Goal: Task Accomplishment & Management: Use online tool/utility

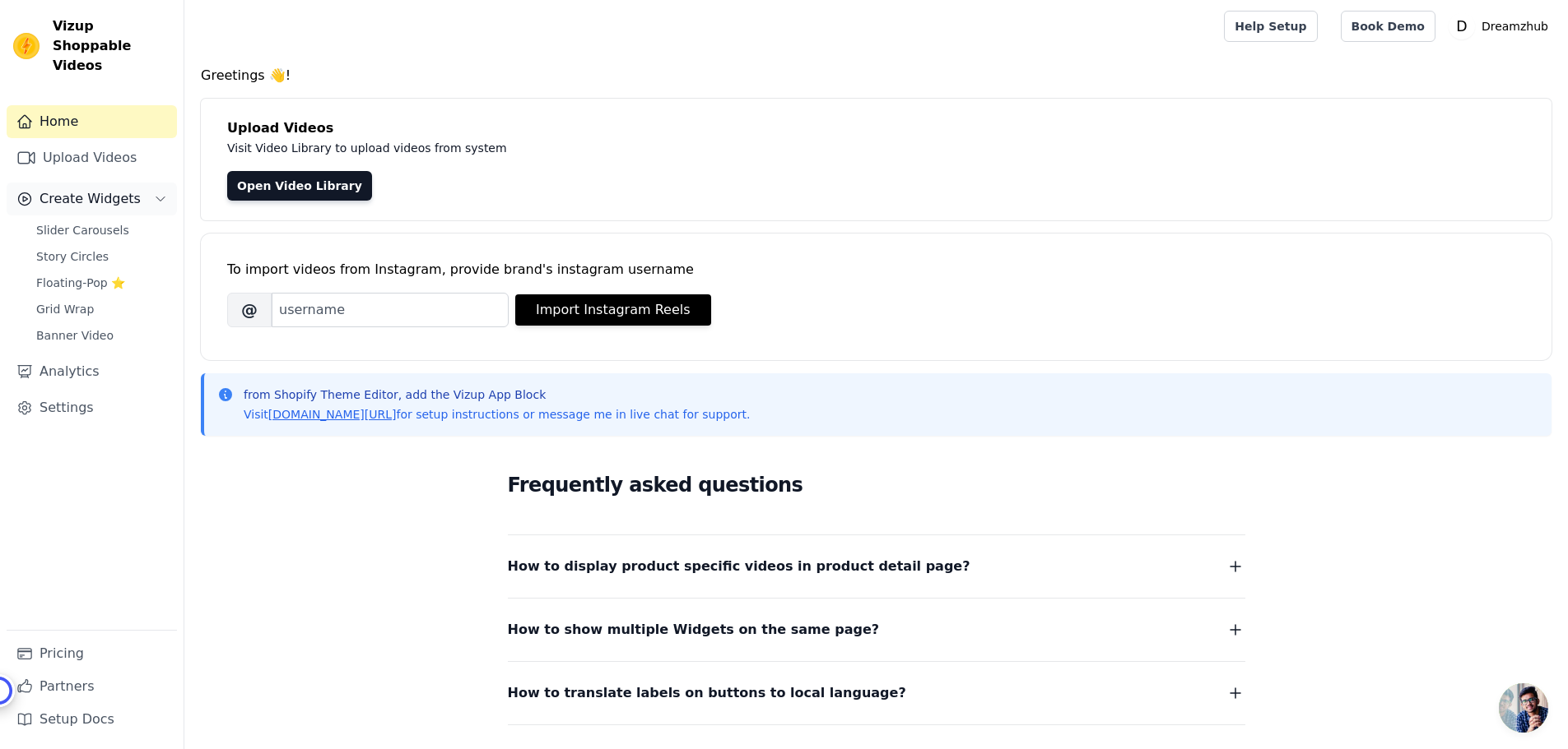
click at [129, 182] on button "Create Widgets" at bounding box center [92, 199] width 170 height 33
click at [81, 189] on span "Create Widgets" at bounding box center [90, 199] width 101 height 19
click at [91, 142] on link "Upload Videos" at bounding box center [92, 158] width 170 height 33
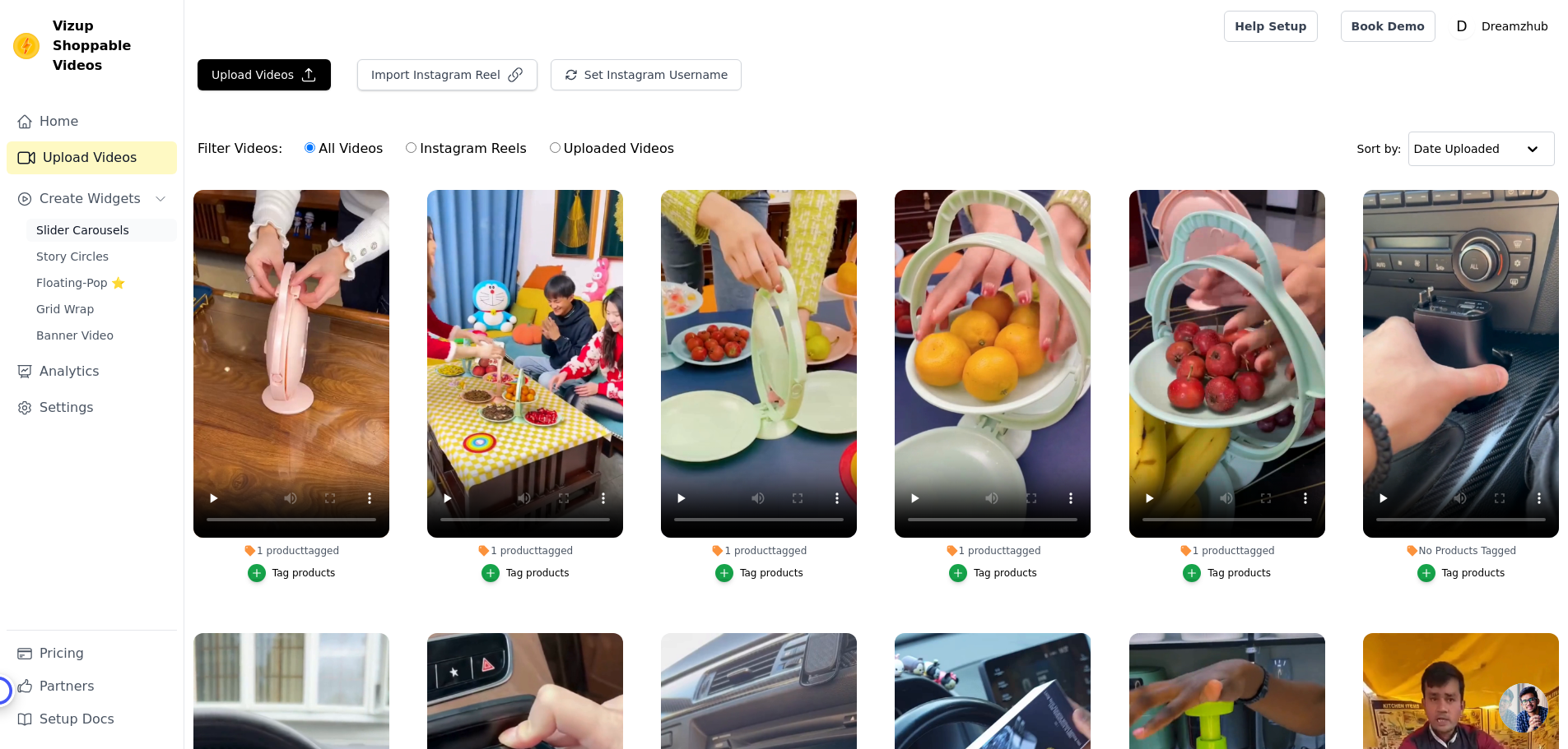
click at [91, 222] on span "Slider Carousels" at bounding box center [82, 230] width 93 height 16
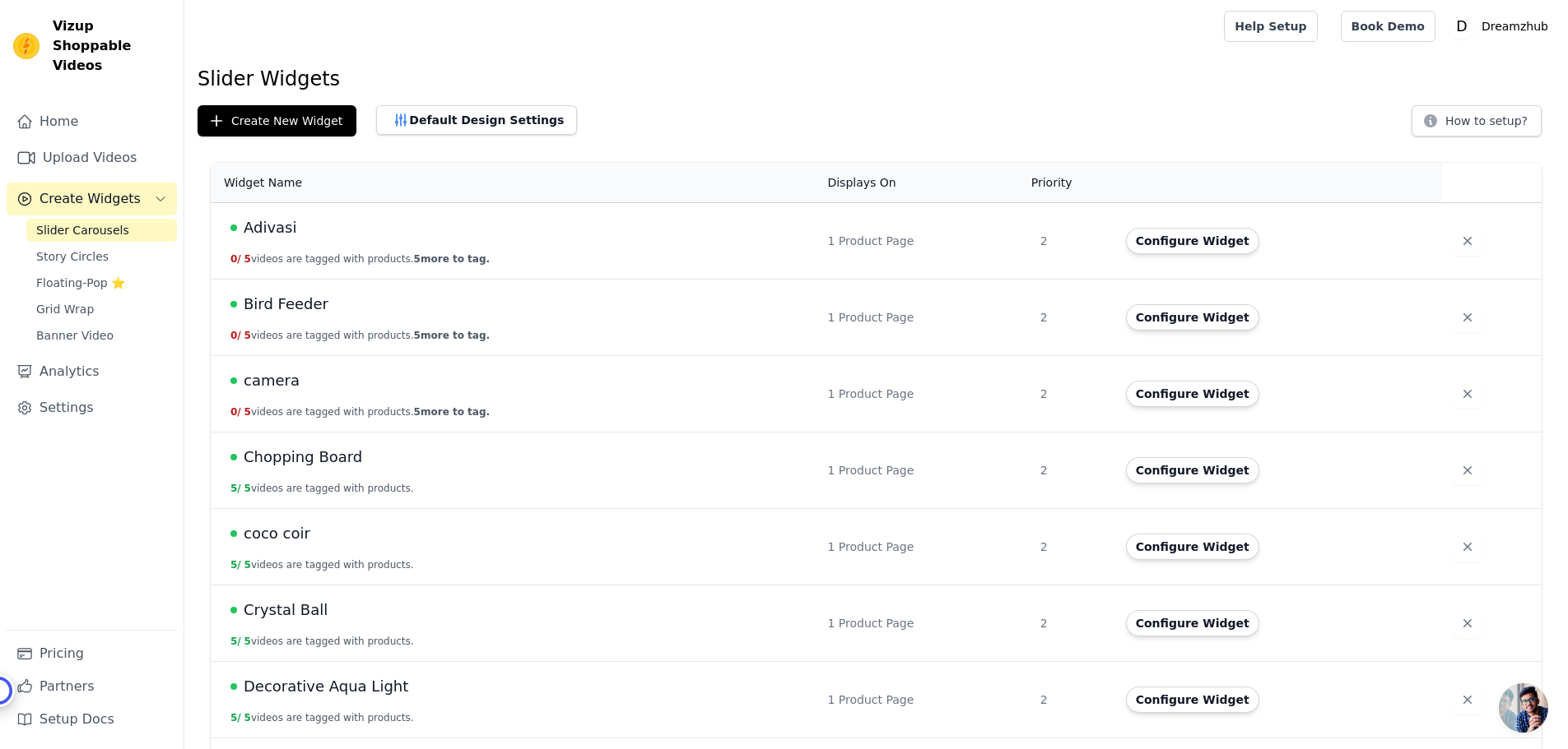
click at [97, 222] on span "Slider Carousels" at bounding box center [82, 230] width 93 height 16
click at [84, 222] on span "Slider Carousels" at bounding box center [82, 230] width 93 height 16
click at [103, 222] on span "Slider Carousels" at bounding box center [82, 230] width 93 height 16
click at [100, 142] on link "Upload Videos" at bounding box center [92, 158] width 170 height 33
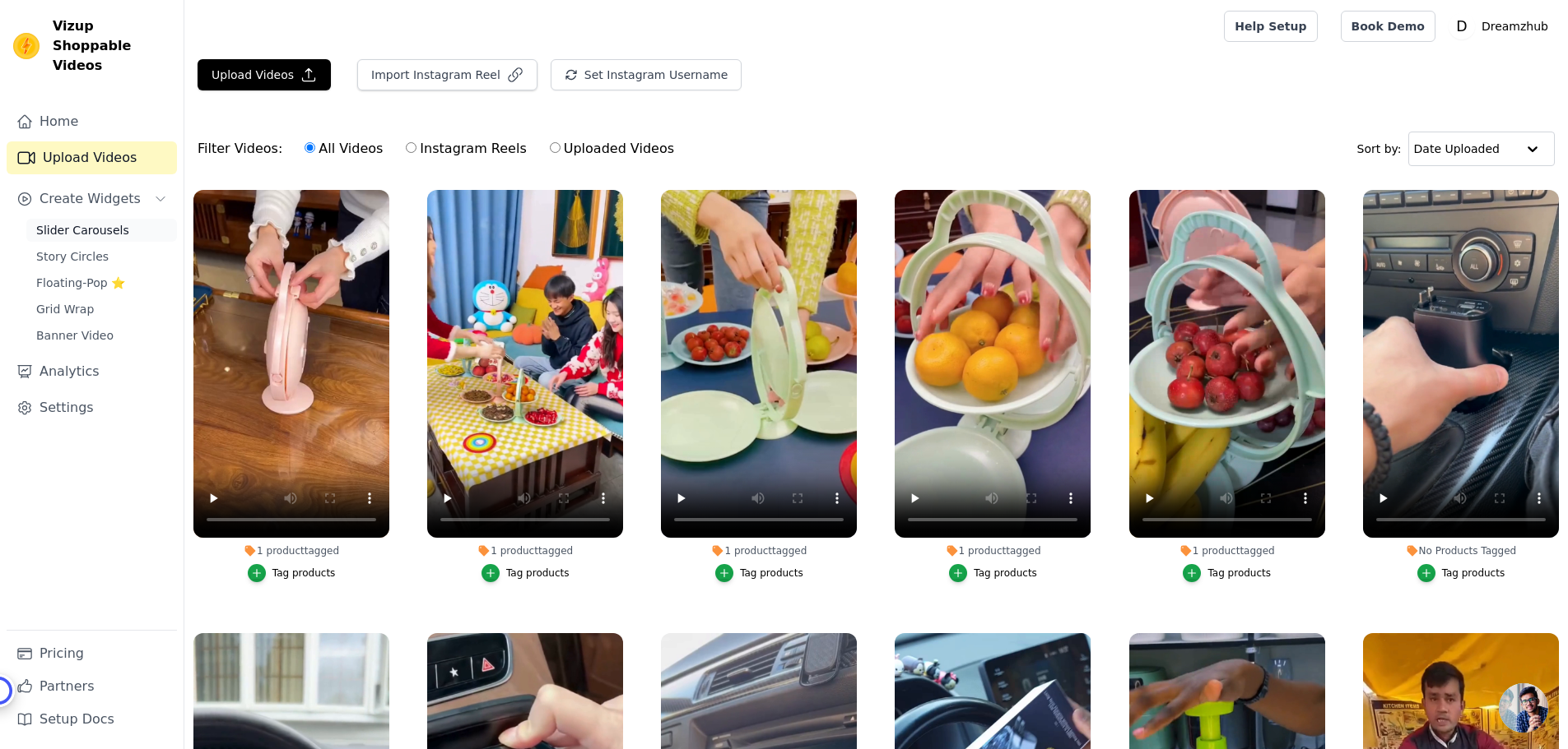
click at [92, 222] on span "Slider Carousels" at bounding box center [82, 230] width 93 height 16
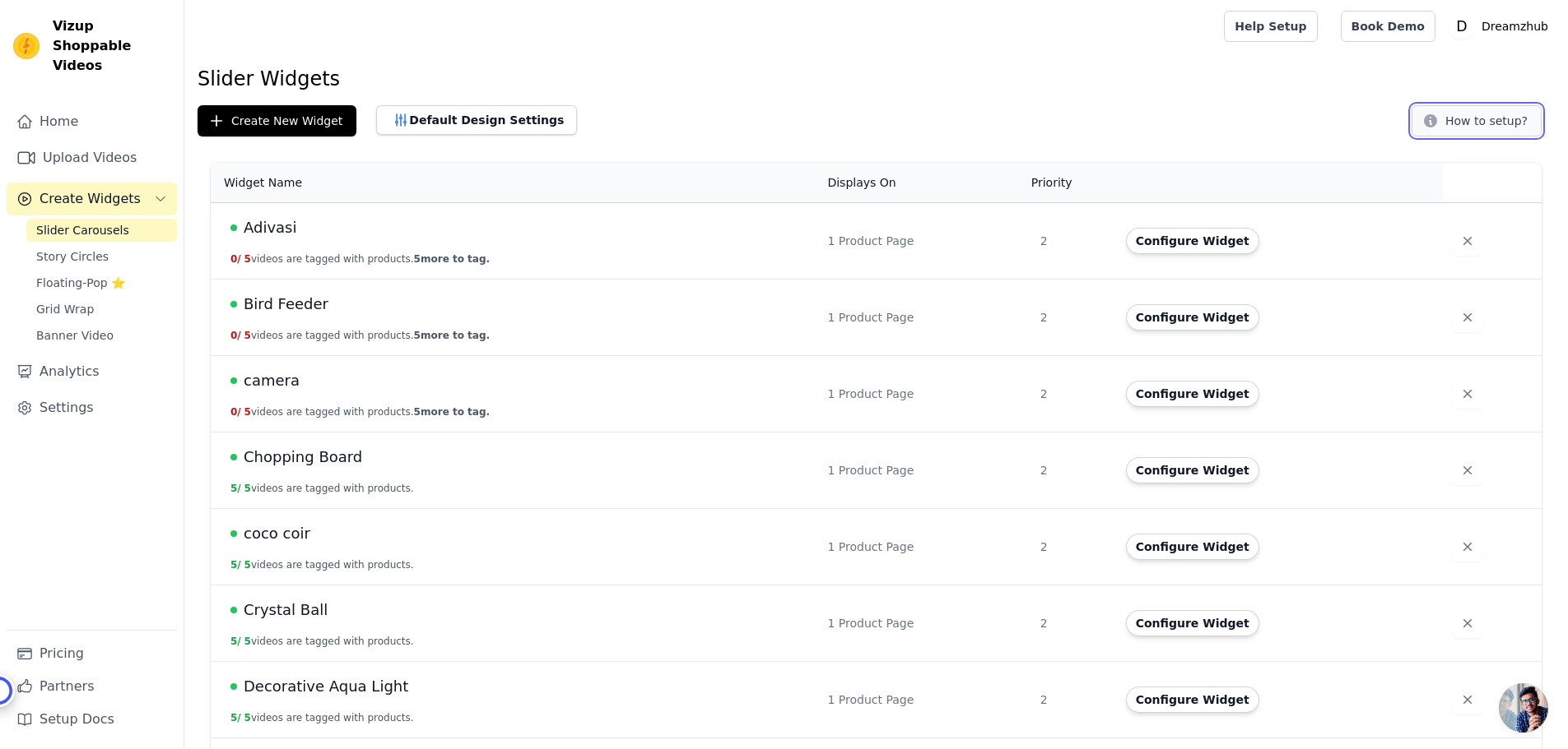
click at [1473, 122] on button "How to setup?" at bounding box center [1476, 121] width 130 height 31
click at [281, 120] on button "Create New Widget" at bounding box center [277, 121] width 158 height 31
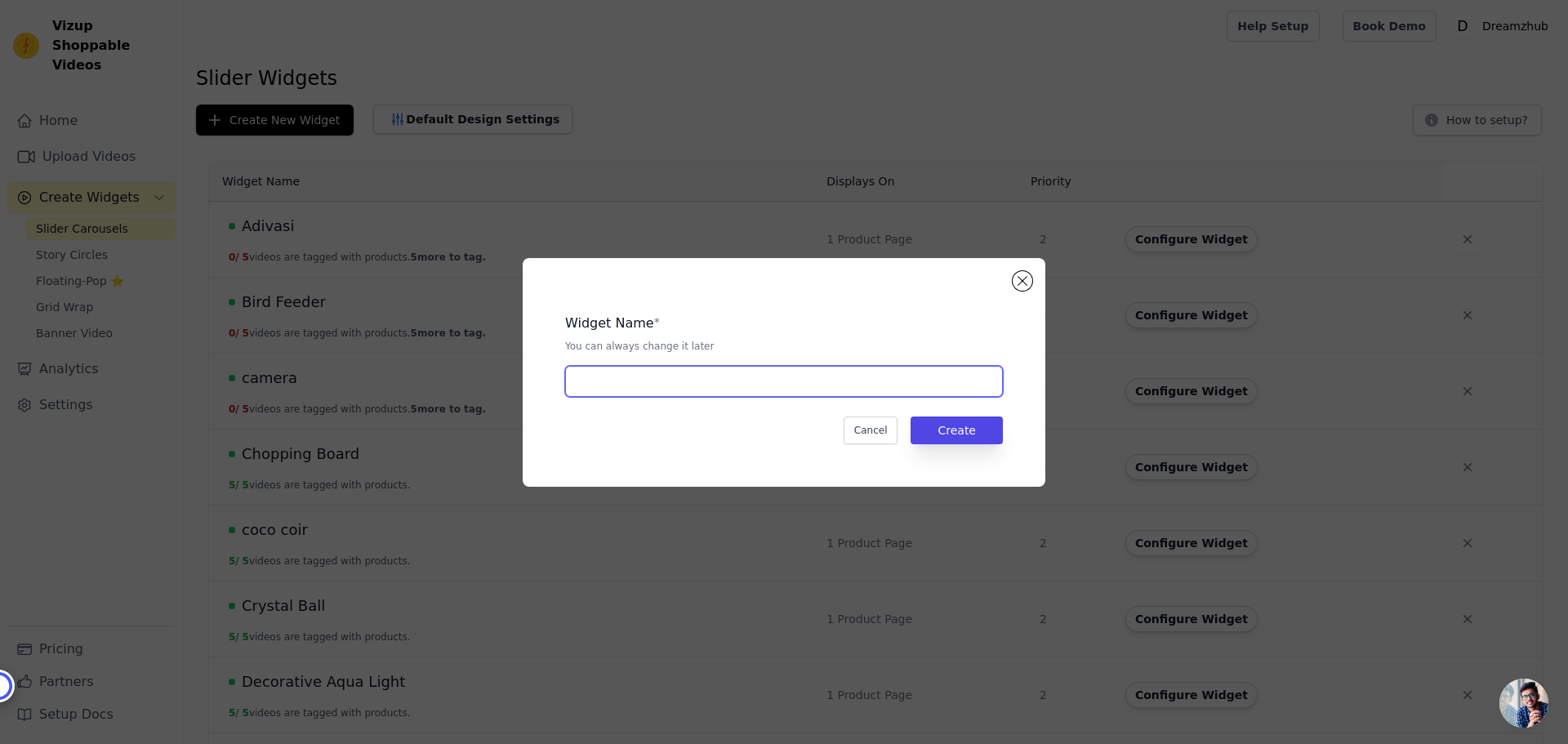
click at [698, 380] on input "text" at bounding box center [784, 382] width 438 height 31
type input "Slider"
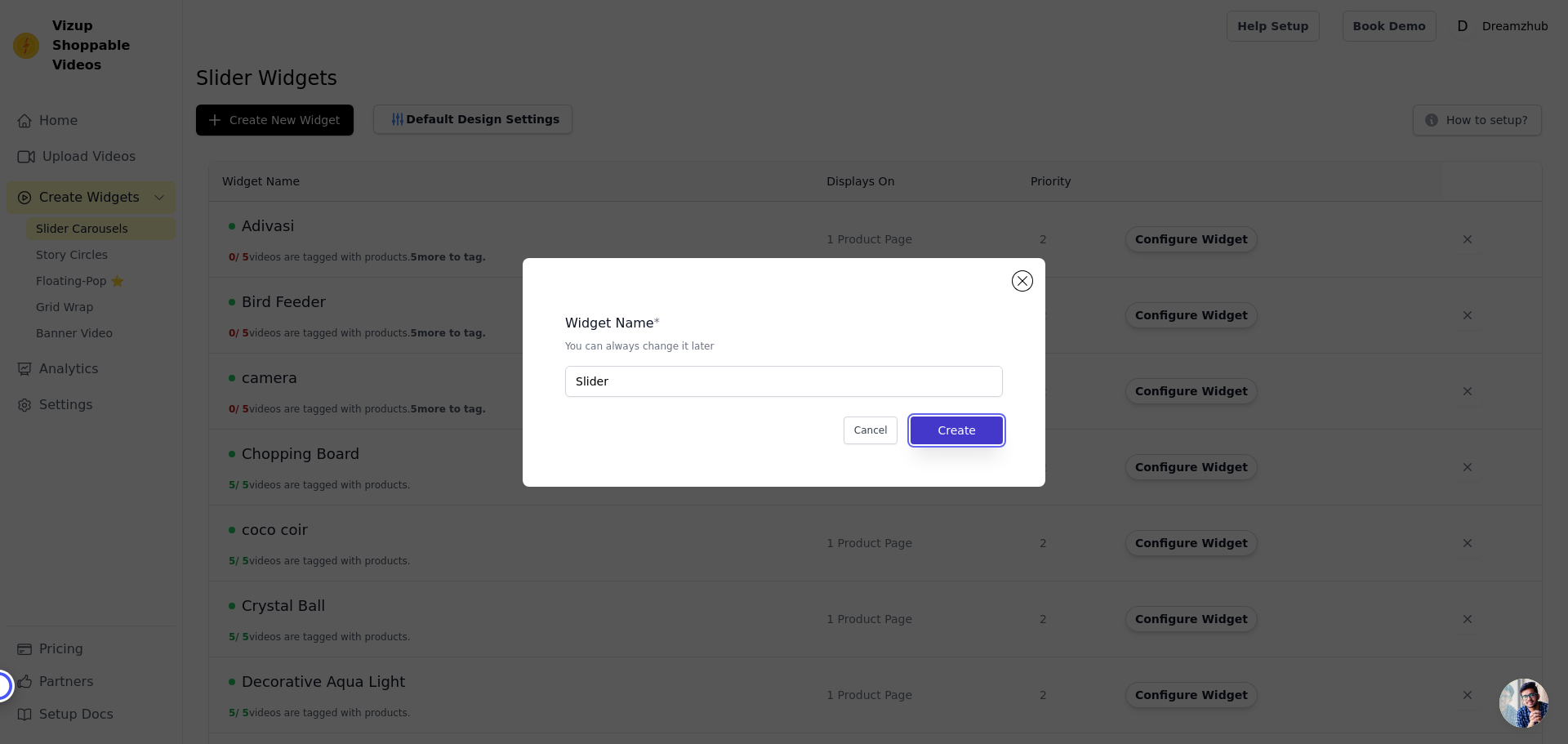
click at [953, 429] on button "Create" at bounding box center [957, 430] width 92 height 28
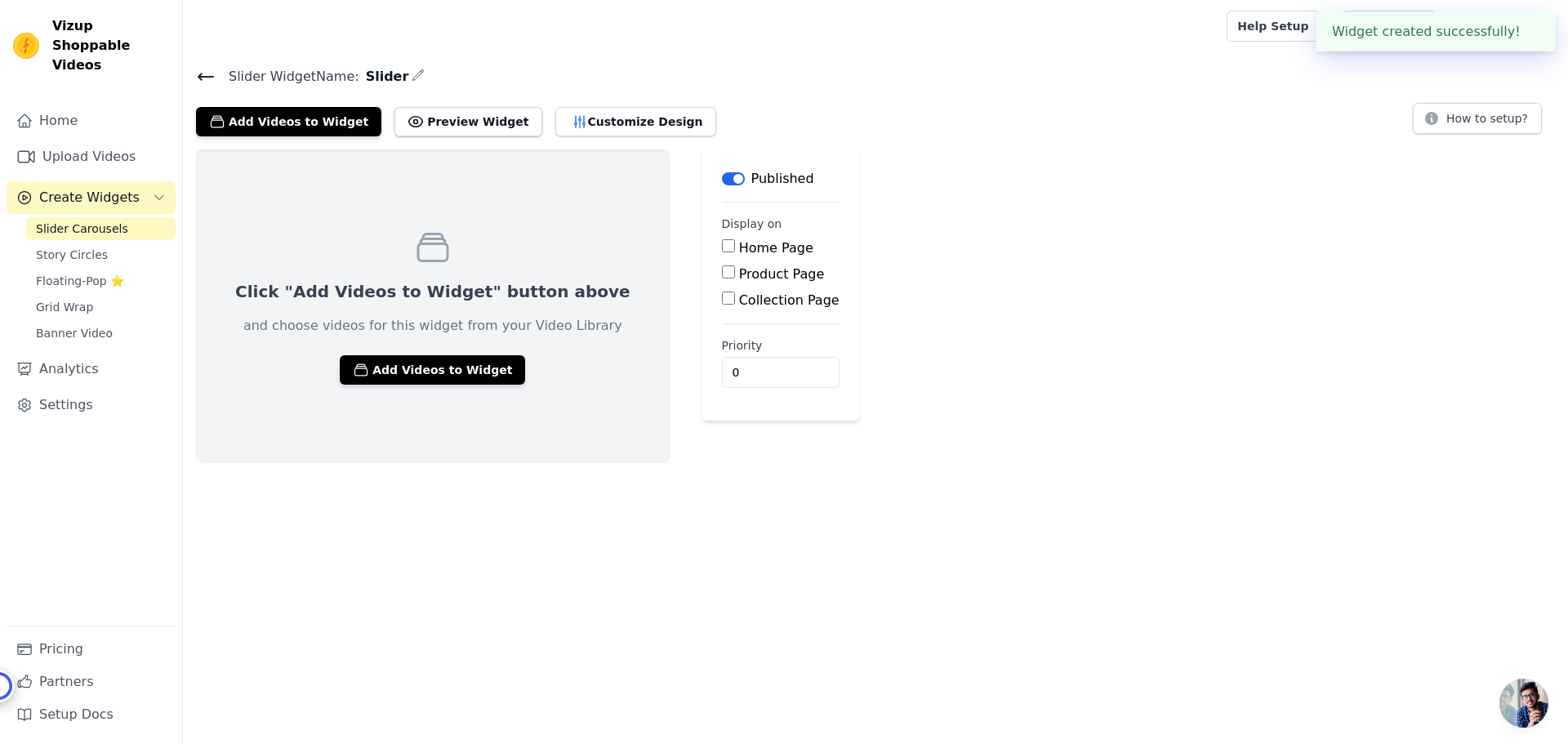
click at [722, 246] on input "Home Page" at bounding box center [728, 246] width 13 height 13
checkbox input "true"
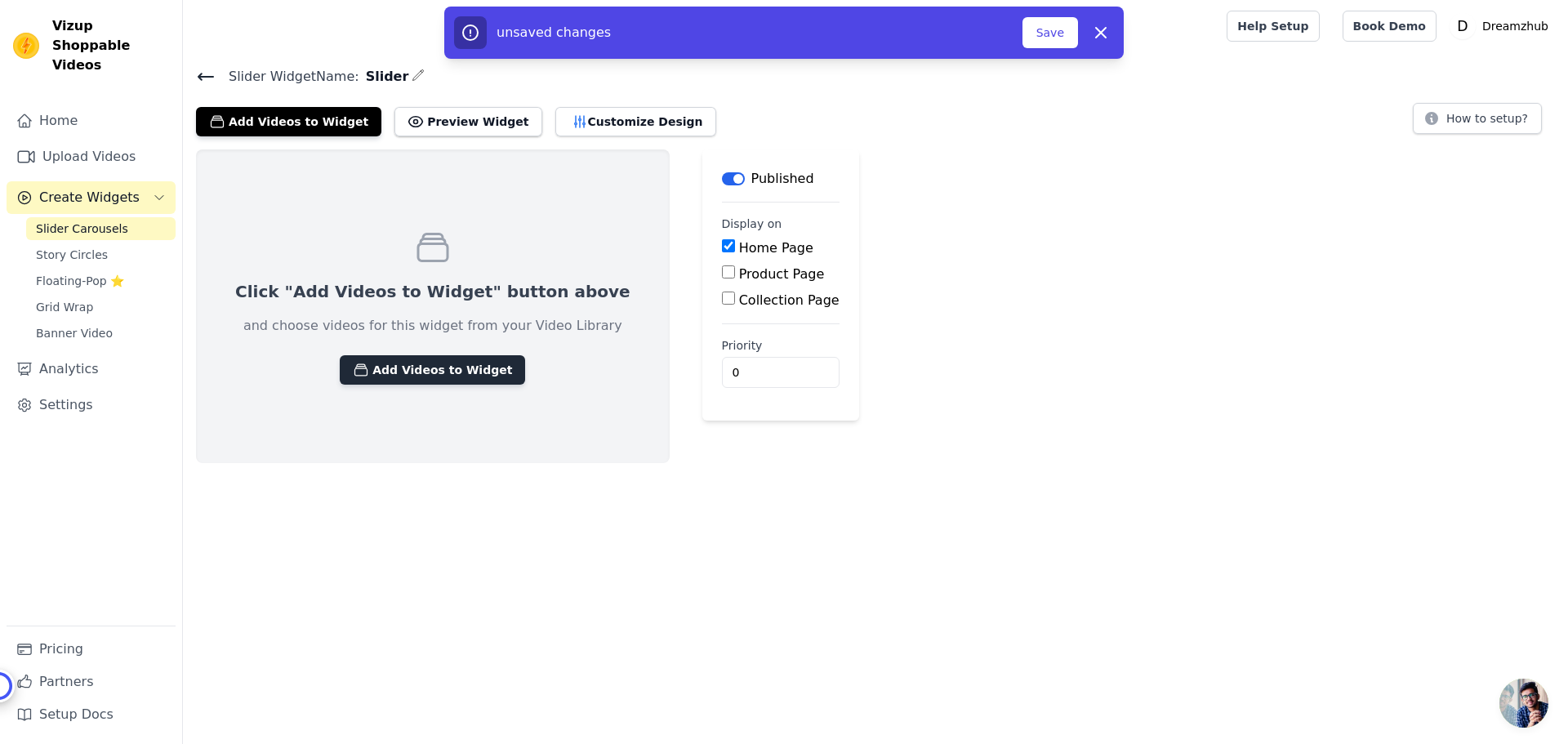
click at [406, 362] on button "Add Videos to Widget" at bounding box center [432, 370] width 185 height 30
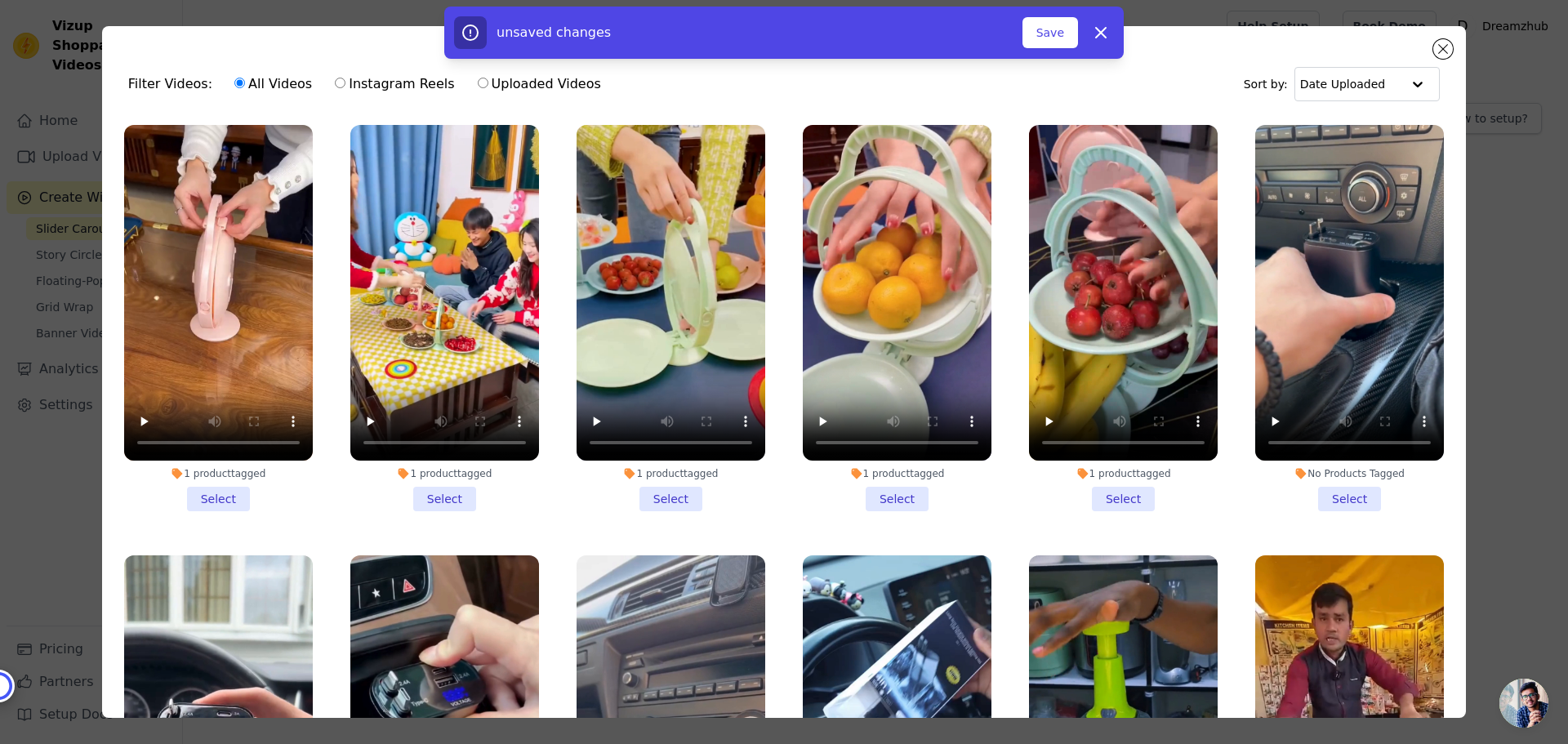
click at [224, 497] on li "1 product tagged Select" at bounding box center [219, 317] width 189 height 386
click at [0, 0] on input "1 product tagged Select" at bounding box center [0, 0] width 0 height 0
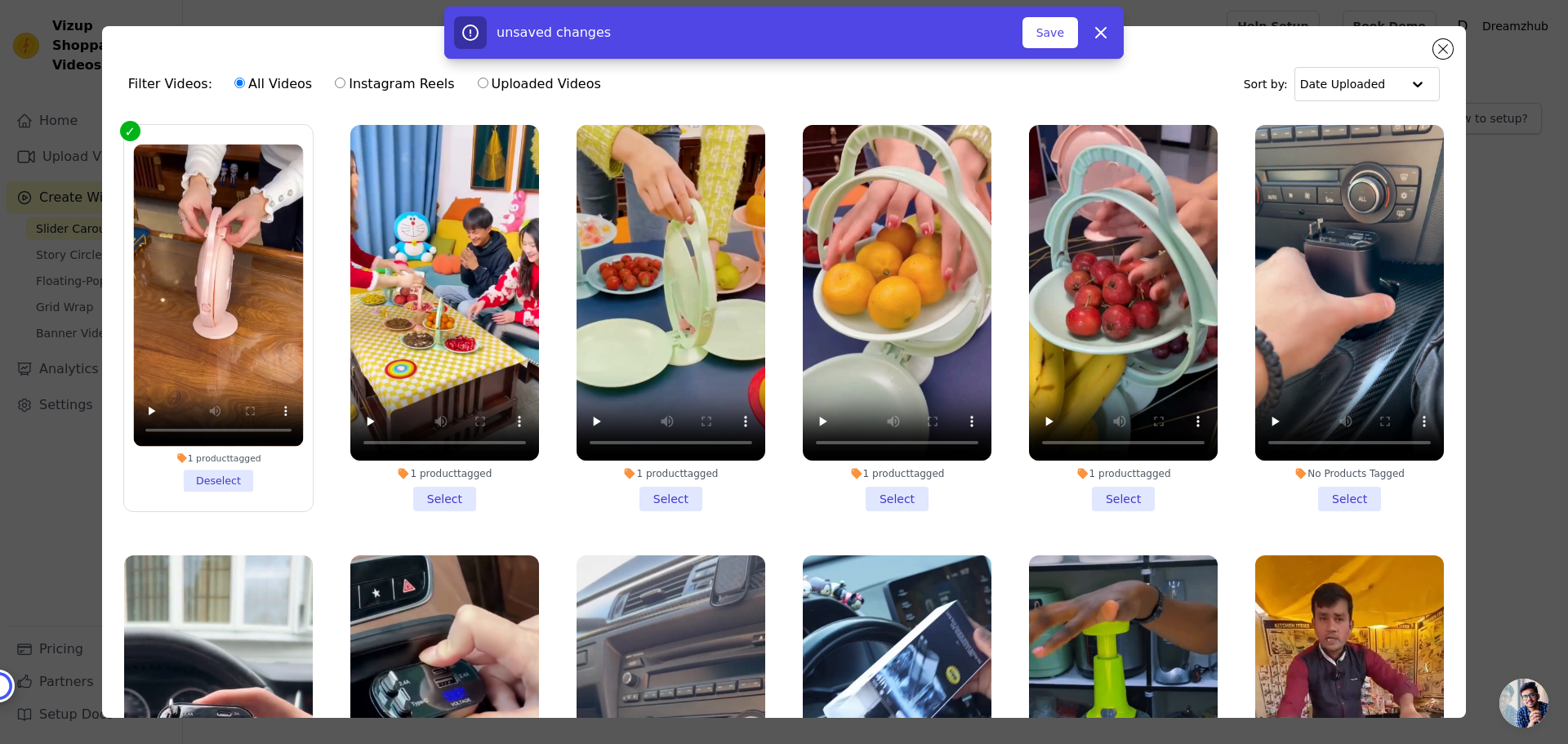
click at [445, 495] on li "1 product tagged Select" at bounding box center [445, 317] width 189 height 386
click at [0, 0] on input "1 product tagged Select" at bounding box center [0, 0] width 0 height 0
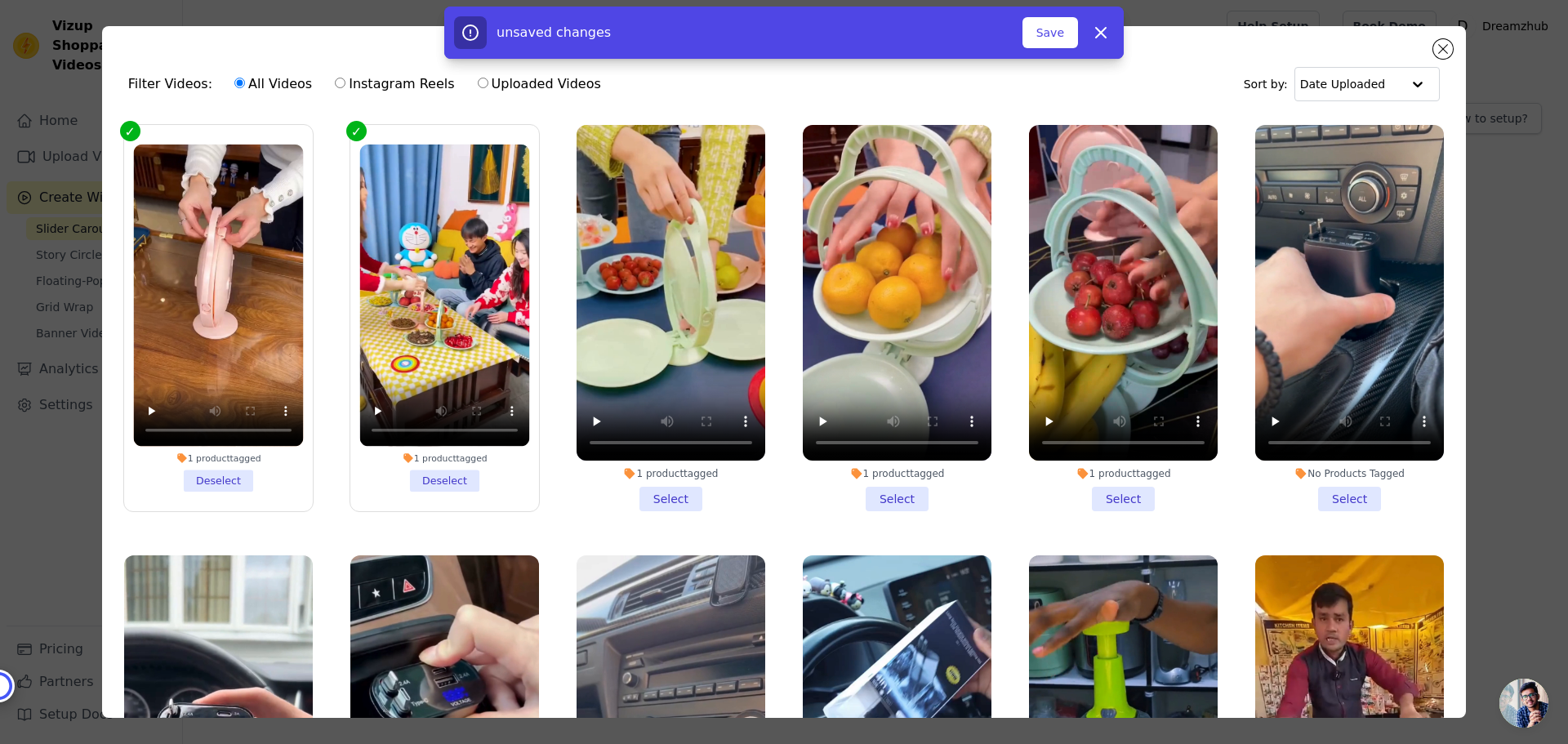
click at [680, 493] on li "1 product tagged Select" at bounding box center [671, 317] width 189 height 386
click at [0, 0] on input "1 product tagged Select" at bounding box center [0, 0] width 0 height 0
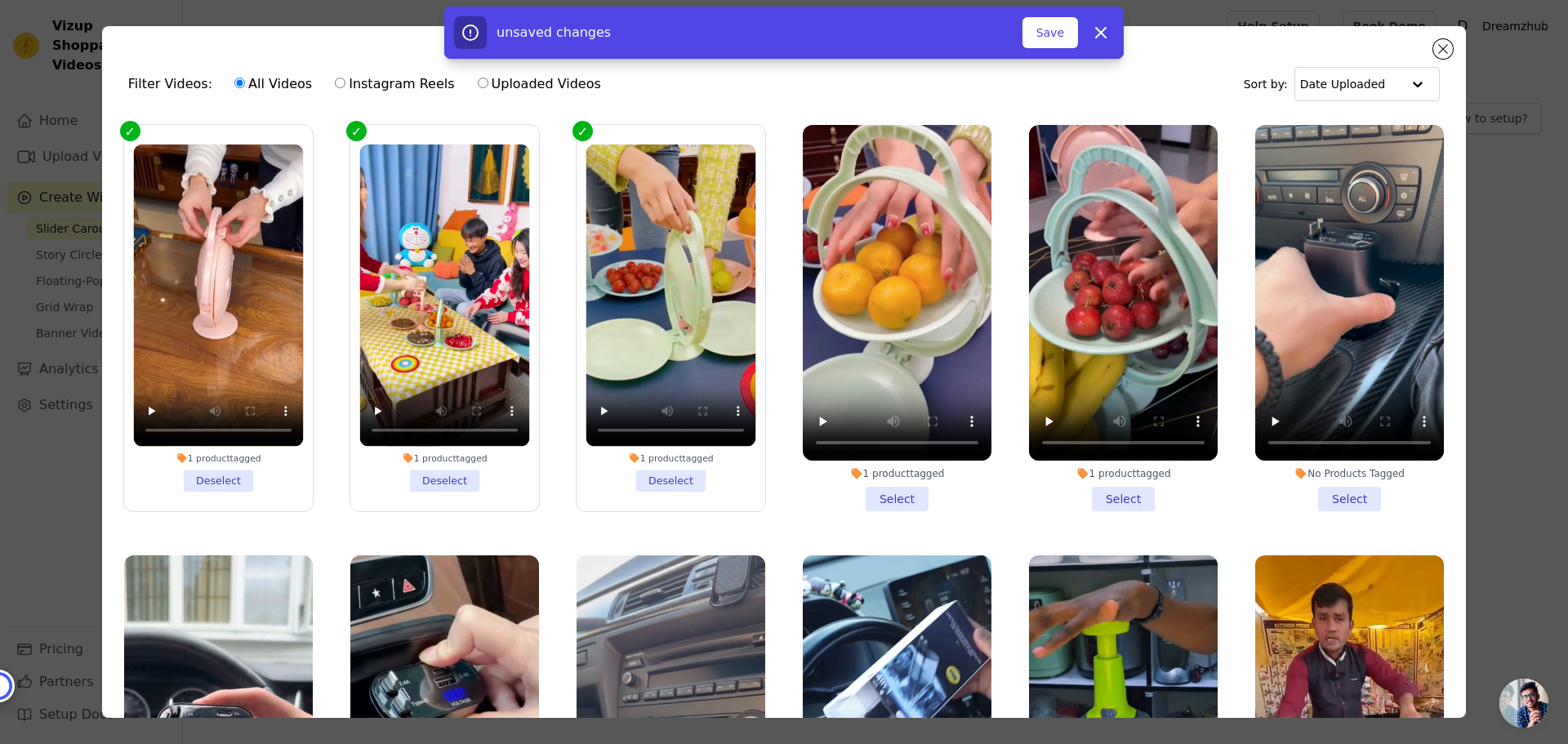
drag, startPoint x: 888, startPoint y: 486, endPoint x: 948, endPoint y: 492, distance: 60.3
click at [889, 487] on li "1 product tagged Select" at bounding box center [897, 317] width 189 height 386
click at [900, 489] on li "1 product tagged Select" at bounding box center [897, 317] width 189 height 386
click at [0, 0] on input "1 product tagged Select" at bounding box center [0, 0] width 0 height 0
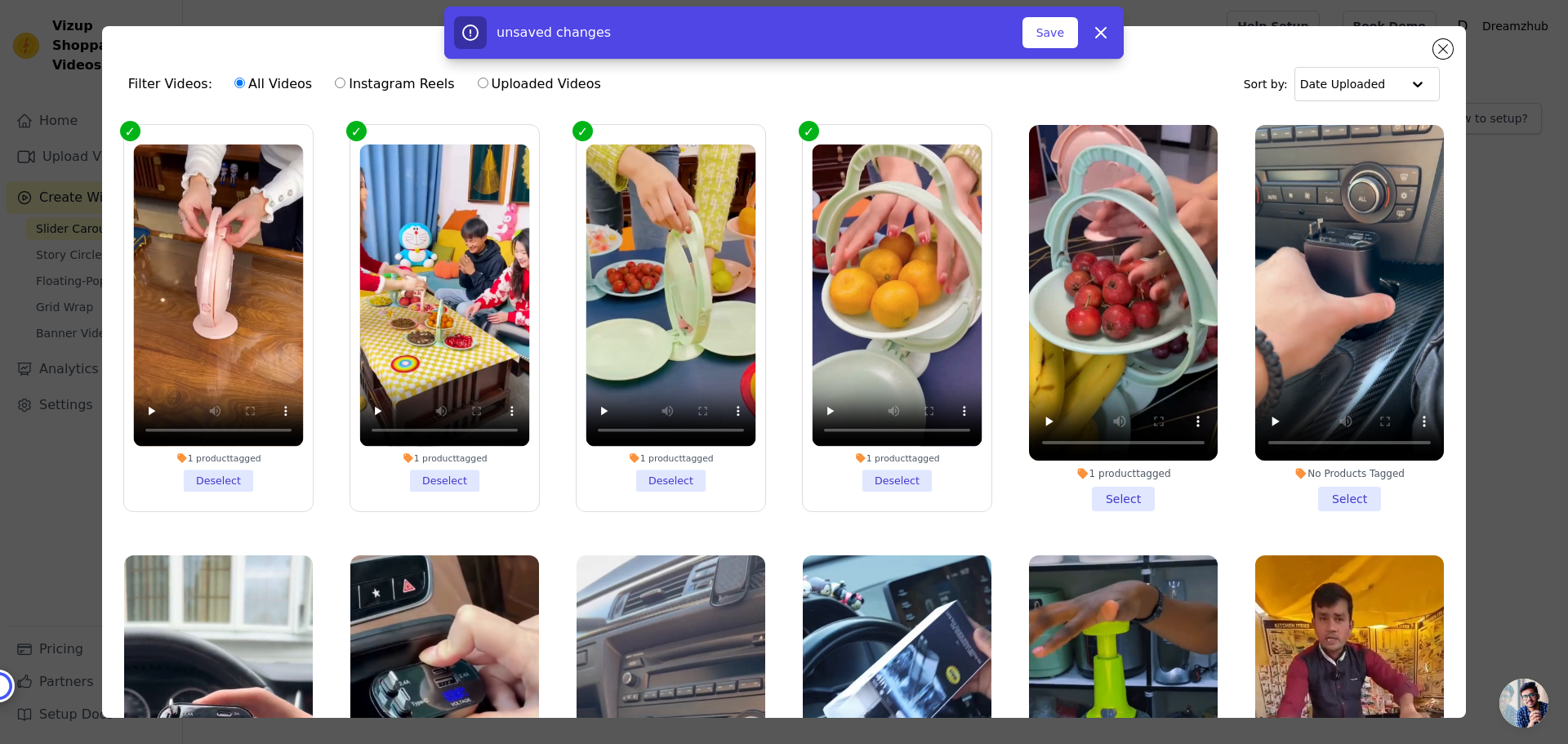
click at [1118, 494] on li "1 product tagged Select" at bounding box center [1123, 317] width 189 height 386
click at [0, 0] on input "1 product tagged Select" at bounding box center [0, 0] width 0 height 0
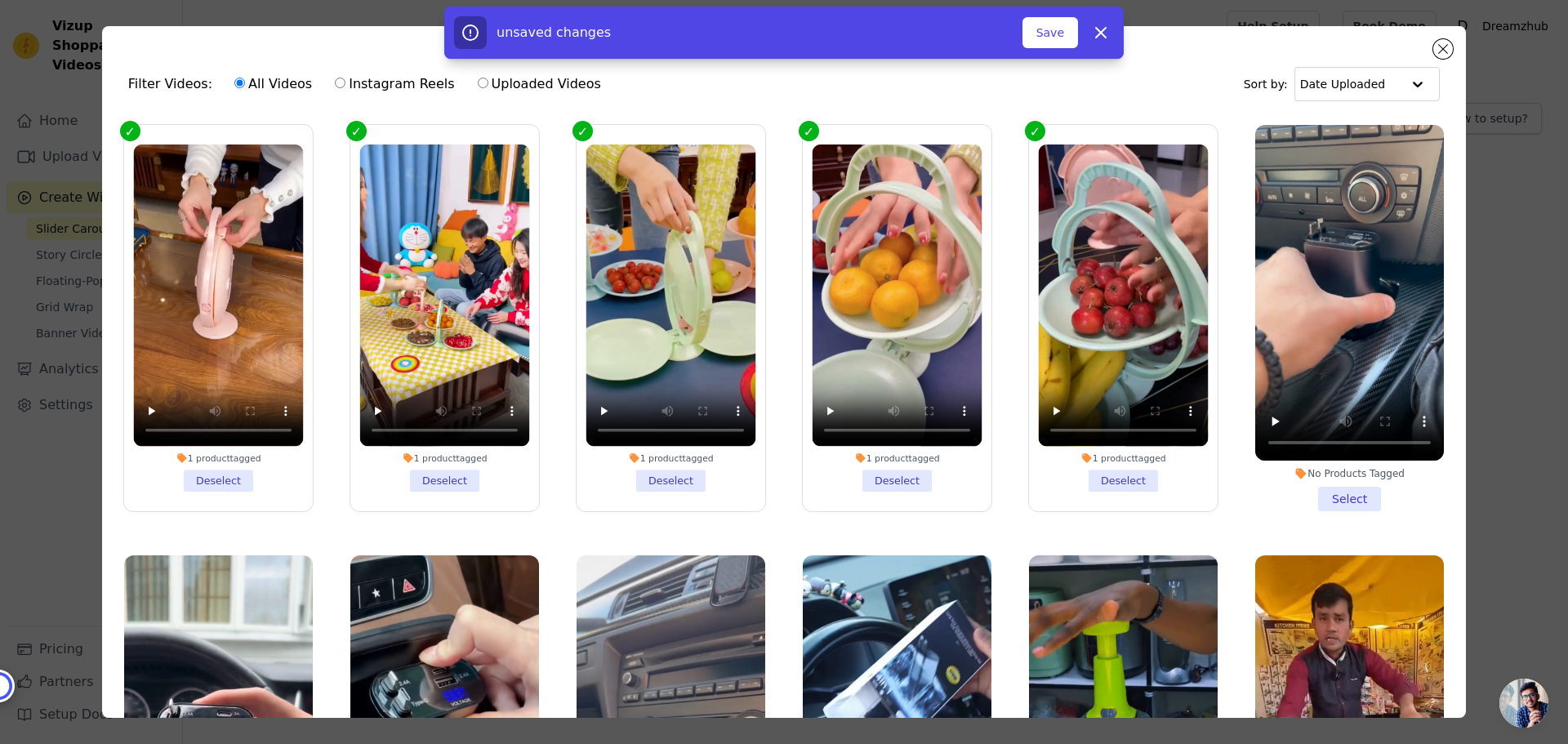
click at [1344, 490] on li "No Products Tagged Select" at bounding box center [1349, 317] width 189 height 386
click at [0, 0] on input "No Products Tagged Select" at bounding box center [0, 0] width 0 height 0
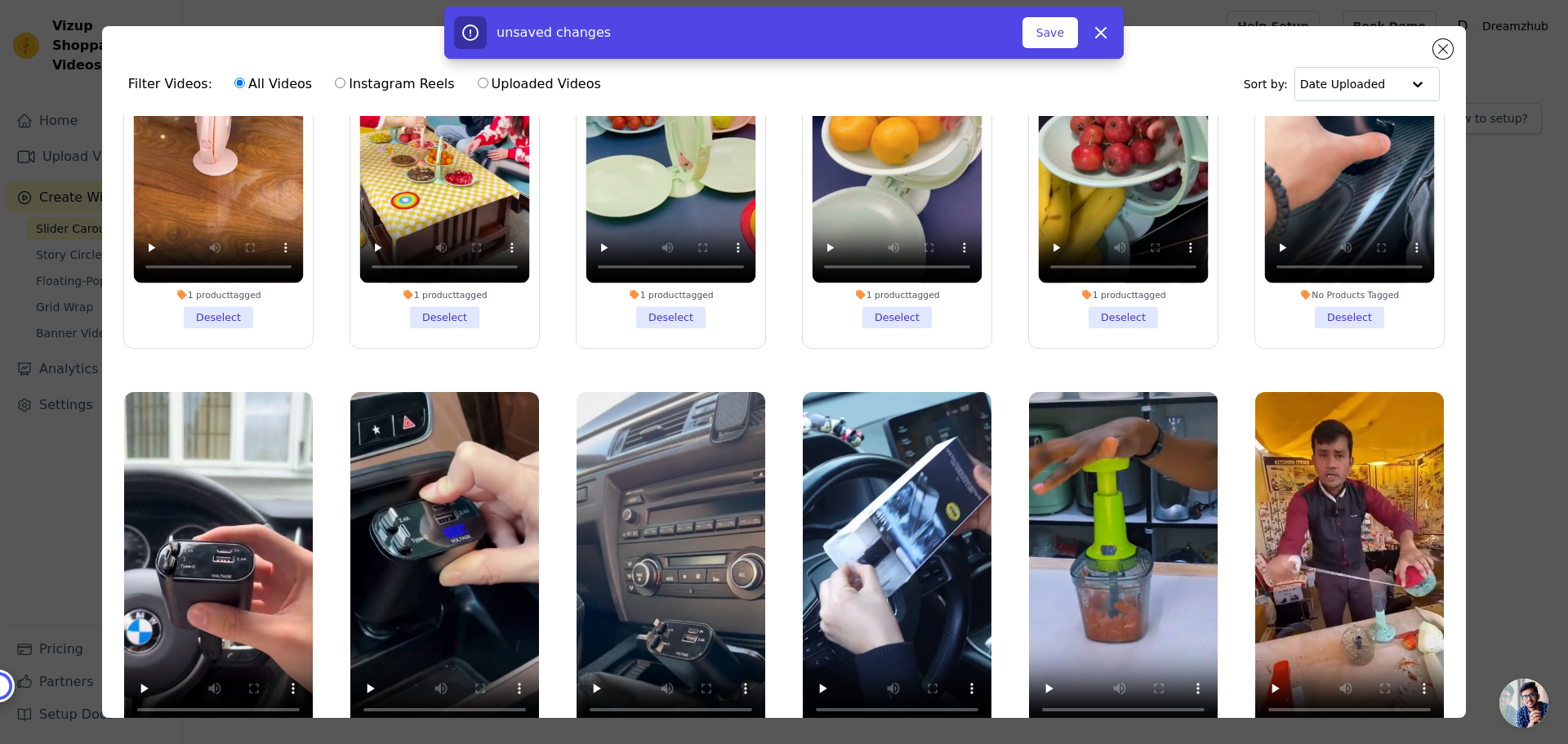
scroll to position [408, 0]
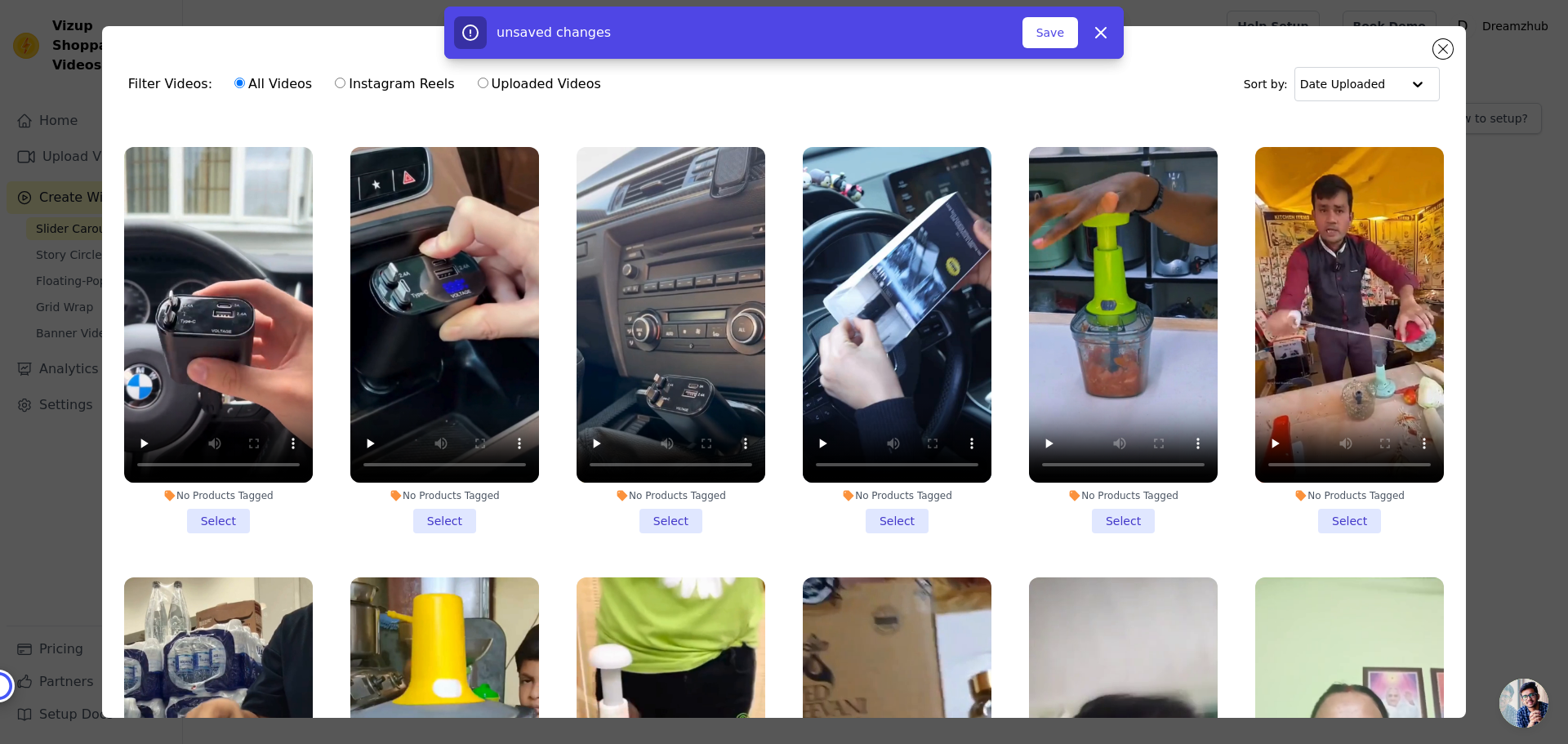
click at [213, 520] on li "No Products Tagged Select" at bounding box center [219, 339] width 189 height 386
click at [0, 0] on input "No Products Tagged Select" at bounding box center [0, 0] width 0 height 0
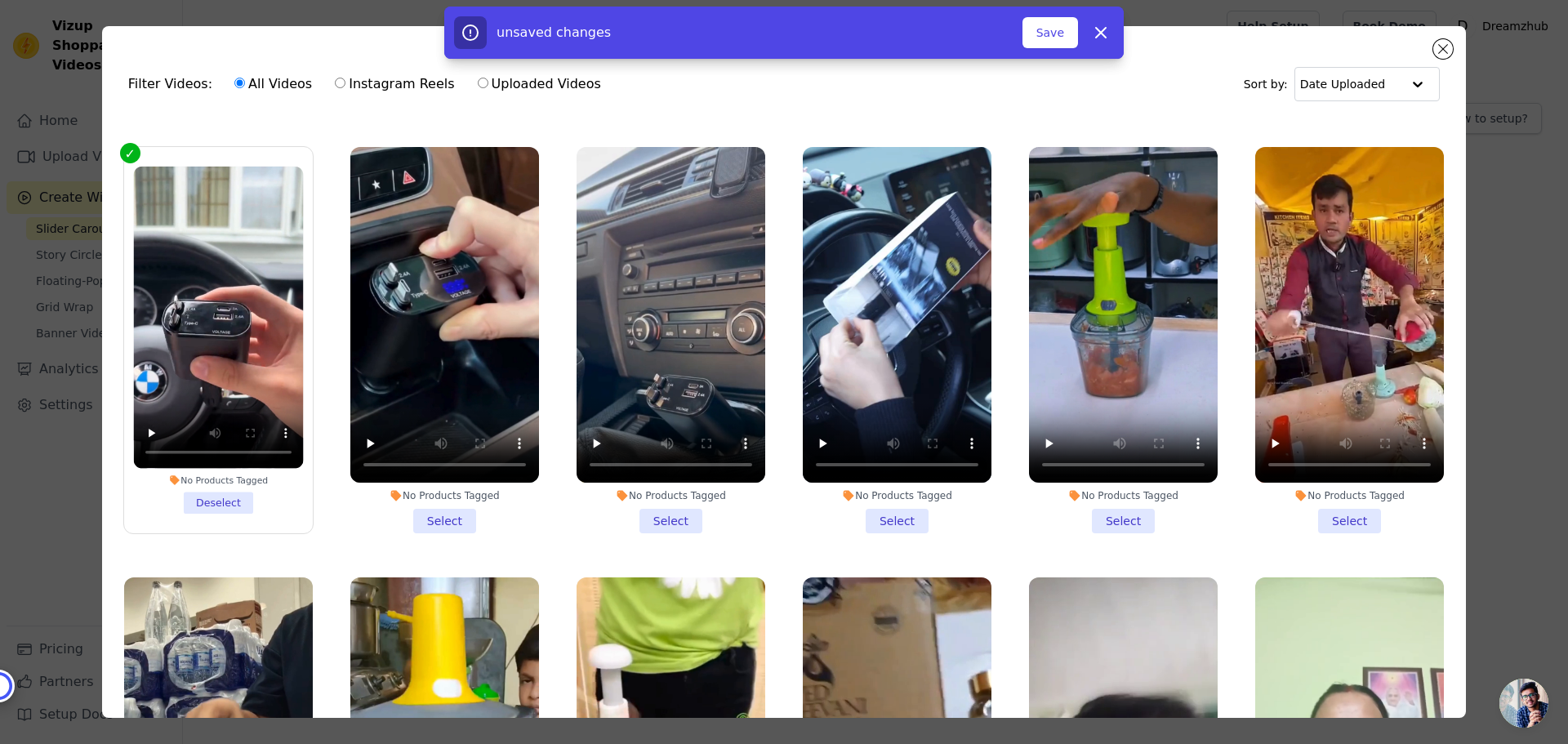
click at [440, 510] on li "No Products Tagged Select" at bounding box center [445, 339] width 189 height 386
click at [0, 0] on input "No Products Tagged Select" at bounding box center [0, 0] width 0 height 0
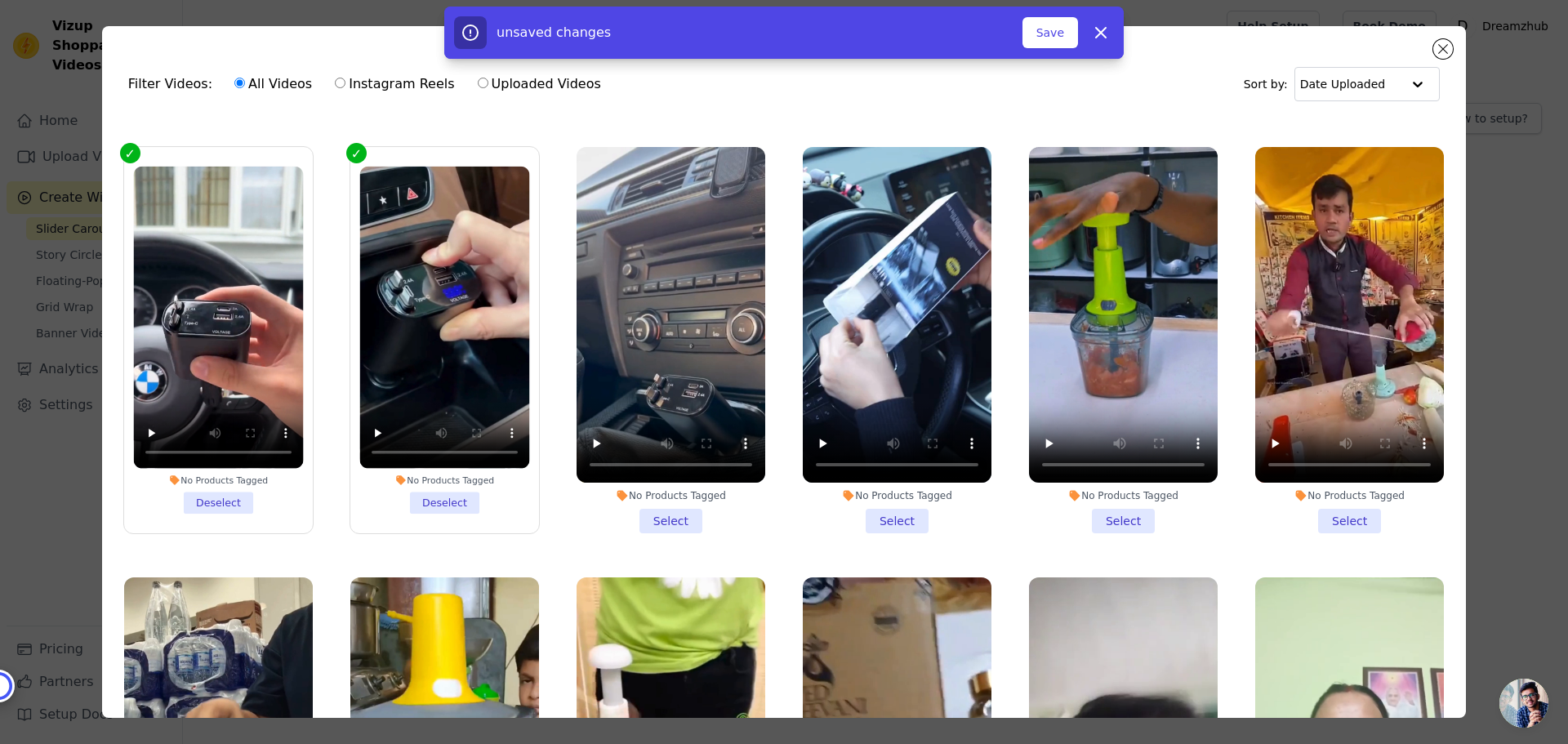
click at [667, 512] on li "No Products Tagged Select" at bounding box center [671, 339] width 189 height 386
click at [0, 0] on input "No Products Tagged Select" at bounding box center [0, 0] width 0 height 0
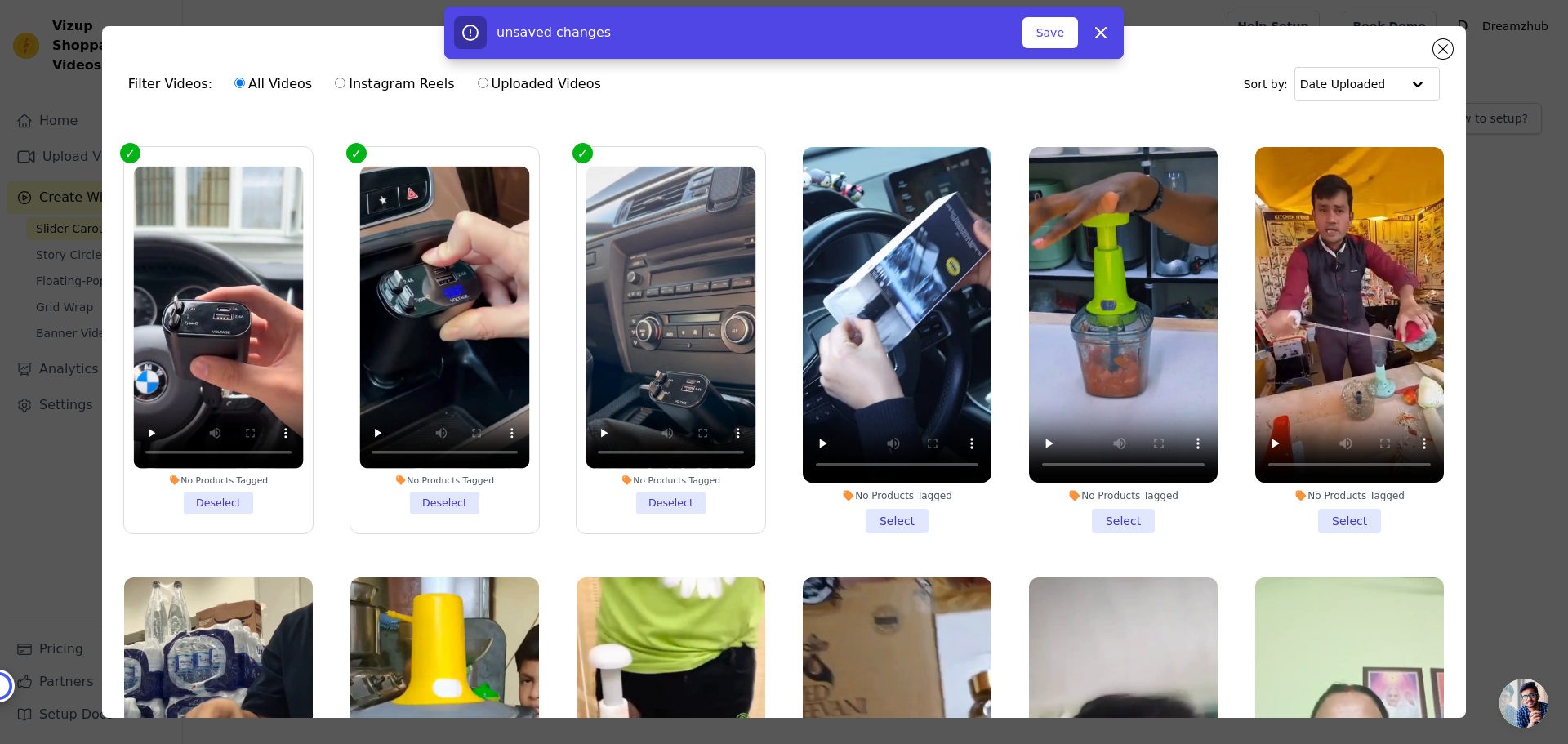
drag, startPoint x: 890, startPoint y: 514, endPoint x: 1001, endPoint y: 512, distance: 111.0
click at [891, 514] on li "No Products Tagged Select" at bounding box center [897, 339] width 189 height 386
click at [0, 0] on input "No Products Tagged Select" at bounding box center [0, 0] width 0 height 0
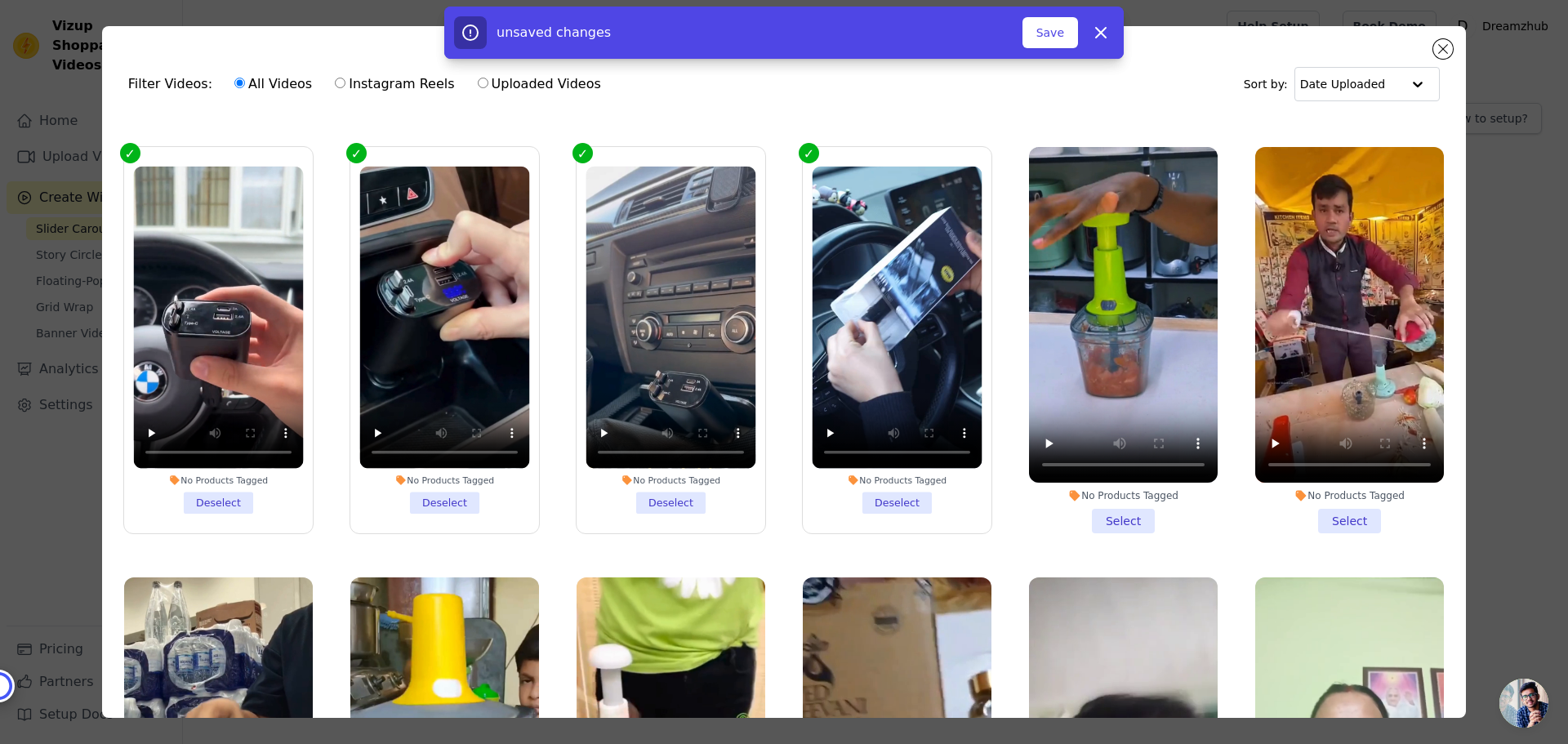
click at [1119, 507] on li "No Products Tagged Select" at bounding box center [1123, 339] width 189 height 386
click at [0, 0] on input "No Products Tagged Select" at bounding box center [0, 0] width 0 height 0
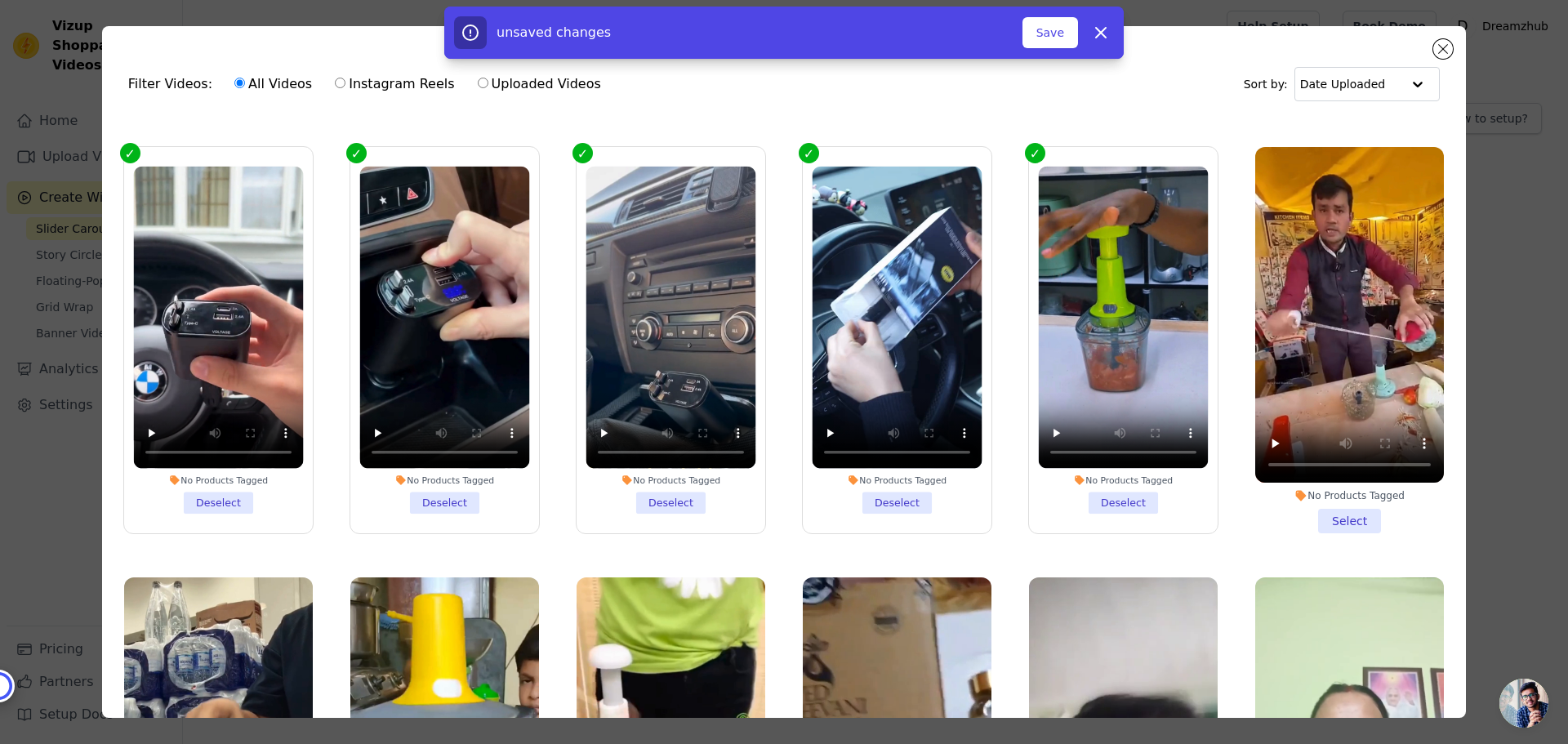
click at [1331, 504] on li "No Products Tagged Select" at bounding box center [1349, 339] width 189 height 386
click at [0, 0] on input "No Products Tagged Select" at bounding box center [0, 0] width 0 height 0
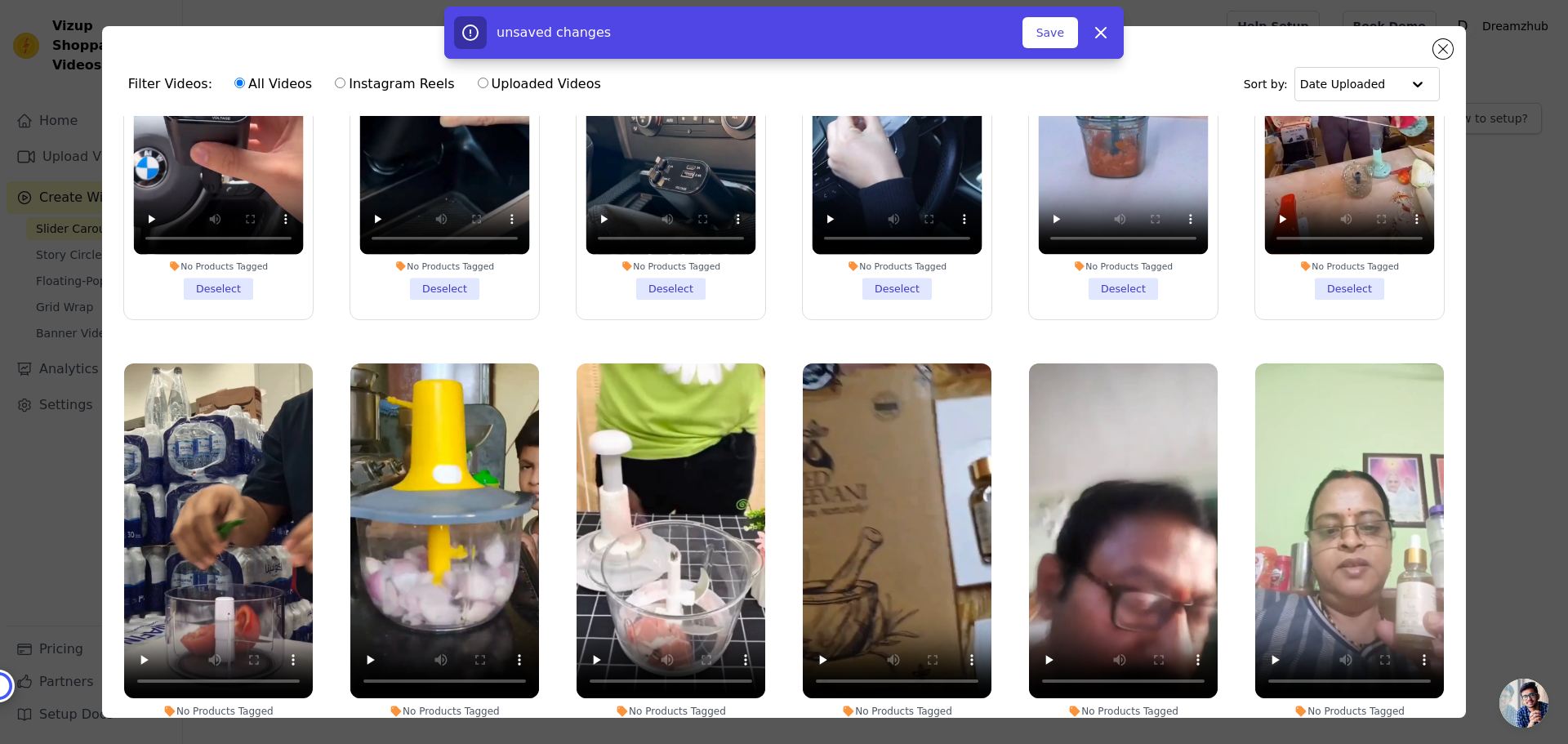
scroll to position [817, 0]
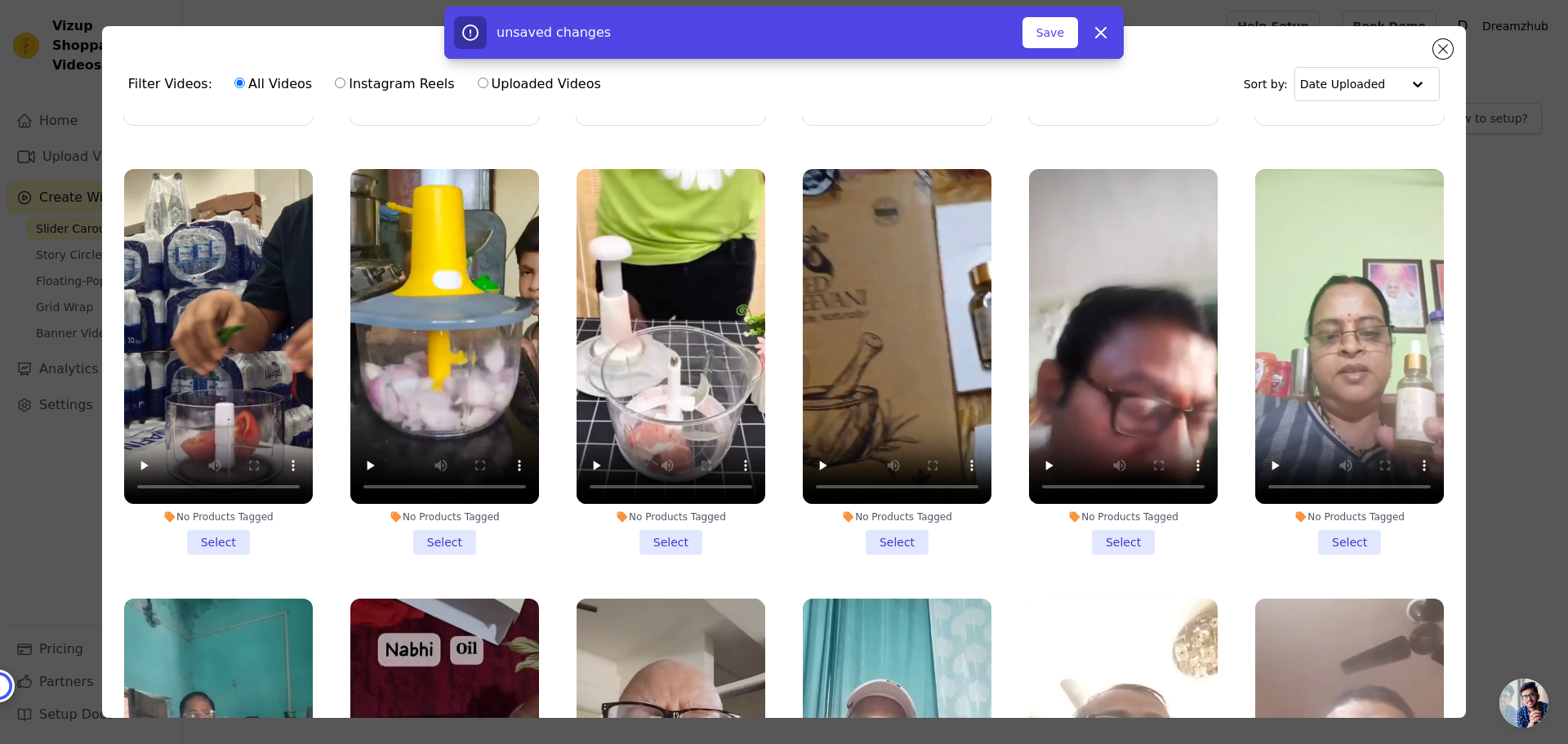
click at [222, 527] on li "No Products Tagged Select" at bounding box center [219, 361] width 189 height 386
click at [0, 0] on input "No Products Tagged Select" at bounding box center [0, 0] width 0 height 0
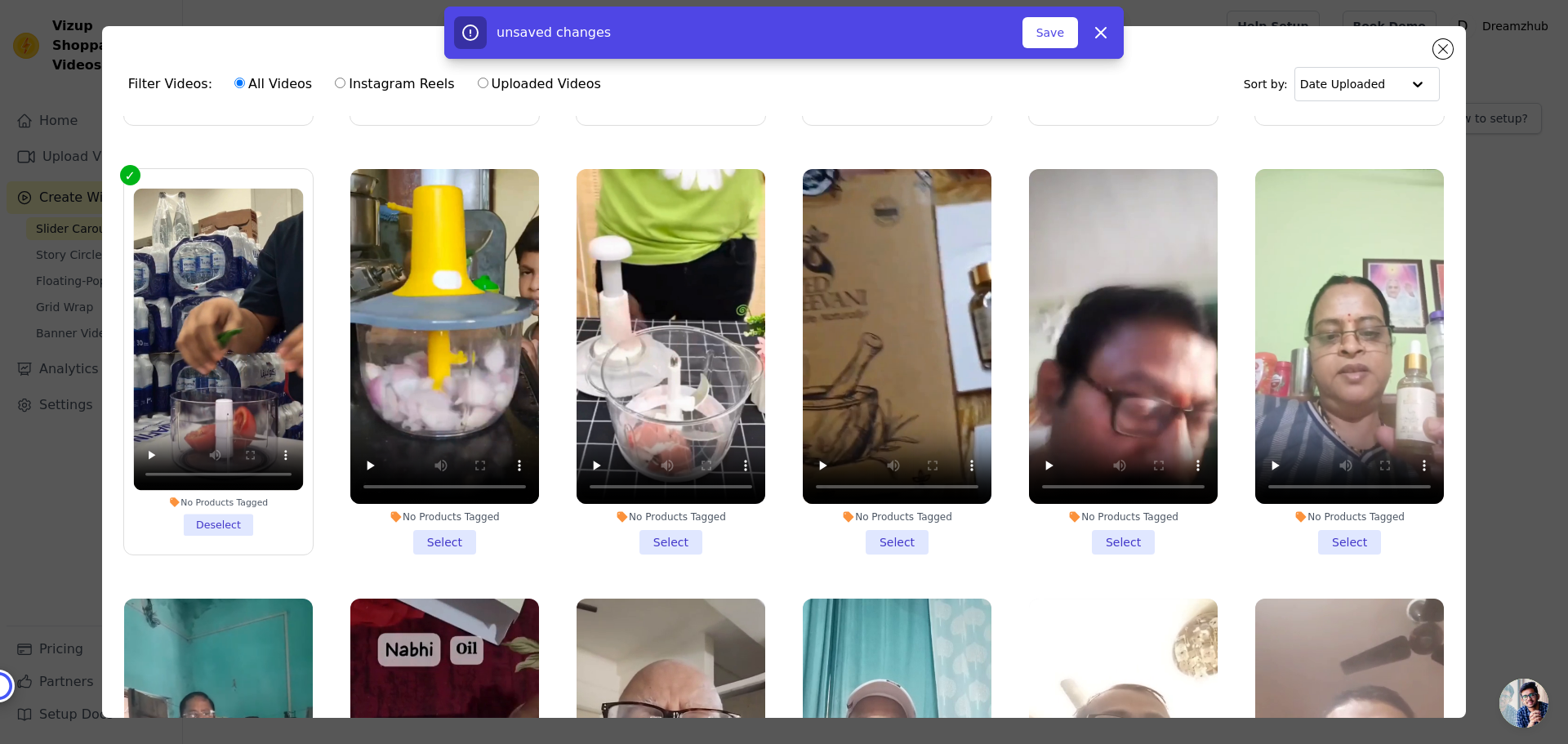
click at [424, 525] on li "No Products Tagged Select" at bounding box center [445, 361] width 189 height 386
click at [0, 0] on input "No Products Tagged Select" at bounding box center [0, 0] width 0 height 0
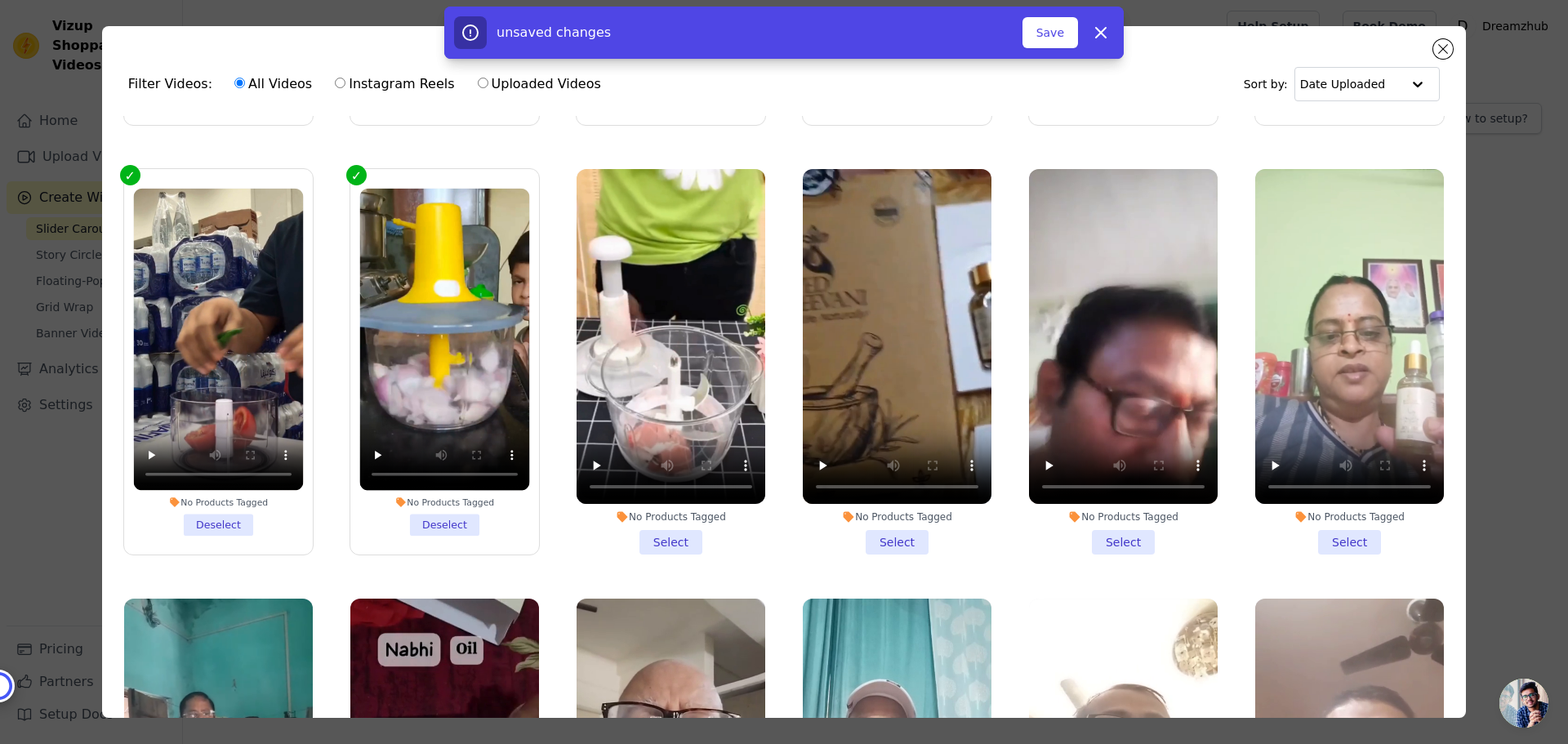
click at [656, 523] on li "No Products Tagged Select" at bounding box center [671, 361] width 189 height 386
click at [0, 0] on input "No Products Tagged Select" at bounding box center [0, 0] width 0 height 0
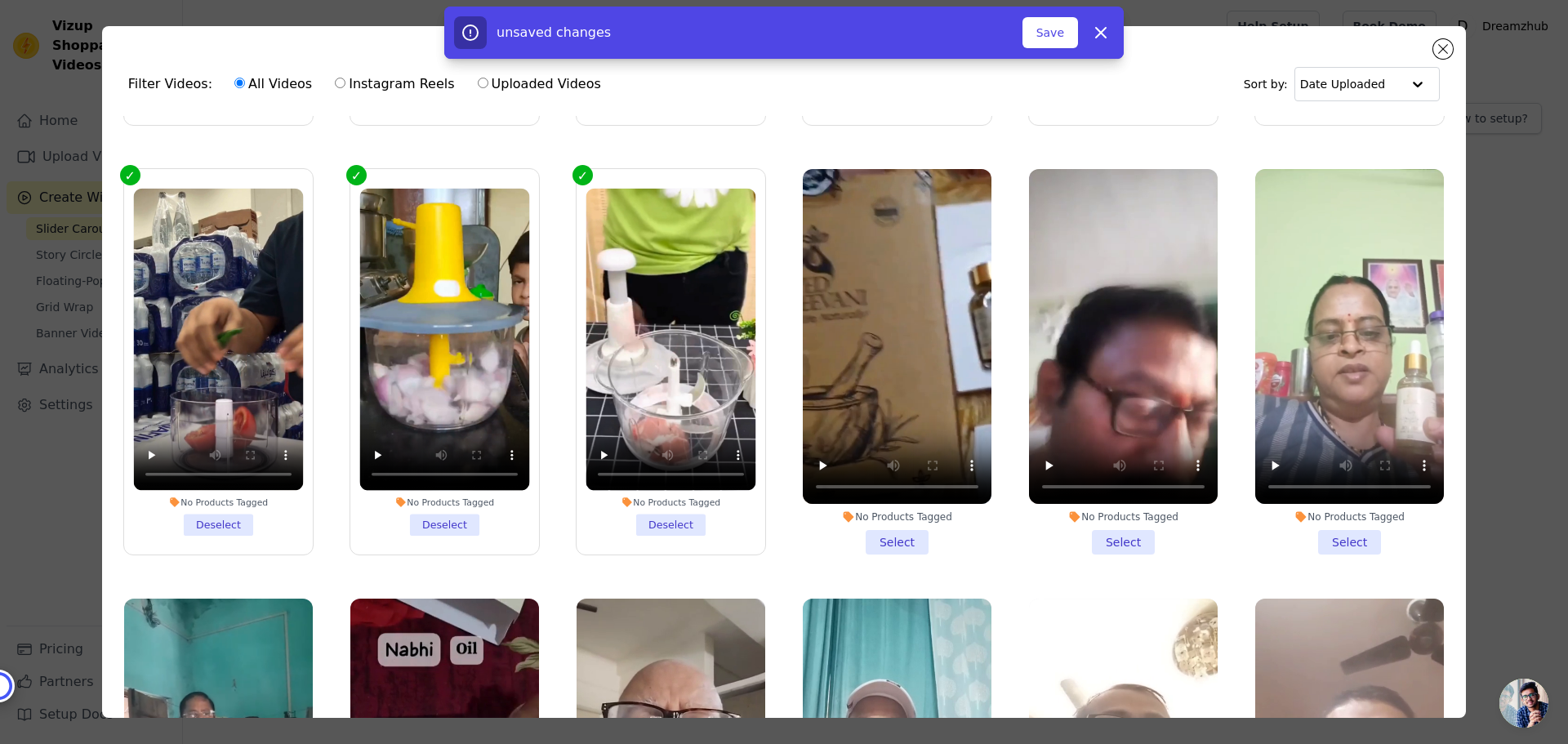
click at [870, 517] on li "No Products Tagged Select" at bounding box center [897, 361] width 189 height 386
click at [0, 0] on input "No Products Tagged Select" at bounding box center [0, 0] width 0 height 0
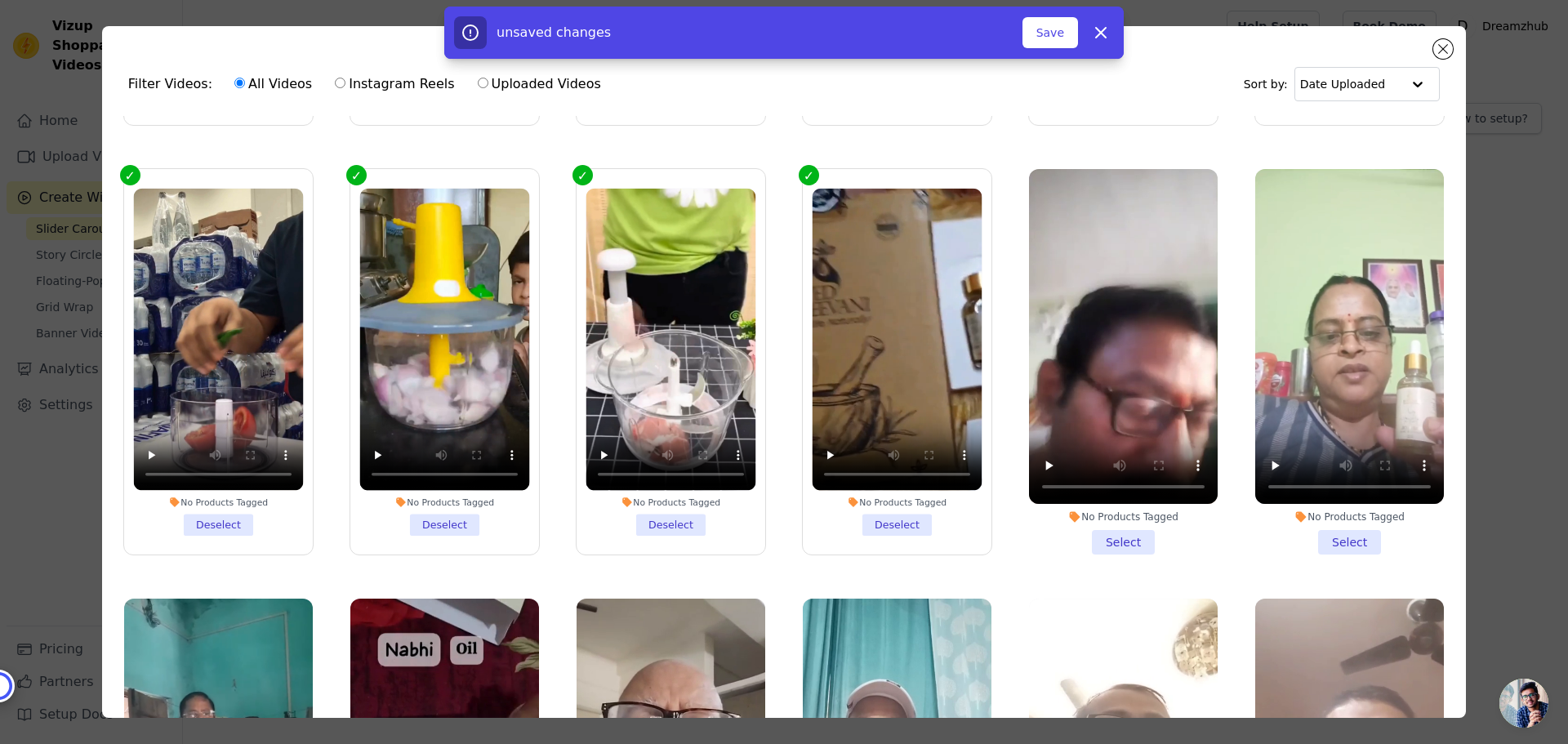
drag, startPoint x: 1112, startPoint y: 527, endPoint x: 1295, endPoint y: 517, distance: 183.3
click at [1113, 528] on li "No Products Tagged Select" at bounding box center [1123, 361] width 189 height 386
click at [0, 0] on input "No Products Tagged Select" at bounding box center [0, 0] width 0 height 0
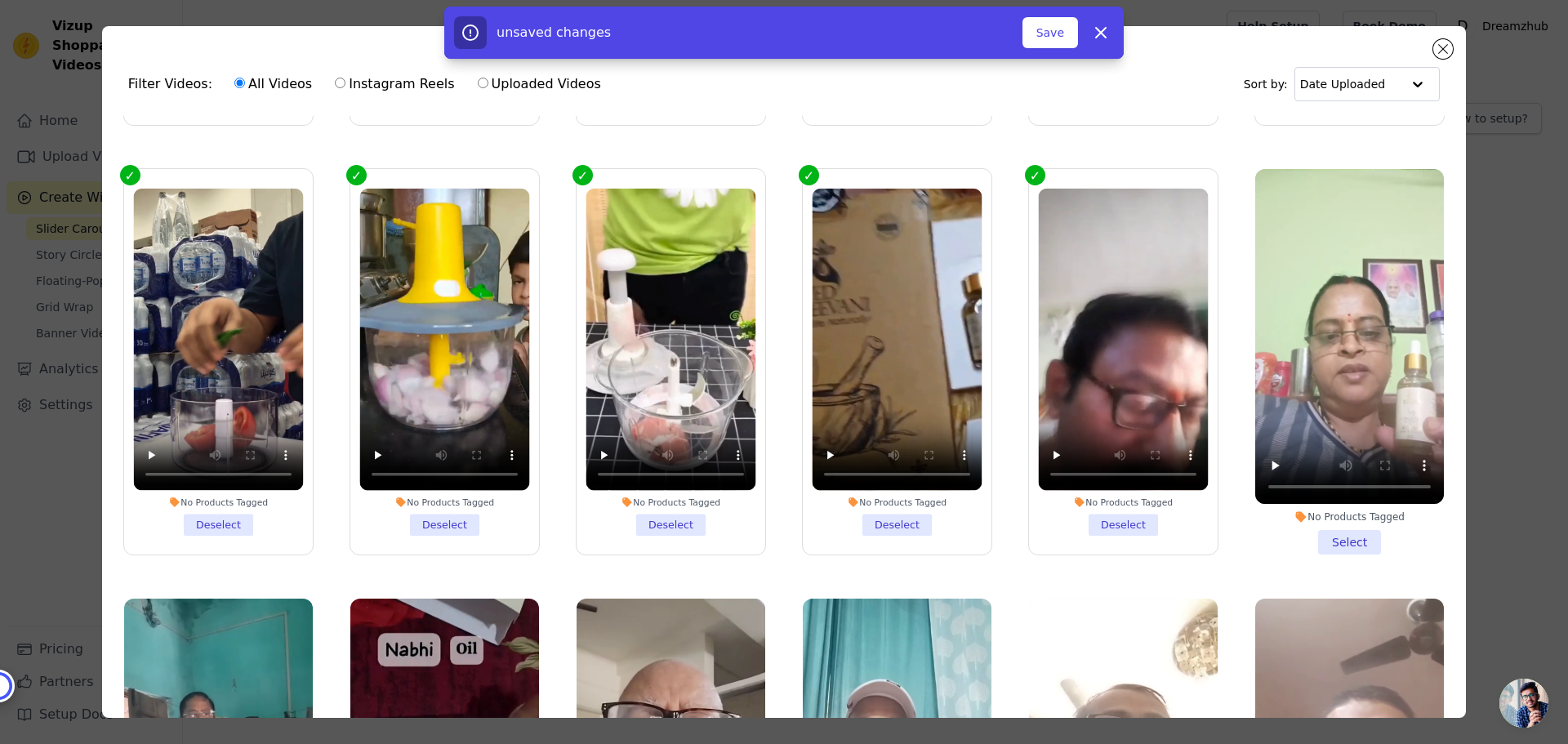
click at [1325, 523] on li "No Products Tagged Select" at bounding box center [1349, 361] width 189 height 386
click at [0, 0] on input "No Products Tagged Select" at bounding box center [0, 0] width 0 height 0
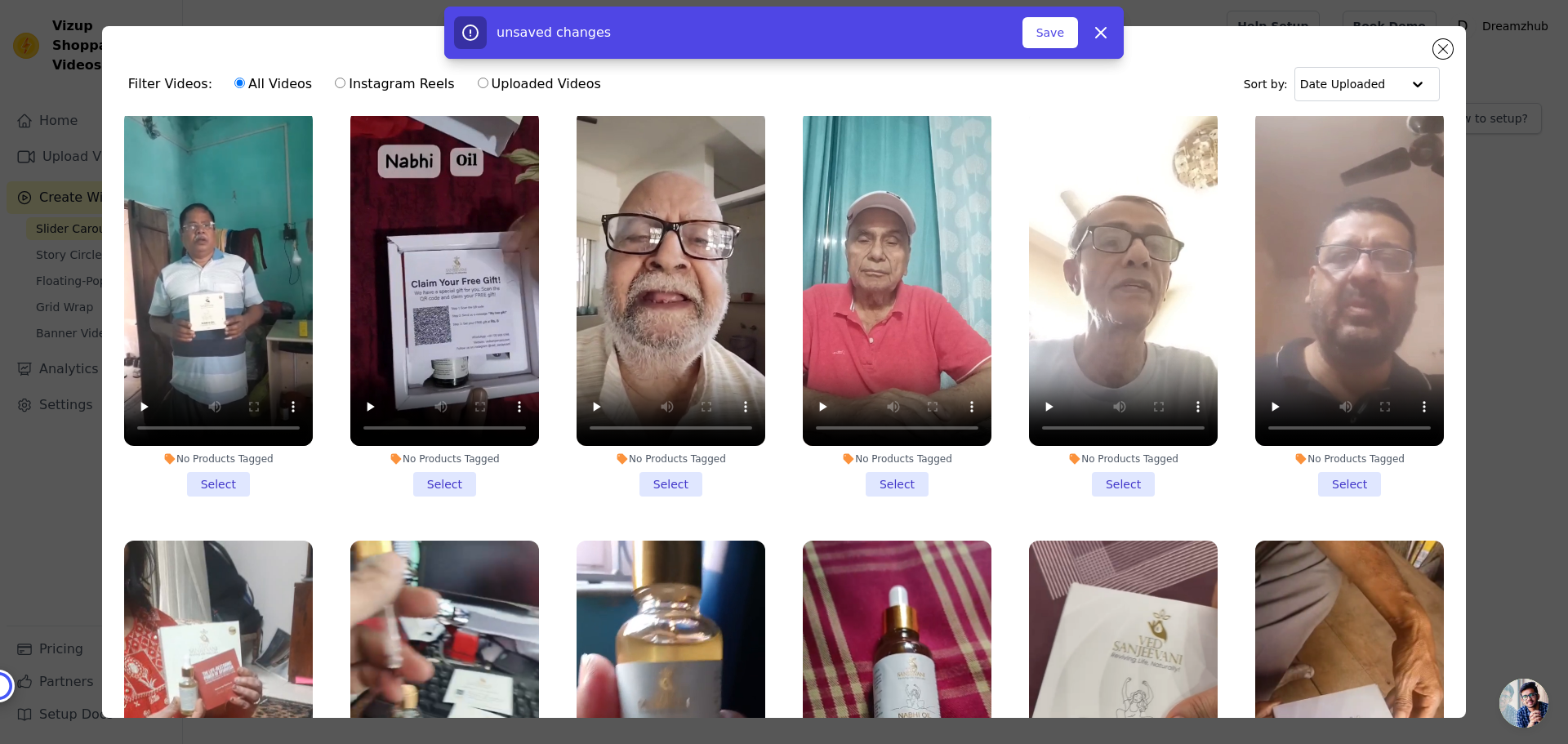
scroll to position [1308, 0]
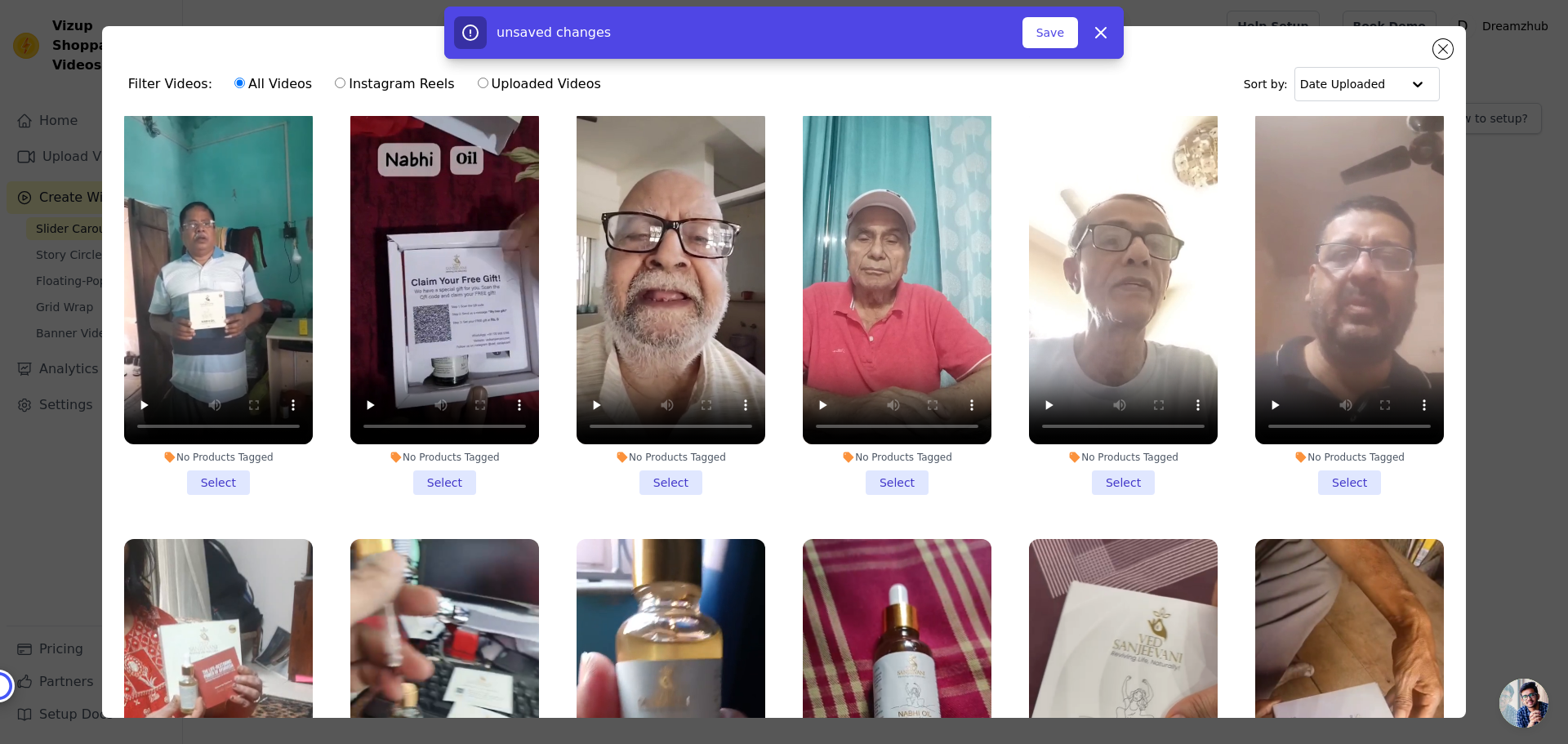
click at [222, 451] on div "No Products Tagged" at bounding box center [219, 457] width 189 height 13
click at [0, 0] on input "No Products Tagged Select" at bounding box center [0, 0] width 0 height 0
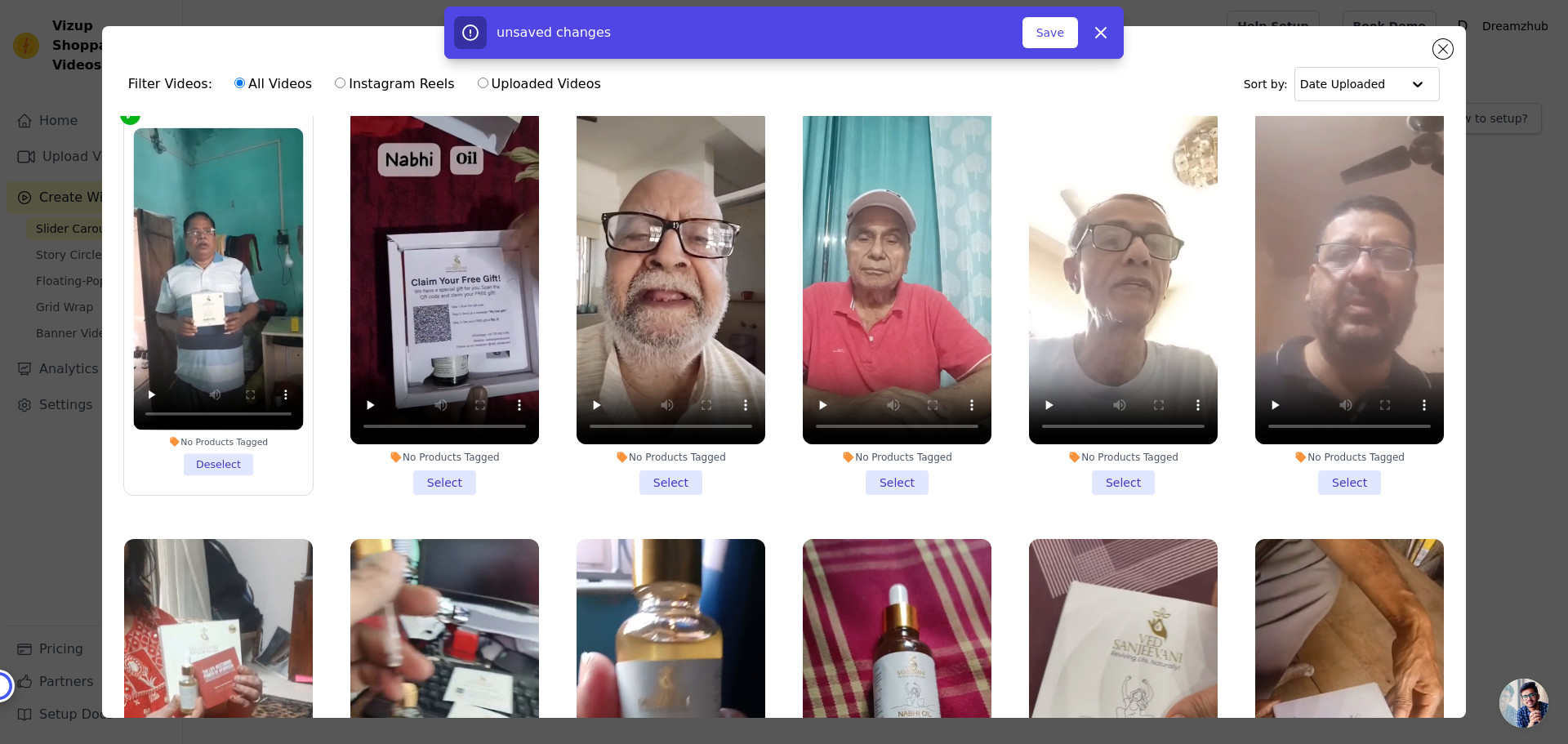
click at [440, 464] on li "No Products Tagged Select" at bounding box center [445, 301] width 189 height 386
click at [0, 0] on input "No Products Tagged Select" at bounding box center [0, 0] width 0 height 0
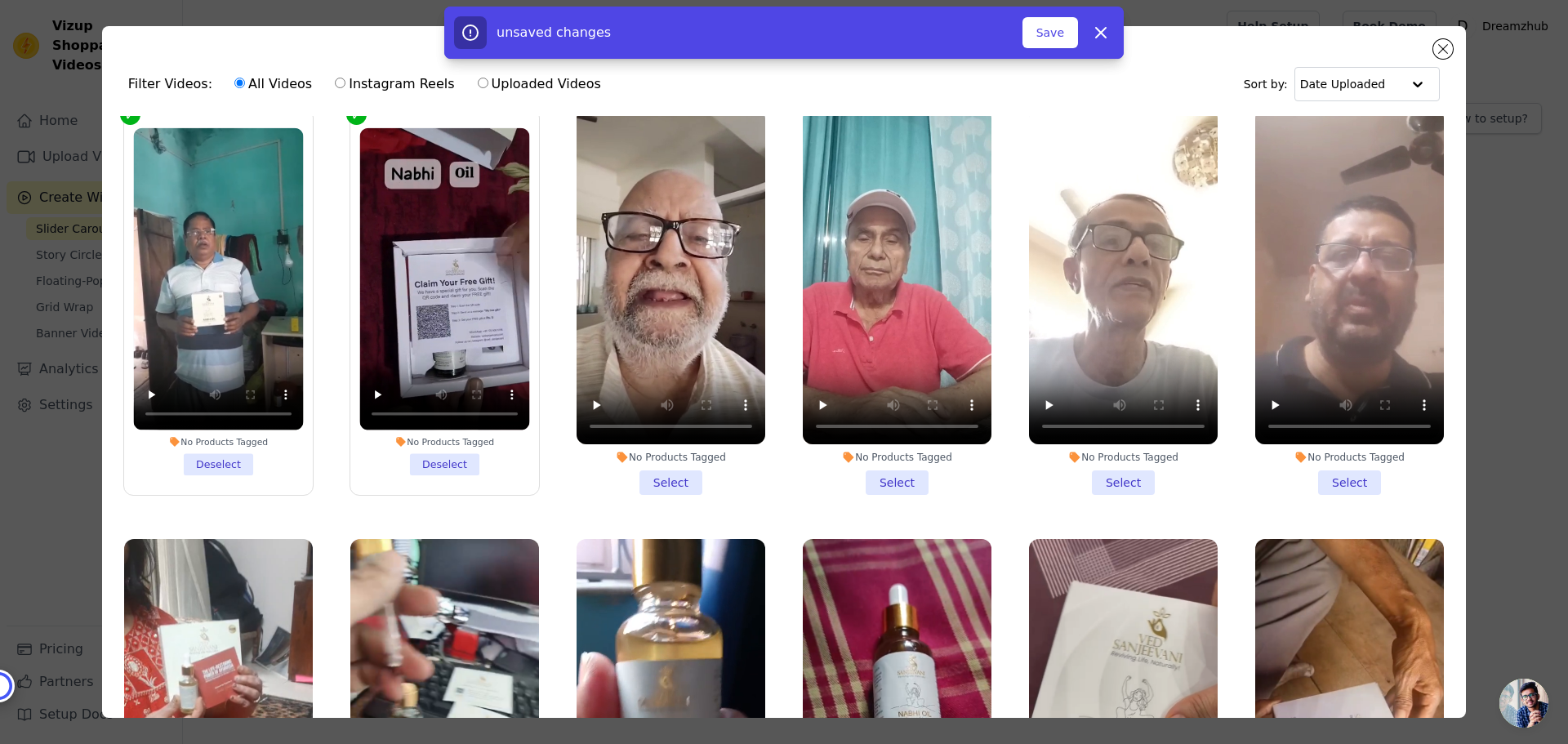
click at [442, 442] on li "No Products Tagged Deselect" at bounding box center [444, 302] width 170 height 347
click at [0, 0] on input "No Products Tagged Deselect" at bounding box center [0, 0] width 0 height 0
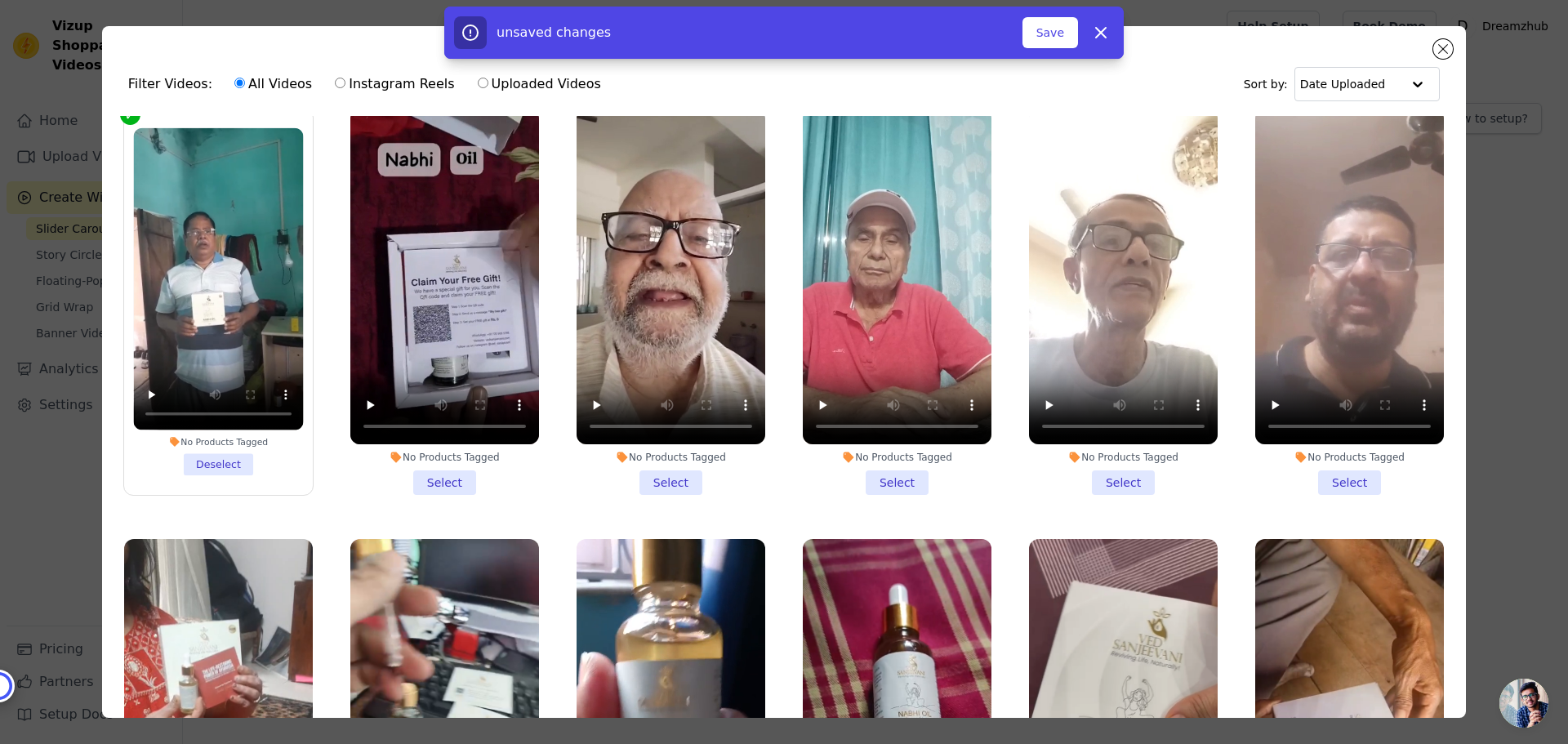
click at [442, 442] on li "No Products Tagged Select" at bounding box center [445, 301] width 189 height 386
click at [0, 0] on input "No Products Tagged Select" at bounding box center [0, 0] width 0 height 0
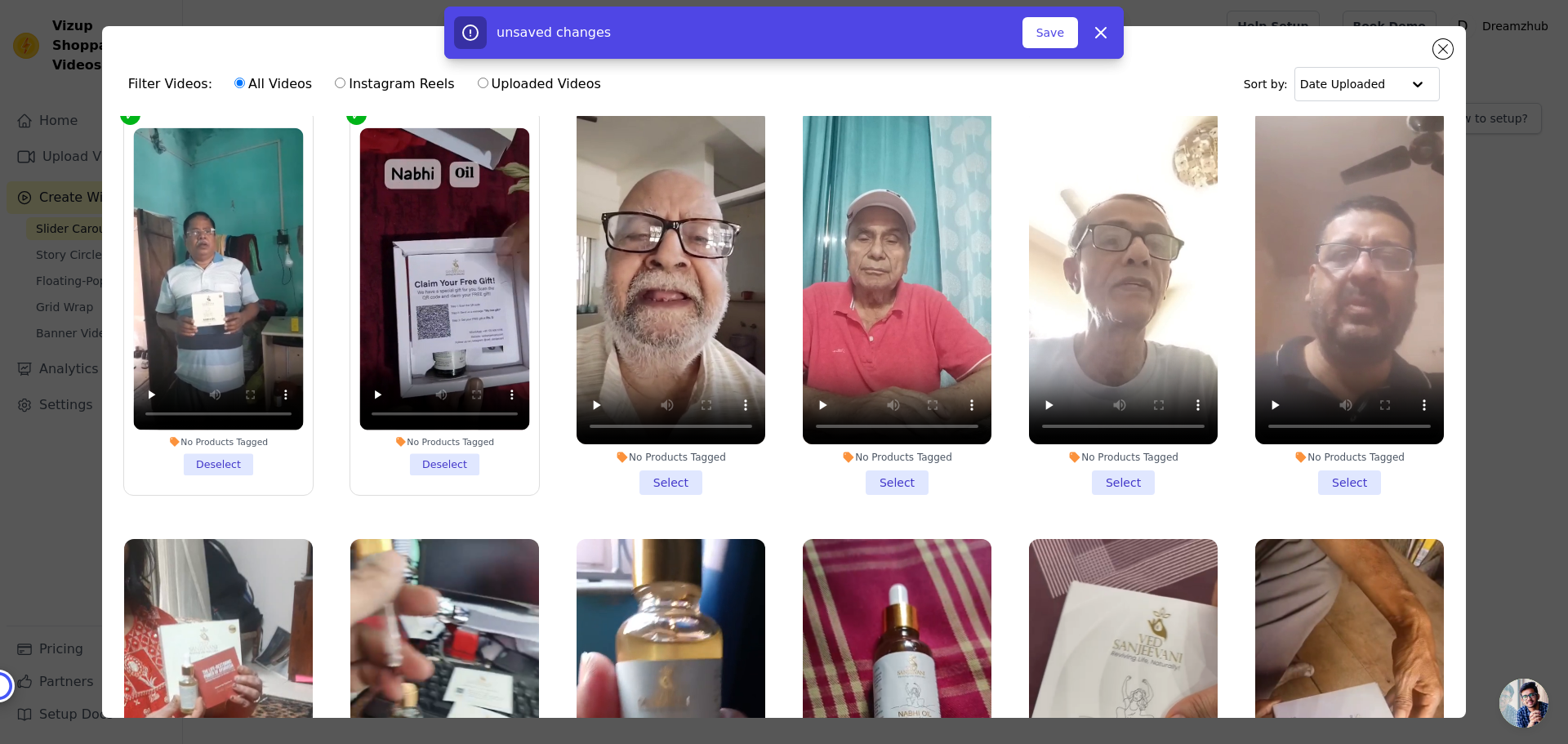
click at [676, 457] on li "No Products Tagged Select" at bounding box center [671, 301] width 189 height 386
click at [0, 0] on input "No Products Tagged Select" at bounding box center [0, 0] width 0 height 0
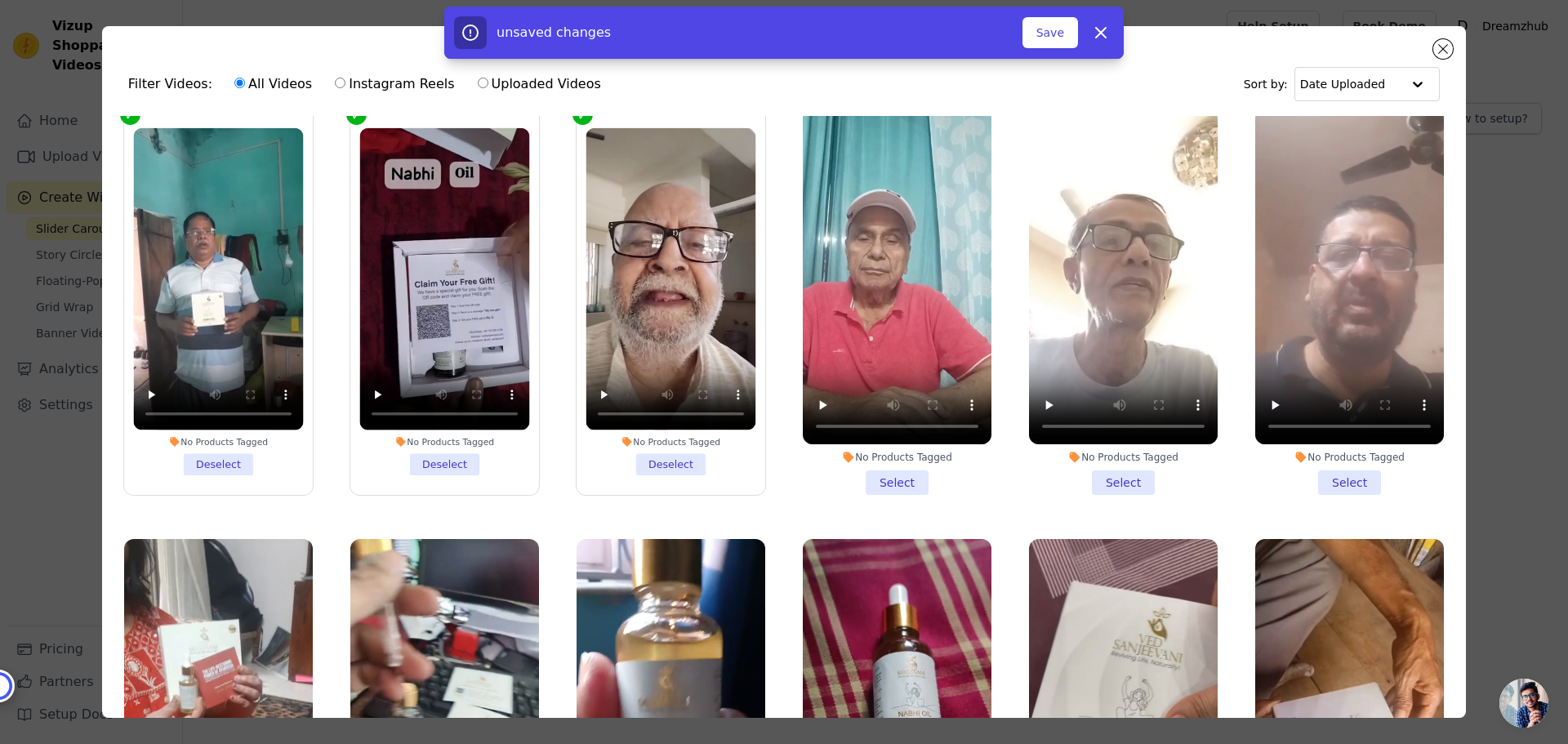
click at [906, 462] on li "No Products Tagged Select" at bounding box center [897, 301] width 189 height 386
click at [0, 0] on input "No Products Tagged Select" at bounding box center [0, 0] width 0 height 0
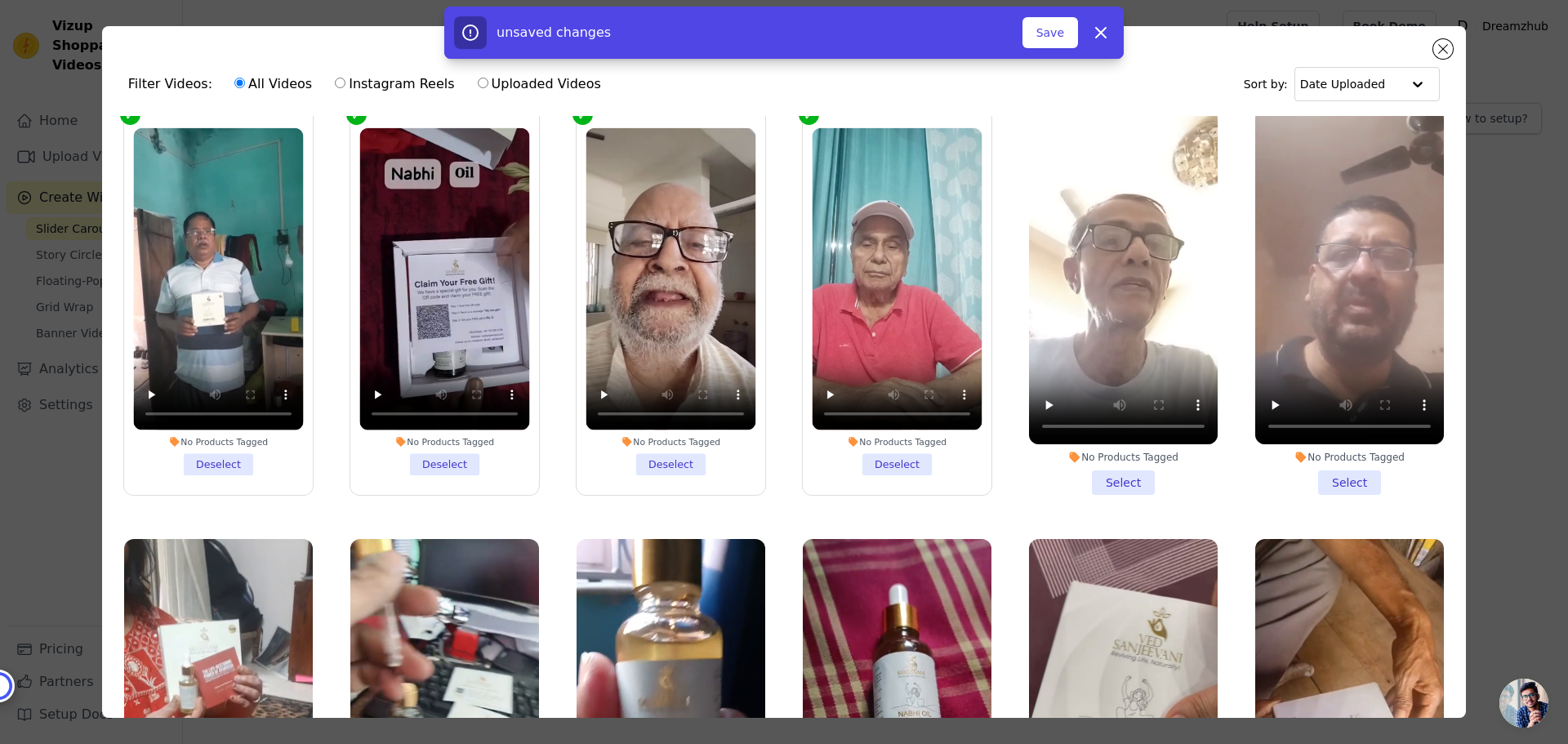
click at [1126, 458] on li "No Products Tagged Select" at bounding box center [1123, 301] width 189 height 386
click at [0, 0] on input "No Products Tagged Select" at bounding box center [0, 0] width 0 height 0
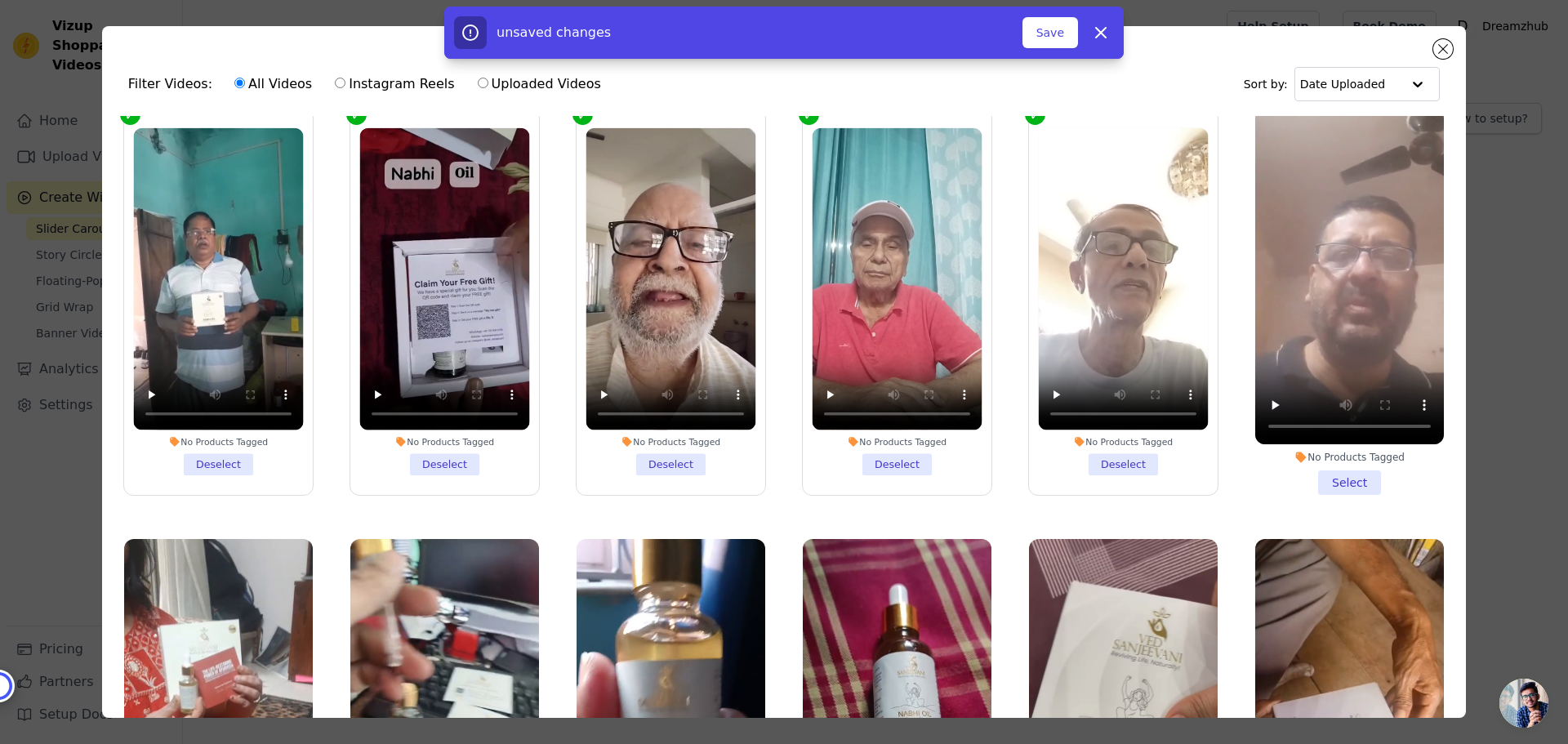
click at [1344, 458] on li "No Products Tagged Select" at bounding box center [1349, 301] width 189 height 386
click at [0, 0] on input "No Products Tagged Select" at bounding box center [0, 0] width 0 height 0
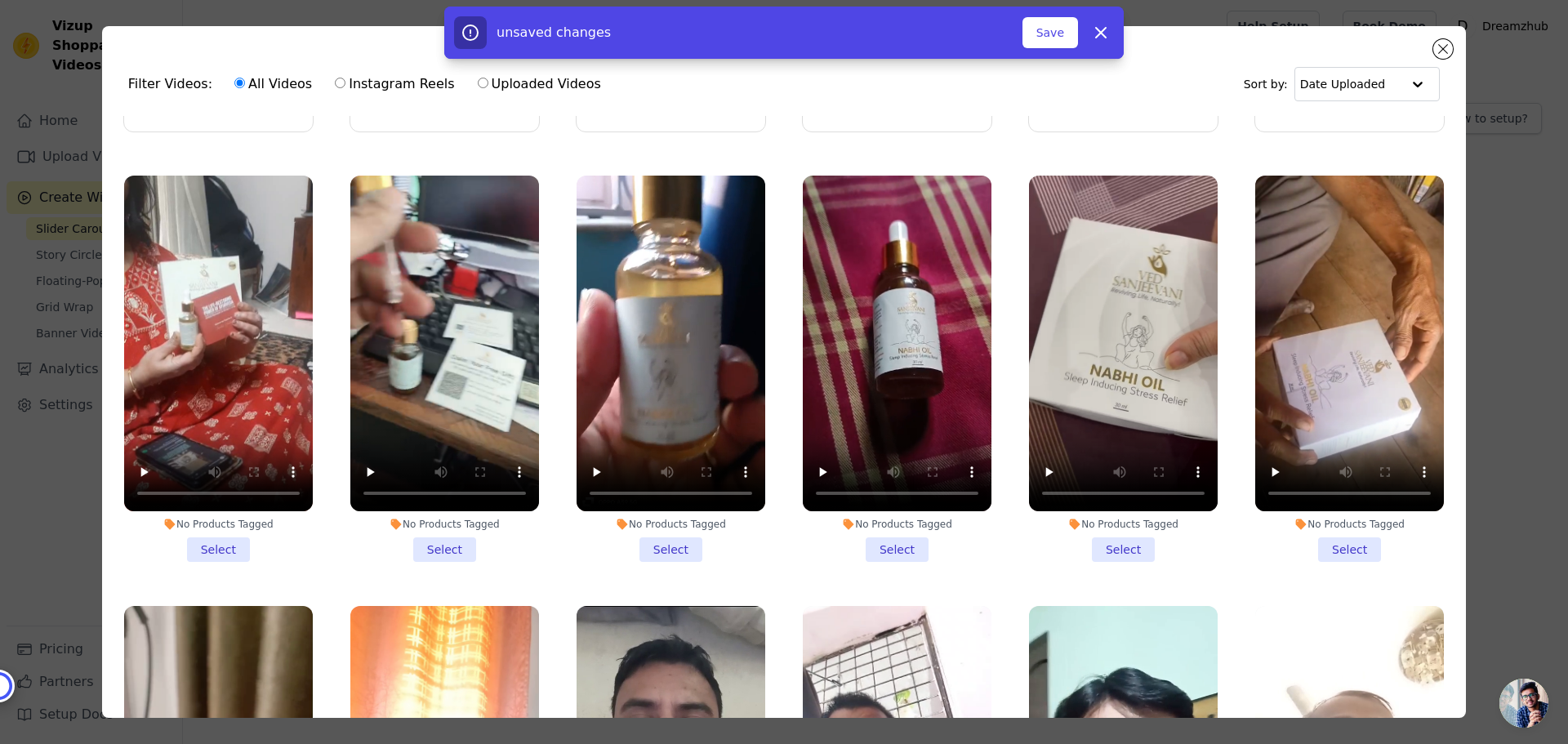
scroll to position [1798, 0]
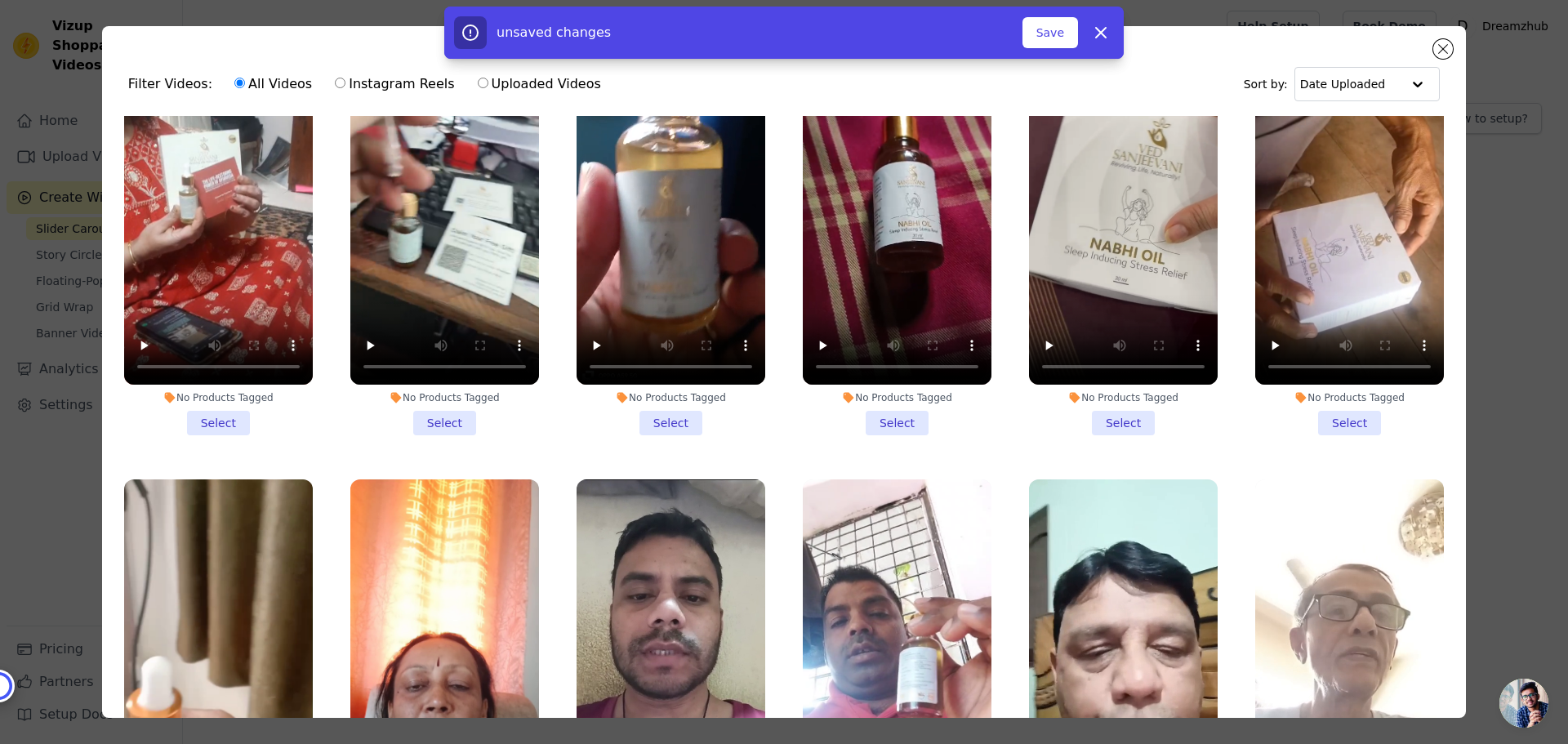
click at [218, 402] on li "No Products Tagged Select" at bounding box center [219, 242] width 189 height 386
click at [0, 0] on input "No Products Tagged Select" at bounding box center [0, 0] width 0 height 0
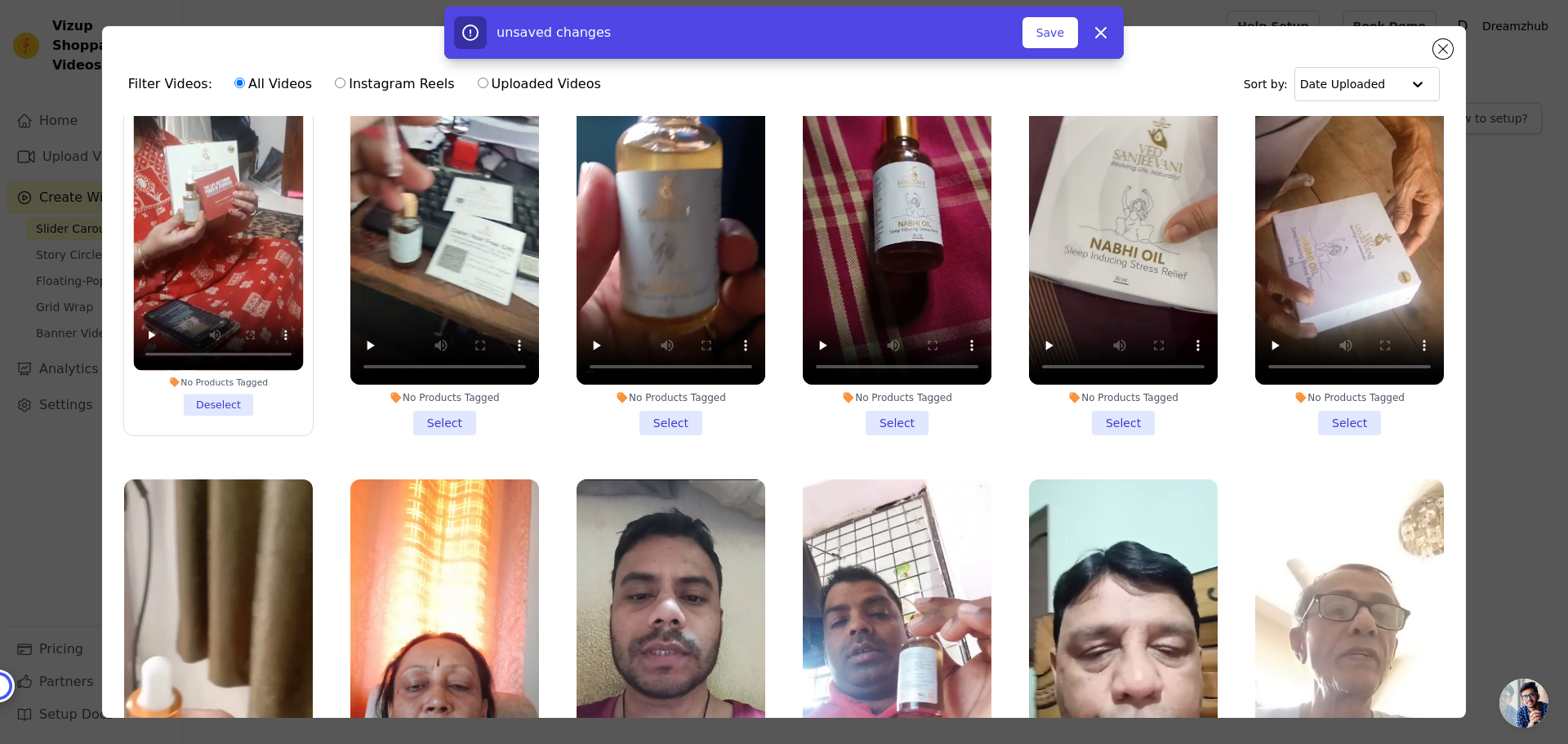
click at [450, 406] on div "No Products Tagged Select" at bounding box center [445, 243] width 207 height 405
click at [448, 397] on li "No Products Tagged Select" at bounding box center [445, 242] width 189 height 386
click at [0, 0] on input "No Products Tagged Select" at bounding box center [0, 0] width 0 height 0
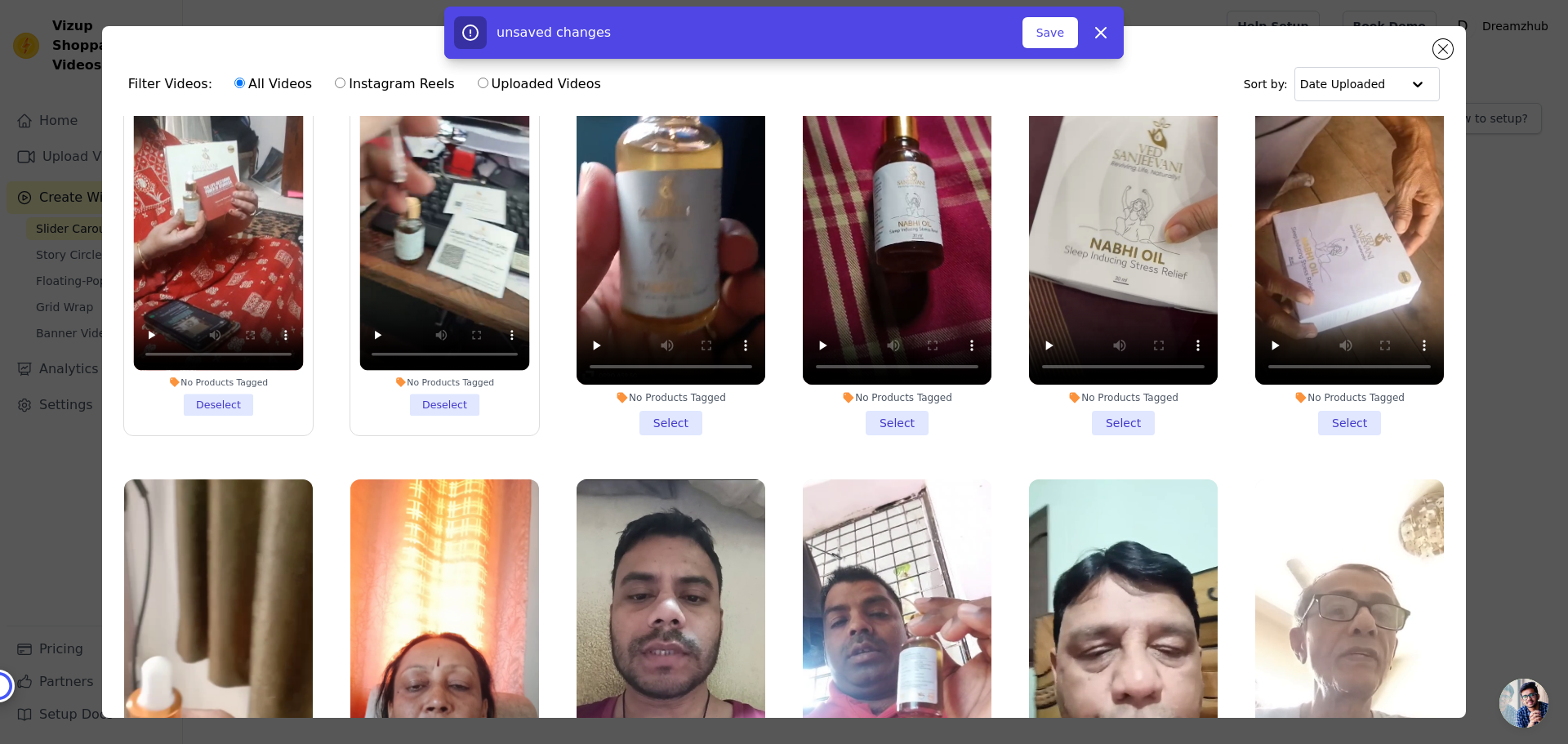
click at [645, 391] on li "No Products Tagged Select" at bounding box center [671, 242] width 189 height 386
click at [0, 0] on input "No Products Tagged Select" at bounding box center [0, 0] width 0 height 0
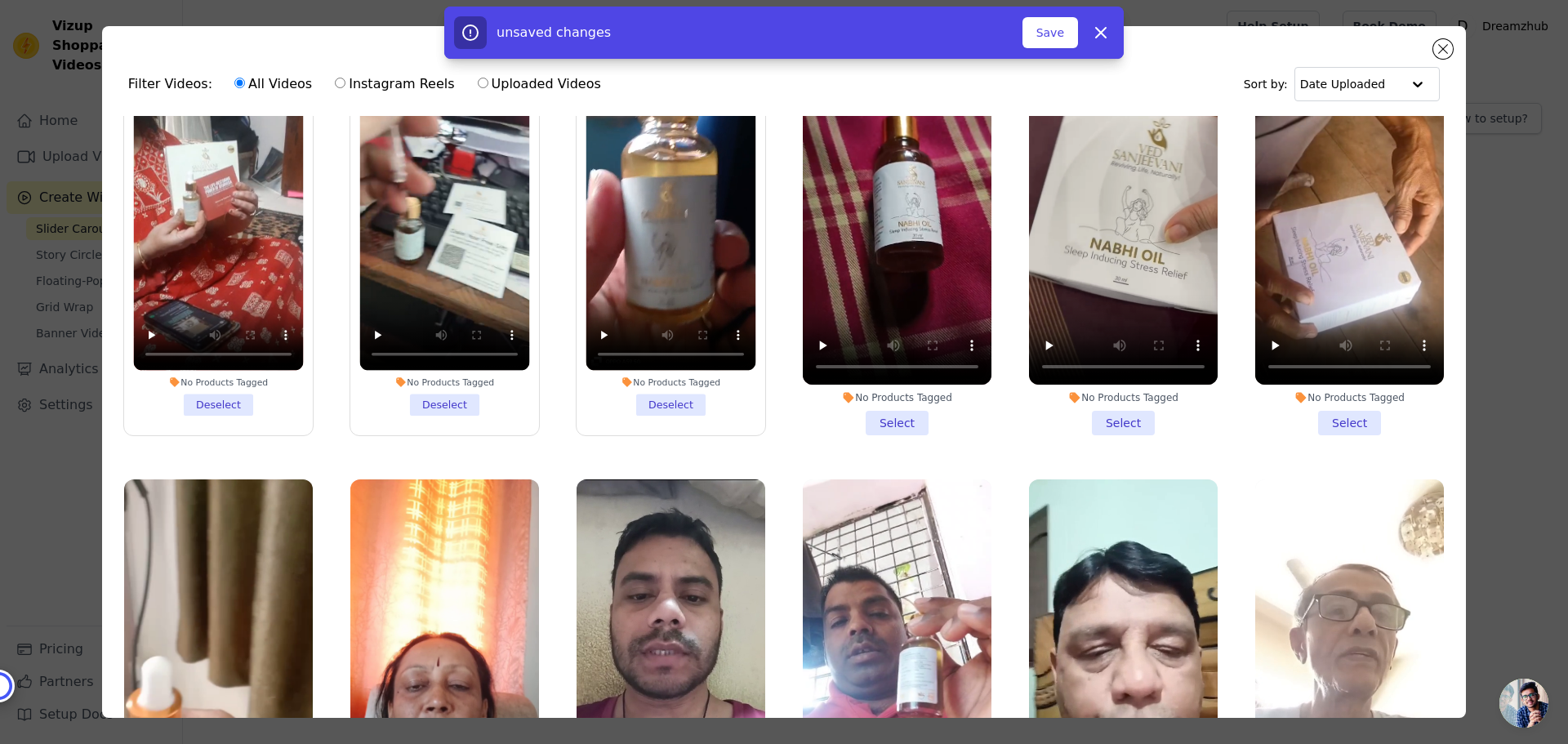
drag, startPoint x: 895, startPoint y: 385, endPoint x: 962, endPoint y: 395, distance: 67.7
click at [896, 385] on li "No Products Tagged Select" at bounding box center [897, 242] width 189 height 386
click at [0, 0] on input "No Products Tagged Select" at bounding box center [0, 0] width 0 height 0
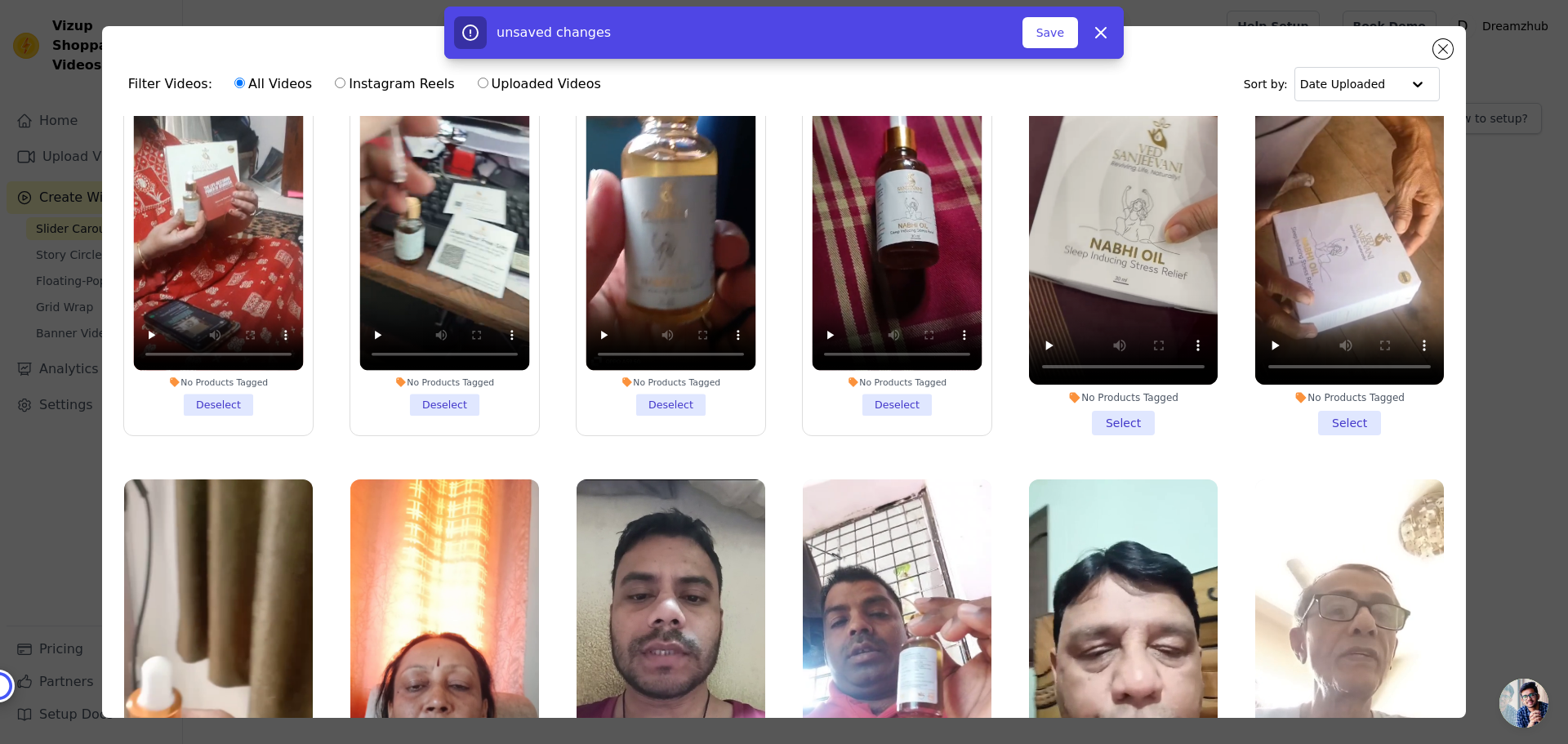
drag, startPoint x: 1105, startPoint y: 390, endPoint x: 1147, endPoint y: 392, distance: 42.0
click at [1106, 390] on li "No Products Tagged Select" at bounding box center [1123, 242] width 189 height 386
click at [0, 0] on input "No Products Tagged Select" at bounding box center [0, 0] width 0 height 0
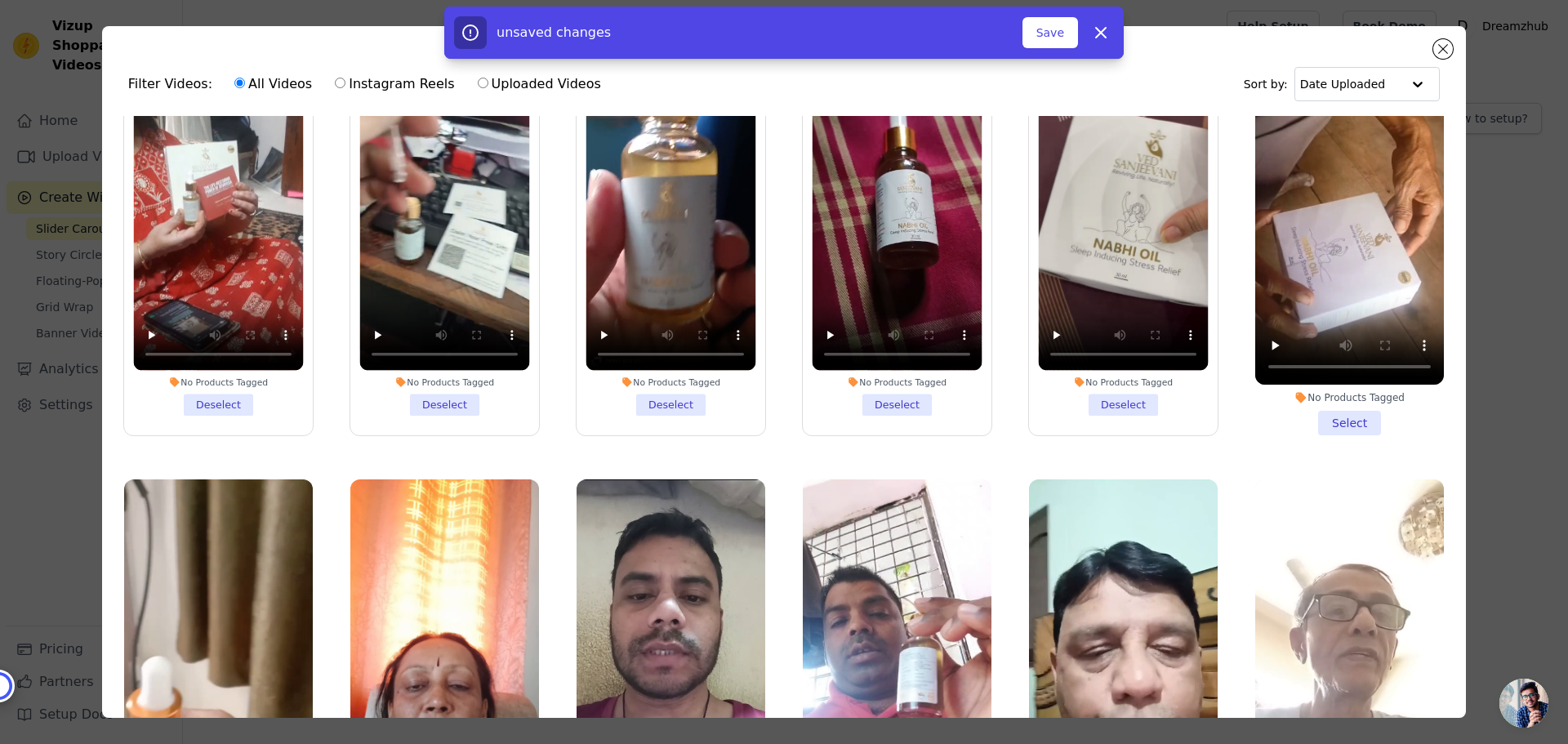
click at [1309, 386] on li "No Products Tagged Select" at bounding box center [1349, 242] width 189 height 386
click at [0, 0] on input "No Products Tagged Select" at bounding box center [0, 0] width 0 height 0
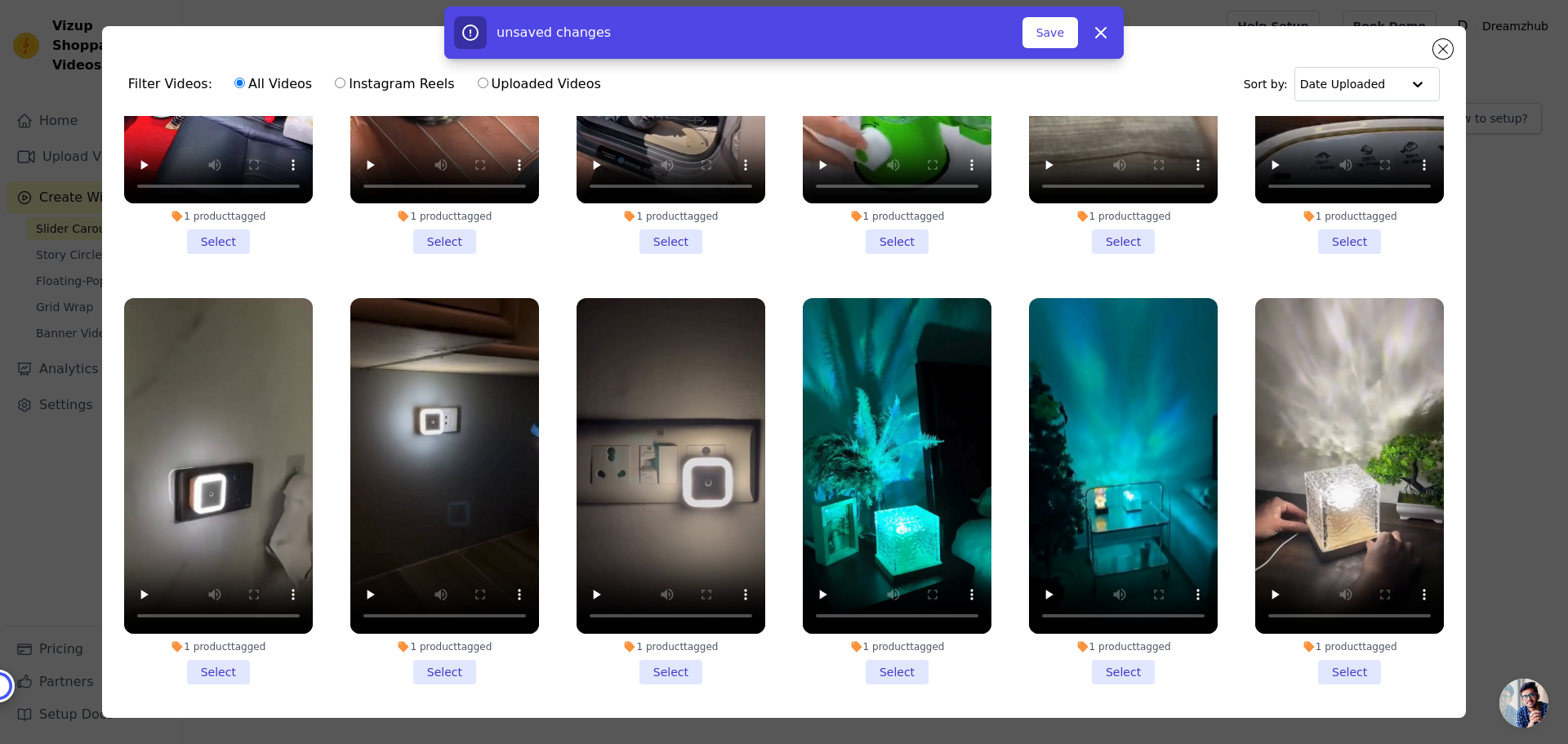
scroll to position [5556, 0]
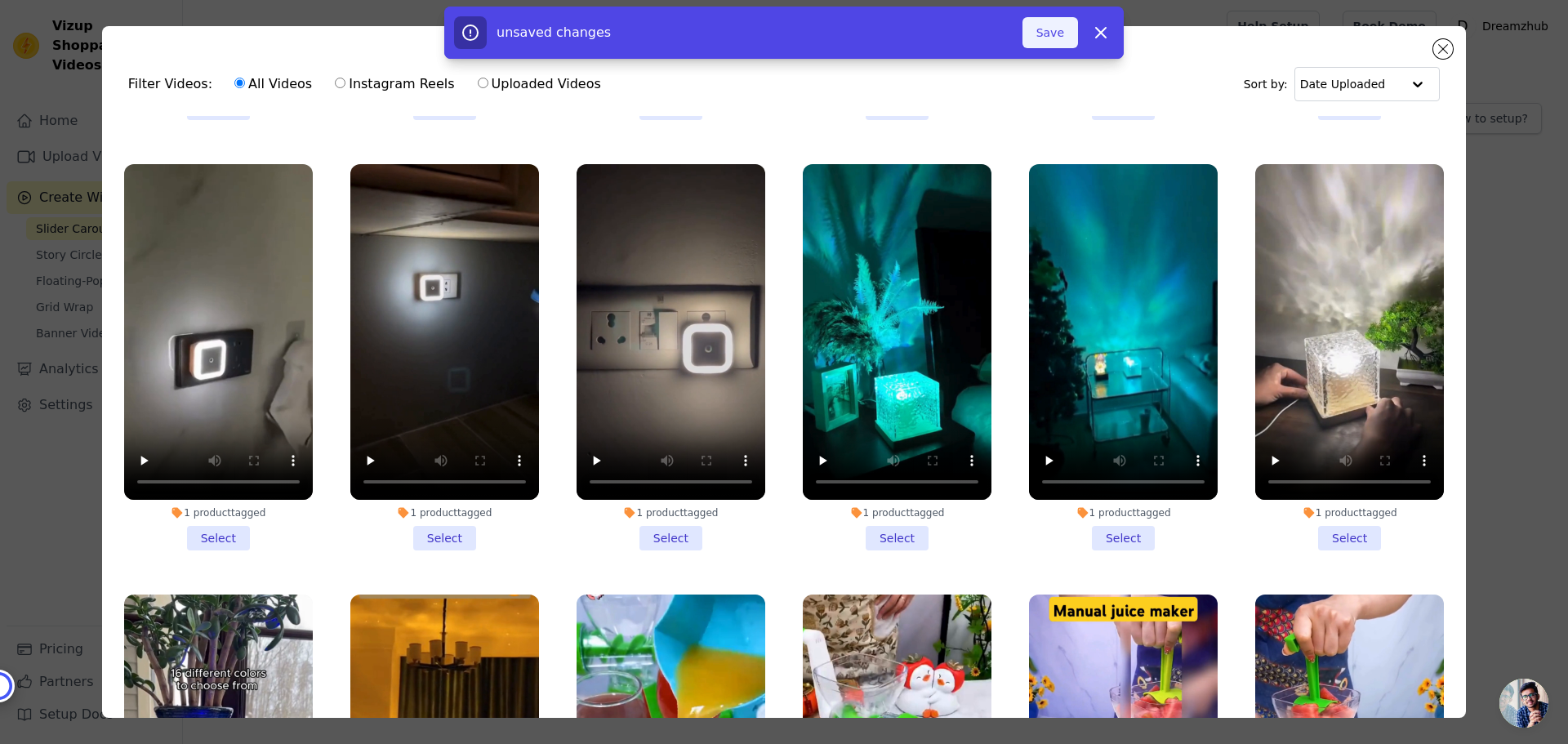
click at [1055, 30] on button "Save" at bounding box center [1050, 33] width 56 height 31
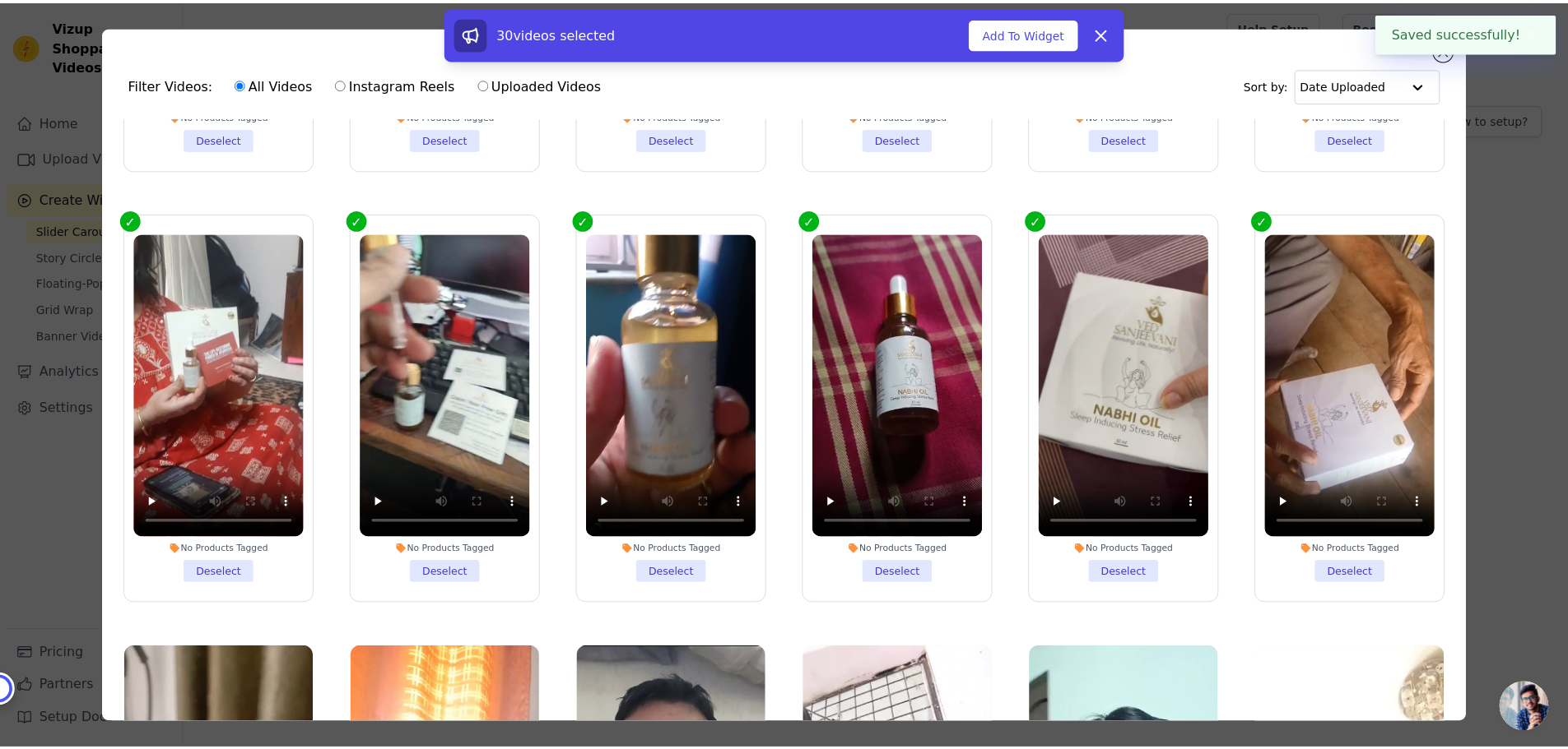
scroll to position [1069, 0]
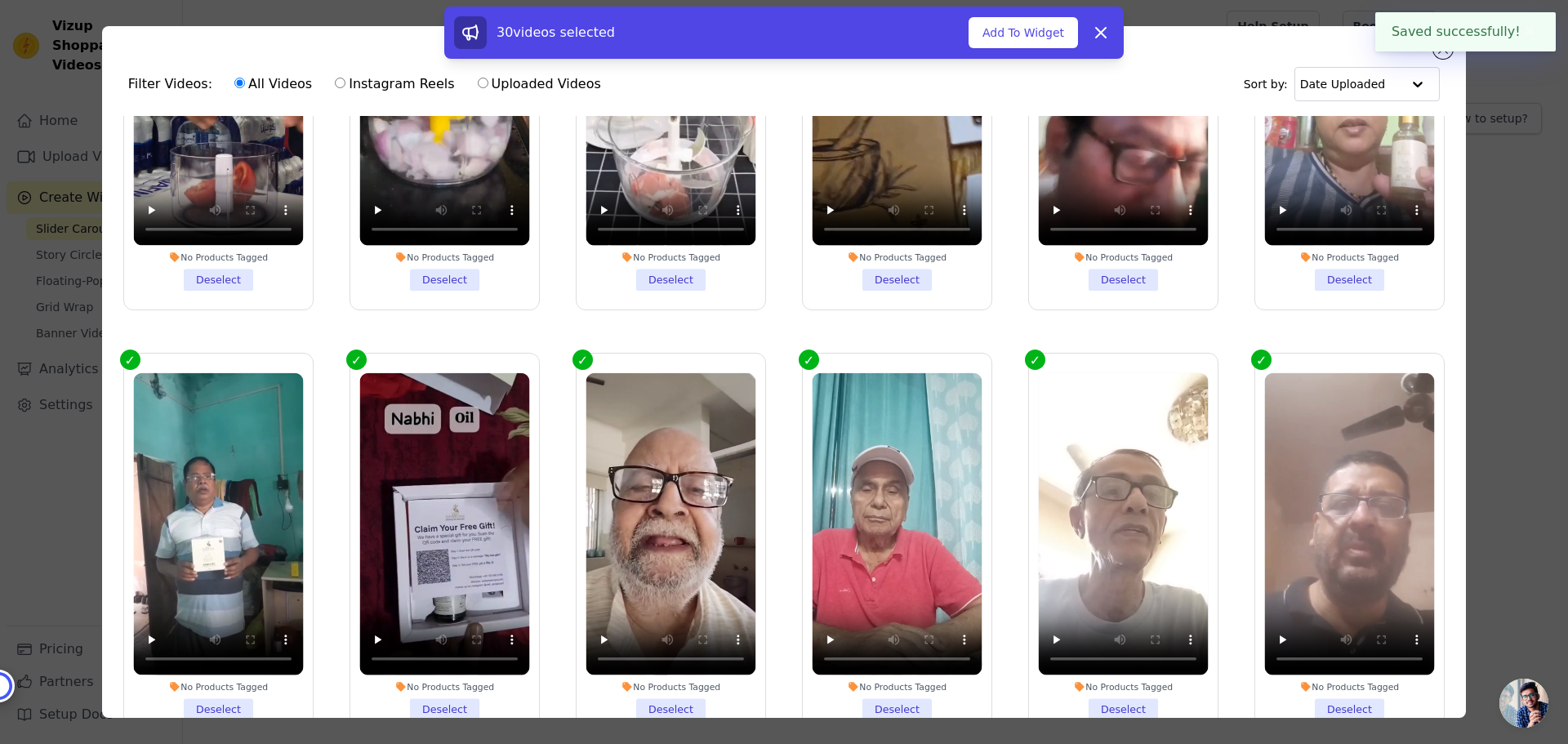
click at [1541, 197] on div "Filter Videos: All Videos Instagram Reels Uploaded Videos Sort by: Date Uploade…" at bounding box center [784, 372] width 1516 height 744
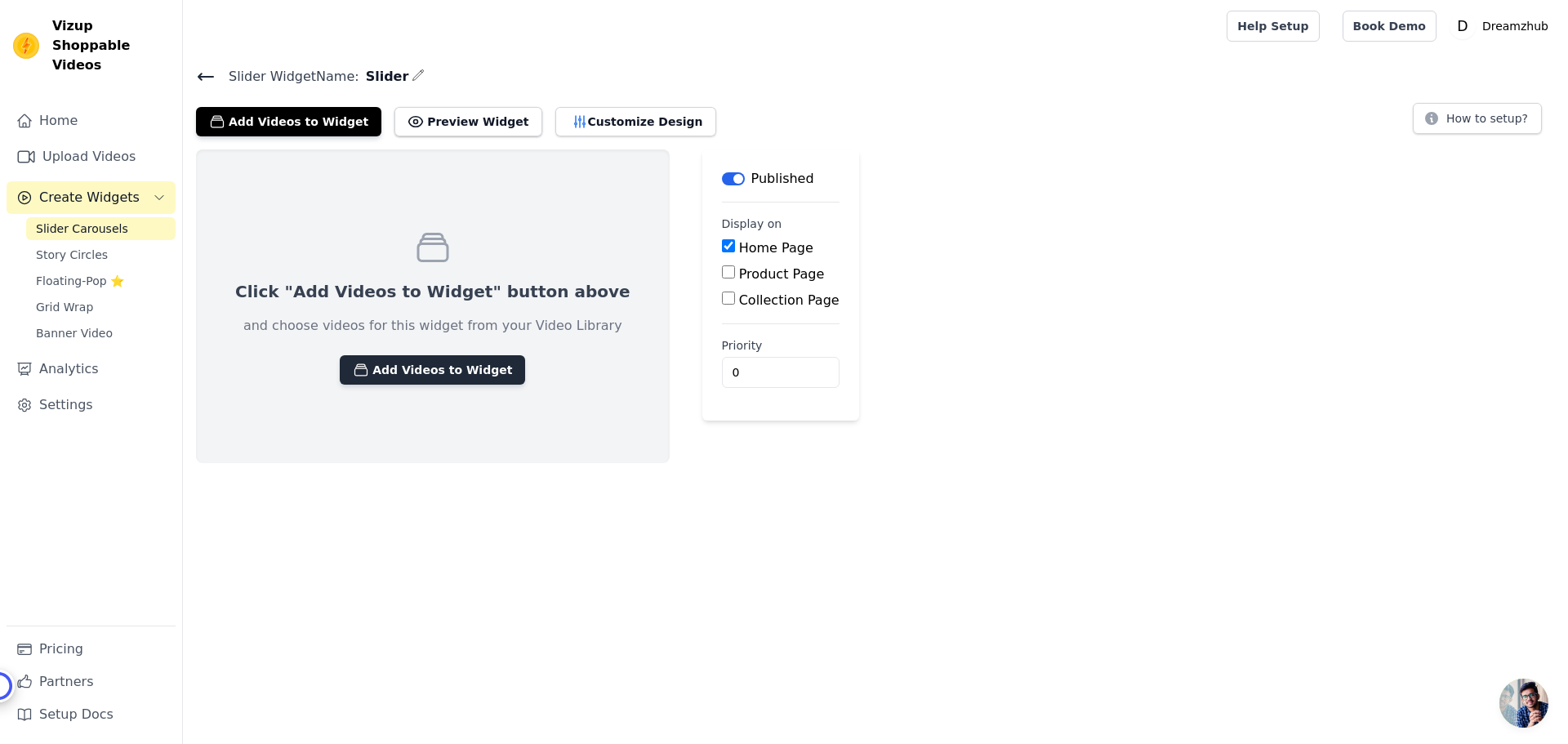
click at [408, 368] on button "Add Videos to Widget" at bounding box center [432, 370] width 185 height 30
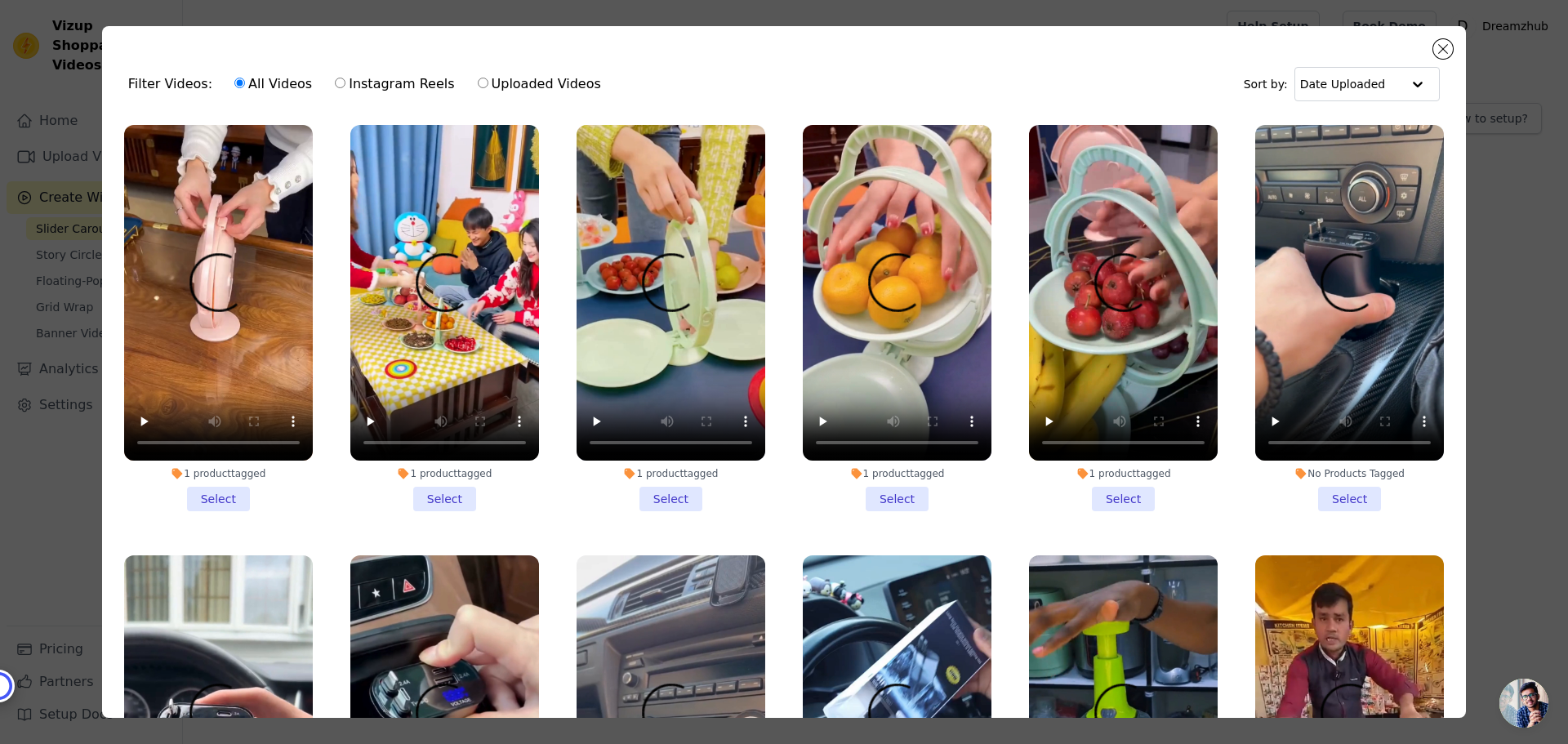
click at [228, 484] on li "1 product tagged Select" at bounding box center [219, 317] width 189 height 386
click at [0, 0] on input "1 product tagged Select" at bounding box center [0, 0] width 0 height 0
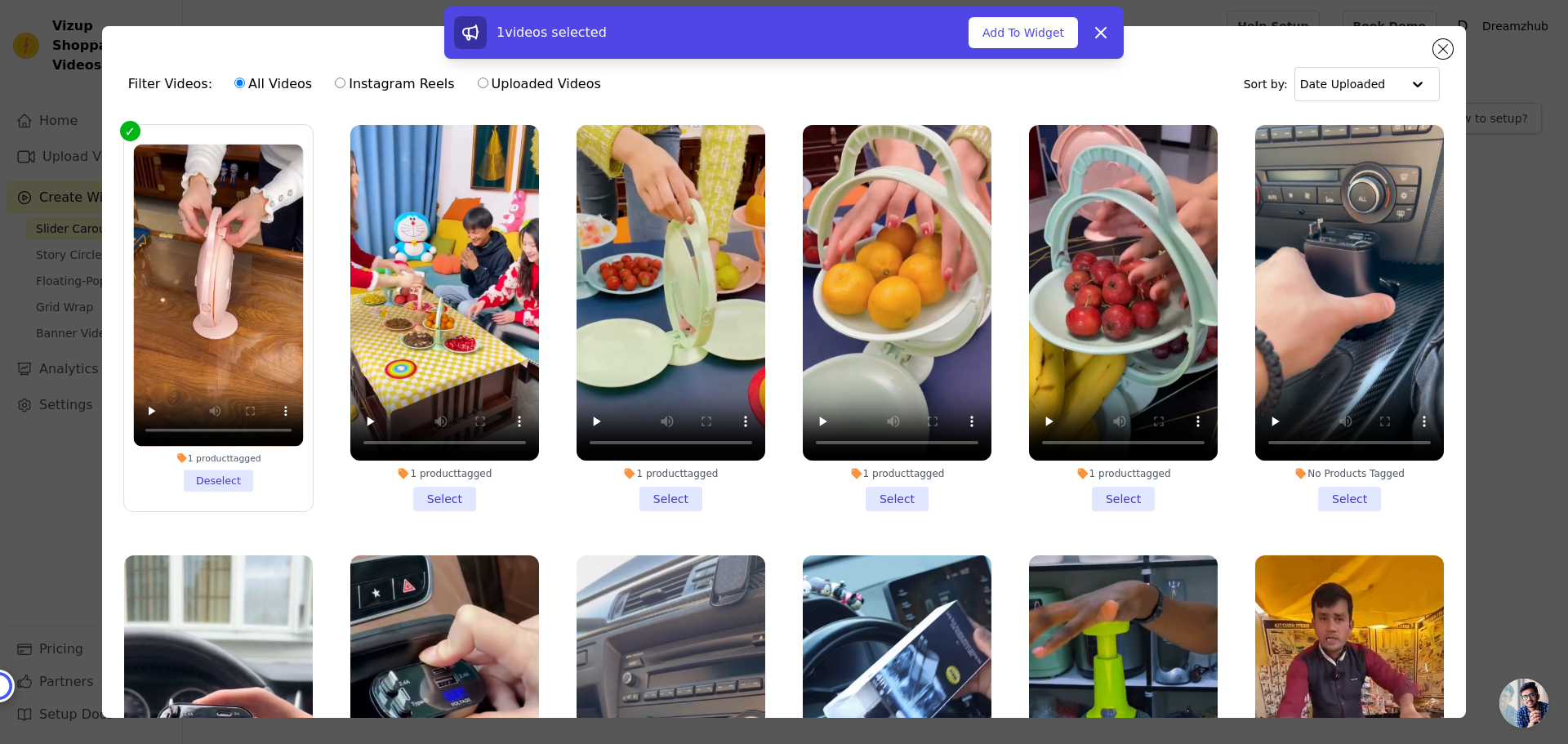
click at [463, 485] on li "1 product tagged Select" at bounding box center [445, 317] width 189 height 386
click at [0, 0] on input "1 product tagged Select" at bounding box center [0, 0] width 0 height 0
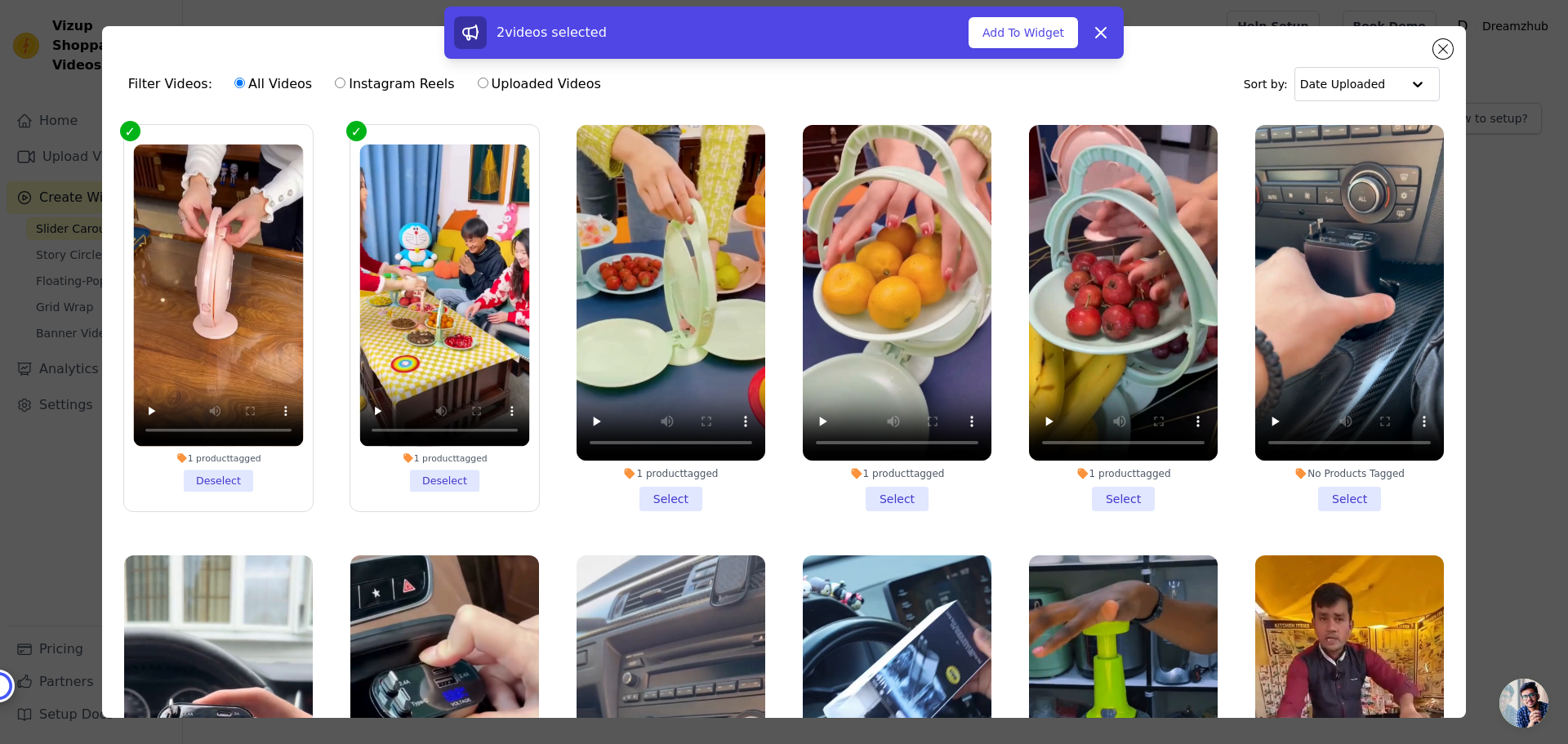
click at [651, 495] on li "1 product tagged Select" at bounding box center [671, 317] width 189 height 386
click at [0, 0] on input "1 product tagged Select" at bounding box center [0, 0] width 0 height 0
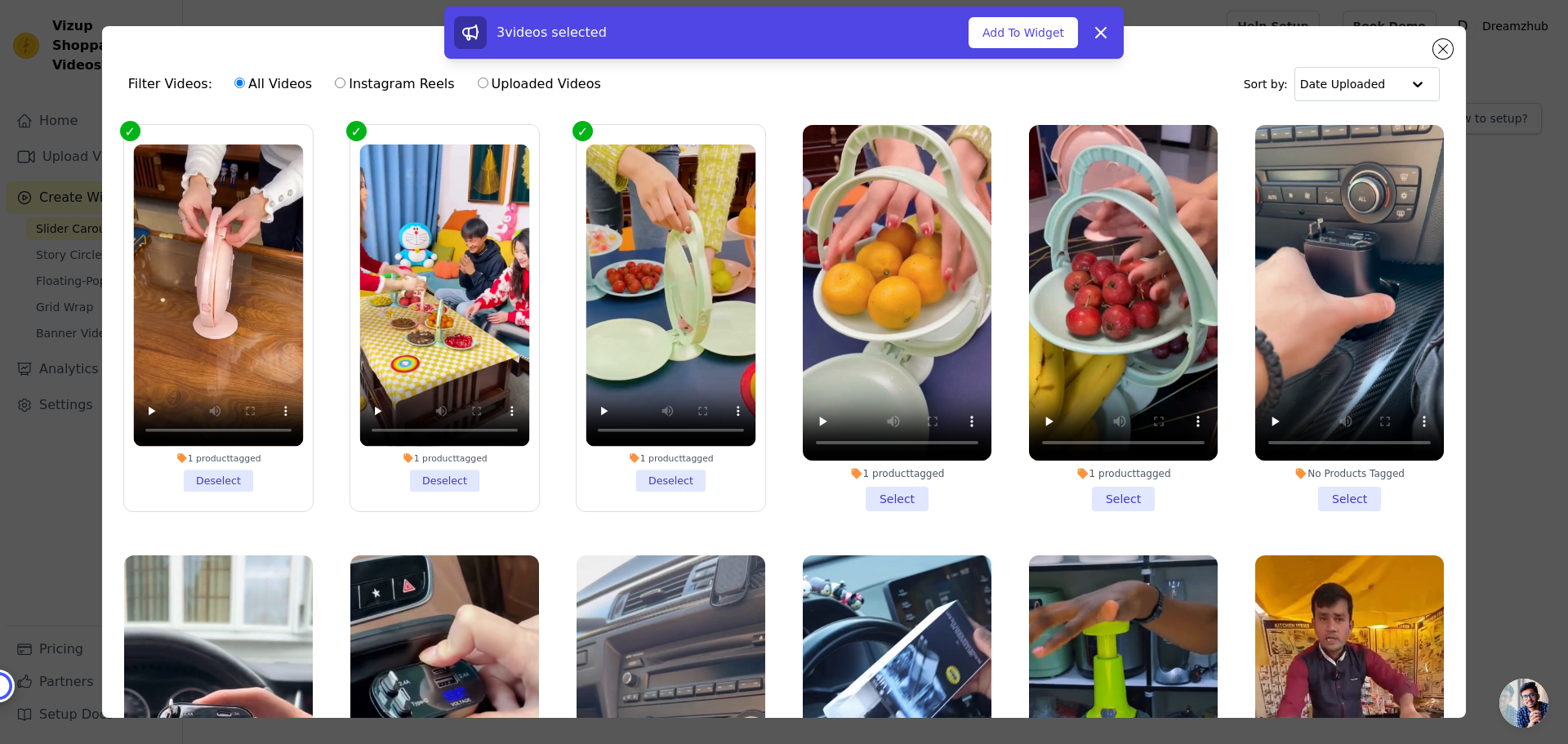
click at [886, 486] on li "1 product tagged Select" at bounding box center [897, 317] width 189 height 386
click at [0, 0] on input "1 product tagged Select" at bounding box center [0, 0] width 0 height 0
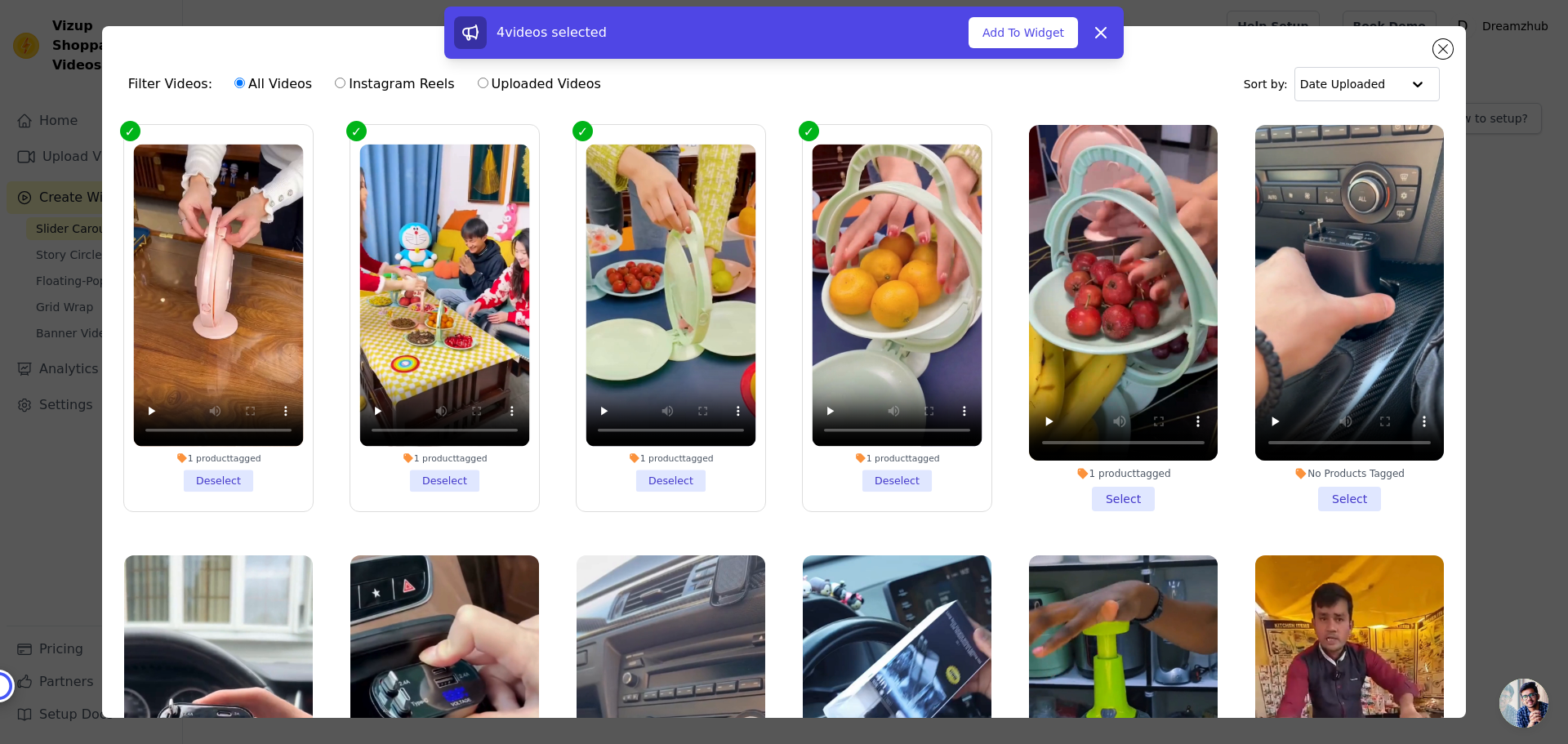
click at [1101, 482] on li "1 product tagged Select" at bounding box center [1123, 317] width 189 height 386
click at [0, 0] on input "1 product tagged Select" at bounding box center [0, 0] width 0 height 0
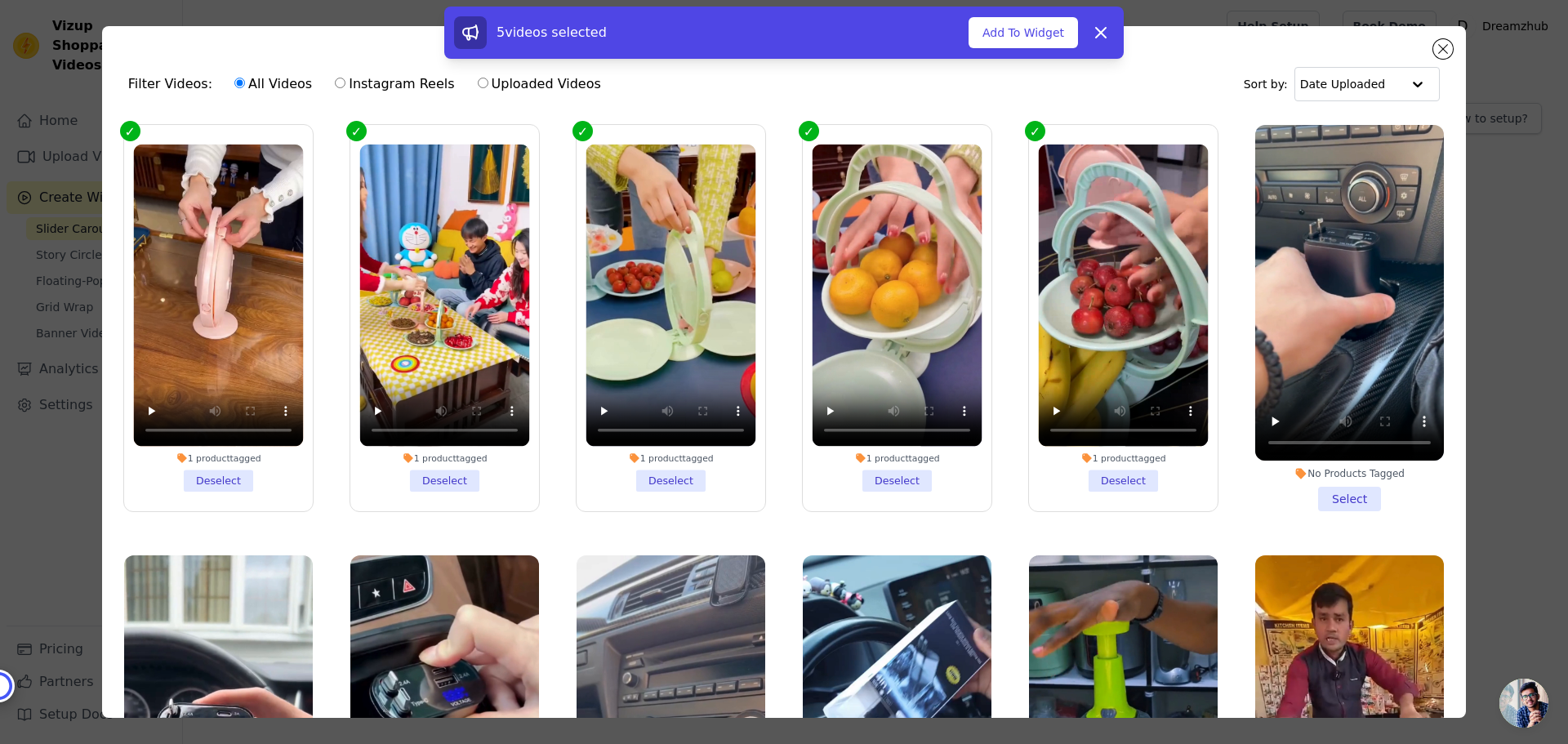
click at [1330, 490] on li "No Products Tagged Select" at bounding box center [1349, 317] width 189 height 386
click at [0, 0] on input "No Products Tagged Select" at bounding box center [0, 0] width 0 height 0
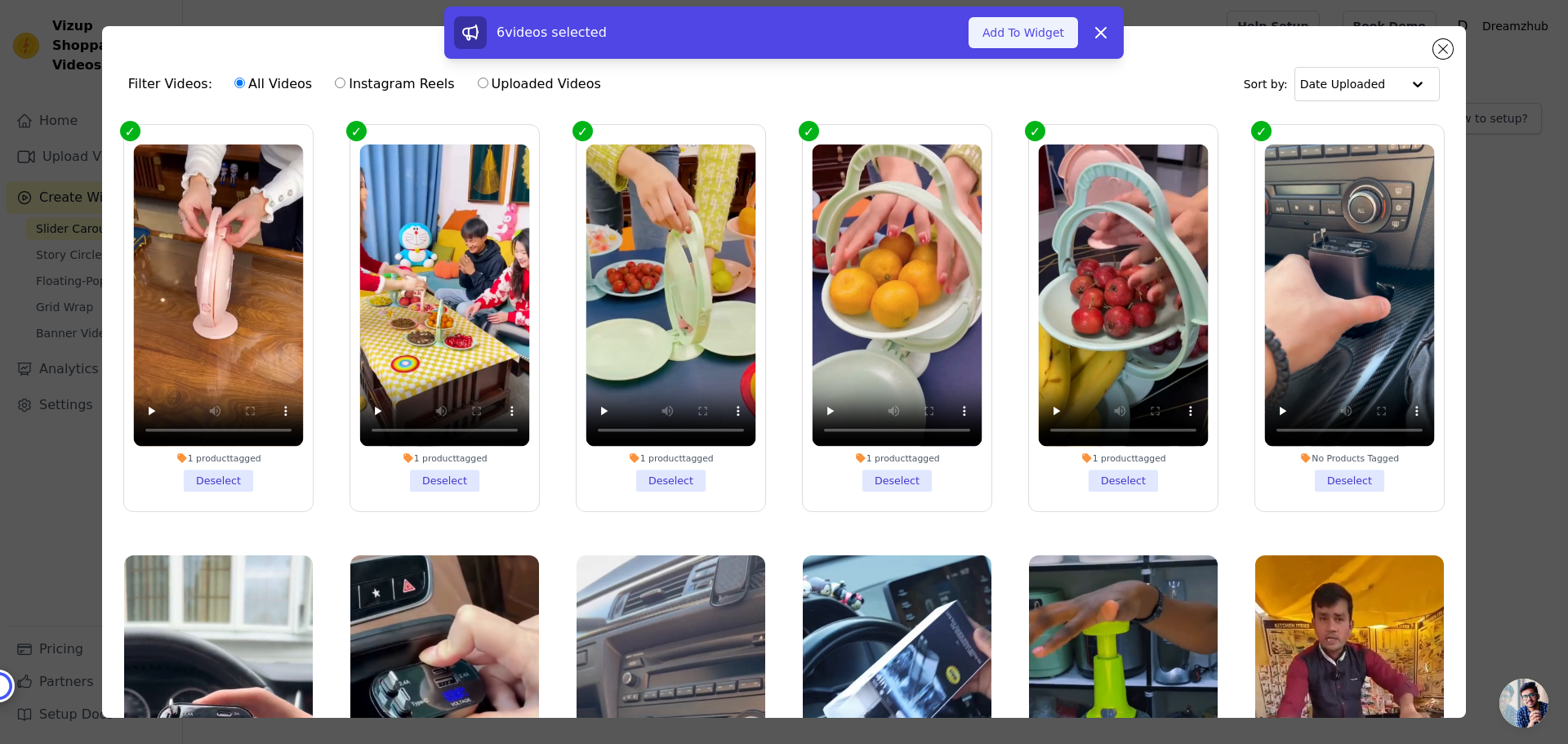
click at [1026, 42] on button "Add To Widget" at bounding box center [1024, 33] width 109 height 31
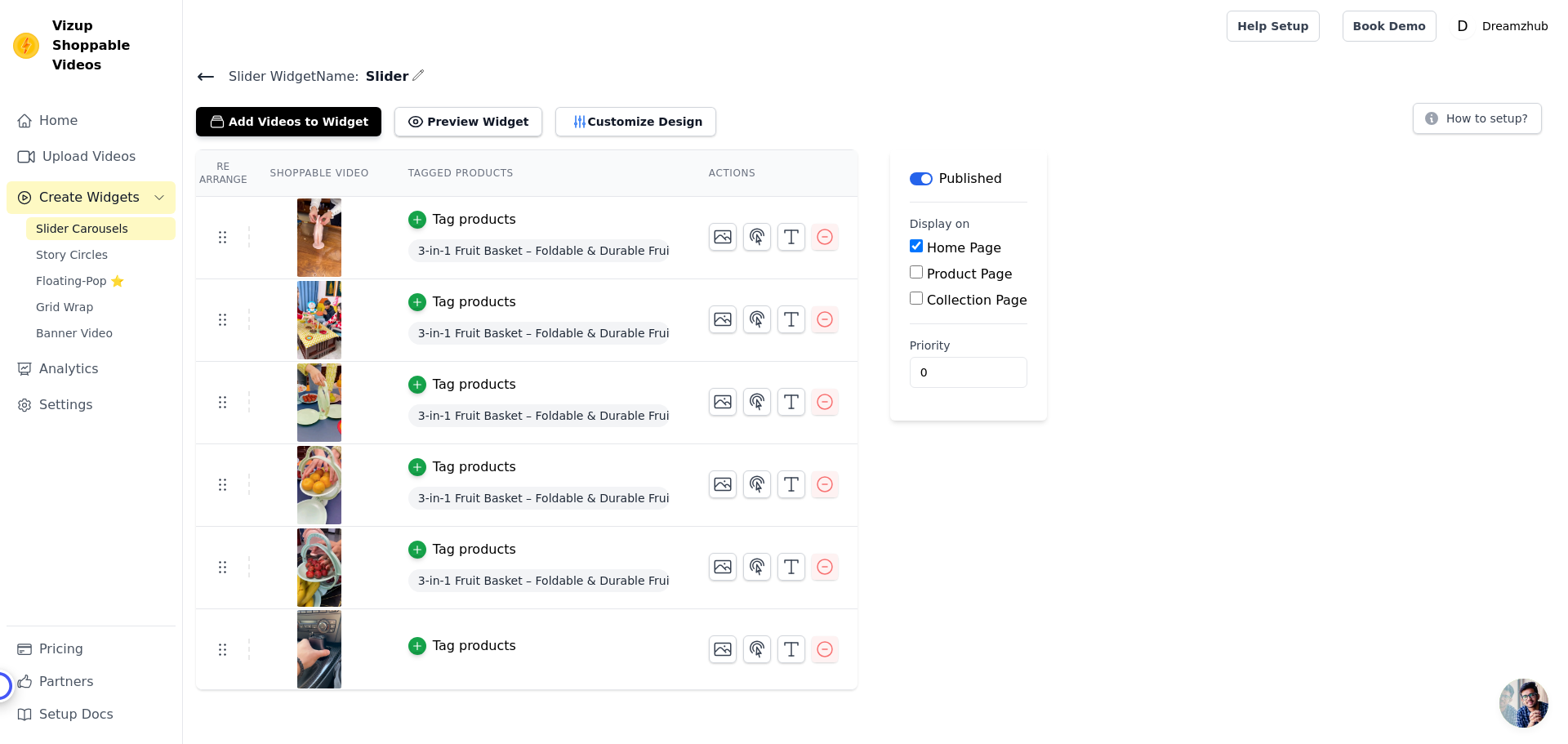
click at [203, 77] on icon at bounding box center [205, 77] width 14 height 7
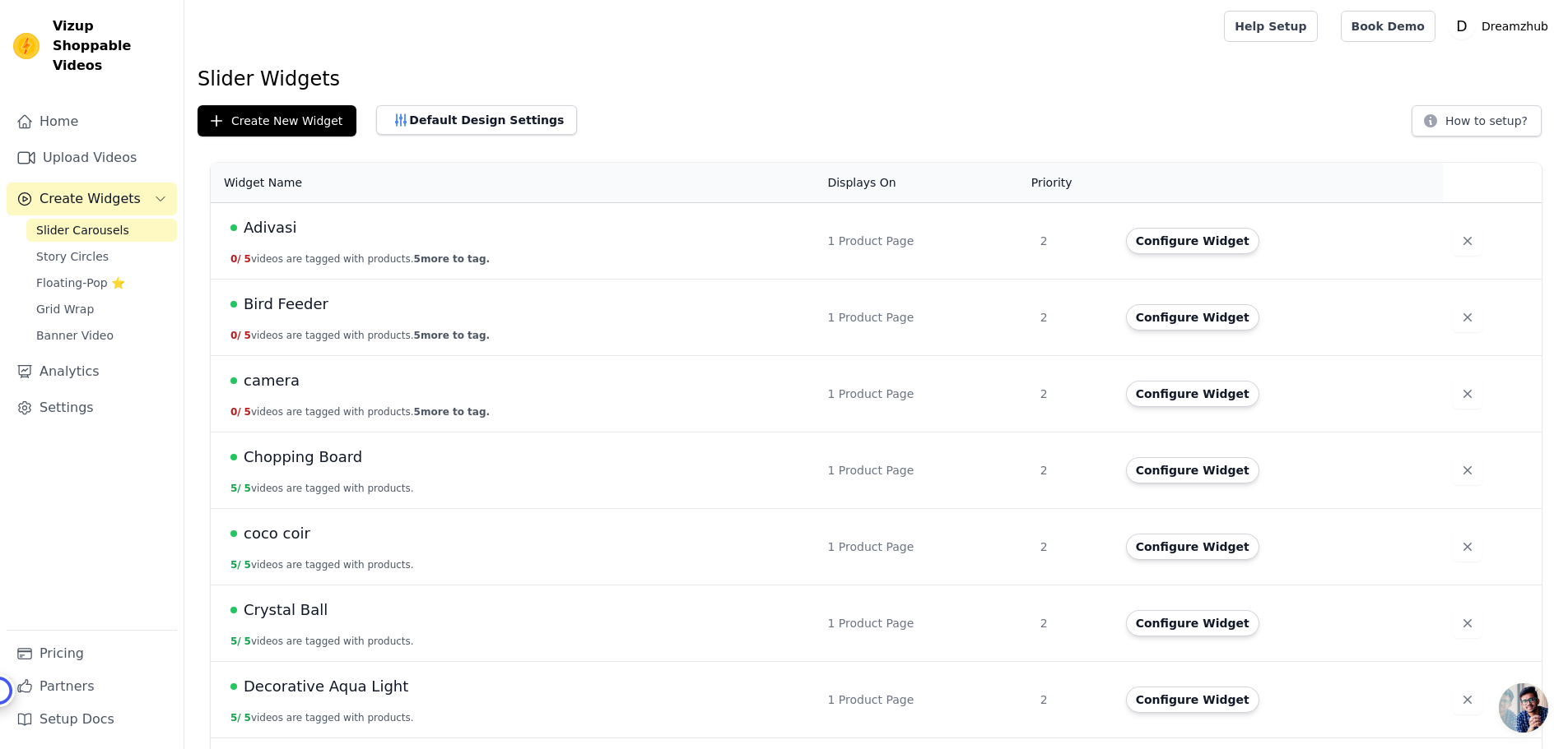
click at [116, 222] on span "Slider Carousels" at bounding box center [82, 230] width 93 height 16
click at [466, 120] on button "Default Design Settings" at bounding box center [476, 120] width 201 height 30
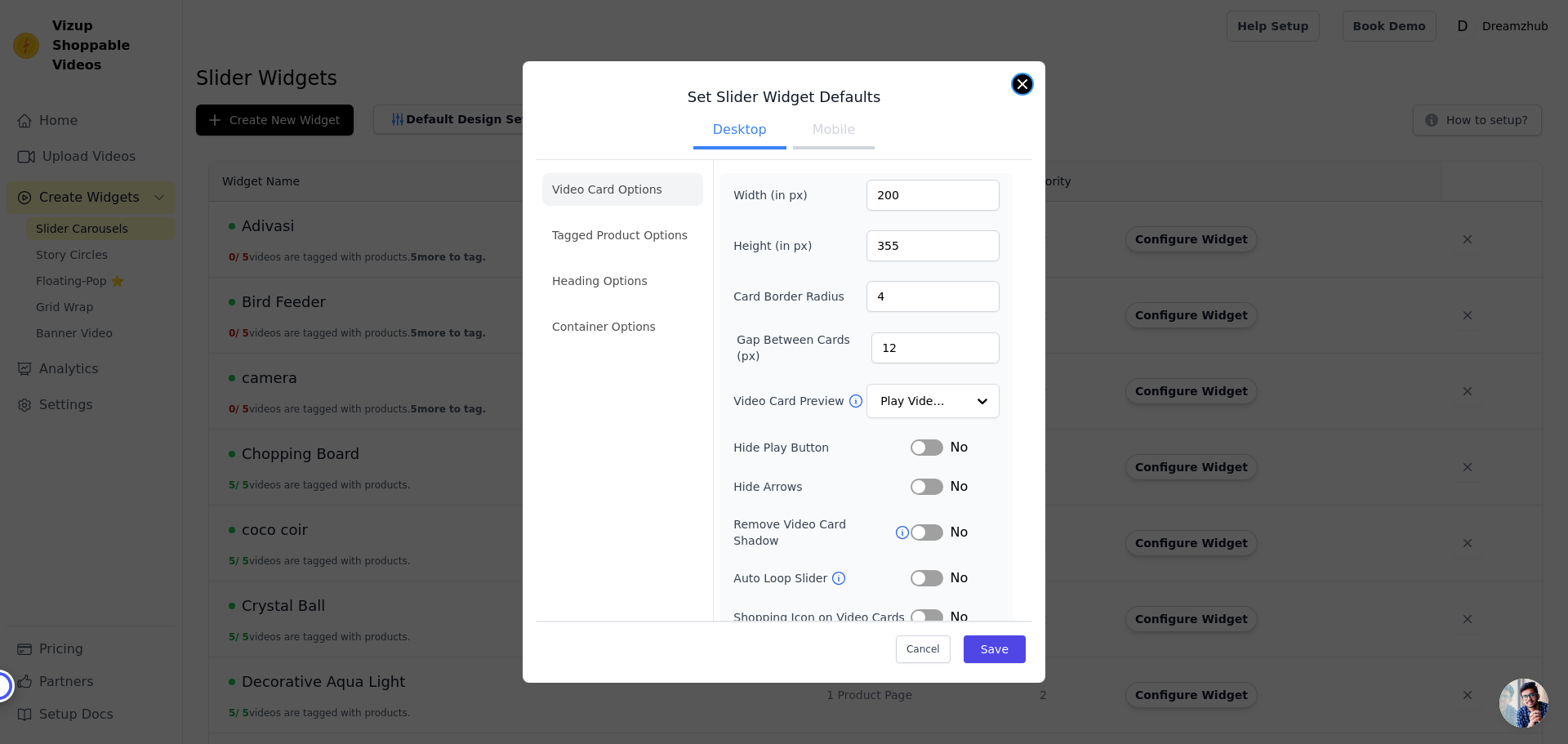
click at [1026, 82] on button "Close modal" at bounding box center [1023, 84] width 19 height 19
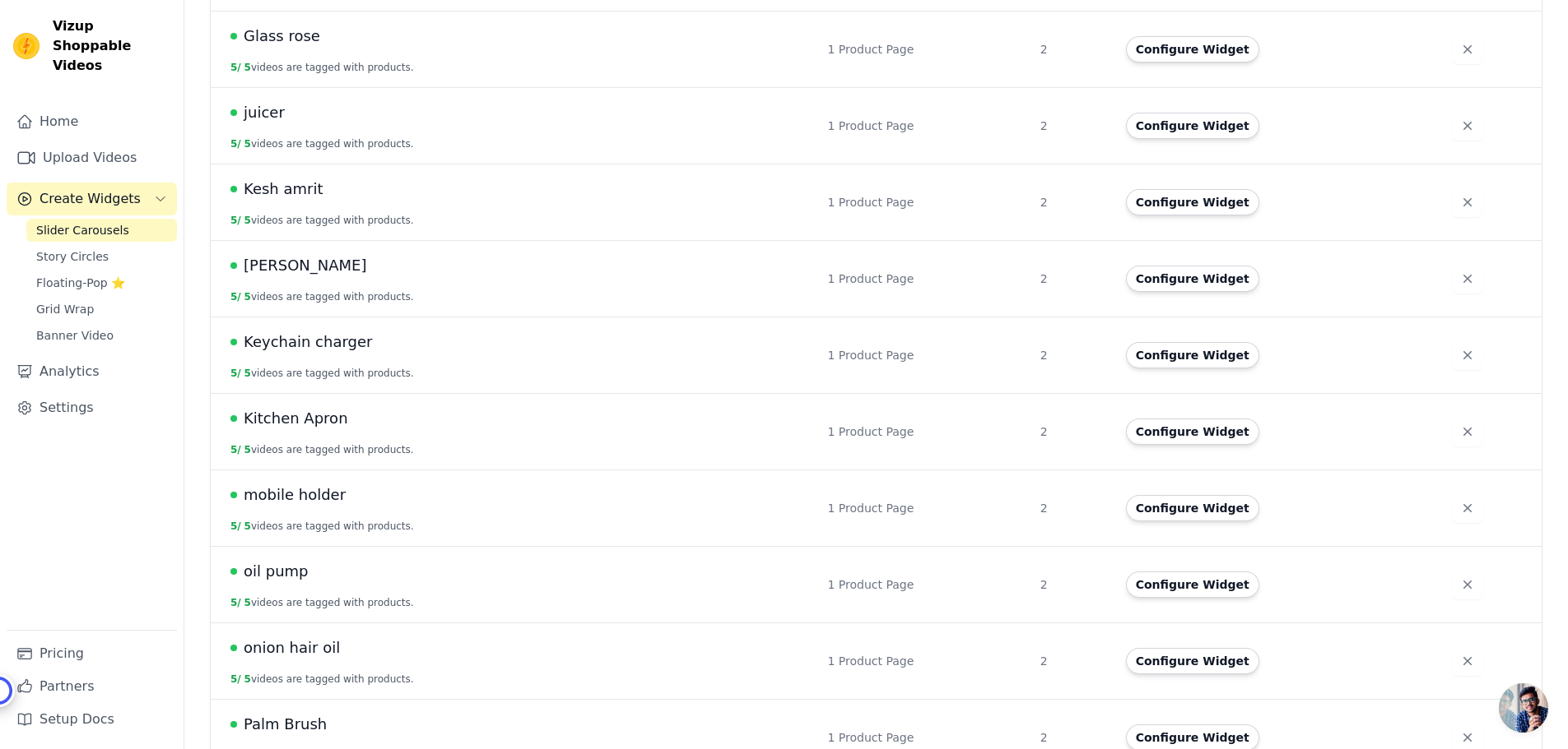
scroll to position [1069, 0]
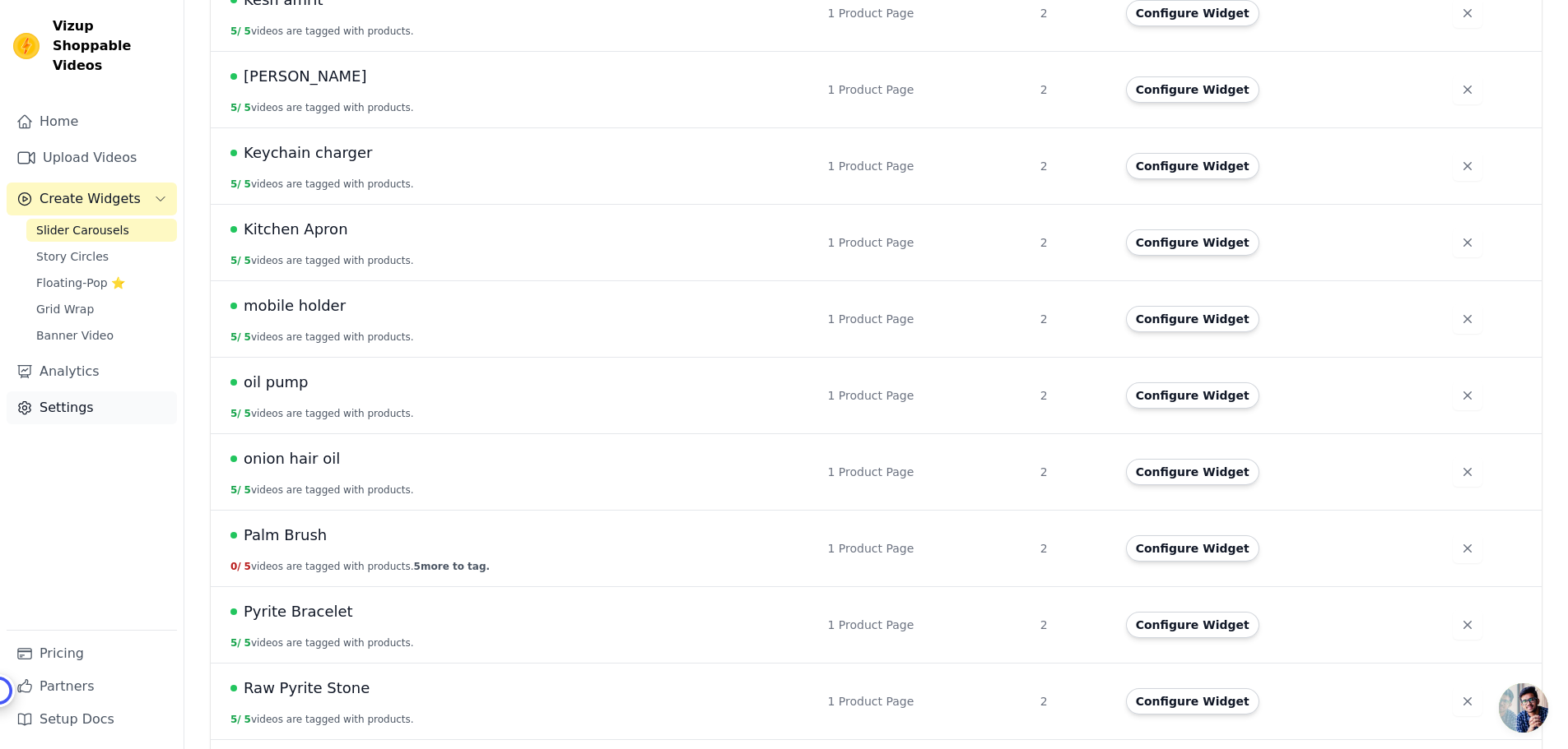
click at [81, 392] on link "Settings" at bounding box center [92, 408] width 170 height 33
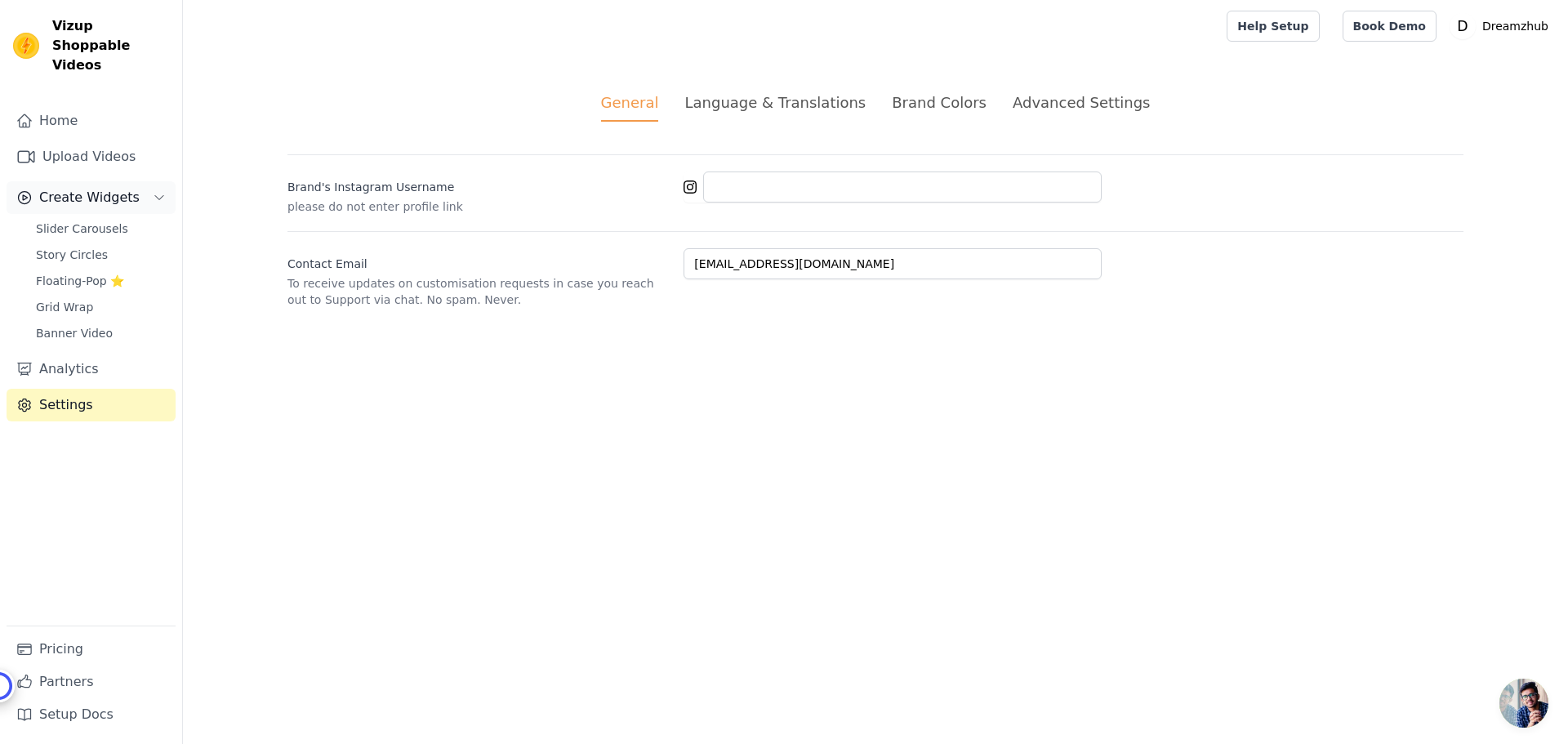
click at [52, 188] on span "Create Widgets" at bounding box center [89, 198] width 101 height 19
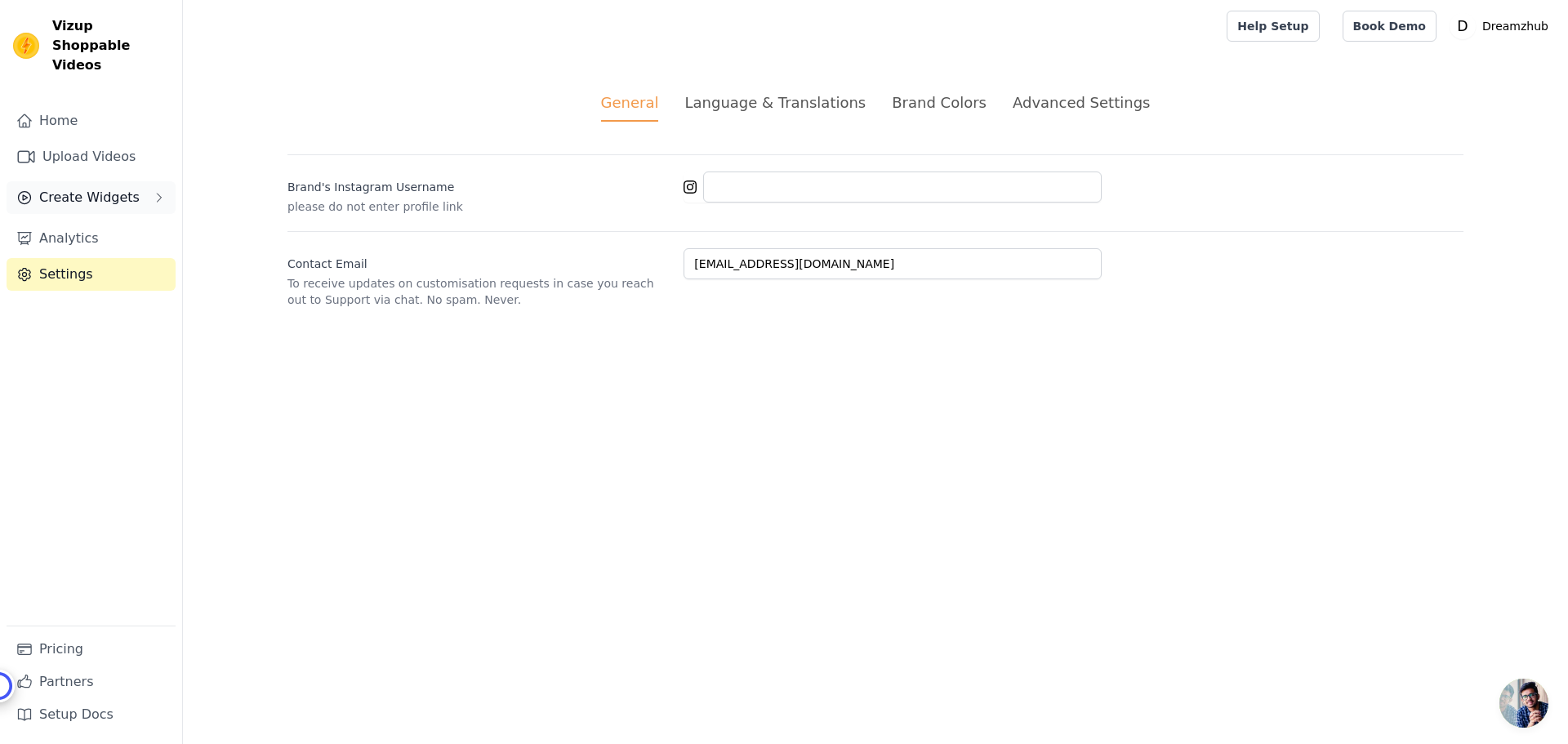
click at [75, 188] on span "Create Widgets" at bounding box center [89, 198] width 101 height 19
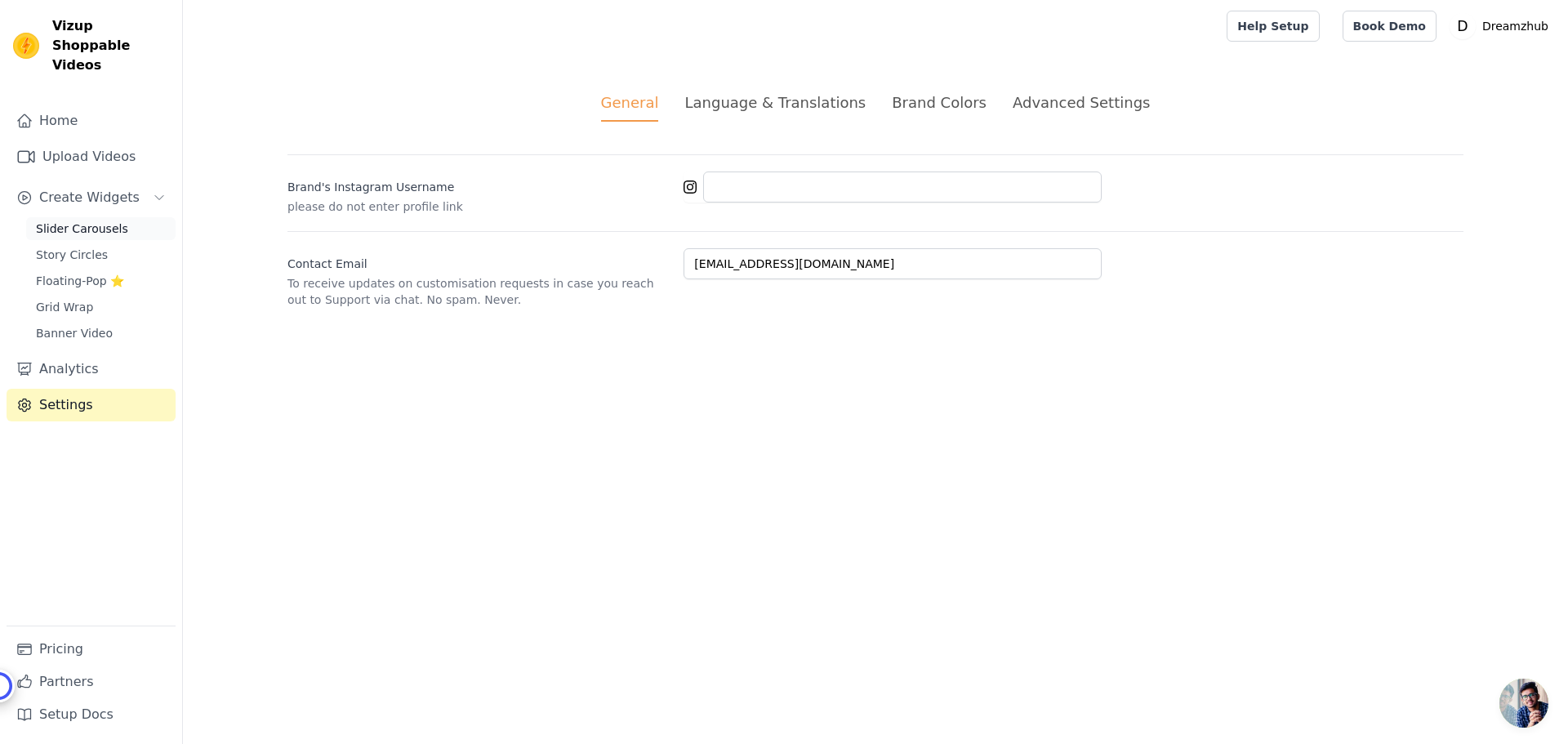
click at [81, 221] on span "Slider Carousels" at bounding box center [81, 228] width 92 height 16
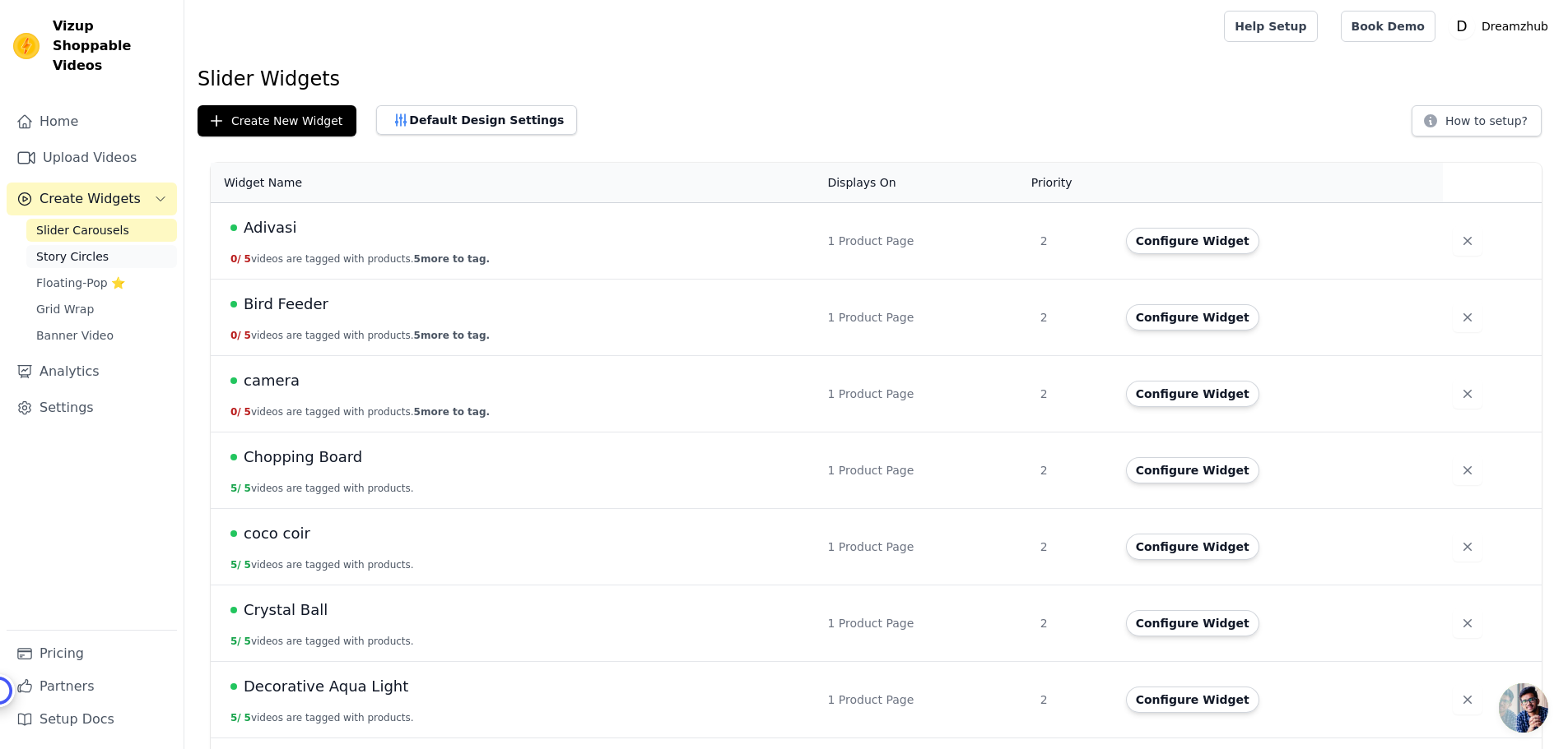
click at [71, 248] on span "Story Circles" at bounding box center [71, 256] width 72 height 16
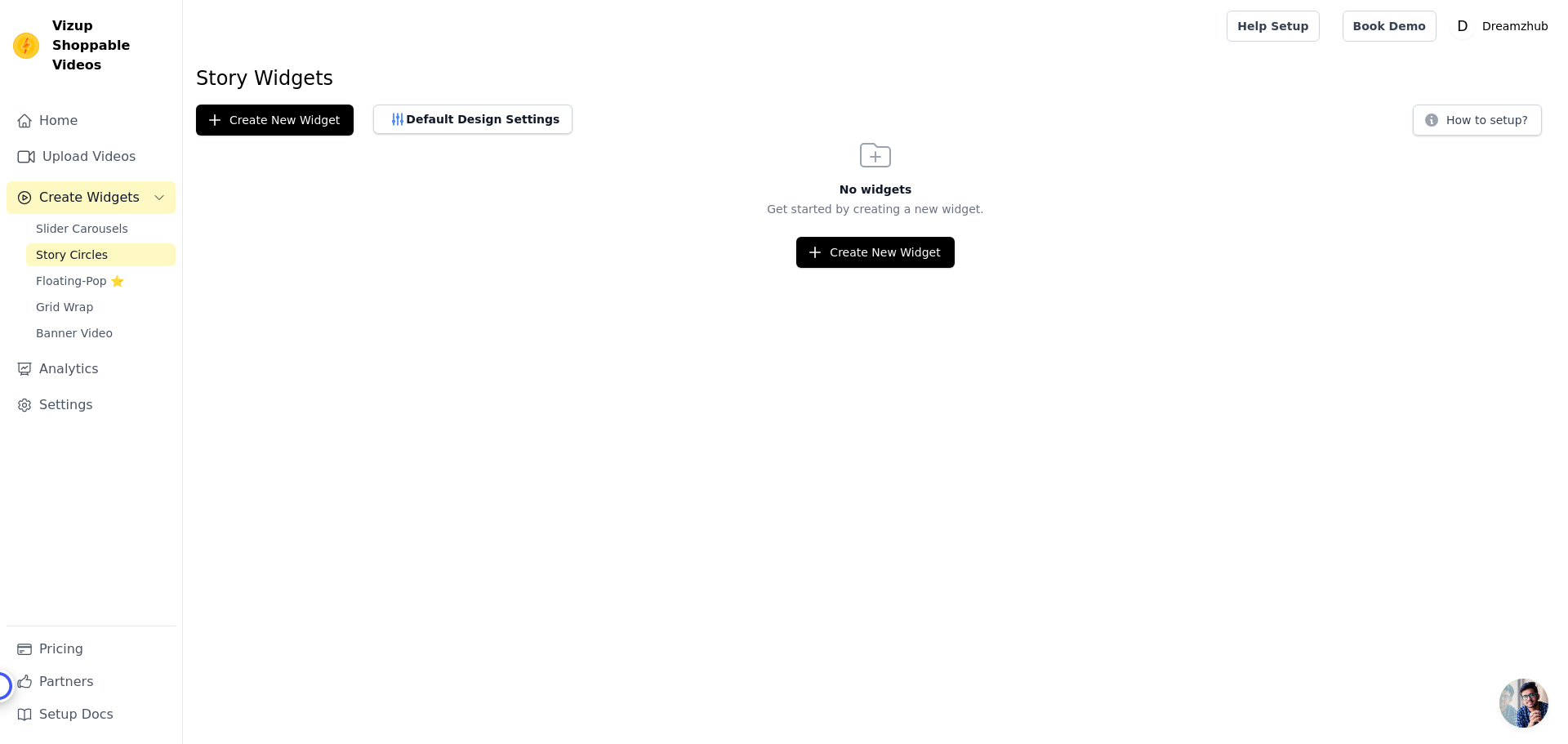
click at [91, 246] on span "Story Circles" at bounding box center [71, 254] width 72 height 16
click at [65, 273] on span "Floating-Pop ⭐" at bounding box center [80, 281] width 88 height 16
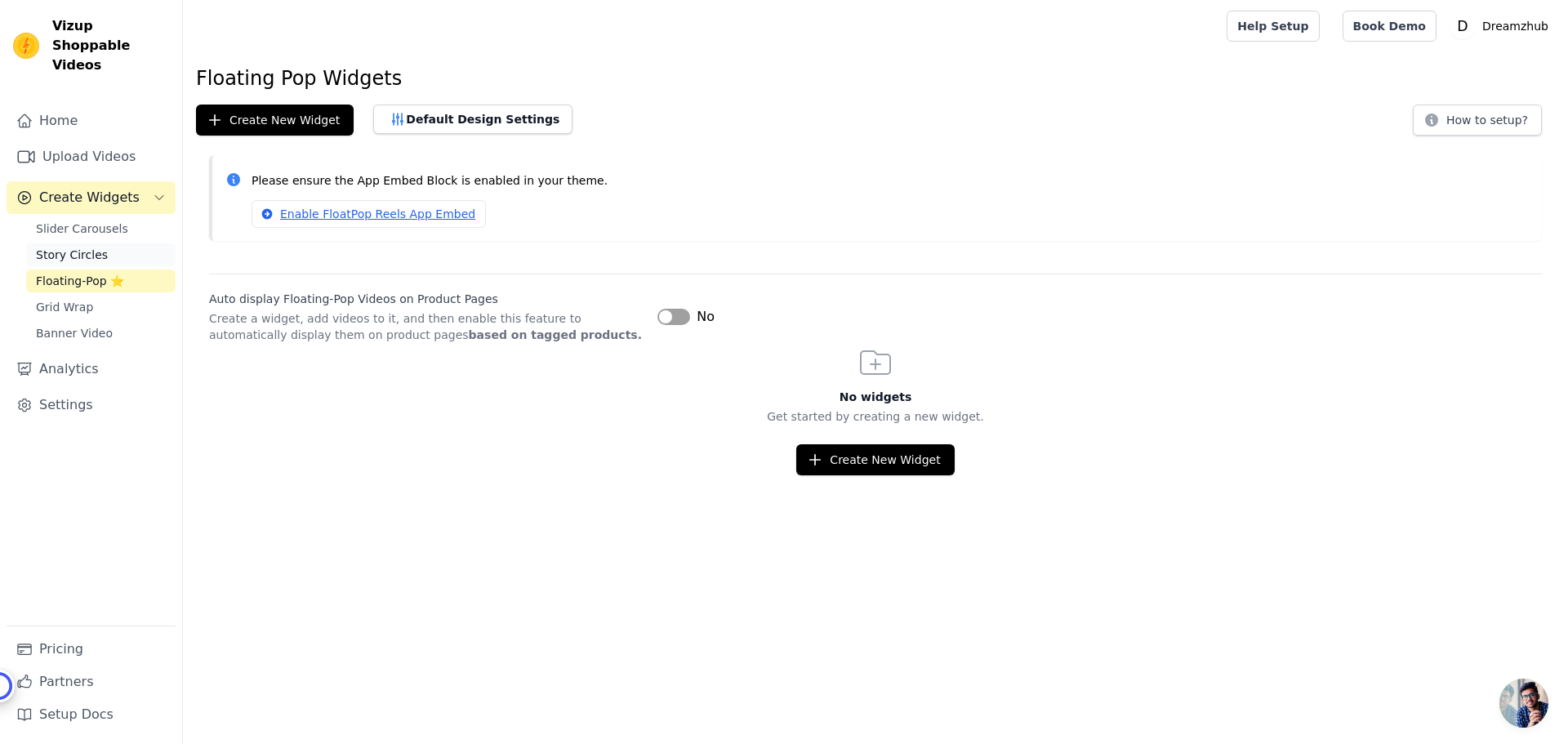
click at [91, 246] on span "Story Circles" at bounding box center [71, 254] width 72 height 16
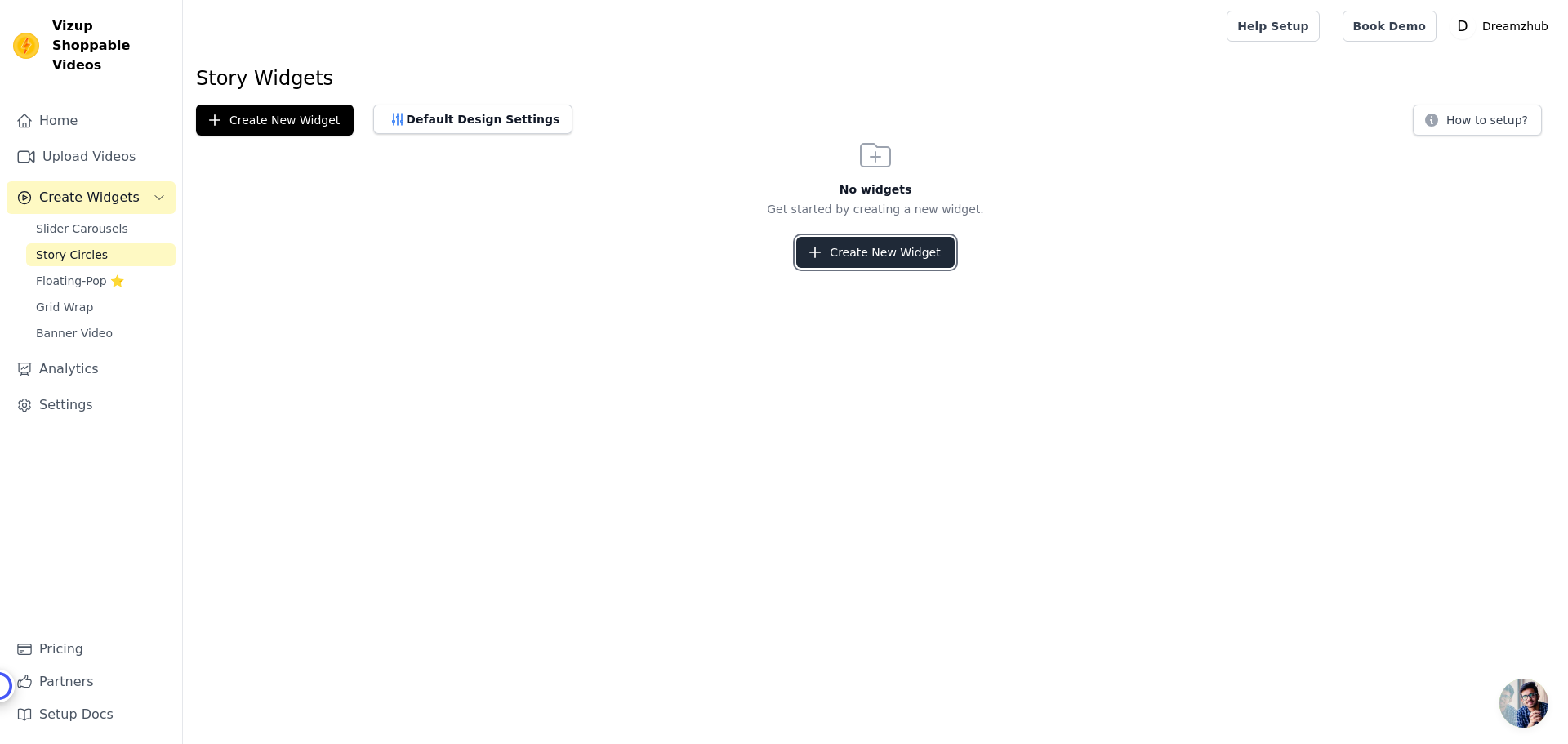
click at [890, 251] on button "Create New Widget" at bounding box center [875, 252] width 157 height 31
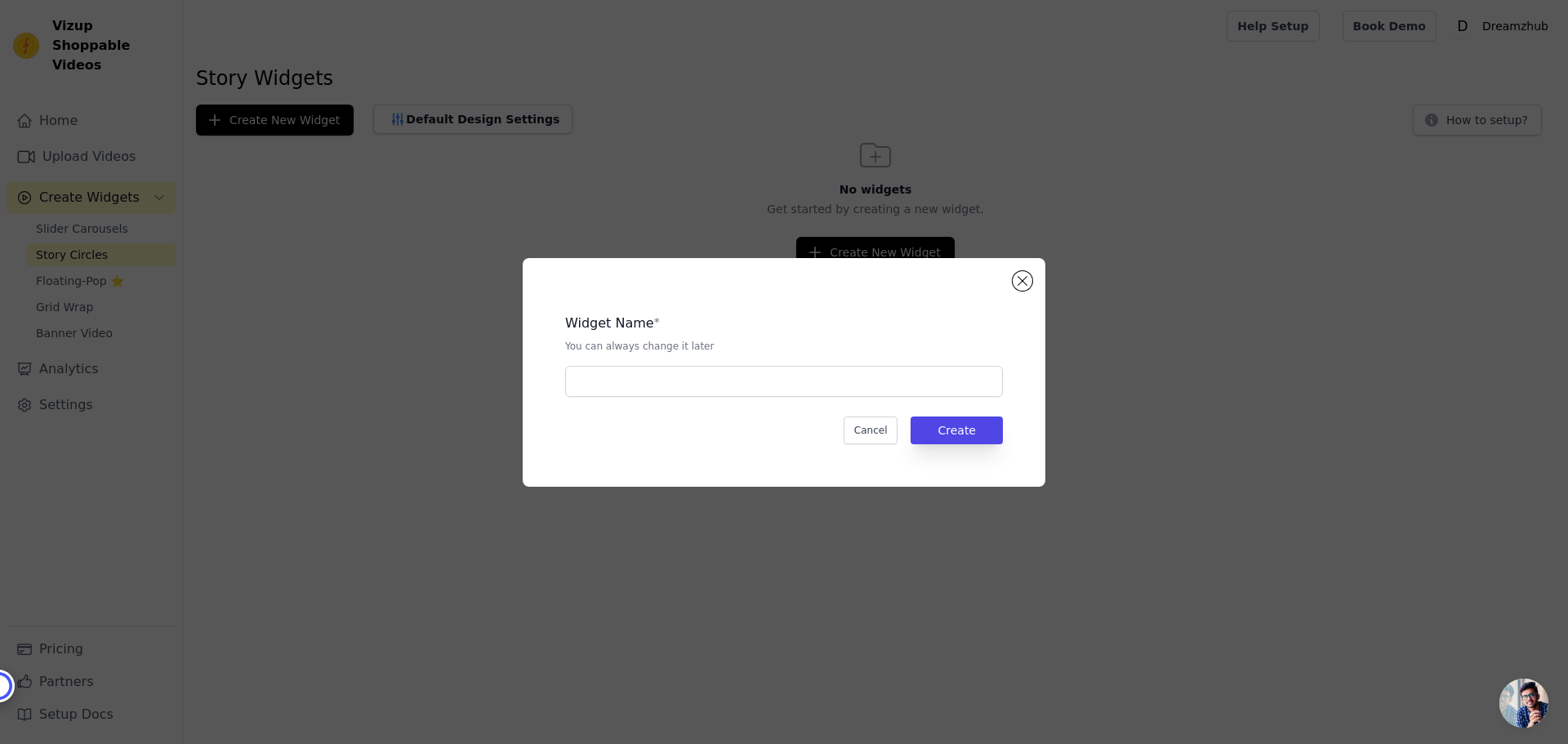
click at [1036, 278] on div "Widget Name * You can always change it later Cancel Create" at bounding box center [783, 372] width 522 height 229
click at [1025, 279] on button "Close modal" at bounding box center [1023, 281] width 19 height 19
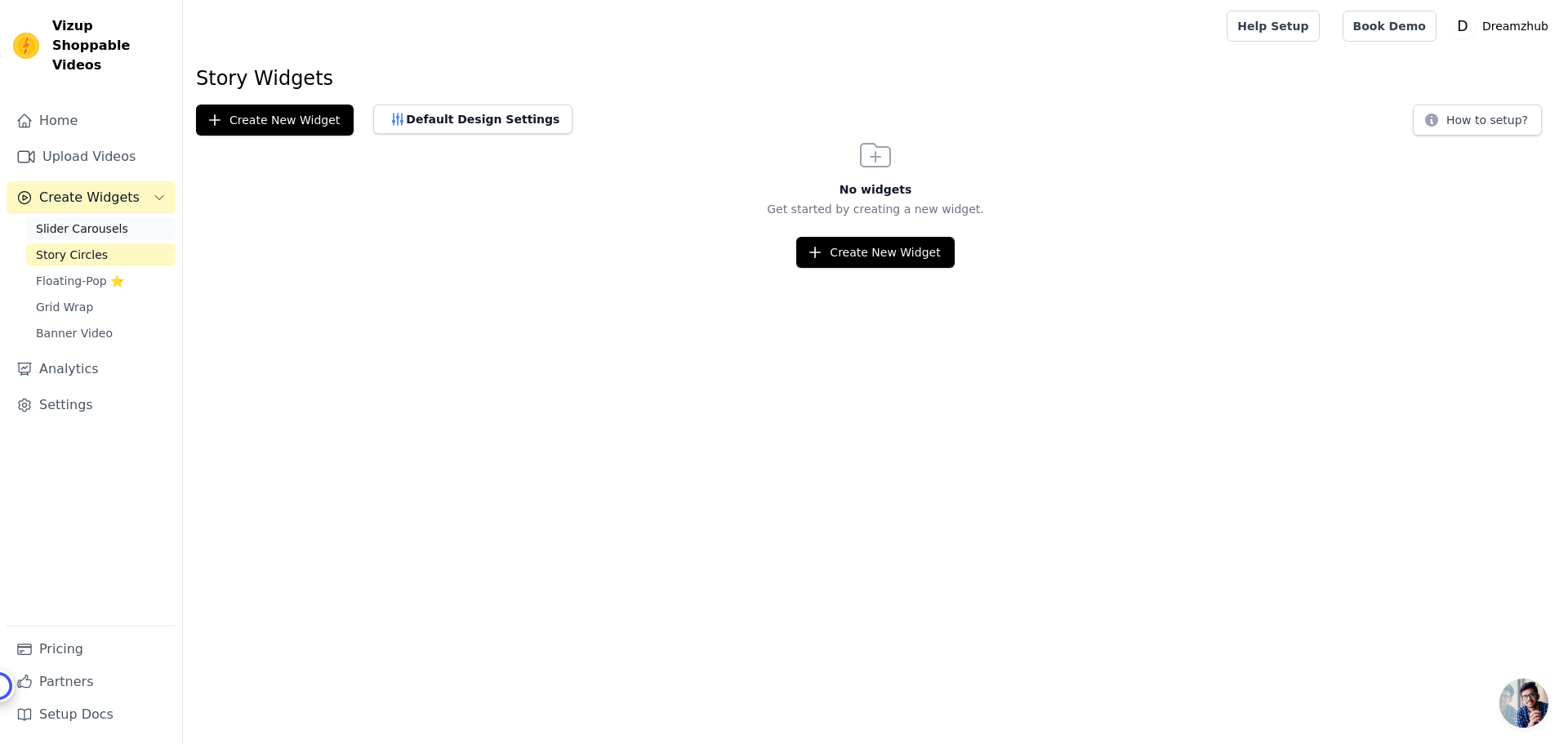
click at [86, 221] on span "Slider Carousels" at bounding box center [81, 228] width 92 height 16
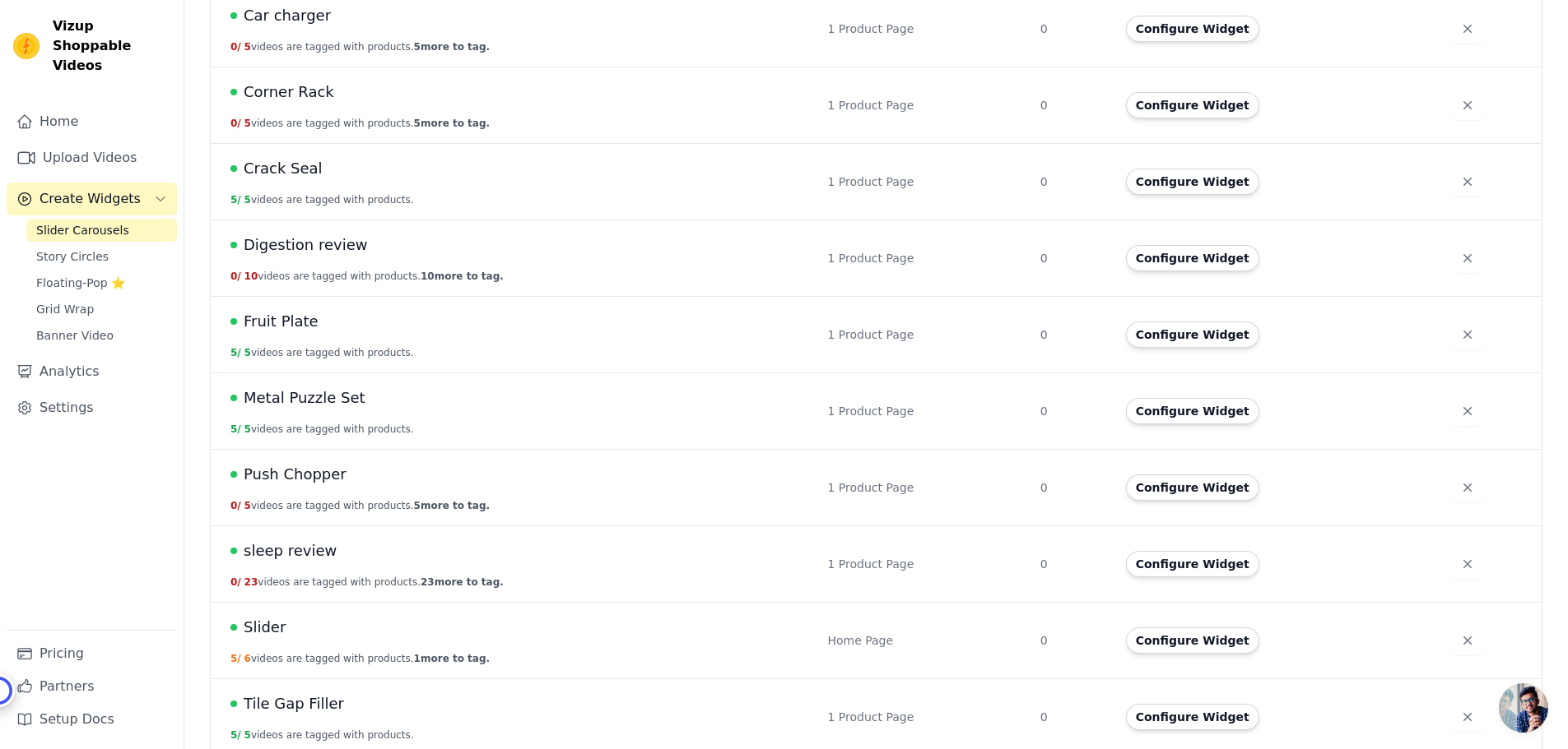
scroll to position [2519, 0]
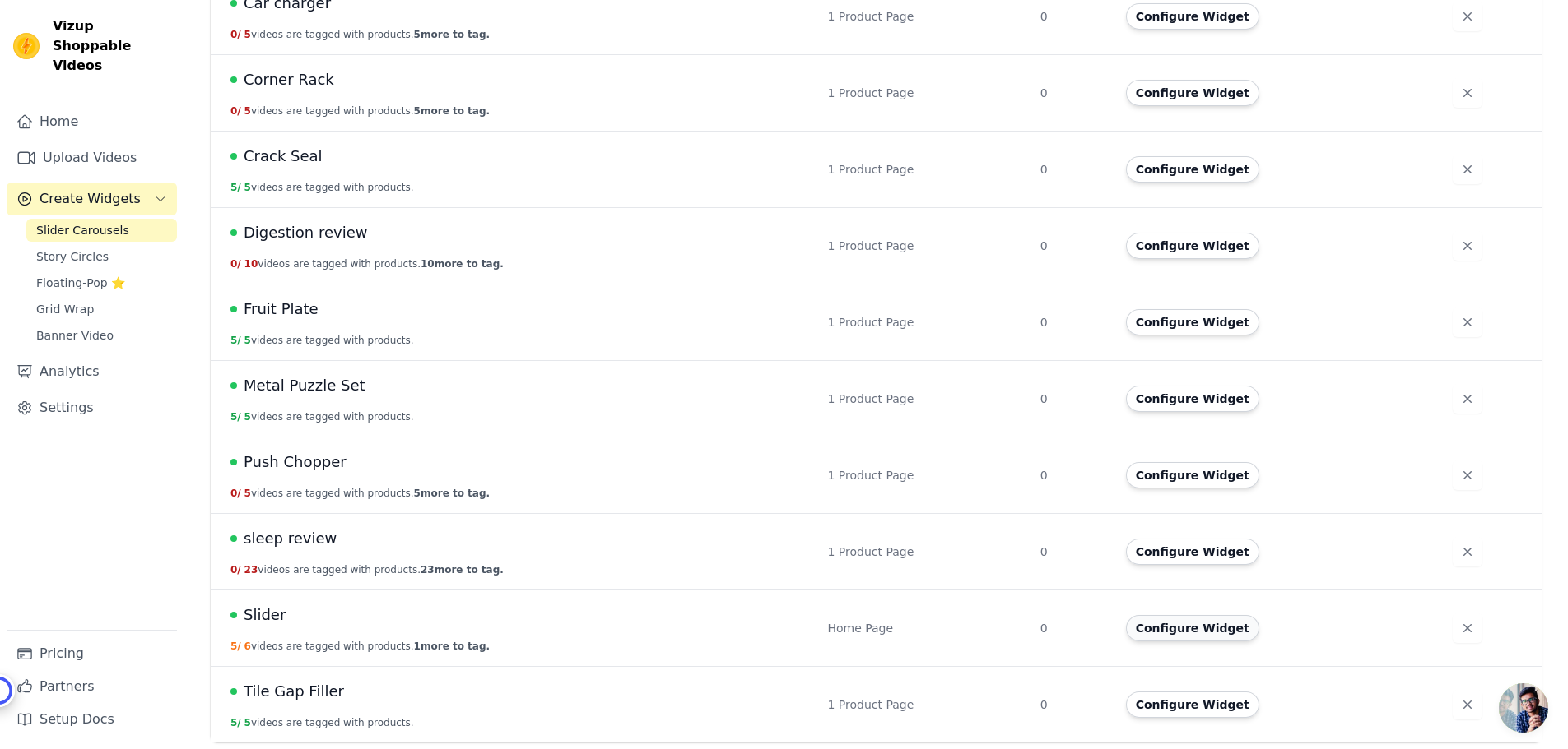
click at [1195, 631] on button "Configure Widget" at bounding box center [1192, 627] width 133 height 26
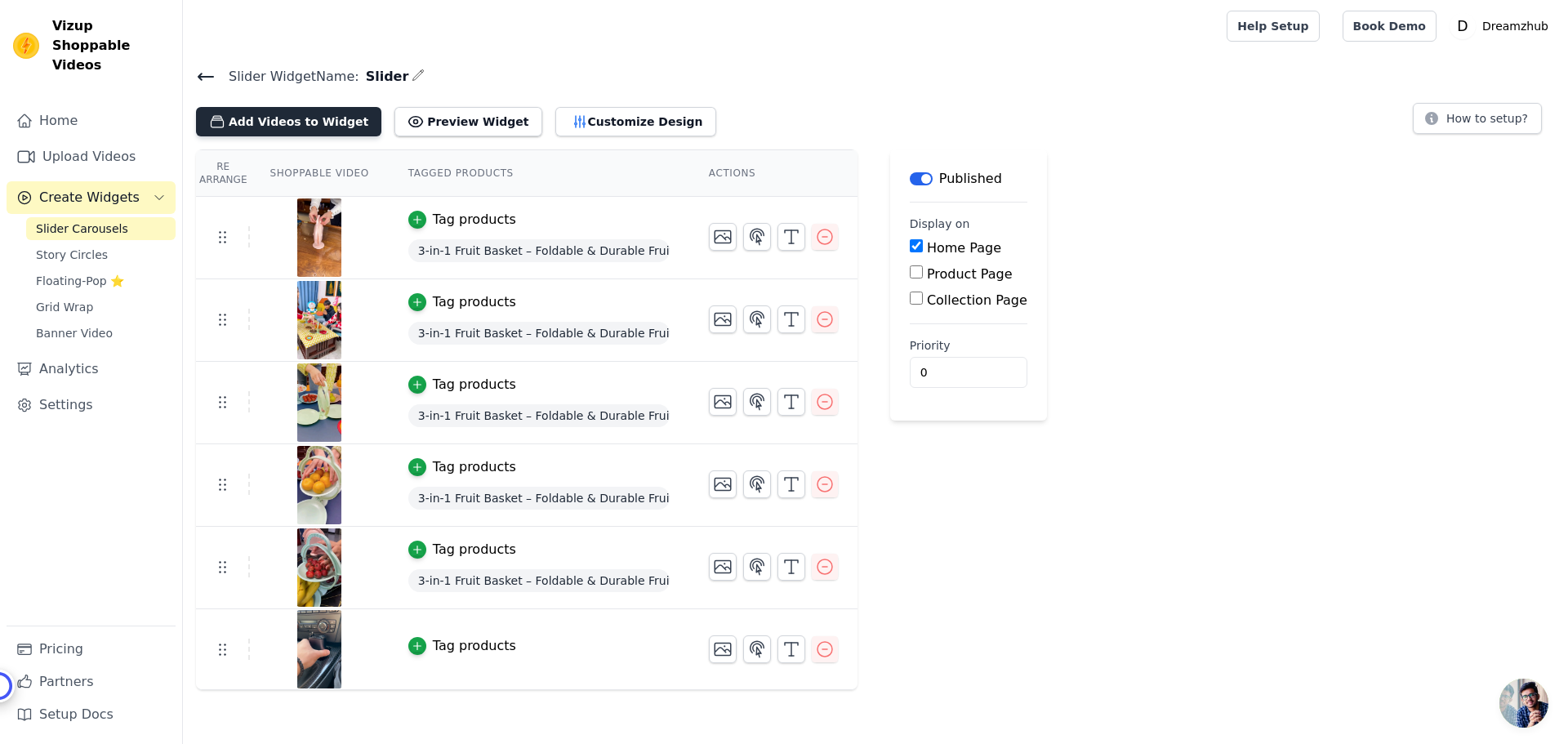
click at [275, 118] on button "Add Videos to Widget" at bounding box center [288, 122] width 185 height 30
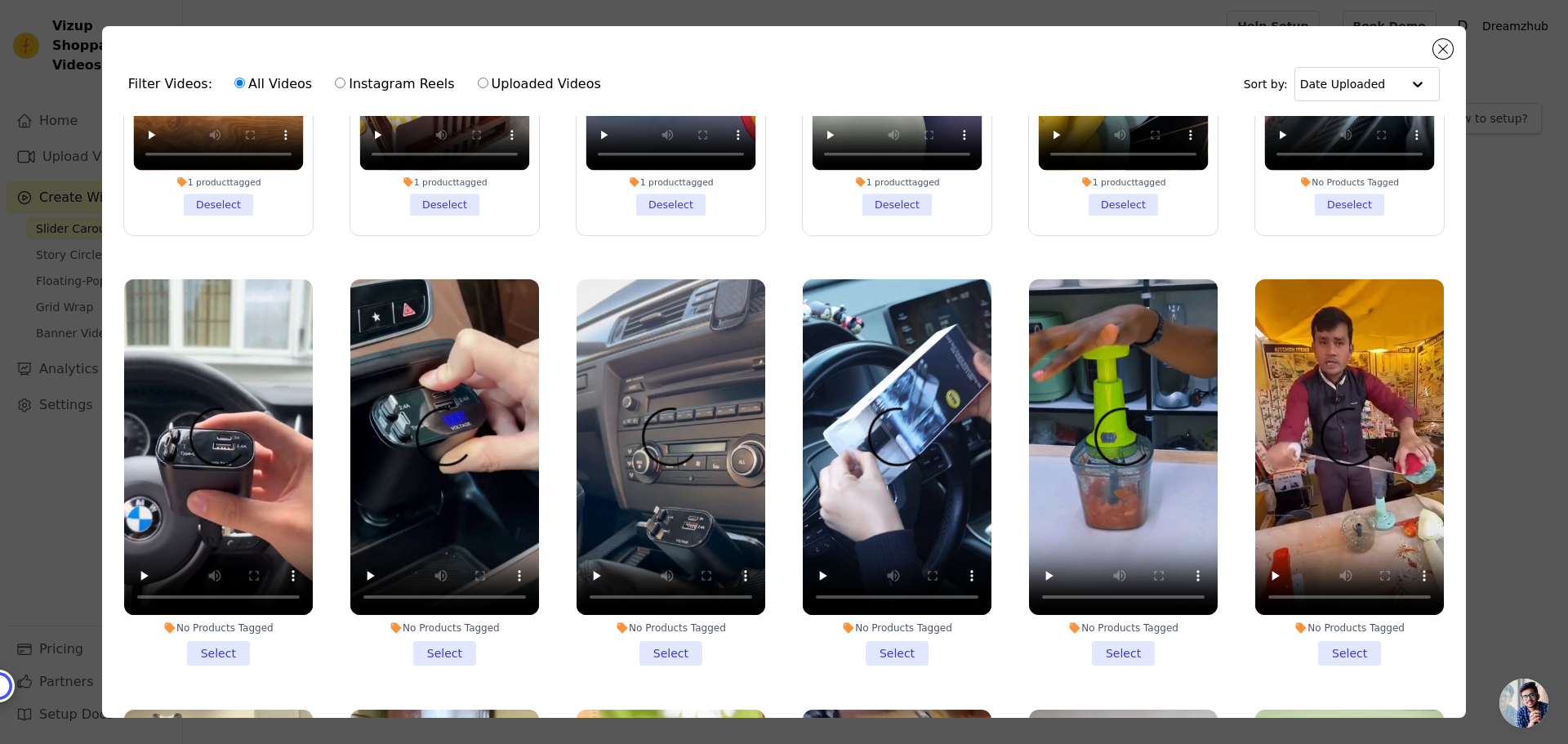
scroll to position [327, 0]
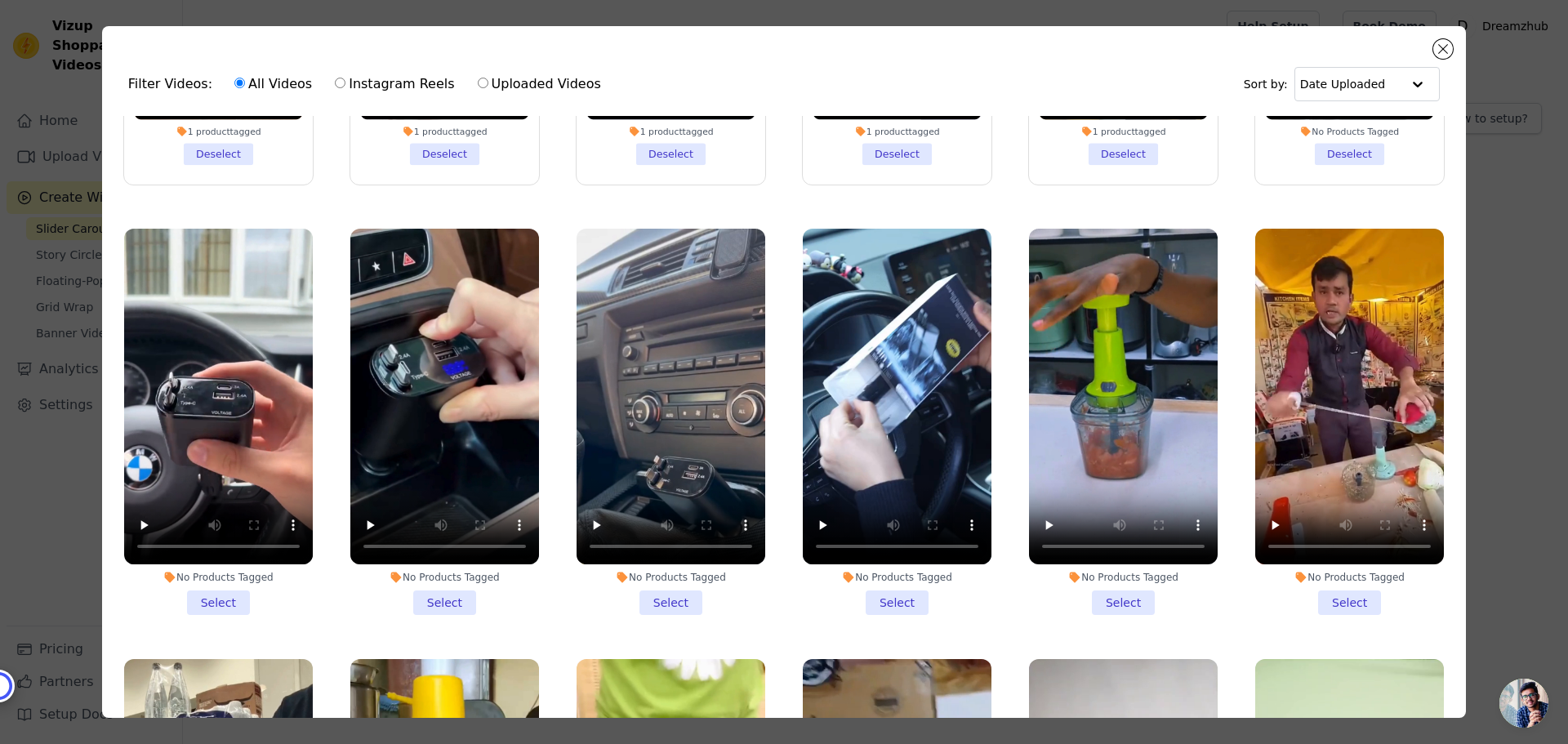
click at [219, 595] on li "No Products Tagged Select" at bounding box center [219, 422] width 189 height 386
click at [0, 0] on input "No Products Tagged Select" at bounding box center [0, 0] width 0 height 0
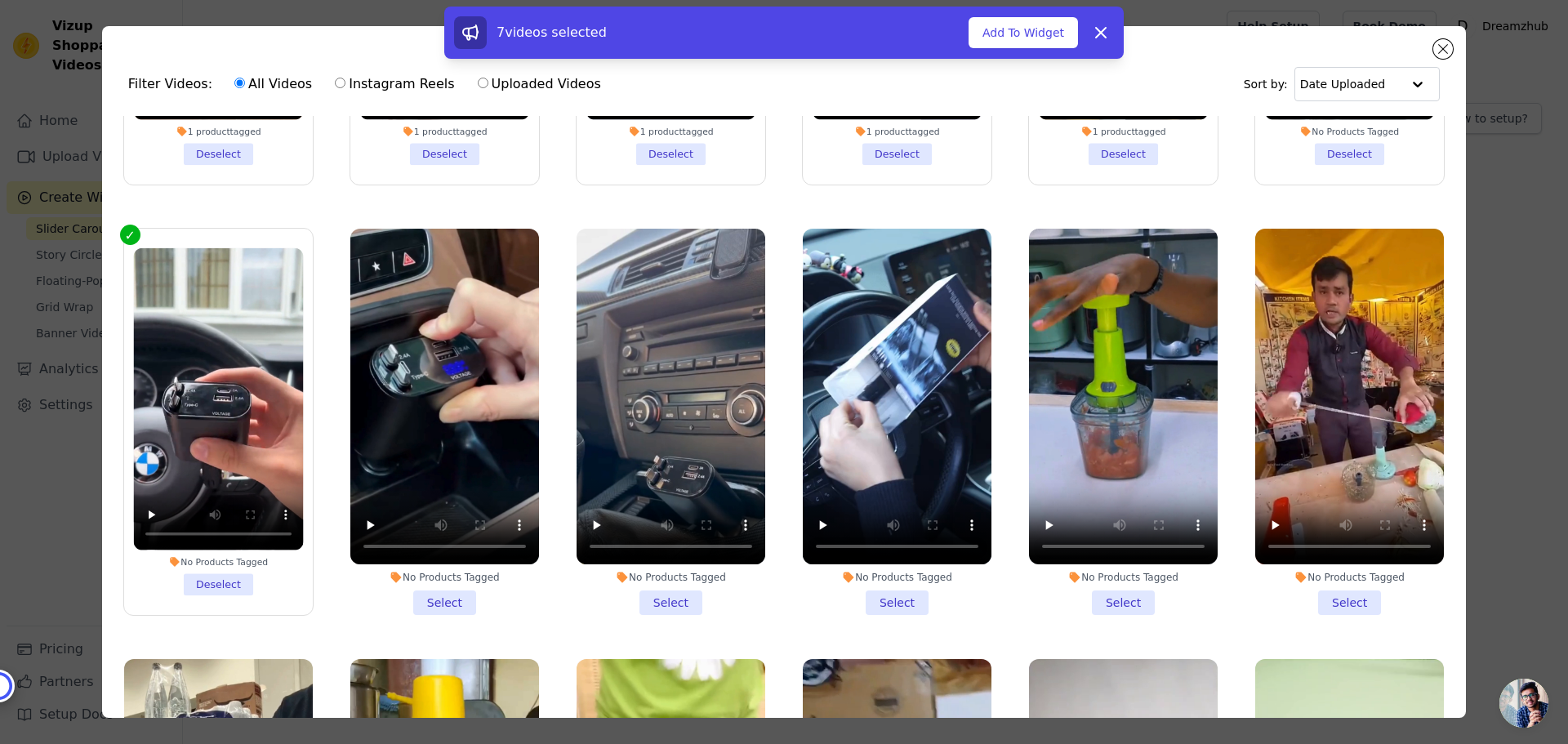
drag, startPoint x: 431, startPoint y: 596, endPoint x: 480, endPoint y: 596, distance: 49.0
click at [432, 596] on li "No Products Tagged Select" at bounding box center [445, 422] width 189 height 386
click at [0, 0] on input "No Products Tagged Select" at bounding box center [0, 0] width 0 height 0
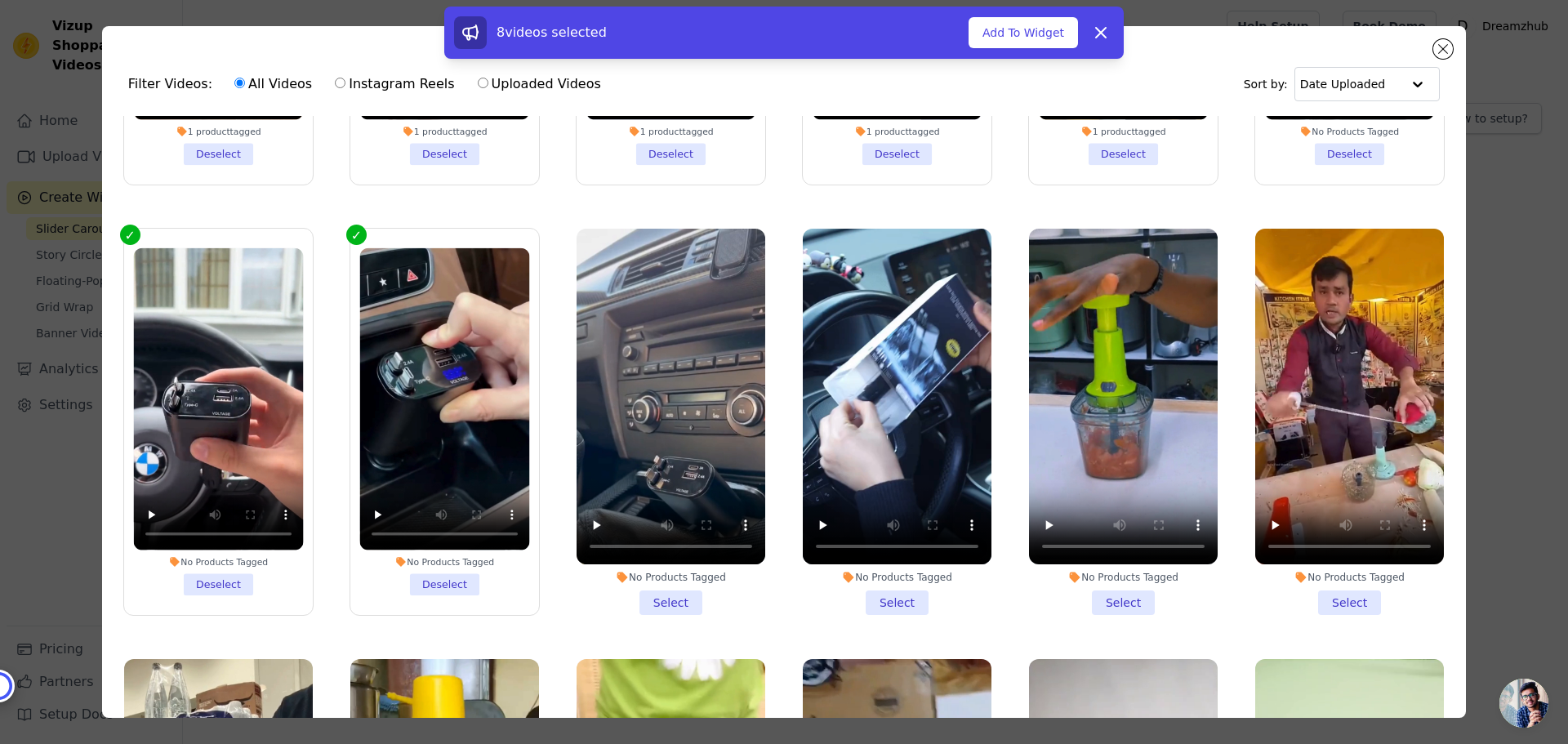
click at [679, 589] on li "No Products Tagged Select" at bounding box center [671, 422] width 189 height 386
click at [0, 0] on input "No Products Tagged Select" at bounding box center [0, 0] width 0 height 0
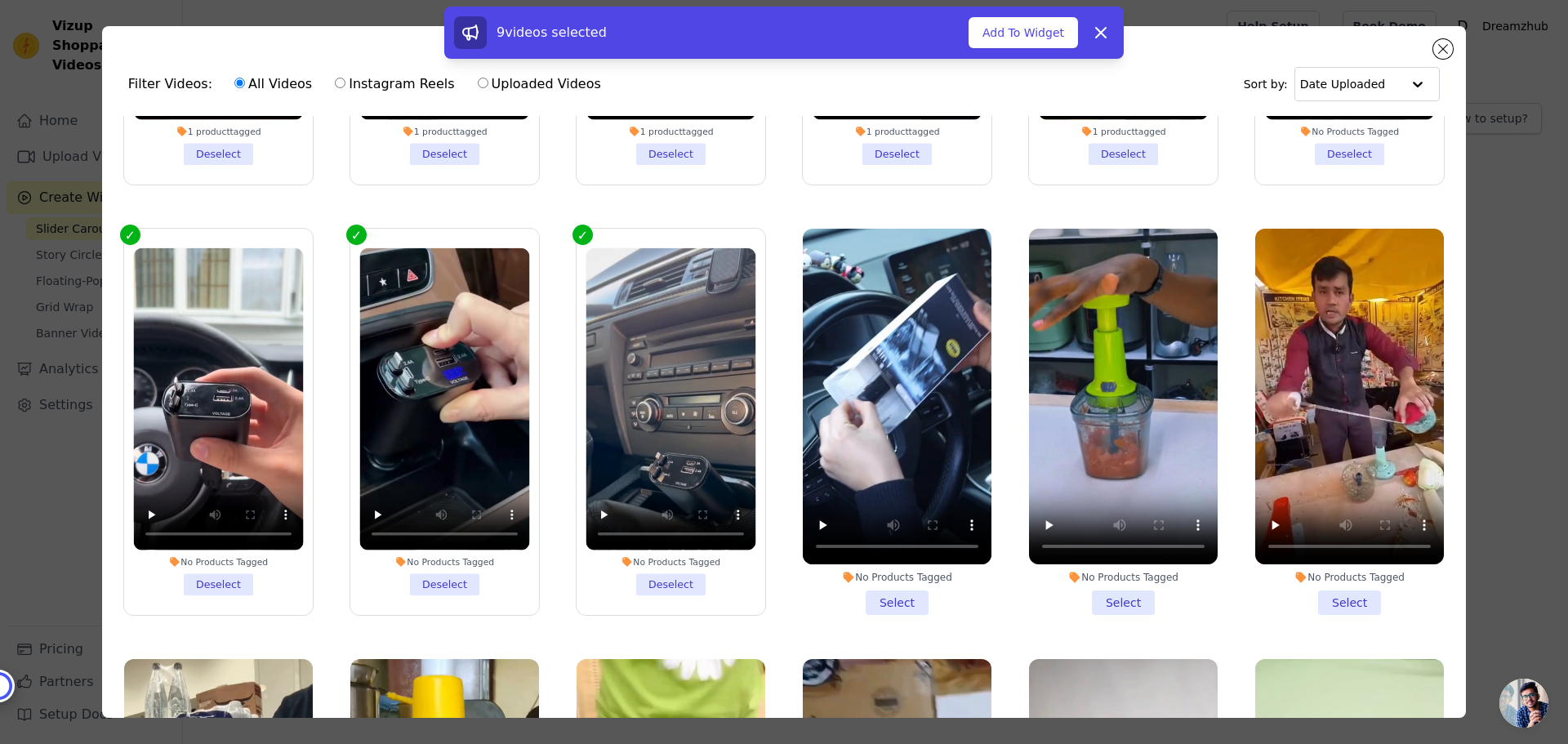
click at [878, 593] on li "No Products Tagged Select" at bounding box center [897, 422] width 189 height 386
click at [0, 0] on input "No Products Tagged Select" at bounding box center [0, 0] width 0 height 0
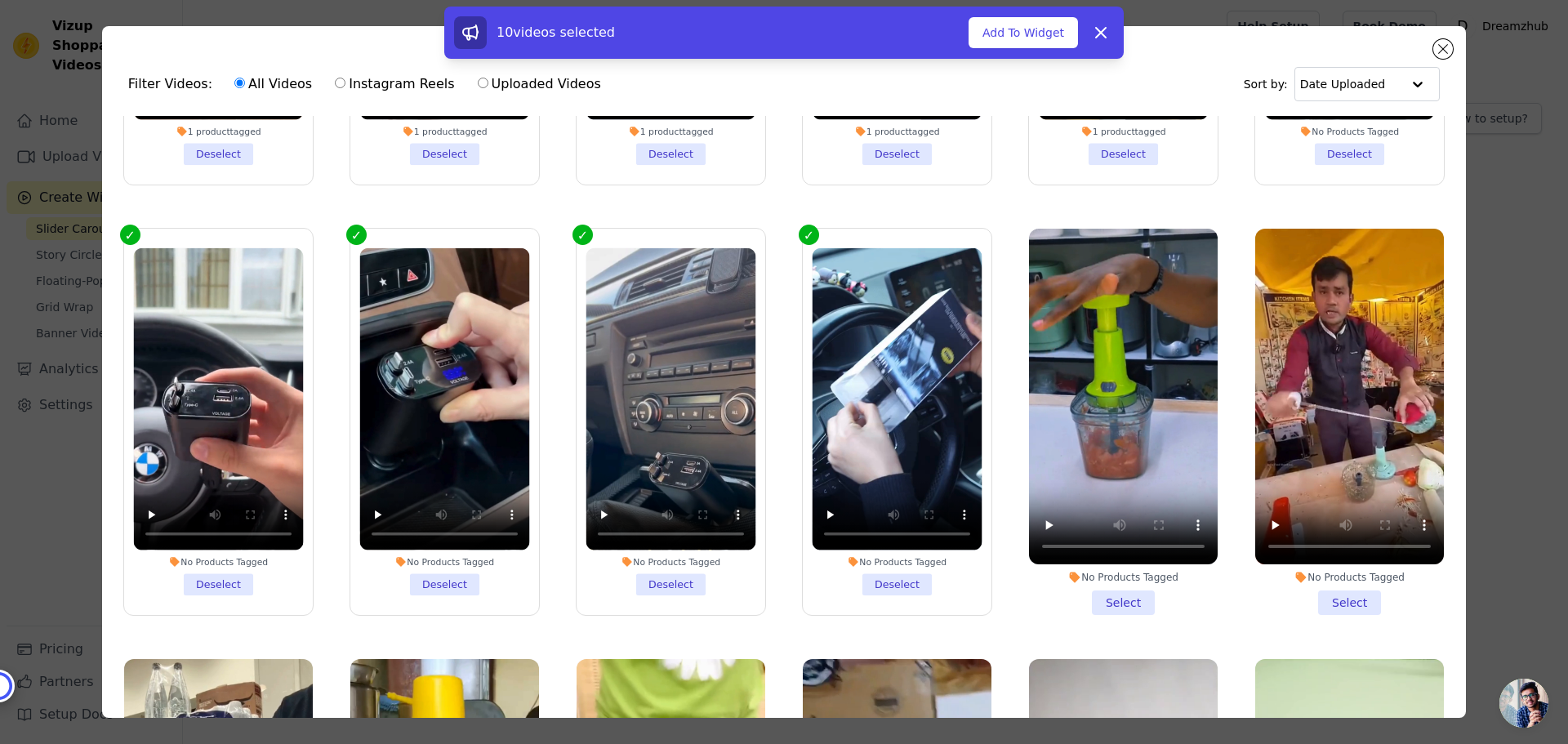
drag, startPoint x: 1103, startPoint y: 588, endPoint x: 1234, endPoint y: 582, distance: 131.1
click at [1103, 589] on li "No Products Tagged Select" at bounding box center [1123, 422] width 189 height 386
click at [0, 0] on input "No Products Tagged Select" at bounding box center [0, 0] width 0 height 0
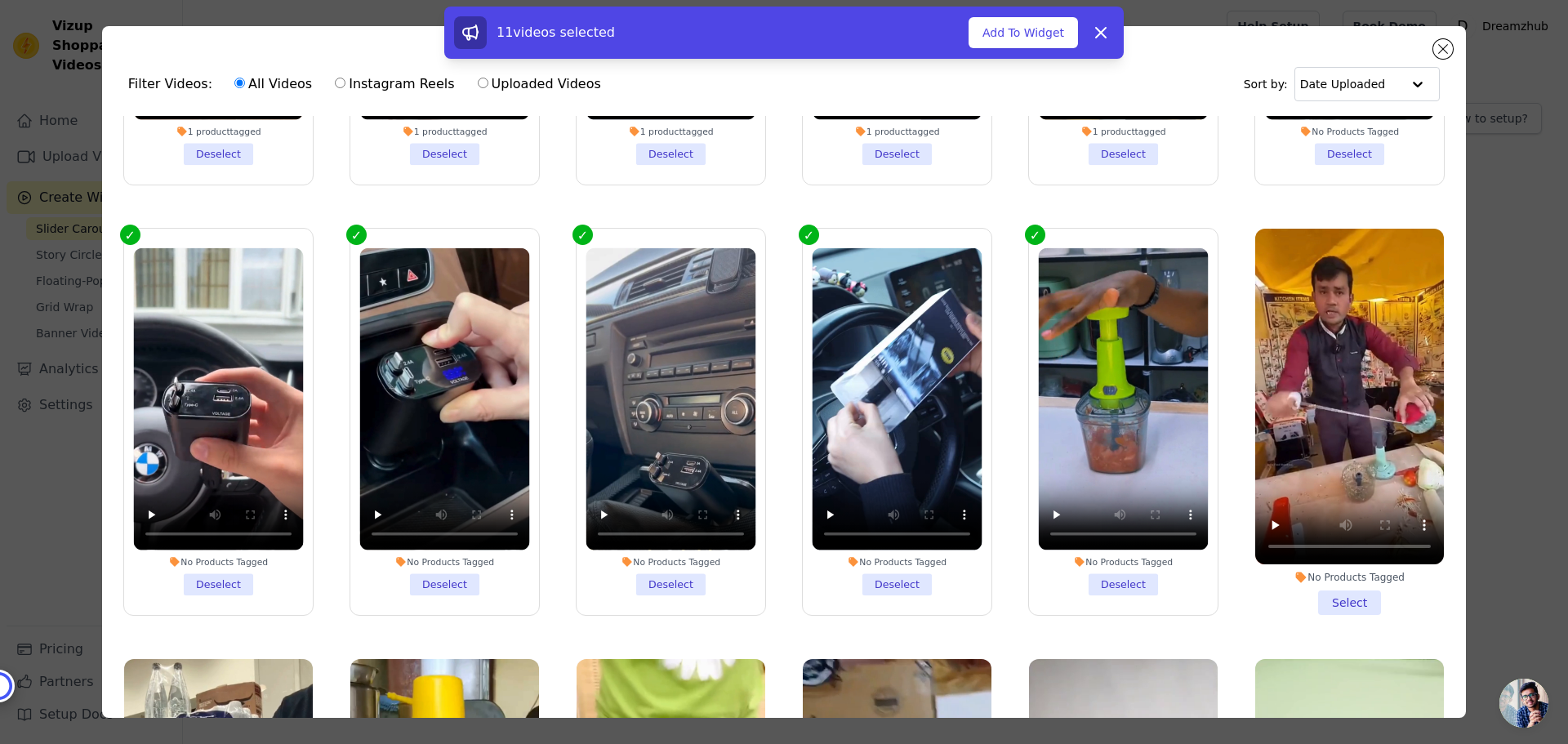
click at [1334, 584] on li "No Products Tagged Select" at bounding box center [1349, 422] width 189 height 386
click at [0, 0] on input "No Products Tagged Select" at bounding box center [0, 0] width 0 height 0
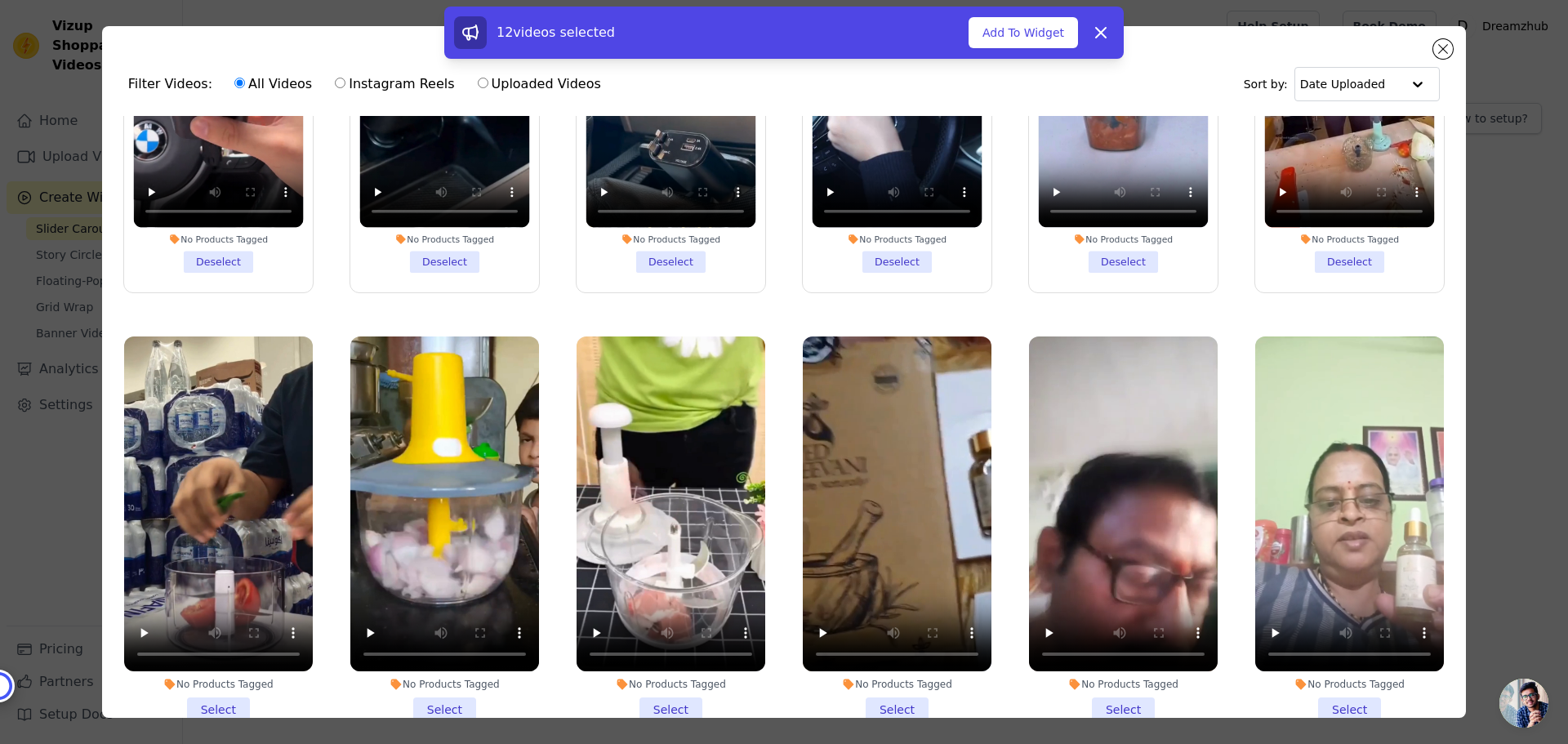
scroll to position [735, 0]
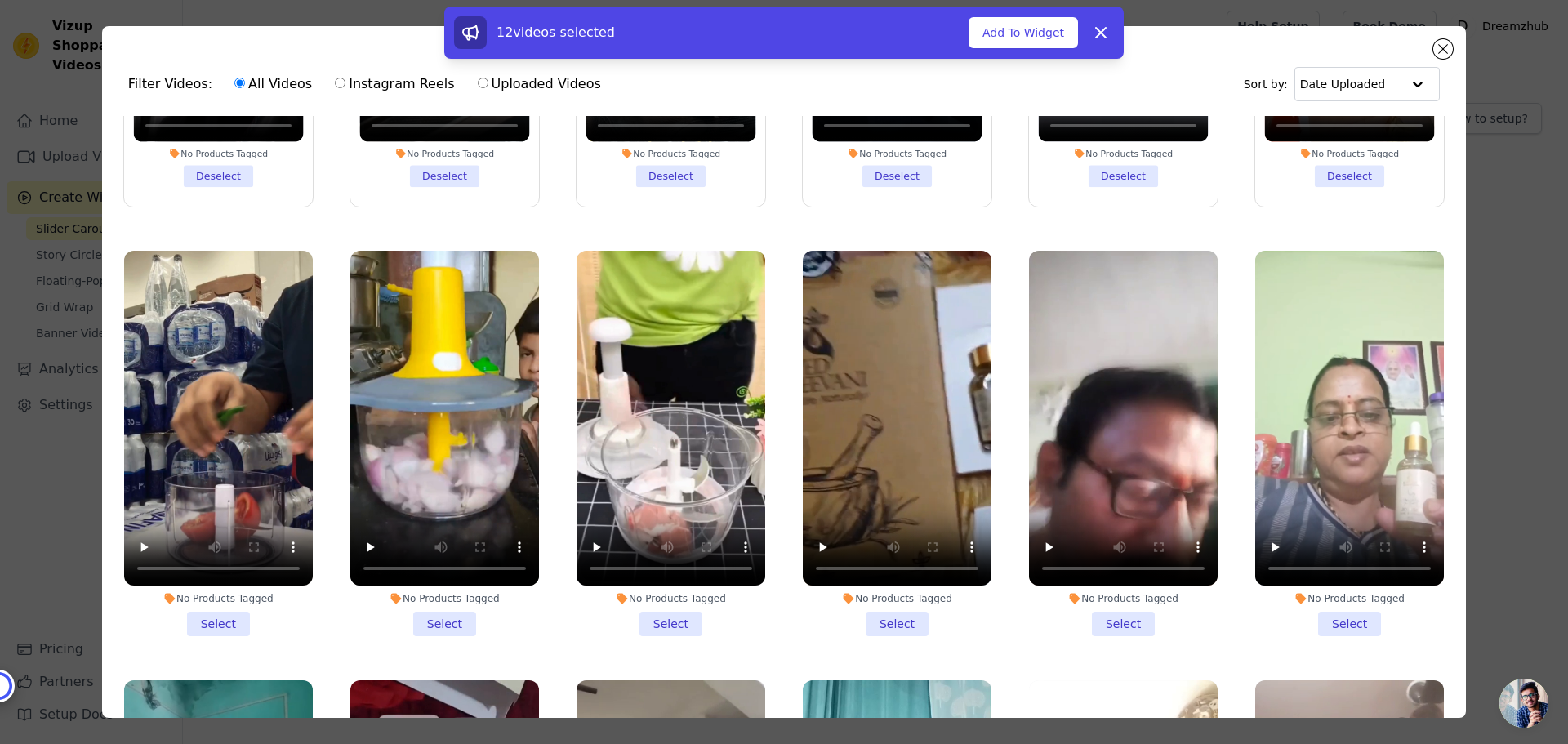
click at [223, 612] on li "No Products Tagged Select" at bounding box center [219, 444] width 189 height 386
click at [0, 0] on input "No Products Tagged Select" at bounding box center [0, 0] width 0 height 0
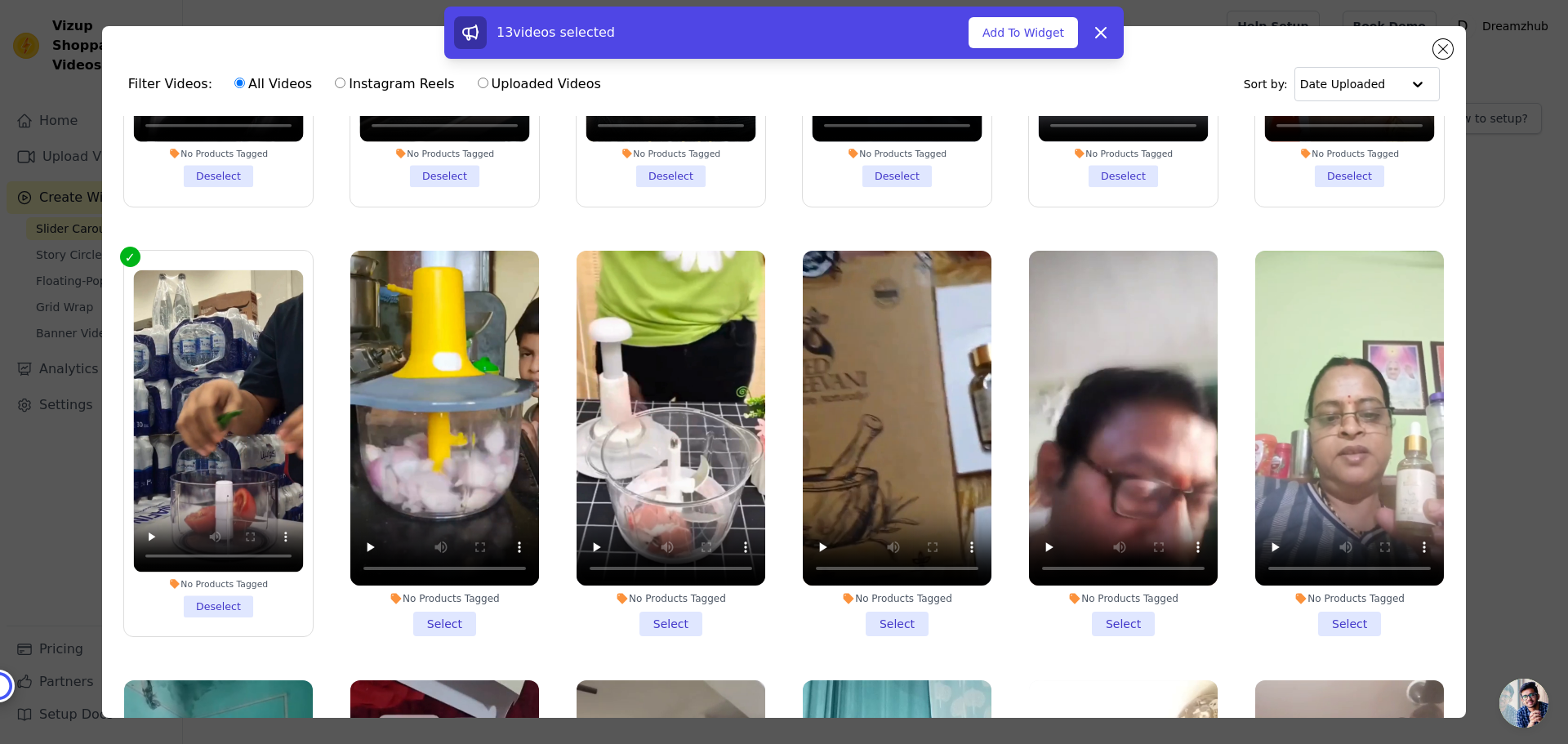
drag, startPoint x: 450, startPoint y: 602, endPoint x: 572, endPoint y: 600, distance: 122.0
click at [450, 603] on li "No Products Tagged Select" at bounding box center [445, 444] width 189 height 386
click at [0, 0] on input "No Products Tagged Select" at bounding box center [0, 0] width 0 height 0
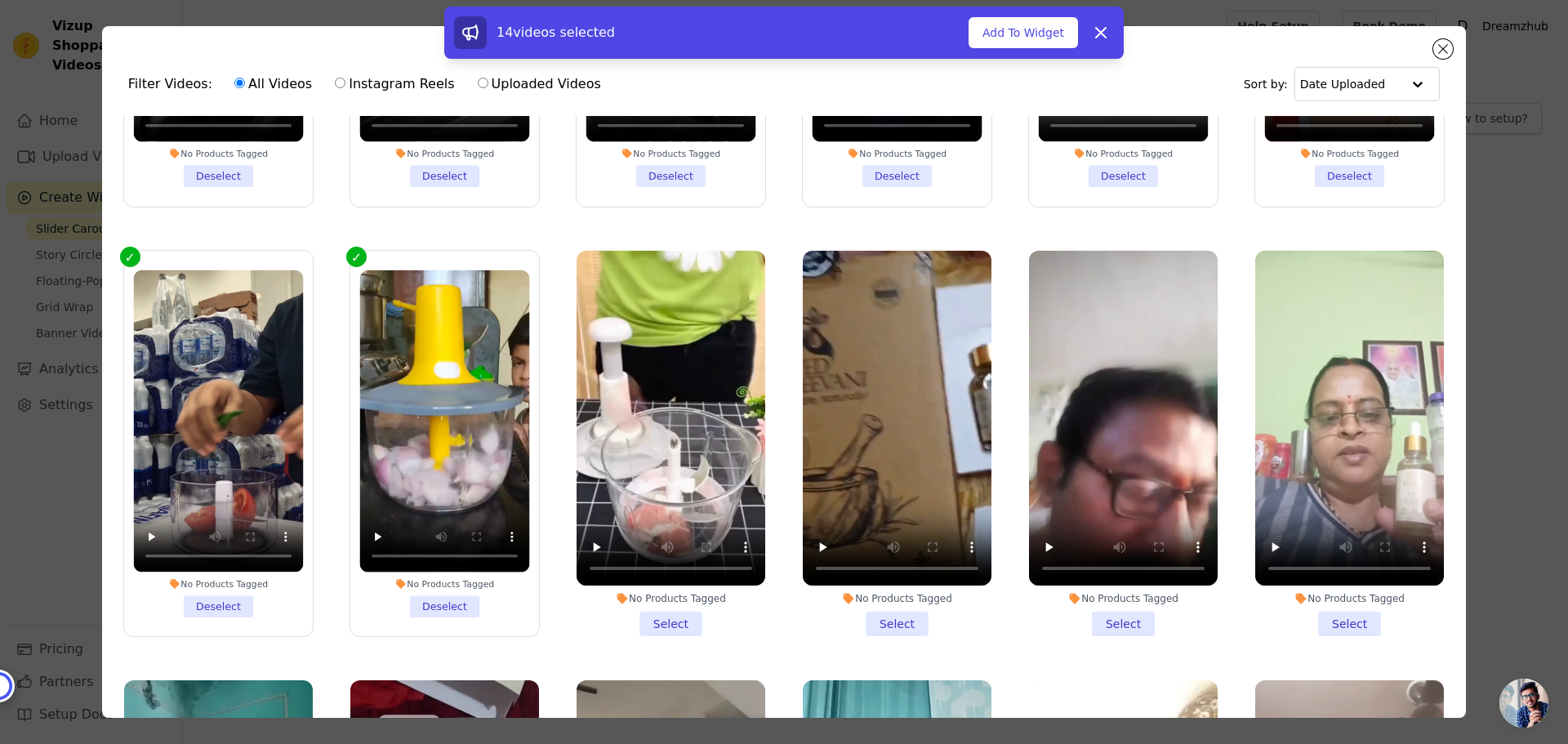
click at [678, 602] on li "No Products Tagged Select" at bounding box center [671, 444] width 189 height 386
click at [0, 0] on input "No Products Tagged Select" at bounding box center [0, 0] width 0 height 0
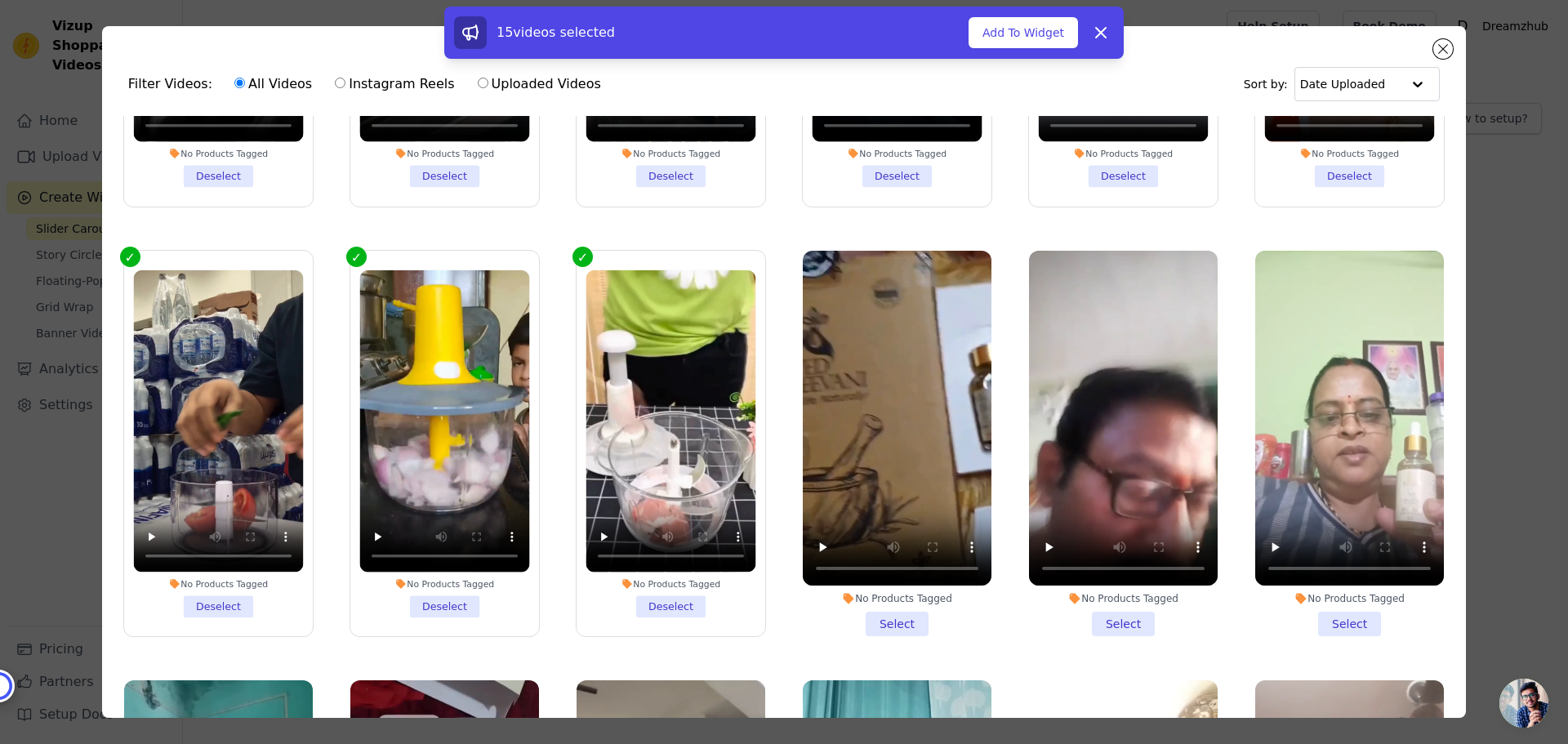
click at [893, 604] on li "No Products Tagged Select" at bounding box center [897, 444] width 189 height 386
click at [0, 0] on input "No Products Tagged Select" at bounding box center [0, 0] width 0 height 0
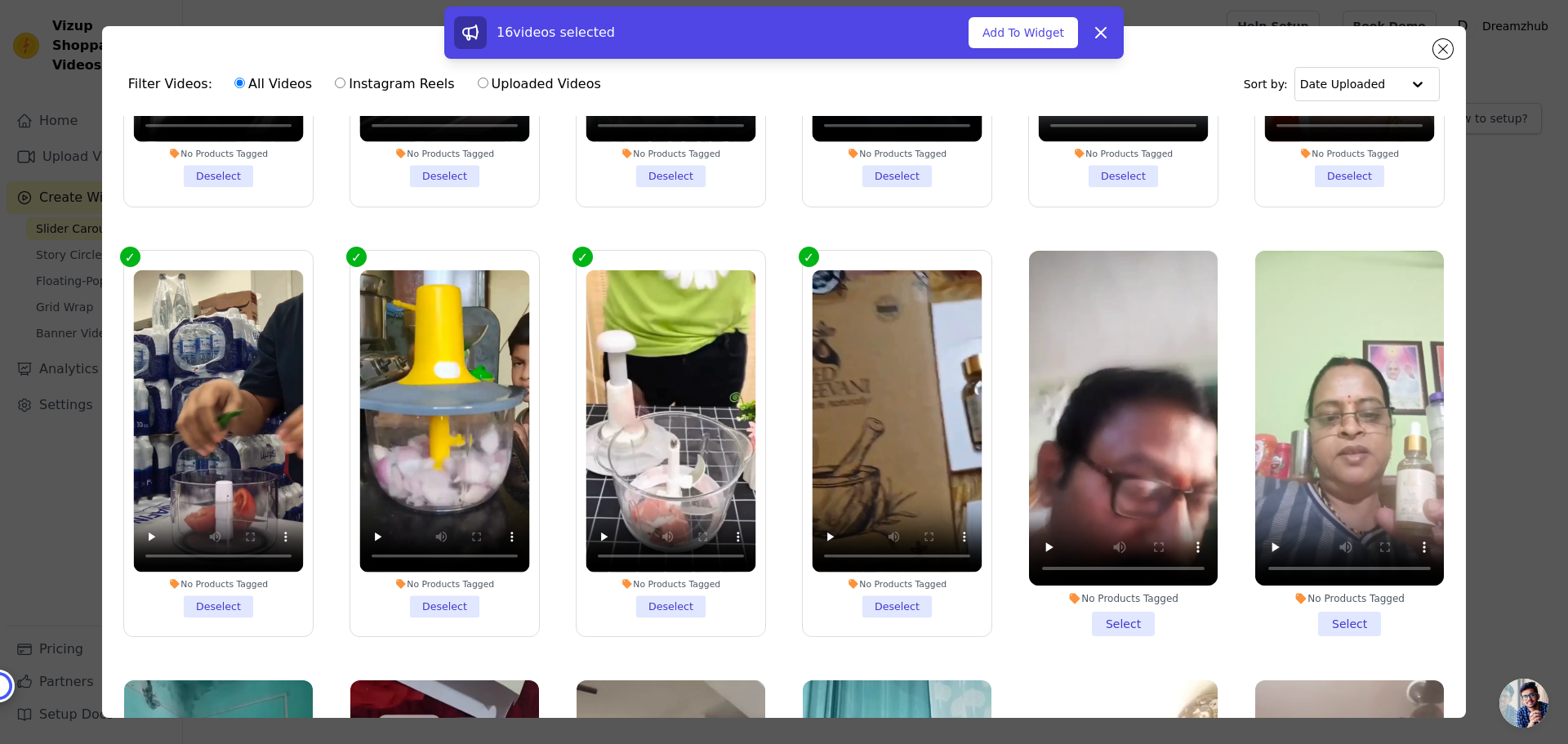
drag, startPoint x: 1099, startPoint y: 604, endPoint x: 1114, endPoint y: 608, distance: 15.5
click at [1102, 606] on li "No Products Tagged Select" at bounding box center [1123, 444] width 189 height 386
click at [0, 0] on input "No Products Tagged Select" at bounding box center [0, 0] width 0 height 0
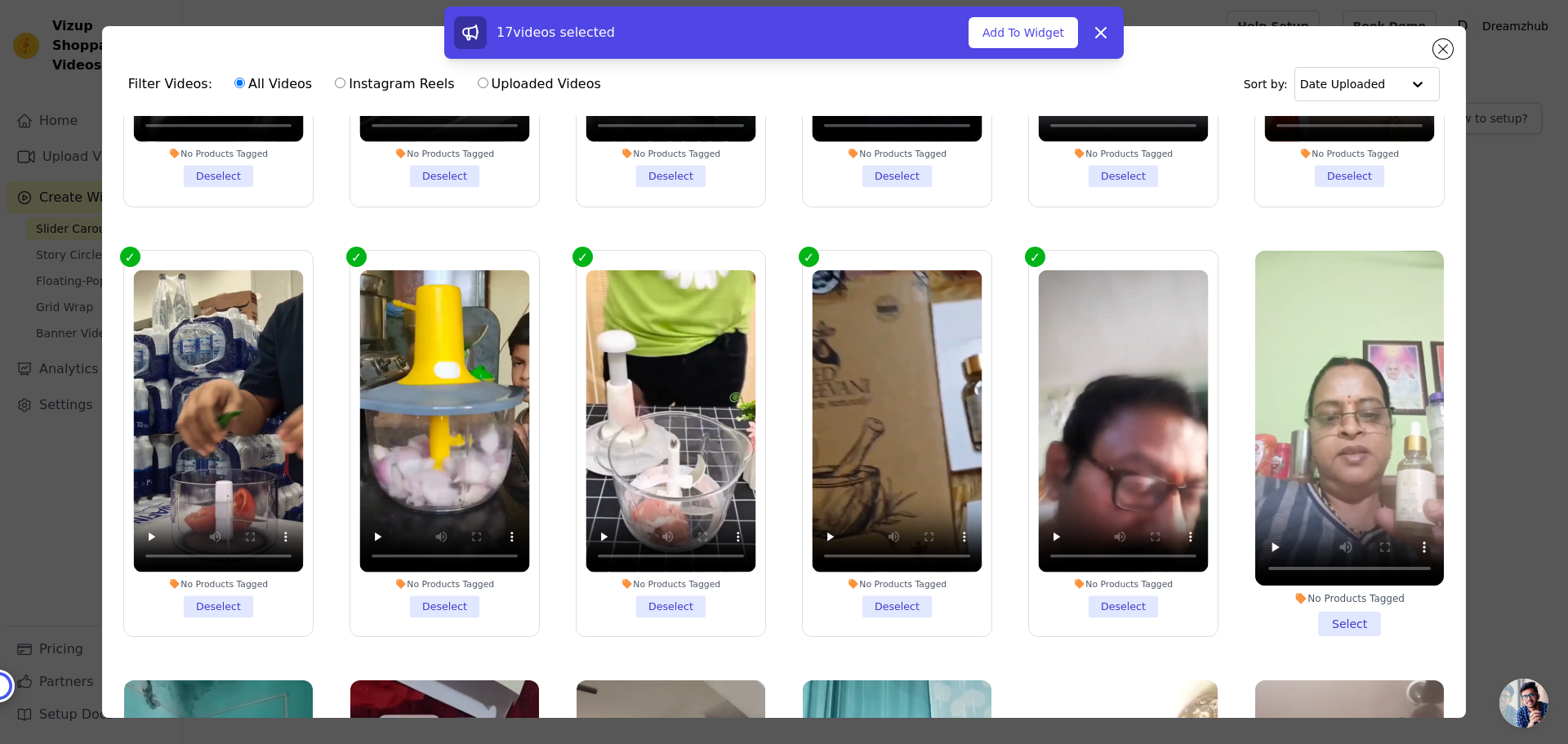
click at [1348, 600] on li "No Products Tagged Select" at bounding box center [1349, 444] width 189 height 386
click at [0, 0] on input "No Products Tagged Select" at bounding box center [0, 0] width 0 height 0
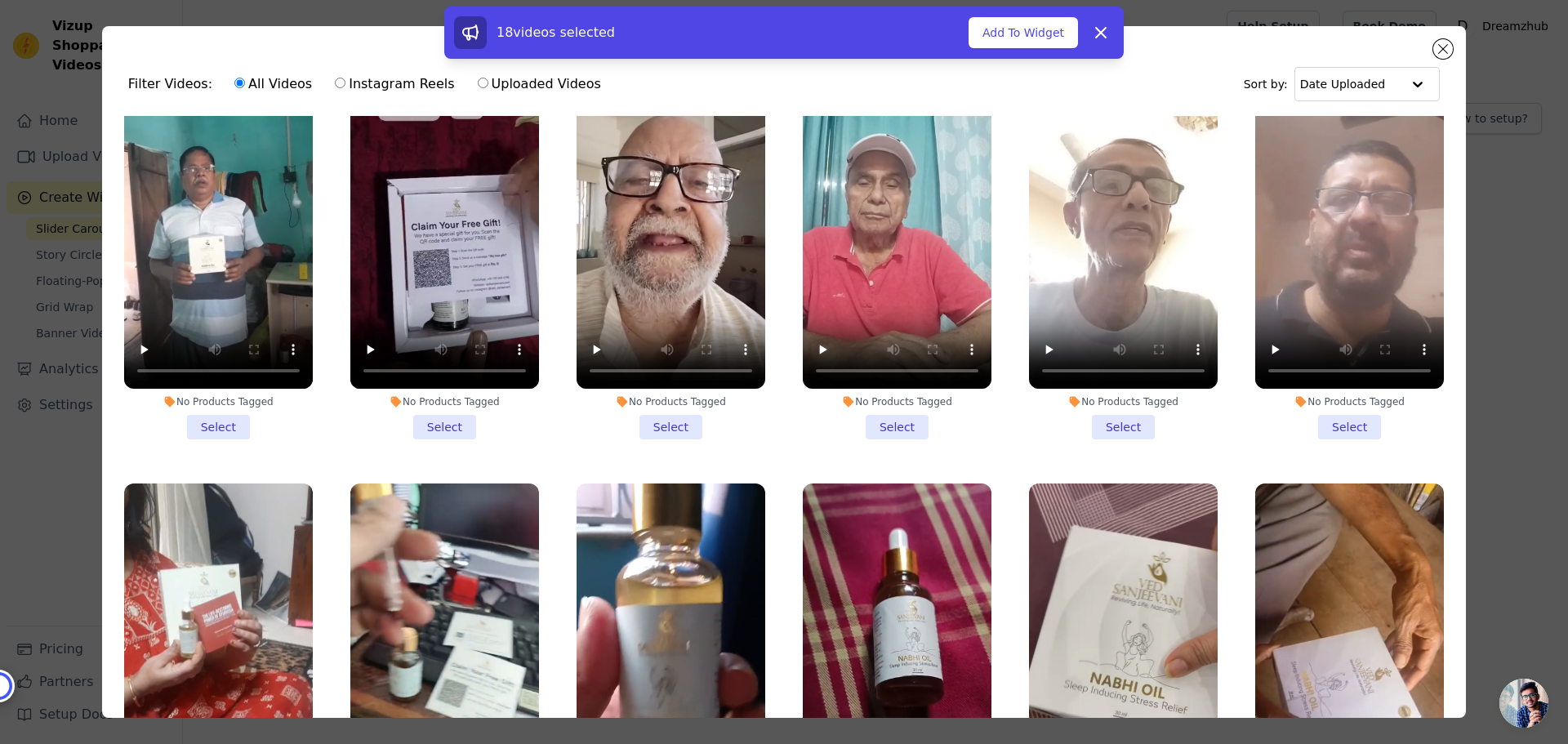
scroll to position [1552, 0]
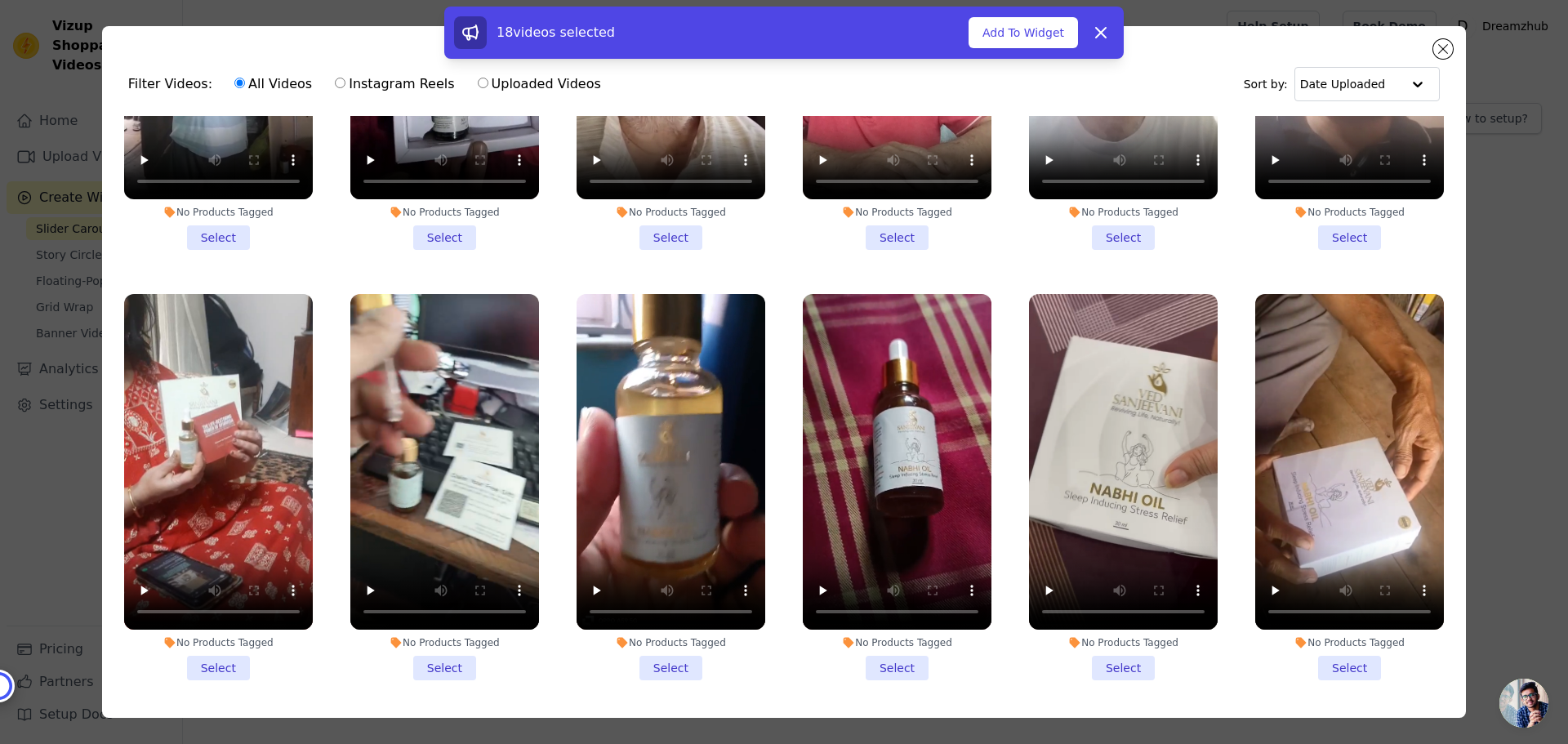
click at [218, 637] on li "No Products Tagged Select" at bounding box center [219, 487] width 189 height 386
click at [0, 0] on input "No Products Tagged Select" at bounding box center [0, 0] width 0 height 0
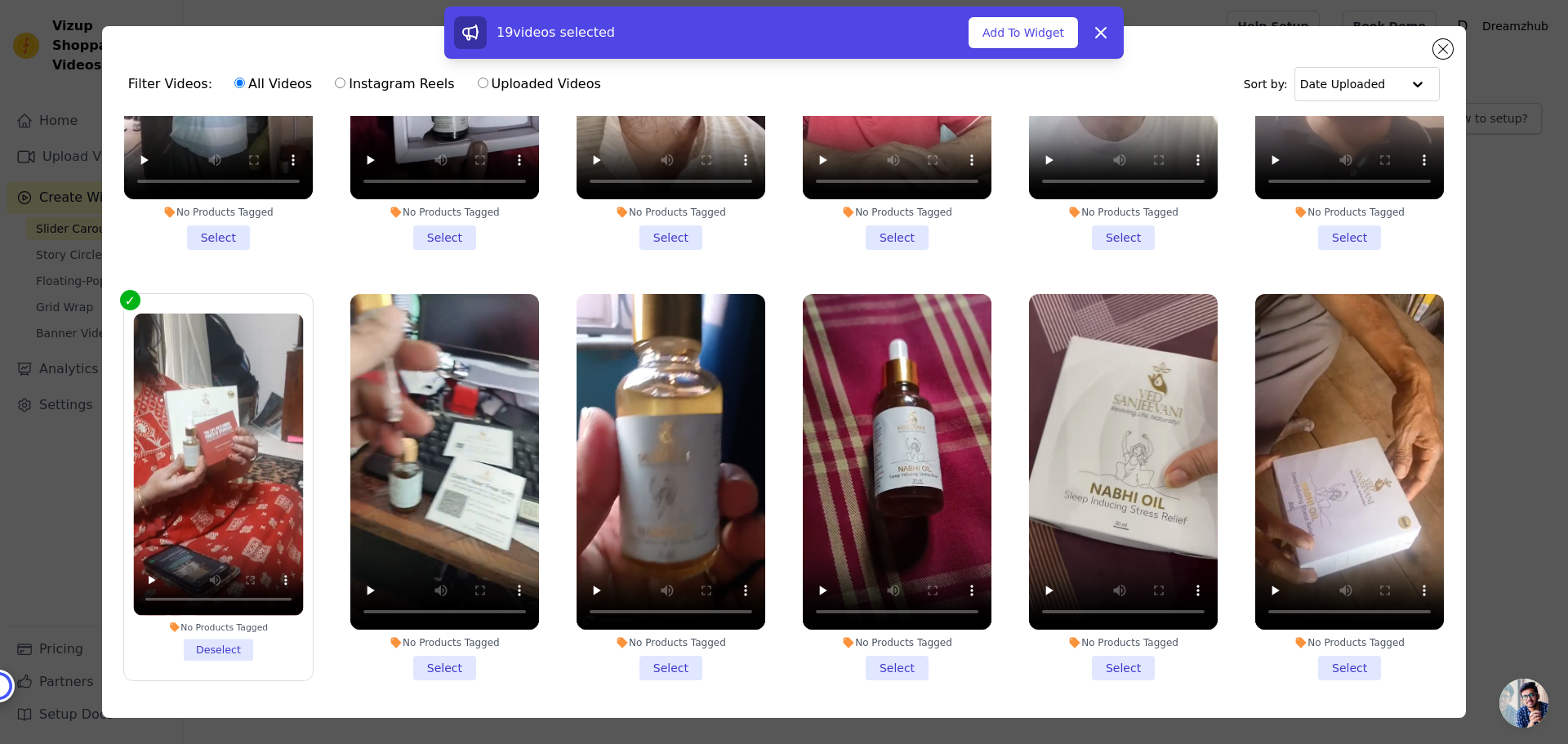
click at [445, 640] on li "No Products Tagged Select" at bounding box center [445, 487] width 189 height 386
click at [0, 0] on input "No Products Tagged Select" at bounding box center [0, 0] width 0 height 0
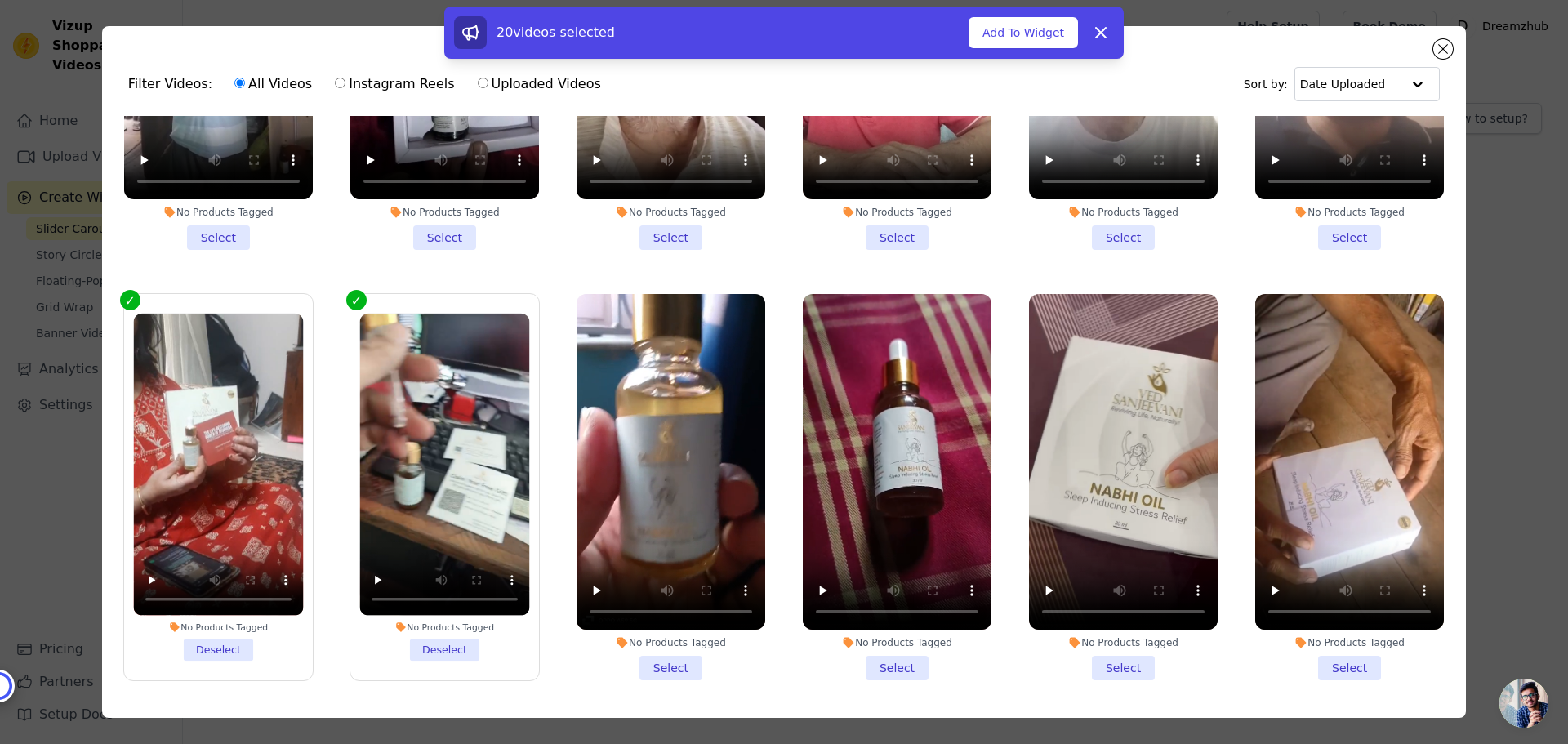
click at [893, 633] on li "No Products Tagged Select" at bounding box center [897, 487] width 189 height 386
click at [0, 0] on input "No Products Tagged Select" at bounding box center [0, 0] width 0 height 0
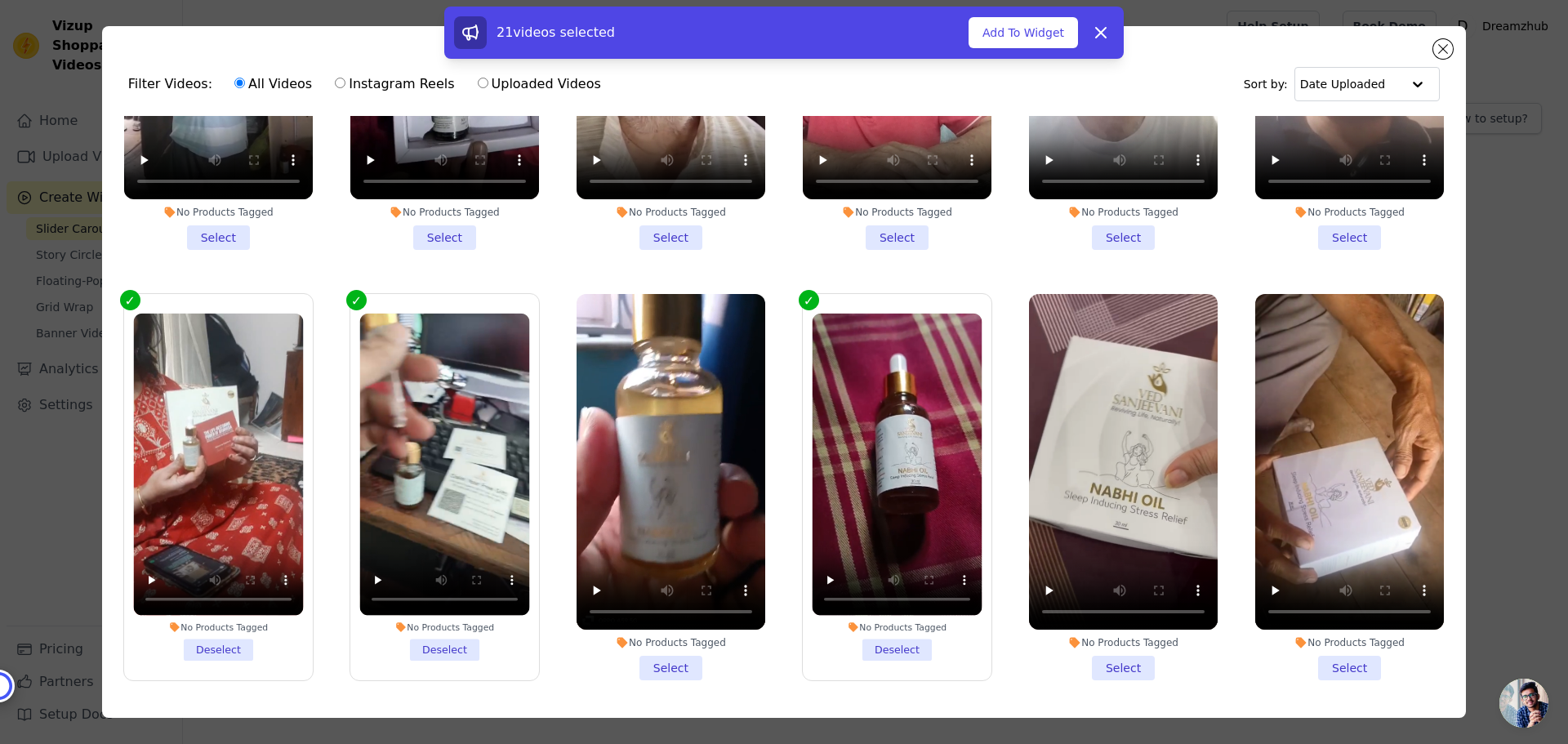
click at [887, 633] on label "No Products Tagged Deselect" at bounding box center [897, 487] width 191 height 388
click at [0, 0] on input "No Products Tagged Deselect" at bounding box center [0, 0] width 0 height 0
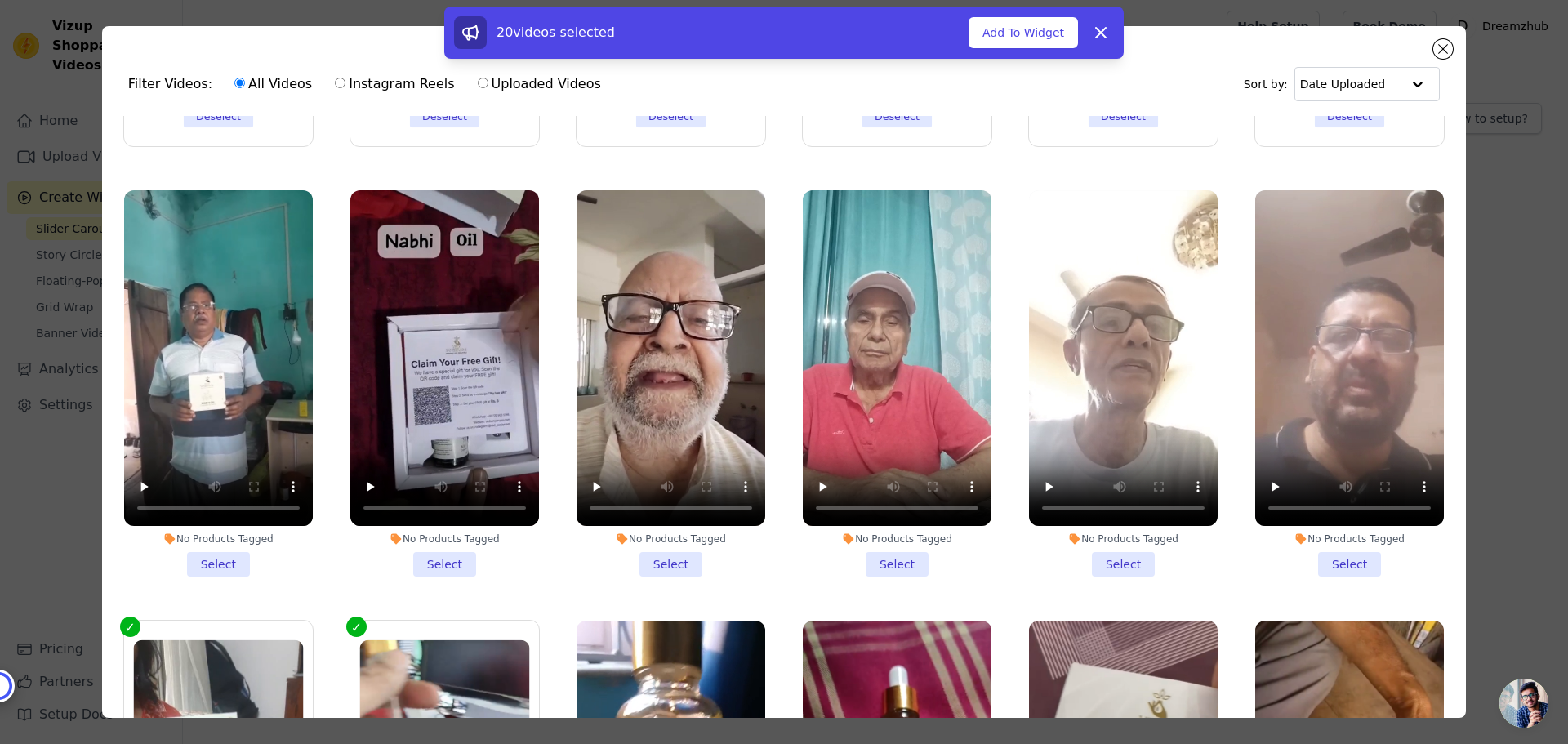
scroll to position [981, 0]
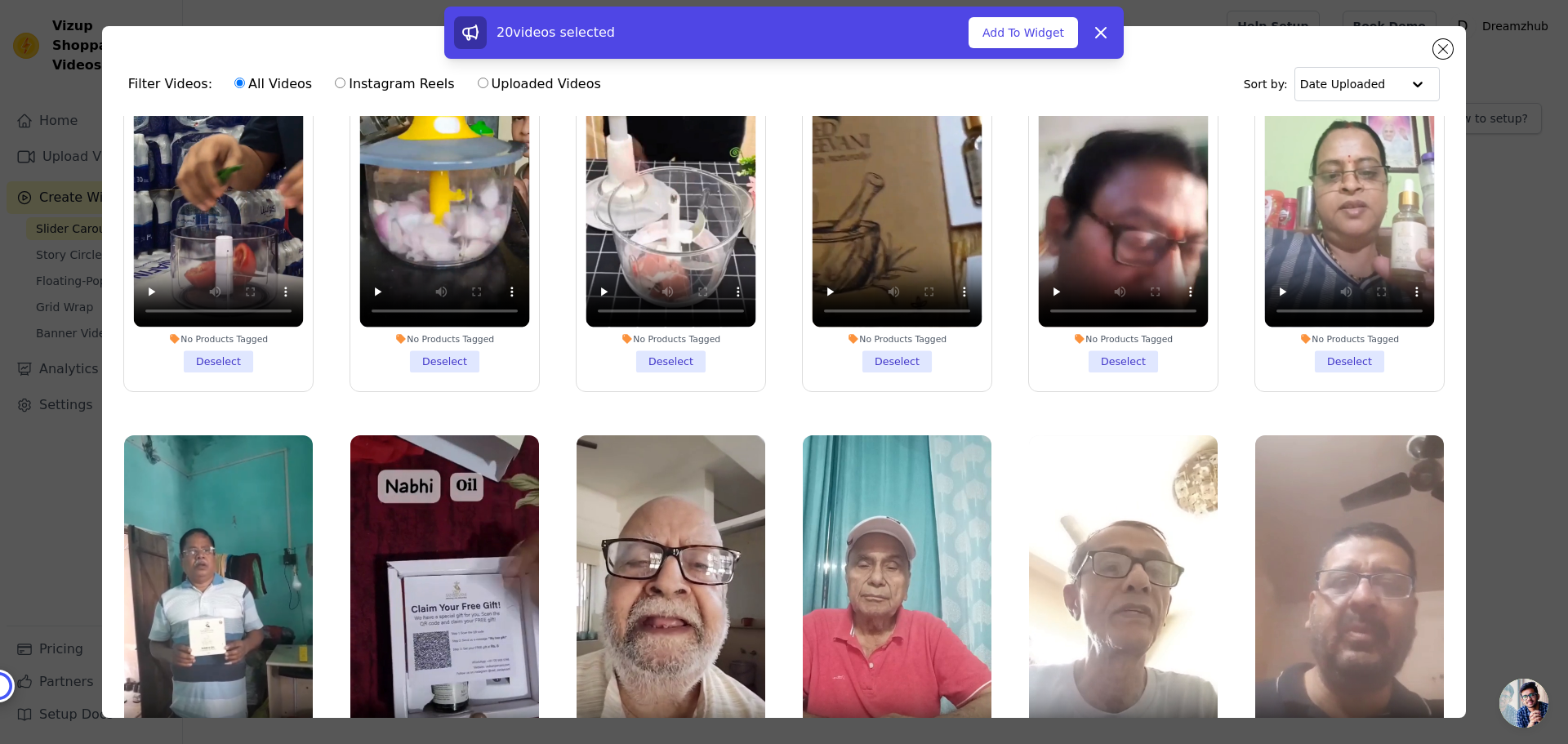
click at [224, 340] on li "No Products Tagged Deselect" at bounding box center [218, 198] width 170 height 347
click at [0, 0] on input "No Products Tagged Deselect" at bounding box center [0, 0] width 0 height 0
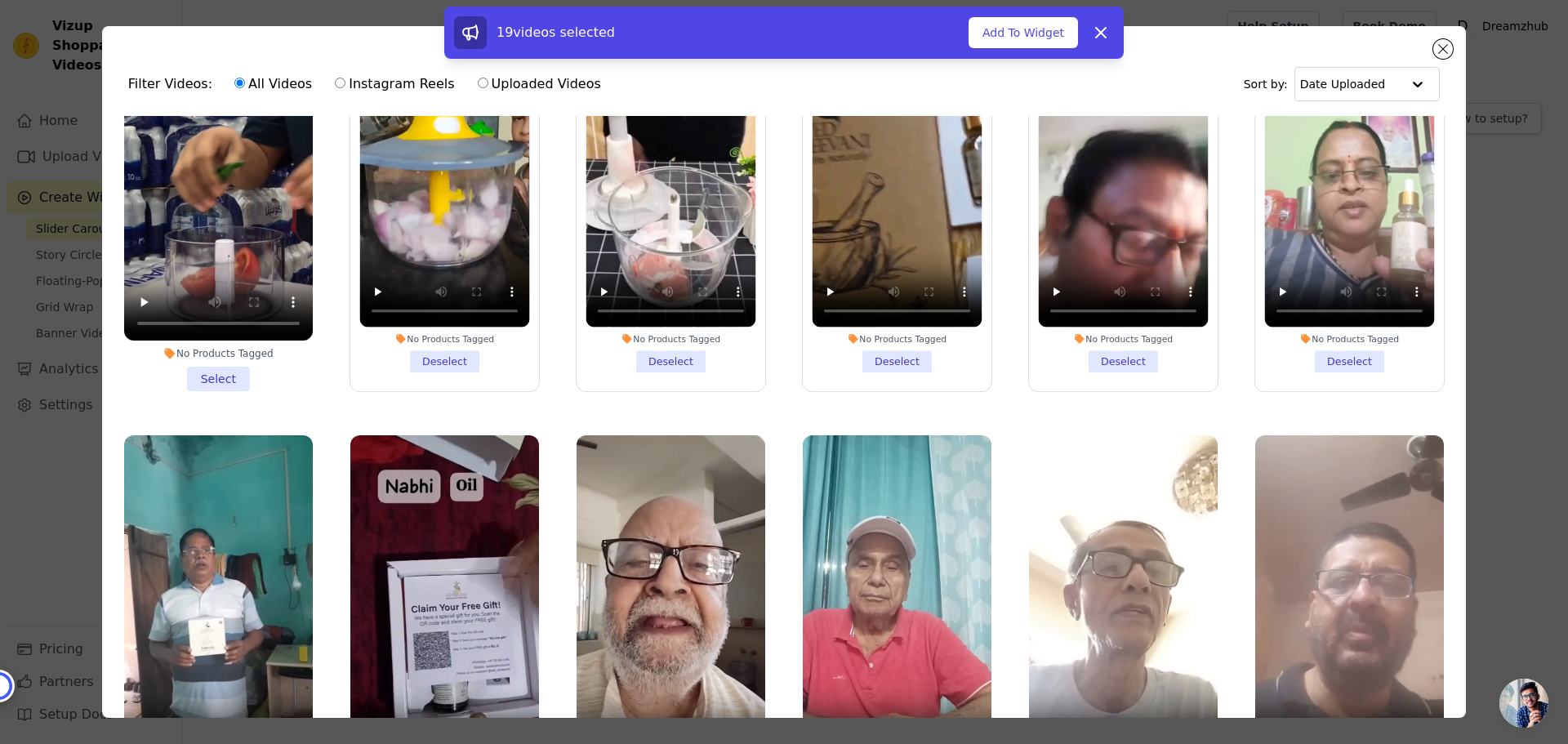
click at [439, 347] on li "No Products Tagged Deselect" at bounding box center [444, 198] width 170 height 347
click at [0, 0] on input "No Products Tagged Deselect" at bounding box center [0, 0] width 0 height 0
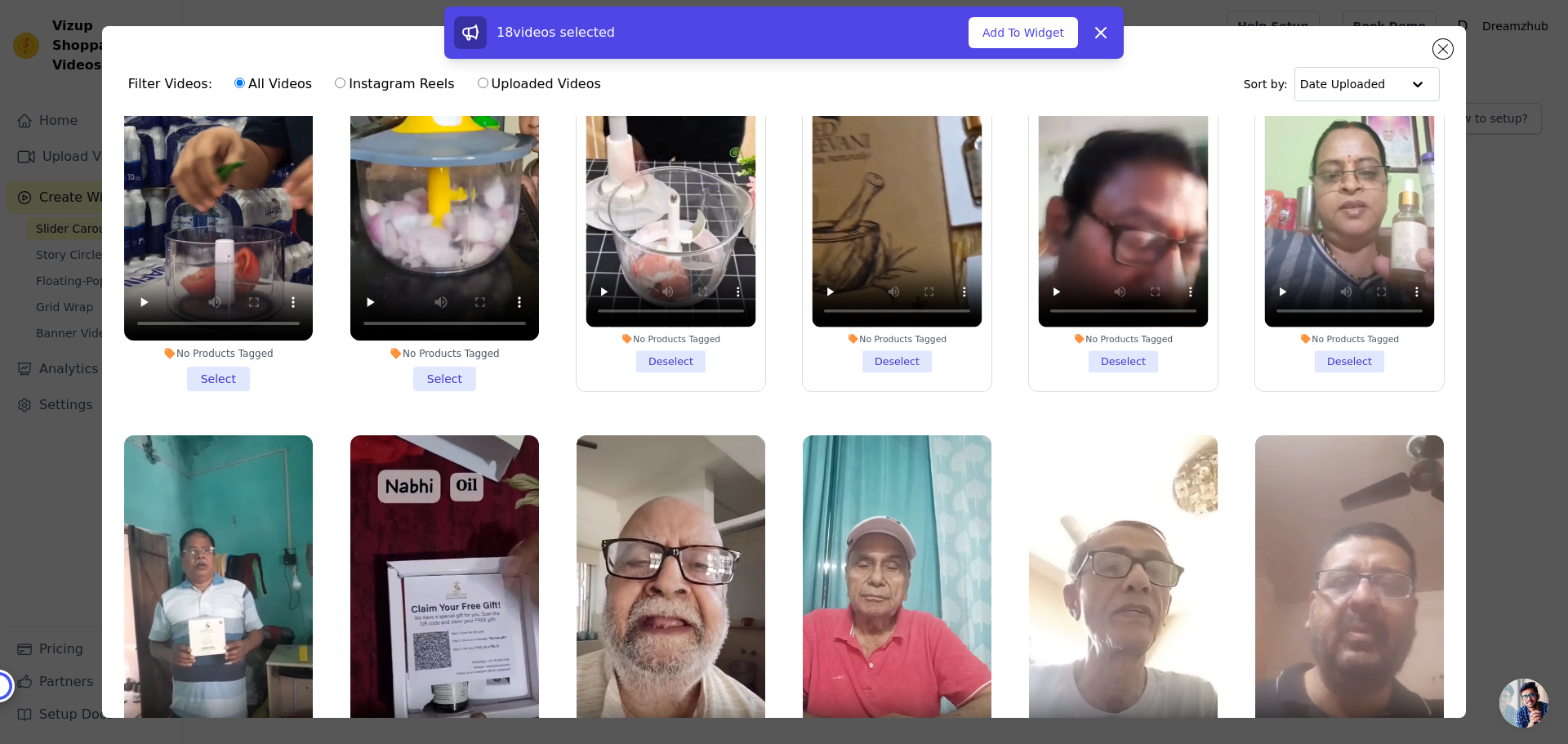
click at [665, 340] on li "No Products Tagged Deselect" at bounding box center [670, 198] width 170 height 347
click at [0, 0] on input "No Products Tagged Deselect" at bounding box center [0, 0] width 0 height 0
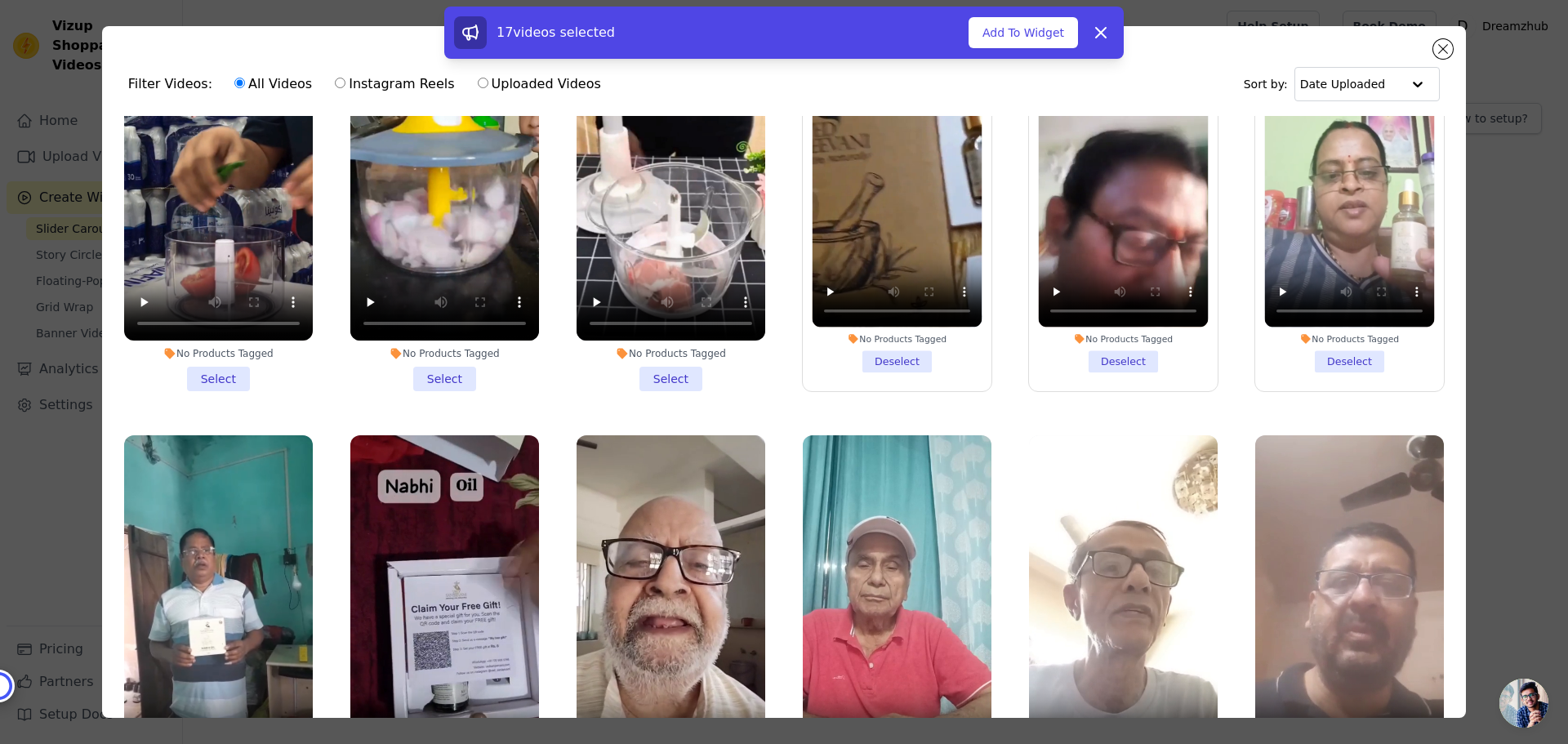
click at [888, 339] on li "No Products Tagged Deselect" at bounding box center [897, 198] width 170 height 347
click at [0, 0] on input "No Products Tagged Deselect" at bounding box center [0, 0] width 0 height 0
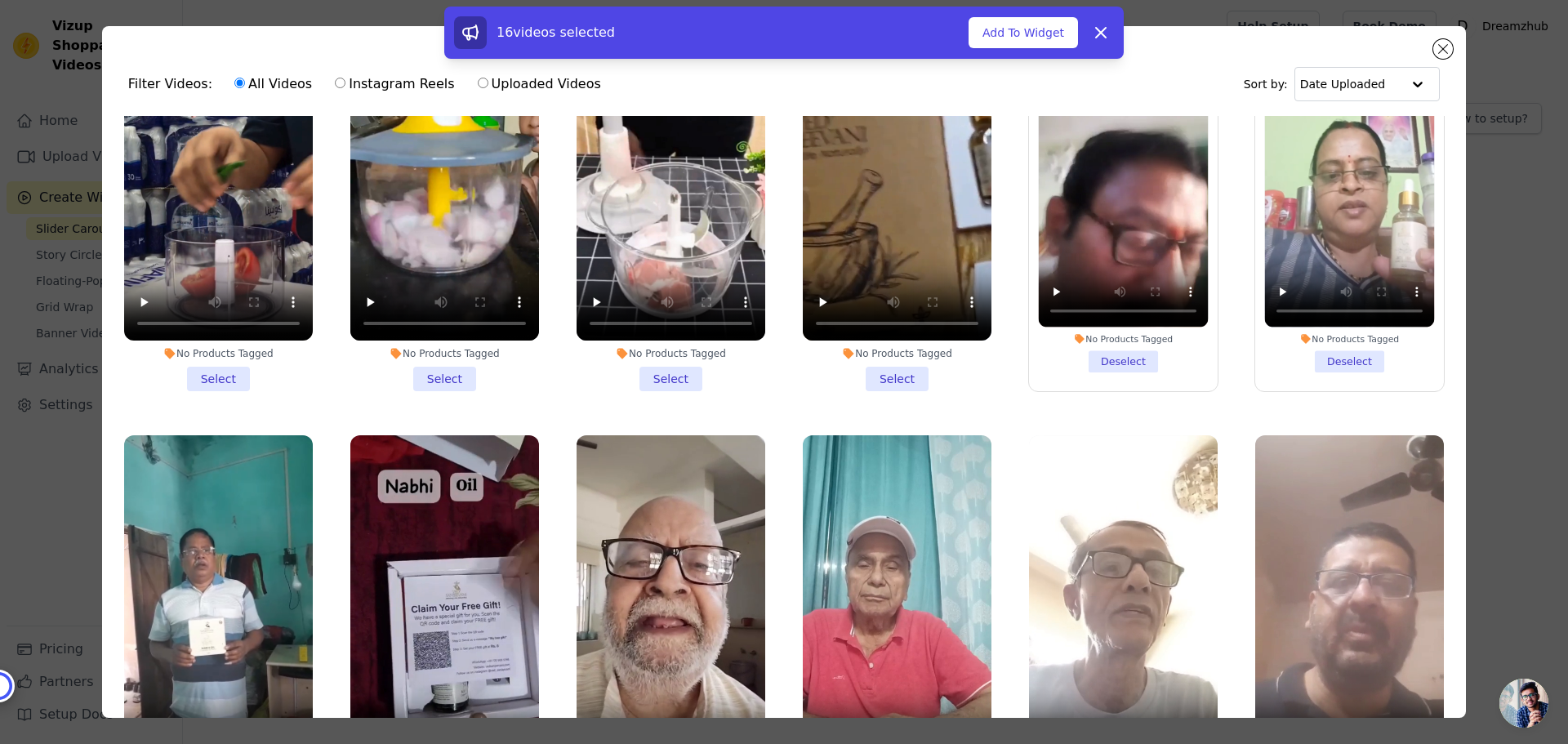
drag, startPoint x: 1114, startPoint y: 335, endPoint x: 1237, endPoint y: 343, distance: 123.3
click at [1115, 335] on li "No Products Tagged Deselect" at bounding box center [1123, 198] width 170 height 347
click at [0, 0] on input "No Products Tagged Deselect" at bounding box center [0, 0] width 0 height 0
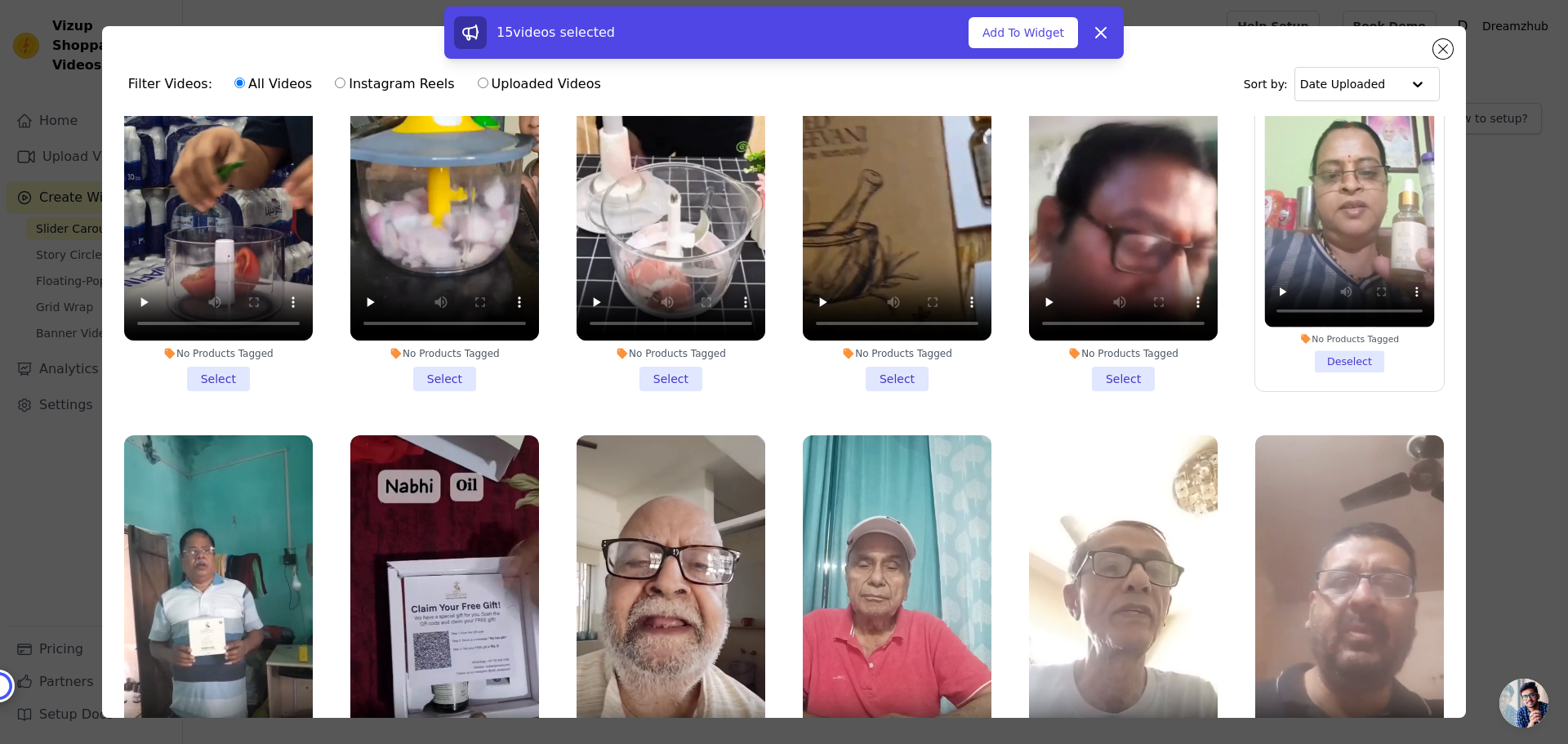
click at [1325, 346] on li "No Products Tagged Deselect" at bounding box center [1349, 198] width 170 height 348
click at [0, 0] on input "No Products Tagged Deselect" at bounding box center [0, 0] width 0 height 0
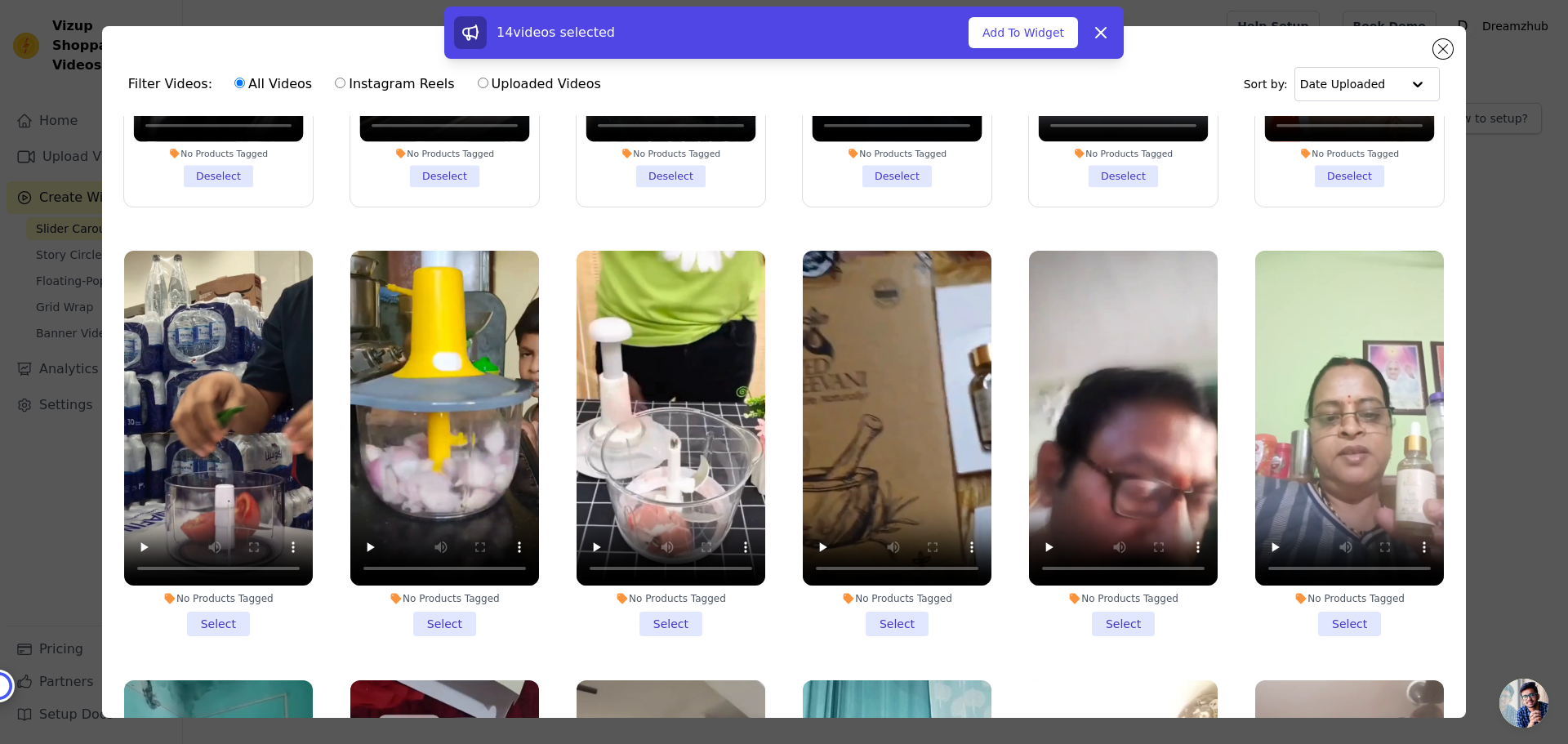
scroll to position [408, 0]
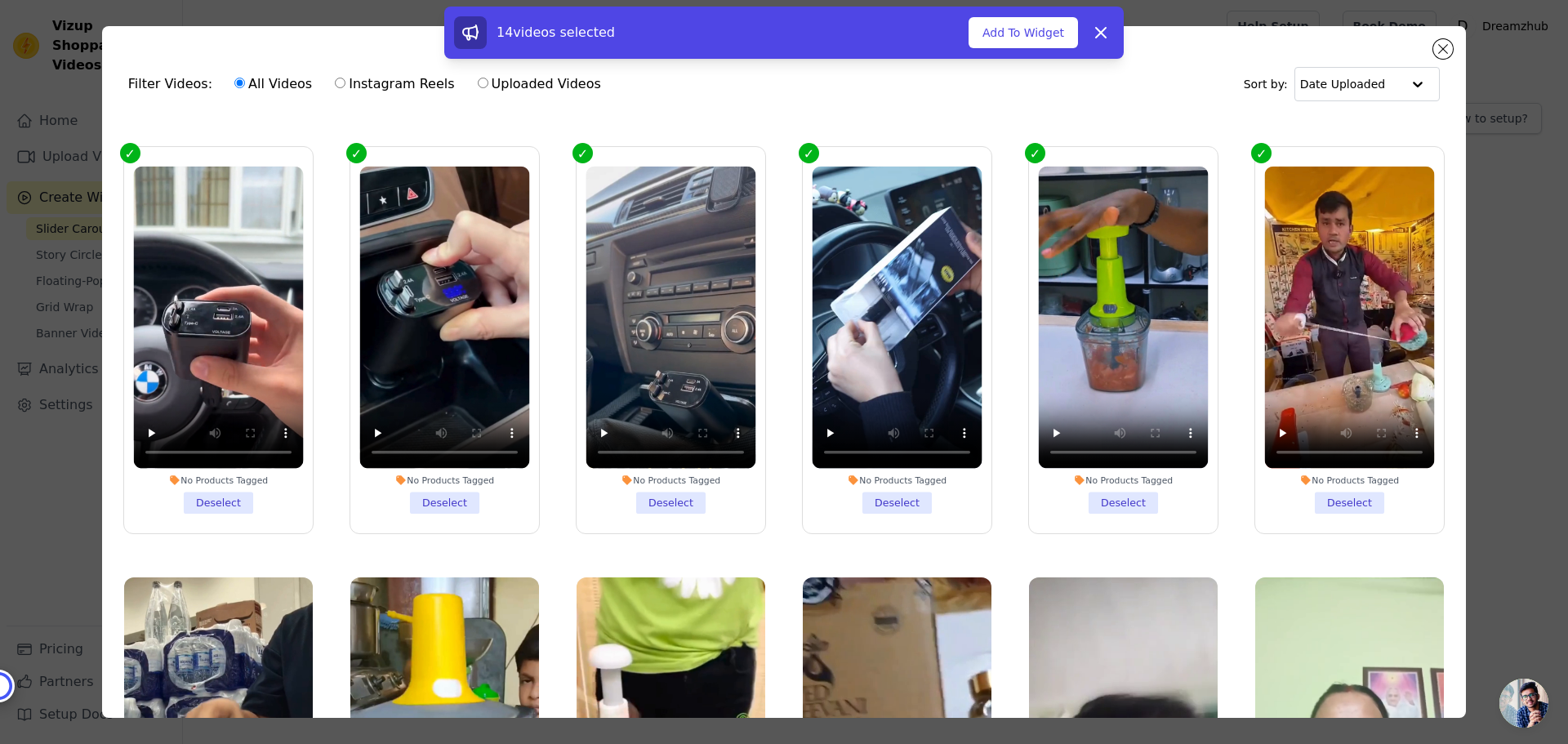
click at [227, 489] on li "No Products Tagged Deselect" at bounding box center [218, 339] width 170 height 347
click at [0, 0] on input "No Products Tagged Deselect" at bounding box center [0, 0] width 0 height 0
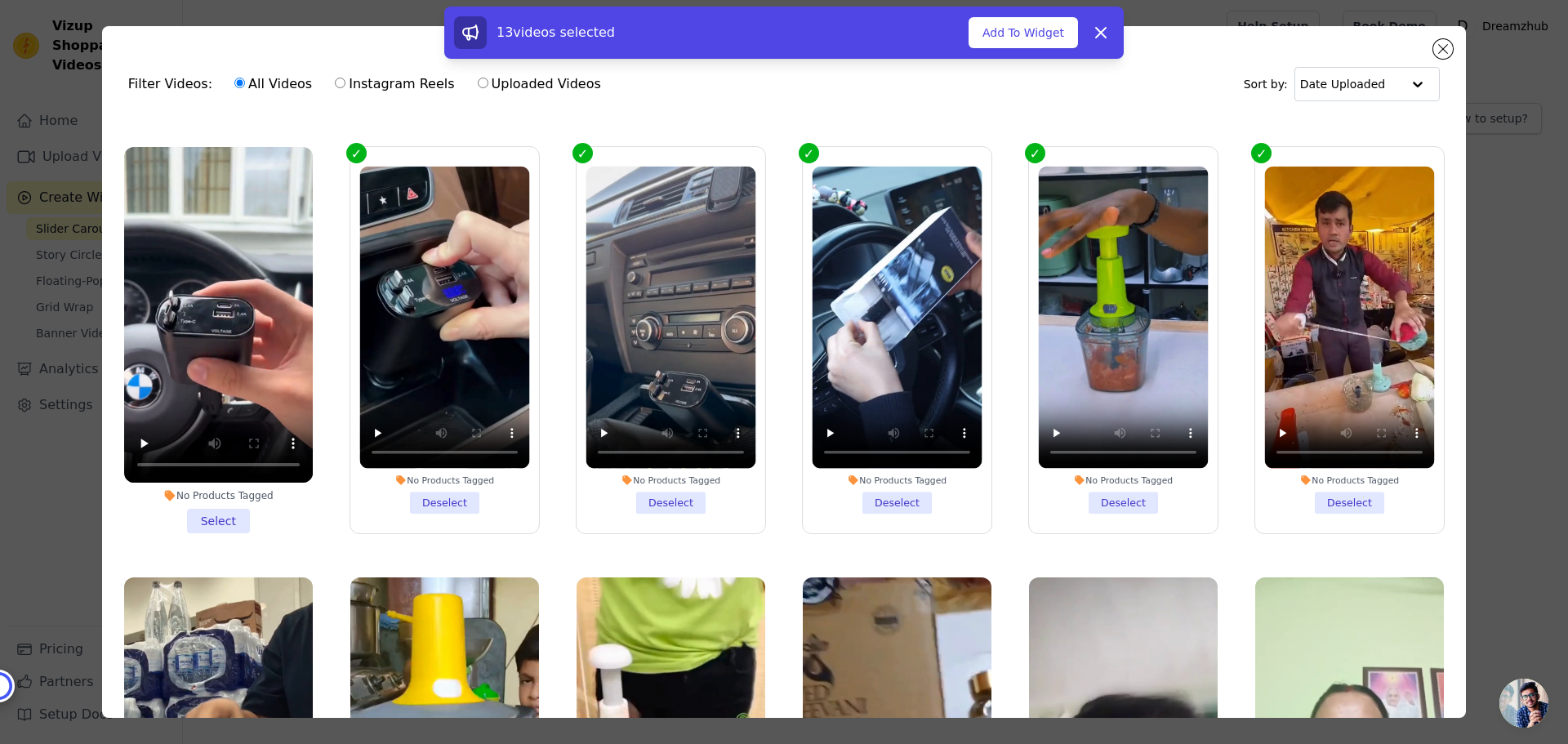
click at [435, 495] on li "No Products Tagged Deselect" at bounding box center [444, 339] width 170 height 347
click at [0, 0] on input "No Products Tagged Deselect" at bounding box center [0, 0] width 0 height 0
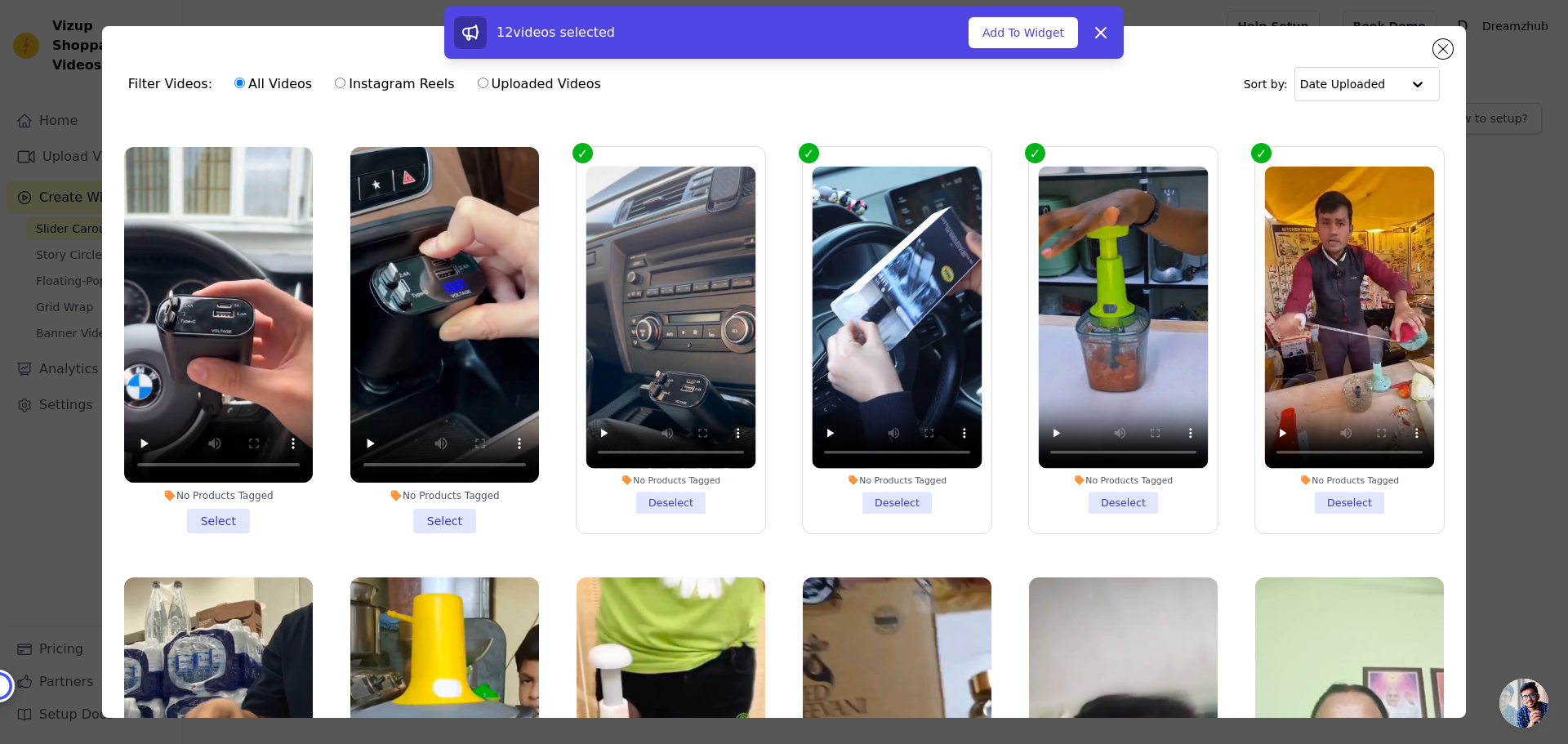
click at [662, 486] on li "No Products Tagged Deselect" at bounding box center [670, 339] width 170 height 347
click at [0, 0] on input "No Products Tagged Deselect" at bounding box center [0, 0] width 0 height 0
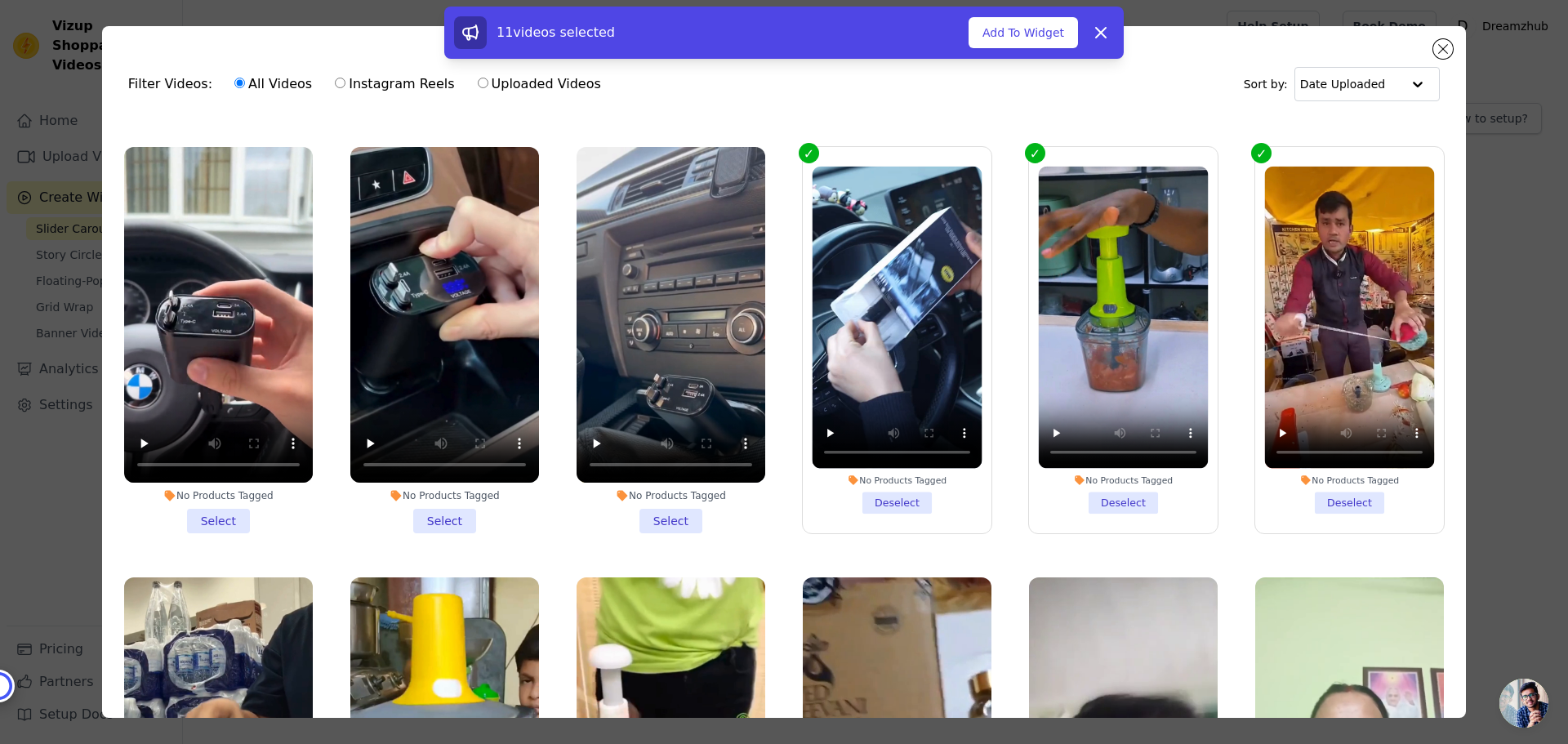
drag, startPoint x: 906, startPoint y: 485, endPoint x: 1073, endPoint y: 484, distance: 167.0
click at [906, 486] on li "No Products Tagged Deselect" at bounding box center [897, 339] width 170 height 347
click at [0, 0] on input "No Products Tagged Deselect" at bounding box center [0, 0] width 0 height 0
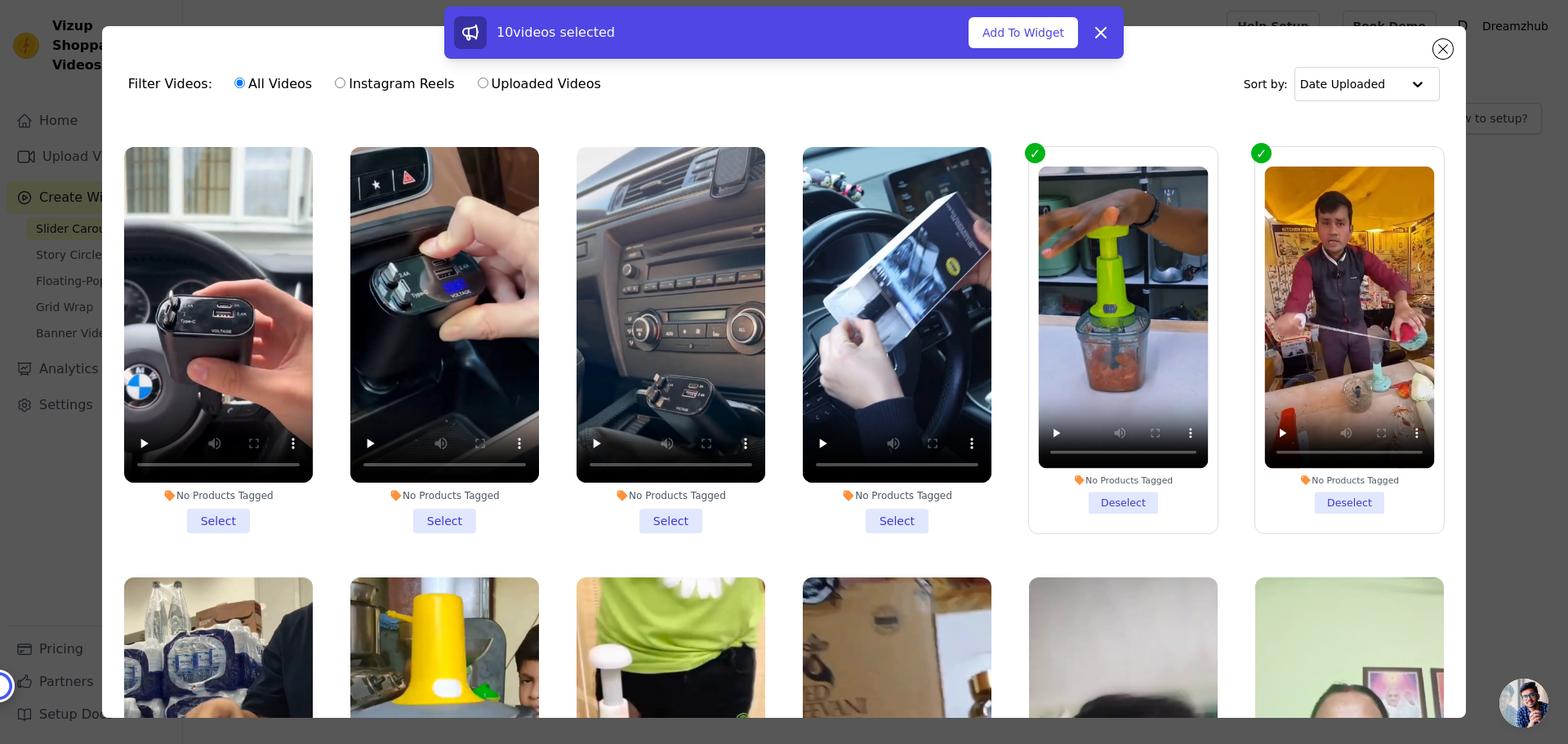
drag, startPoint x: 1105, startPoint y: 481, endPoint x: 1224, endPoint y: 489, distance: 119.3
click at [1106, 482] on li "No Products Tagged Deselect" at bounding box center [1123, 339] width 170 height 347
click at [0, 0] on input "No Products Tagged Deselect" at bounding box center [0, 0] width 0 height 0
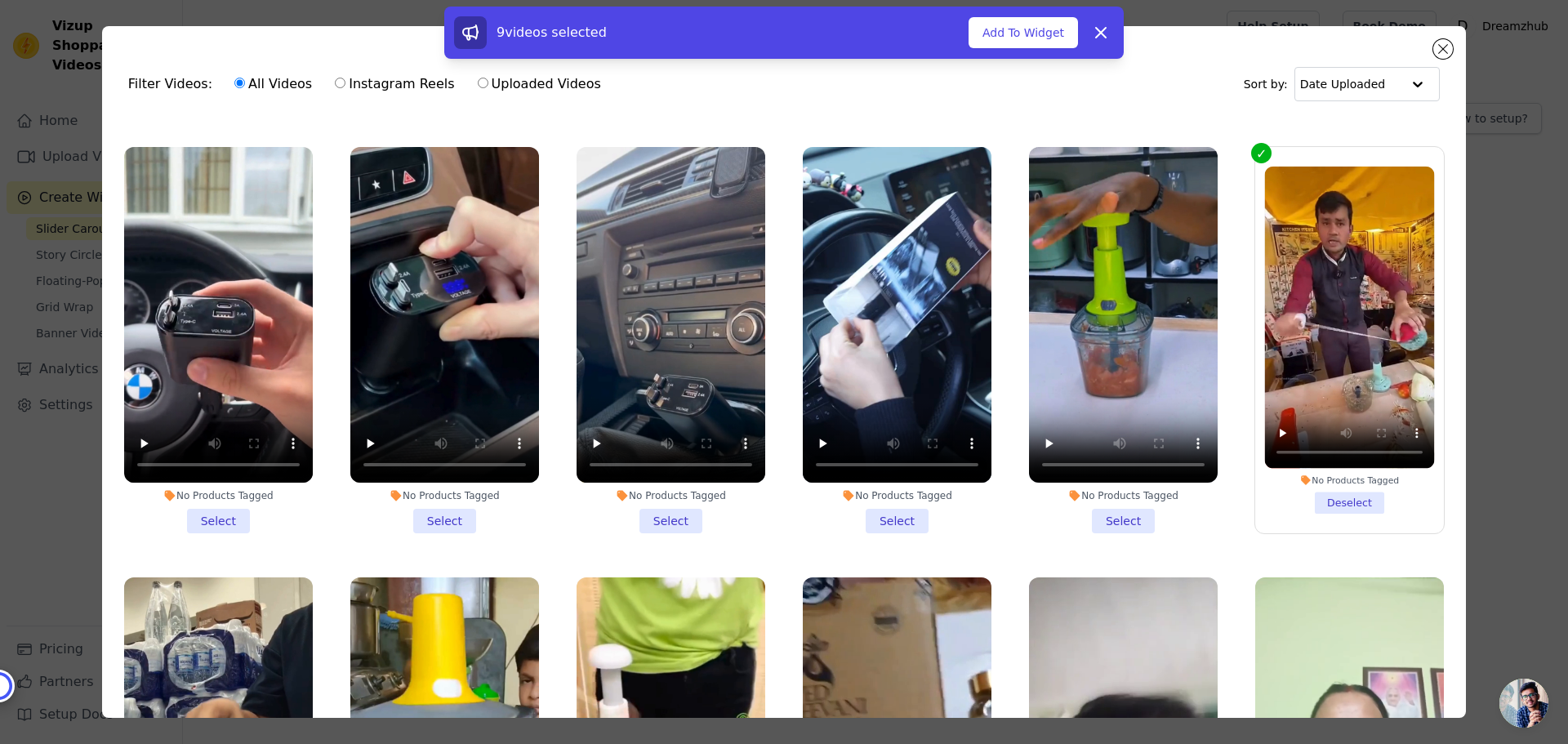
drag, startPoint x: 1321, startPoint y: 491, endPoint x: 1231, endPoint y: 493, distance: 90.0
click at [1322, 491] on li "No Products Tagged Deselect" at bounding box center [1349, 339] width 170 height 348
click at [1340, 493] on li "No Products Tagged Deselect" at bounding box center [1349, 339] width 170 height 348
click at [0, 0] on input "No Products Tagged Deselect" at bounding box center [0, 0] width 0 height 0
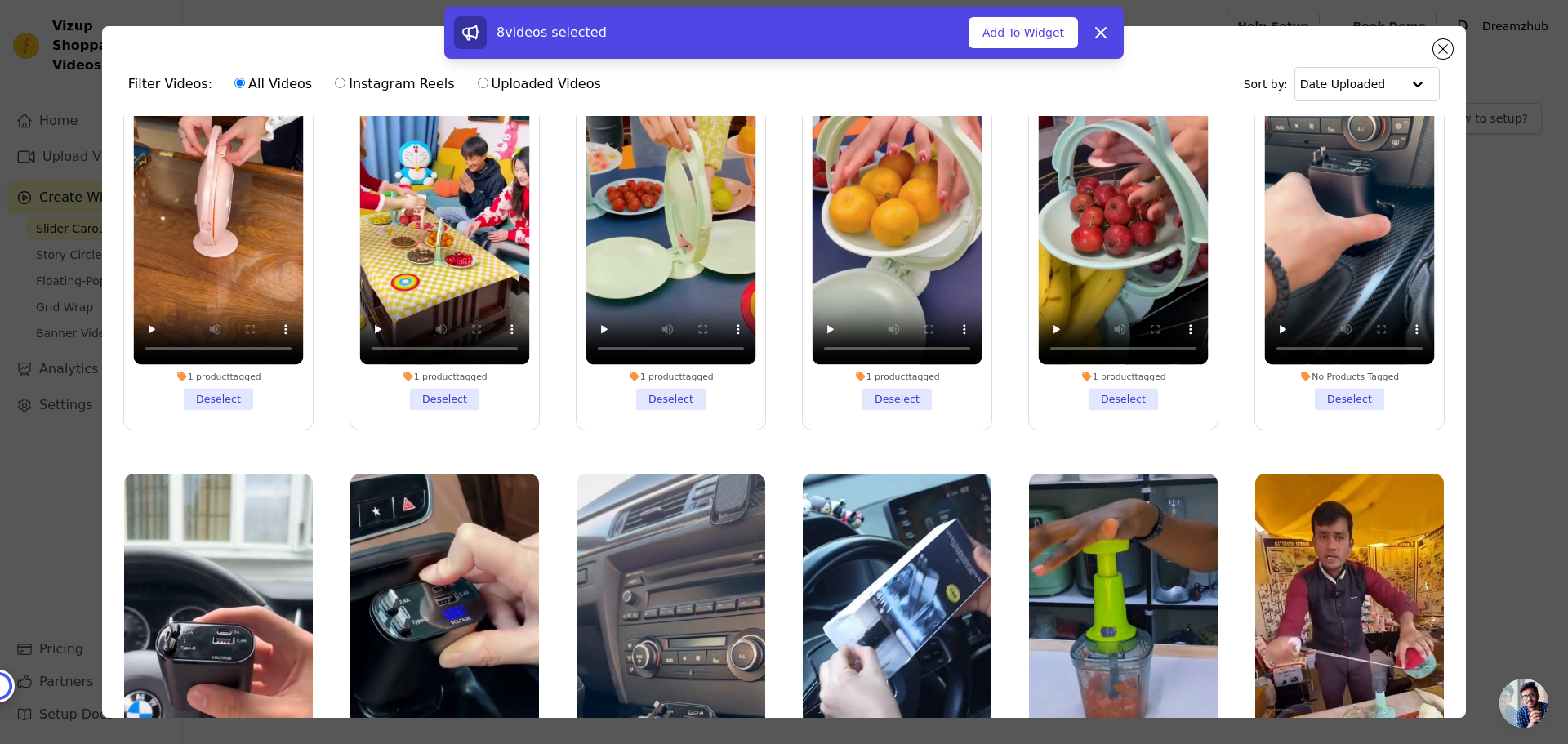
scroll to position [0, 0]
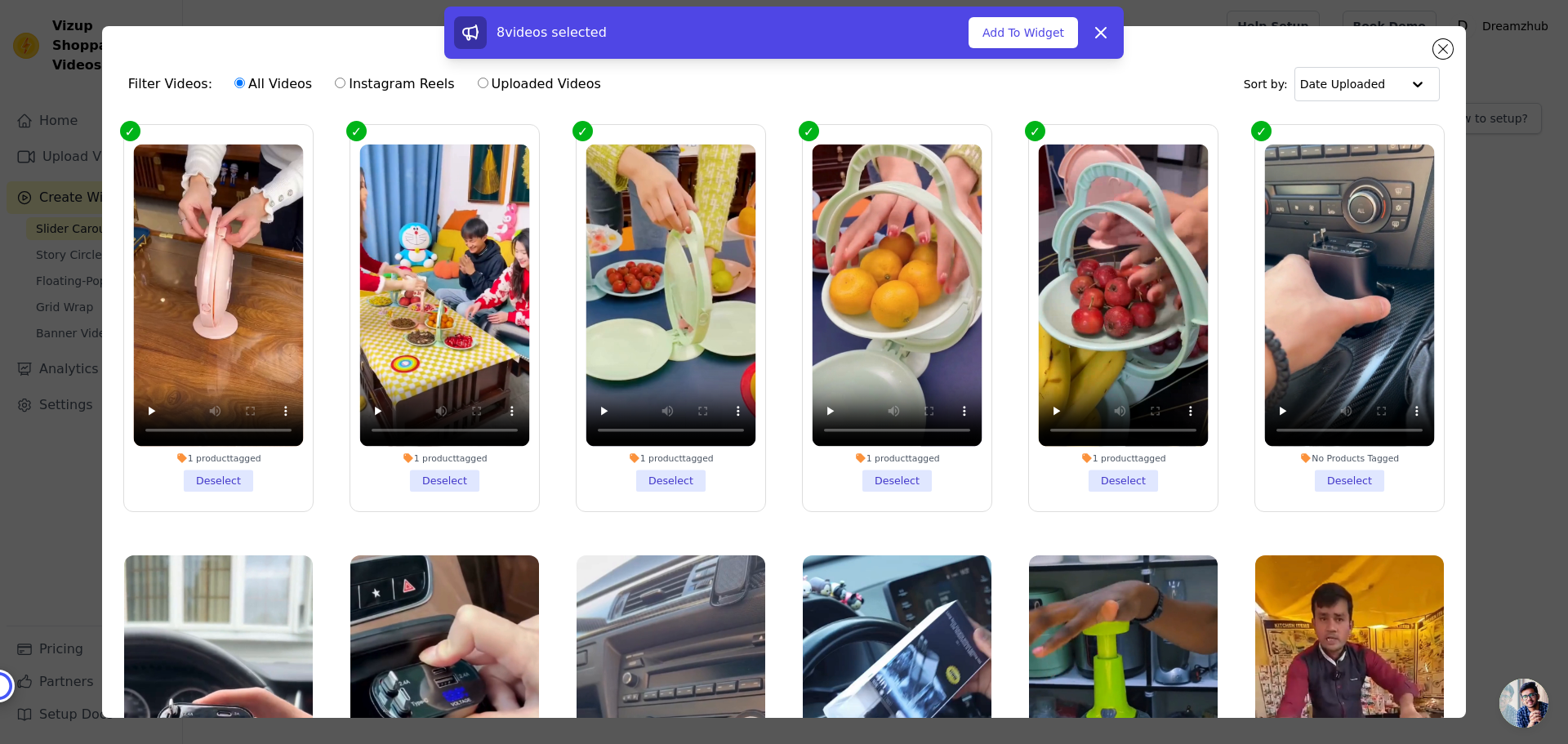
click at [1333, 471] on li "No Products Tagged Deselect" at bounding box center [1349, 318] width 170 height 348
click at [0, 0] on input "No Products Tagged Deselect" at bounding box center [0, 0] width 0 height 0
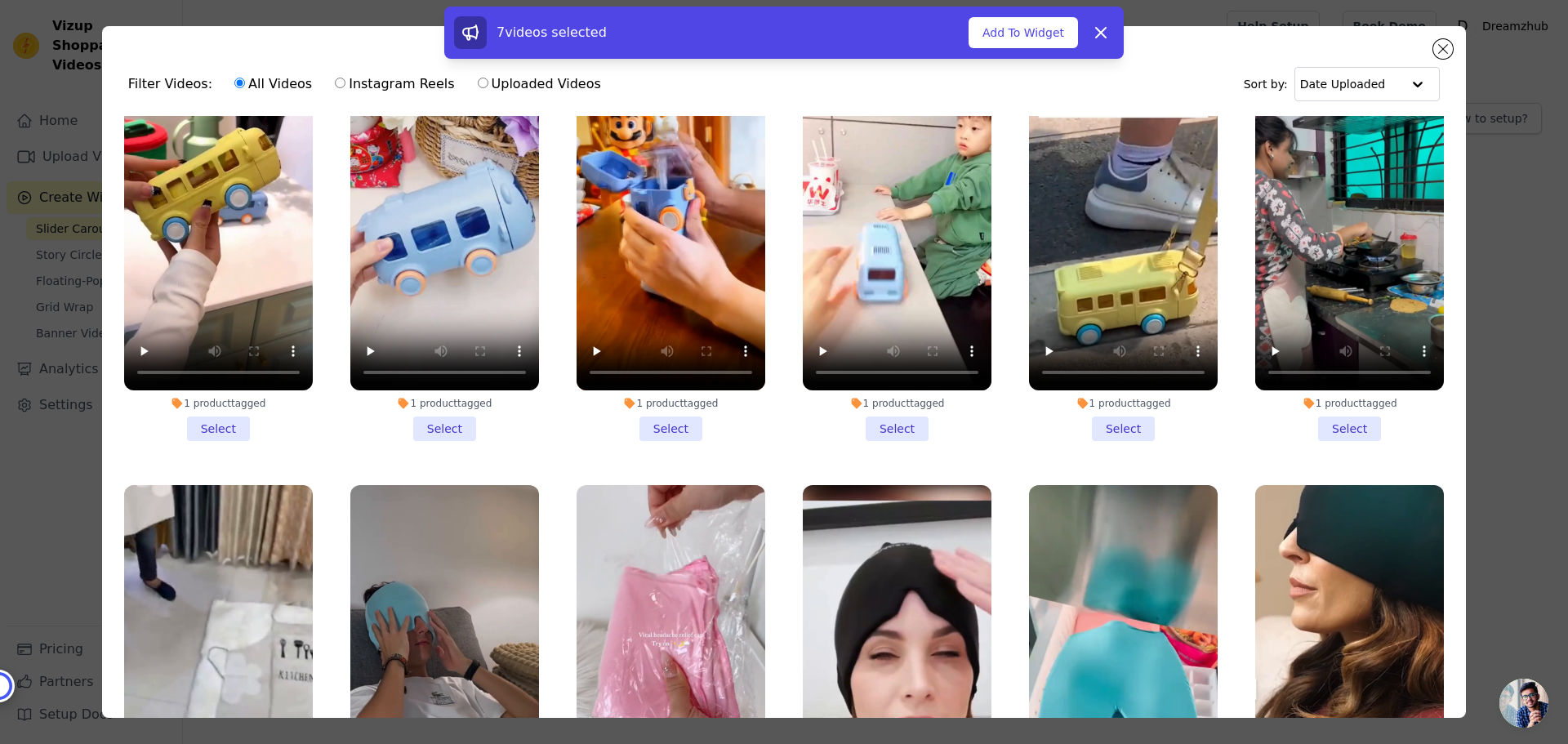
scroll to position [3595, 0]
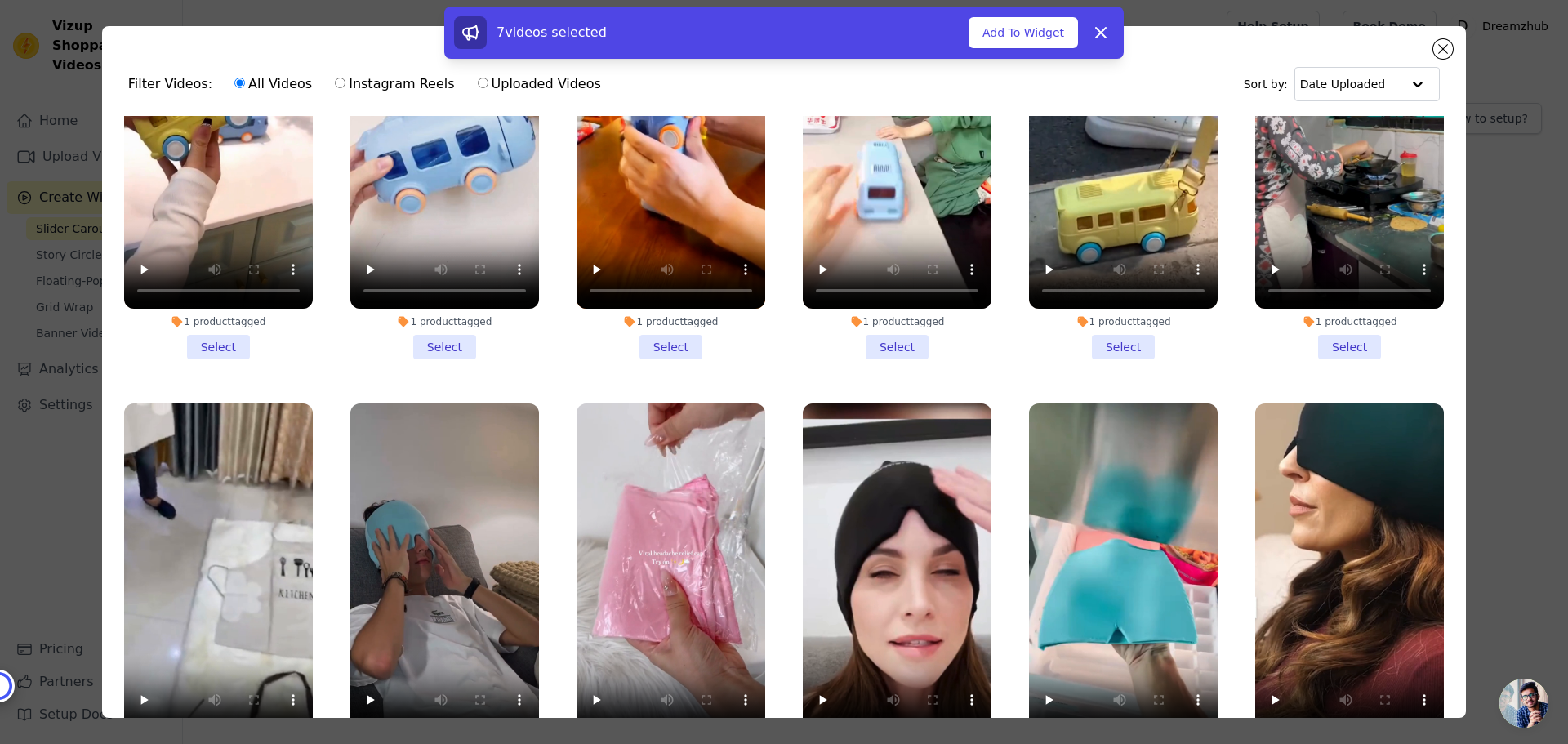
click at [219, 298] on li "1 product tagged Select" at bounding box center [219, 166] width 189 height 386
click at [0, 0] on input "1 product tagged Select" at bounding box center [0, 0] width 0 height 0
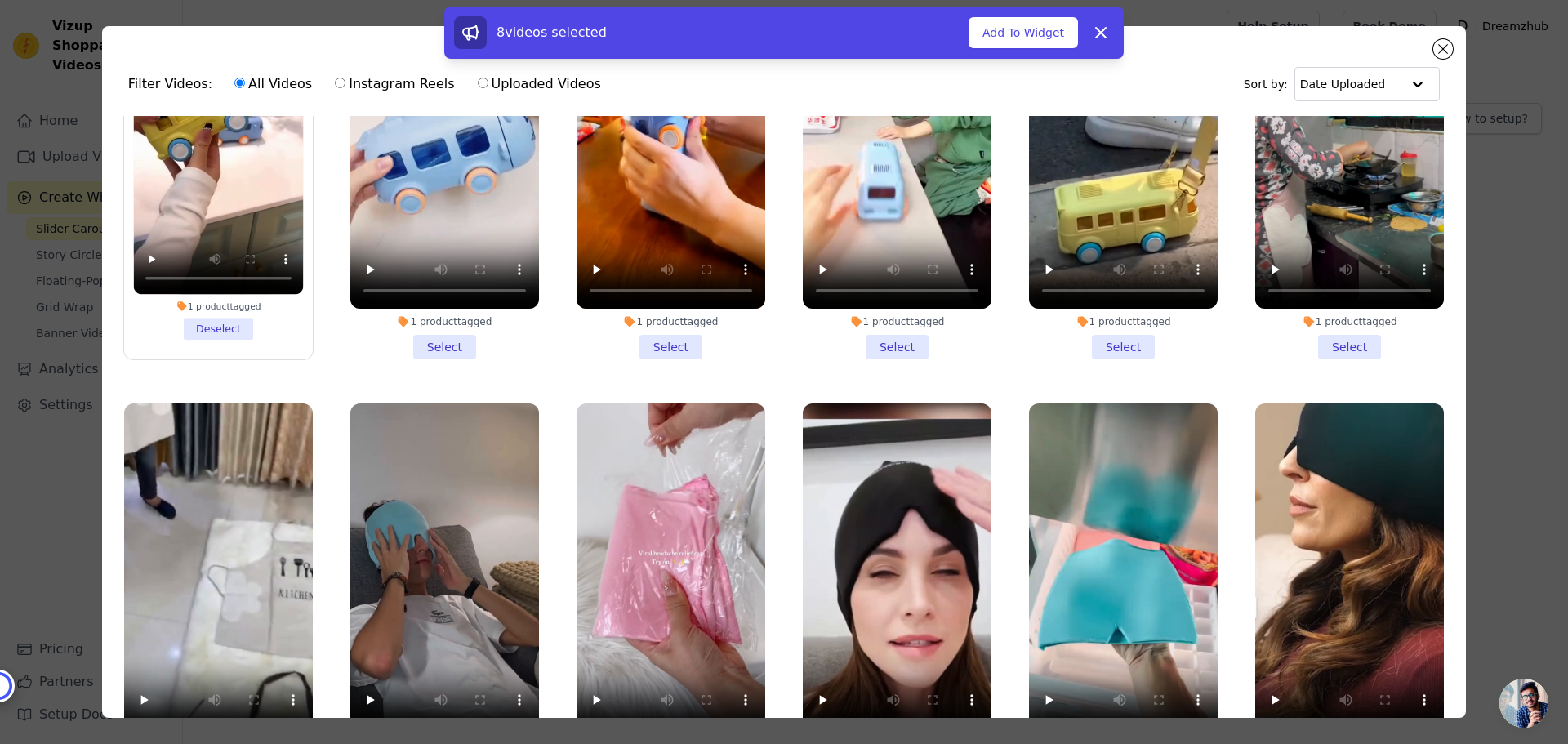
click at [441, 296] on li "1 product tagged Select" at bounding box center [445, 166] width 189 height 386
click at [0, 0] on input "1 product tagged Select" at bounding box center [0, 0] width 0 height 0
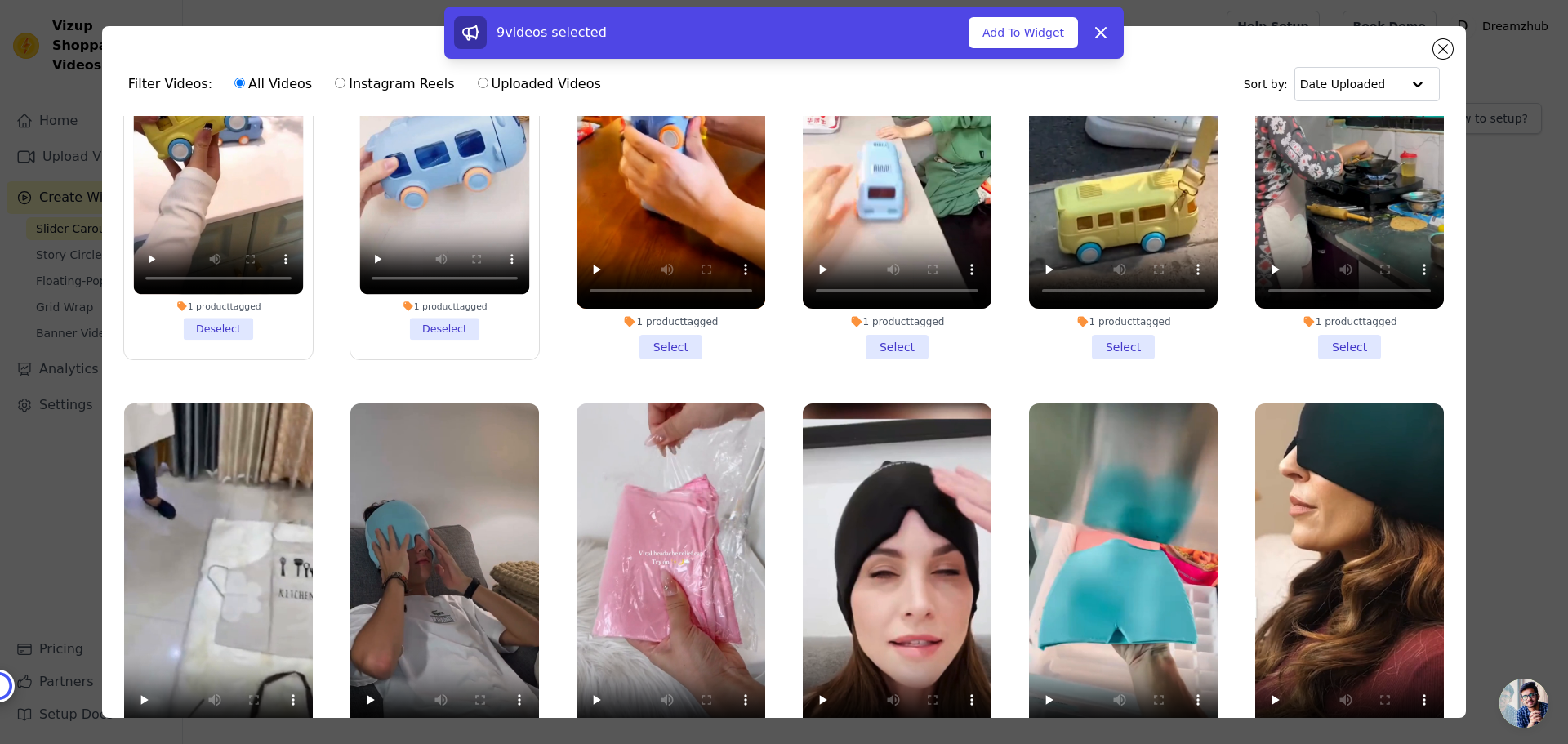
click at [682, 296] on li "1 product tagged Select" at bounding box center [671, 166] width 189 height 386
click at [0, 0] on input "1 product tagged Select" at bounding box center [0, 0] width 0 height 0
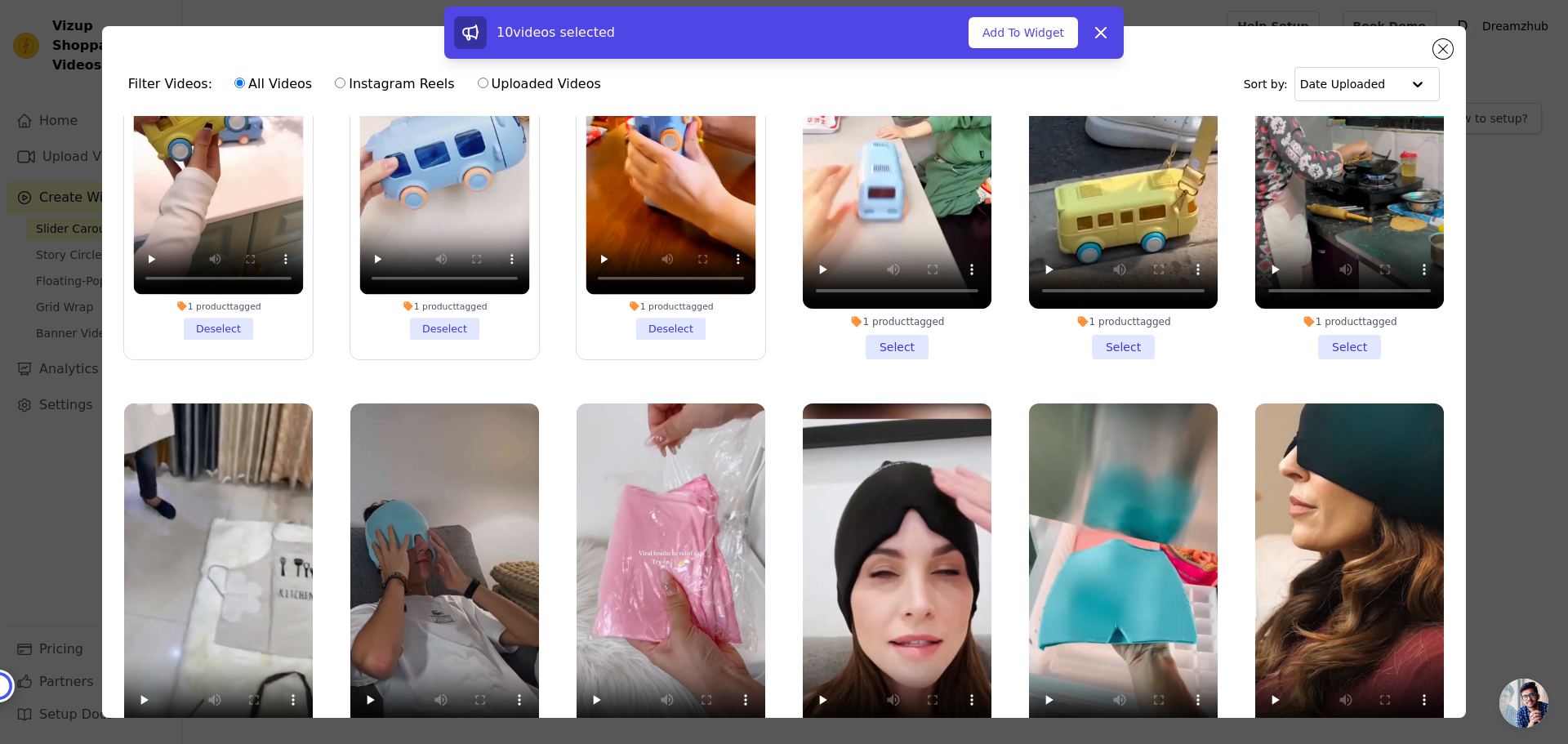
click at [900, 290] on li "1 product tagged Select" at bounding box center [897, 166] width 189 height 386
click at [0, 0] on input "1 product tagged Select" at bounding box center [0, 0] width 0 height 0
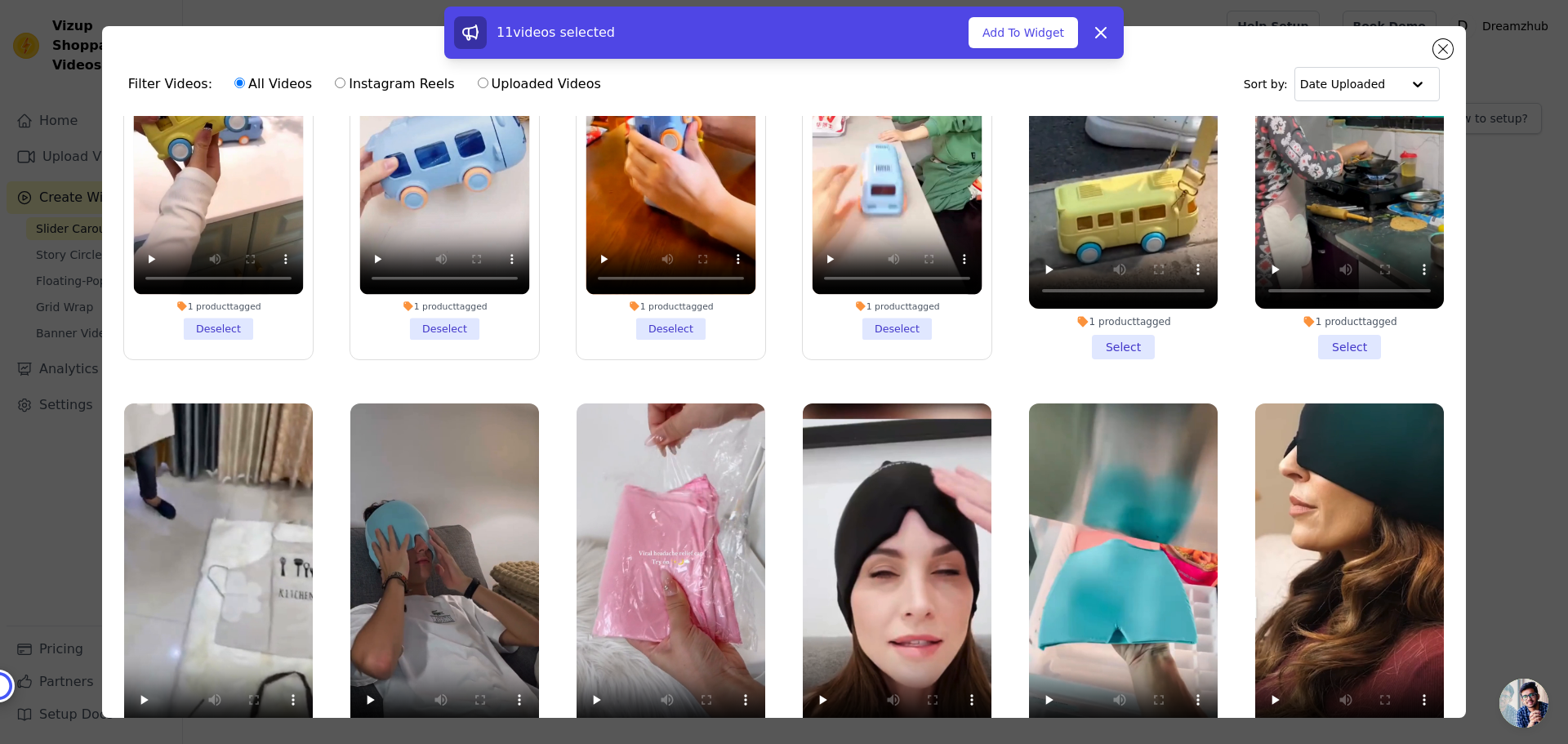
click at [1120, 296] on li "1 product tagged Select" at bounding box center [1123, 166] width 189 height 386
click at [0, 0] on input "1 product tagged Select" at bounding box center [0, 0] width 0 height 0
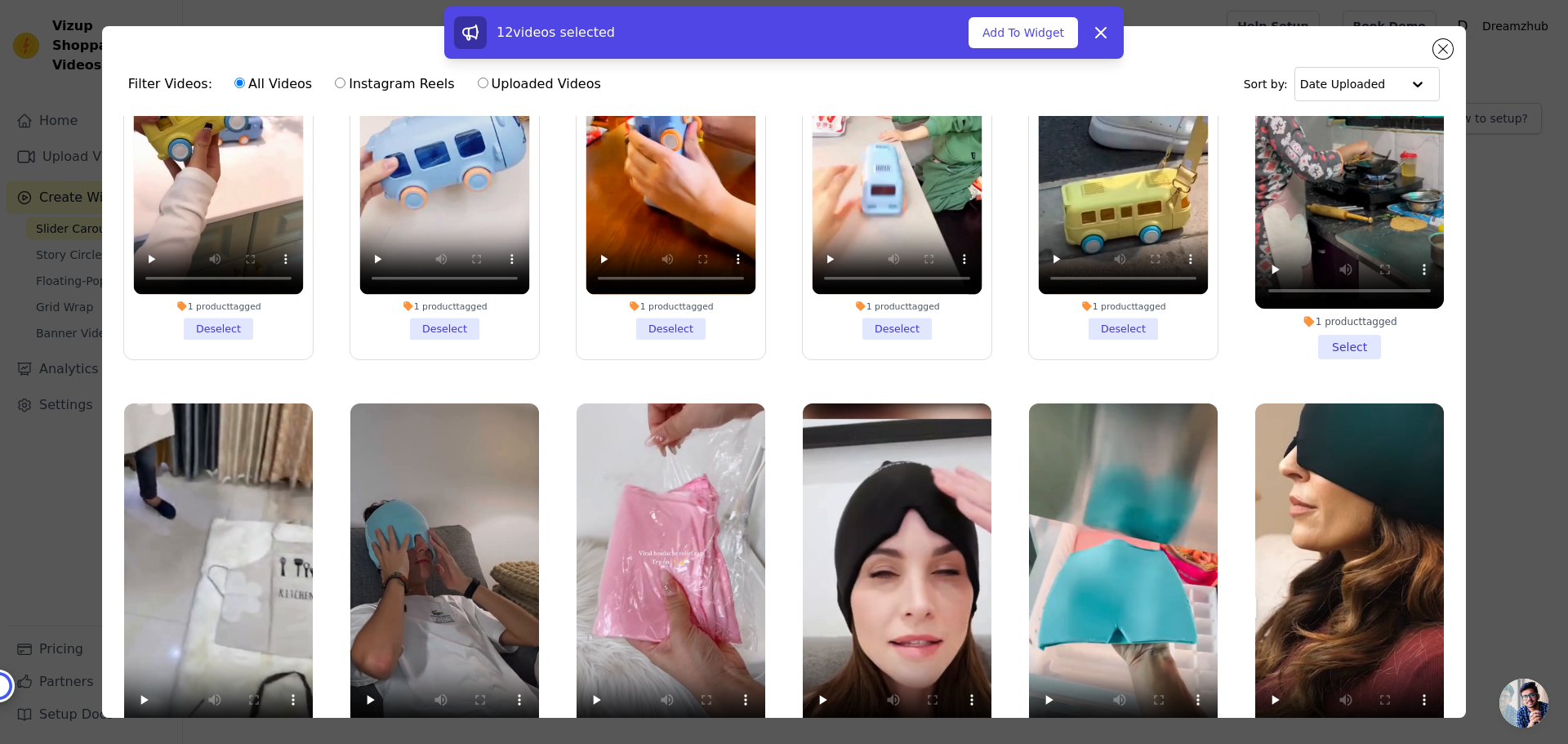
drag, startPoint x: 1325, startPoint y: 291, endPoint x: 1361, endPoint y: 340, distance: 60.8
click at [1326, 291] on li "1 product tagged Select" at bounding box center [1349, 166] width 189 height 386
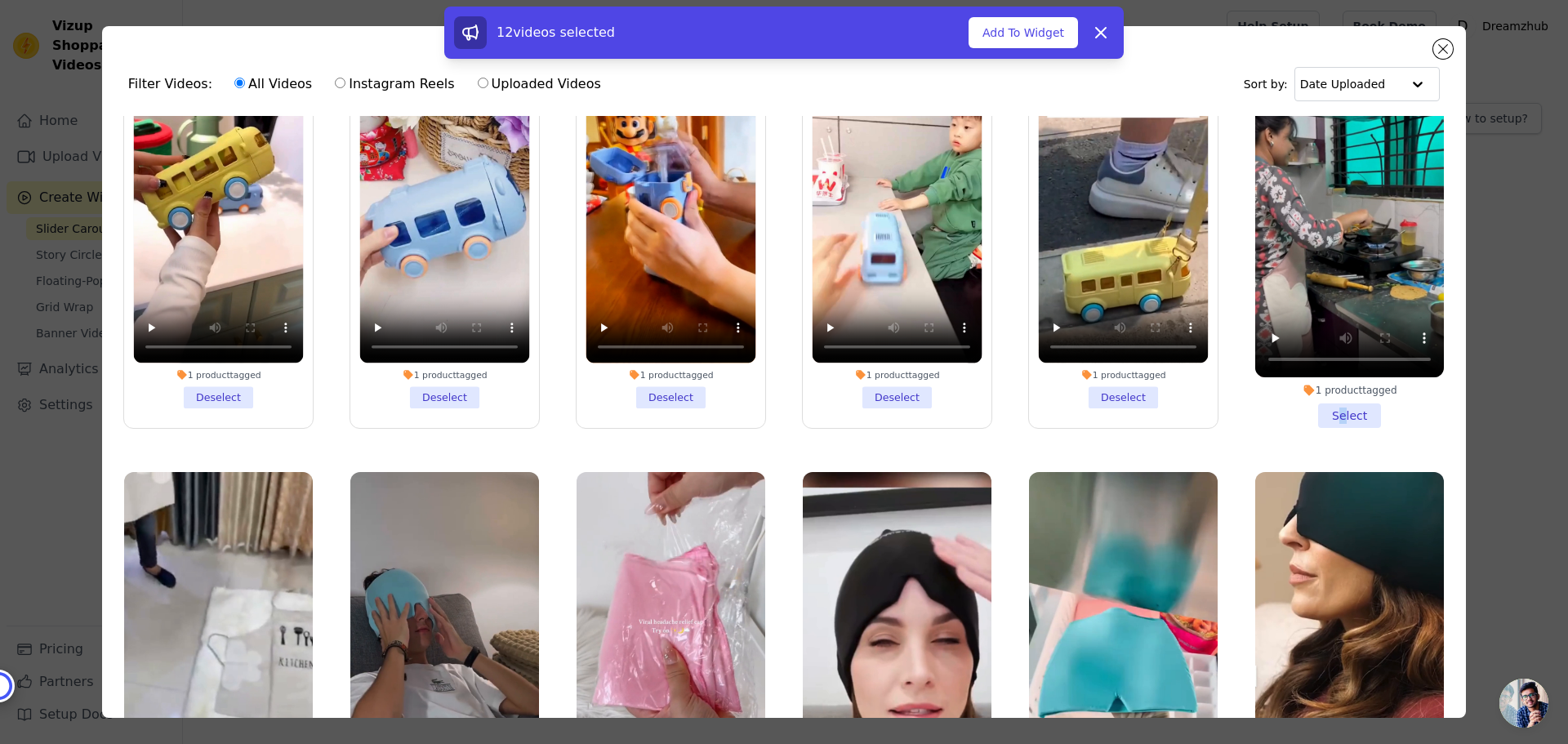
scroll to position [3514, 0]
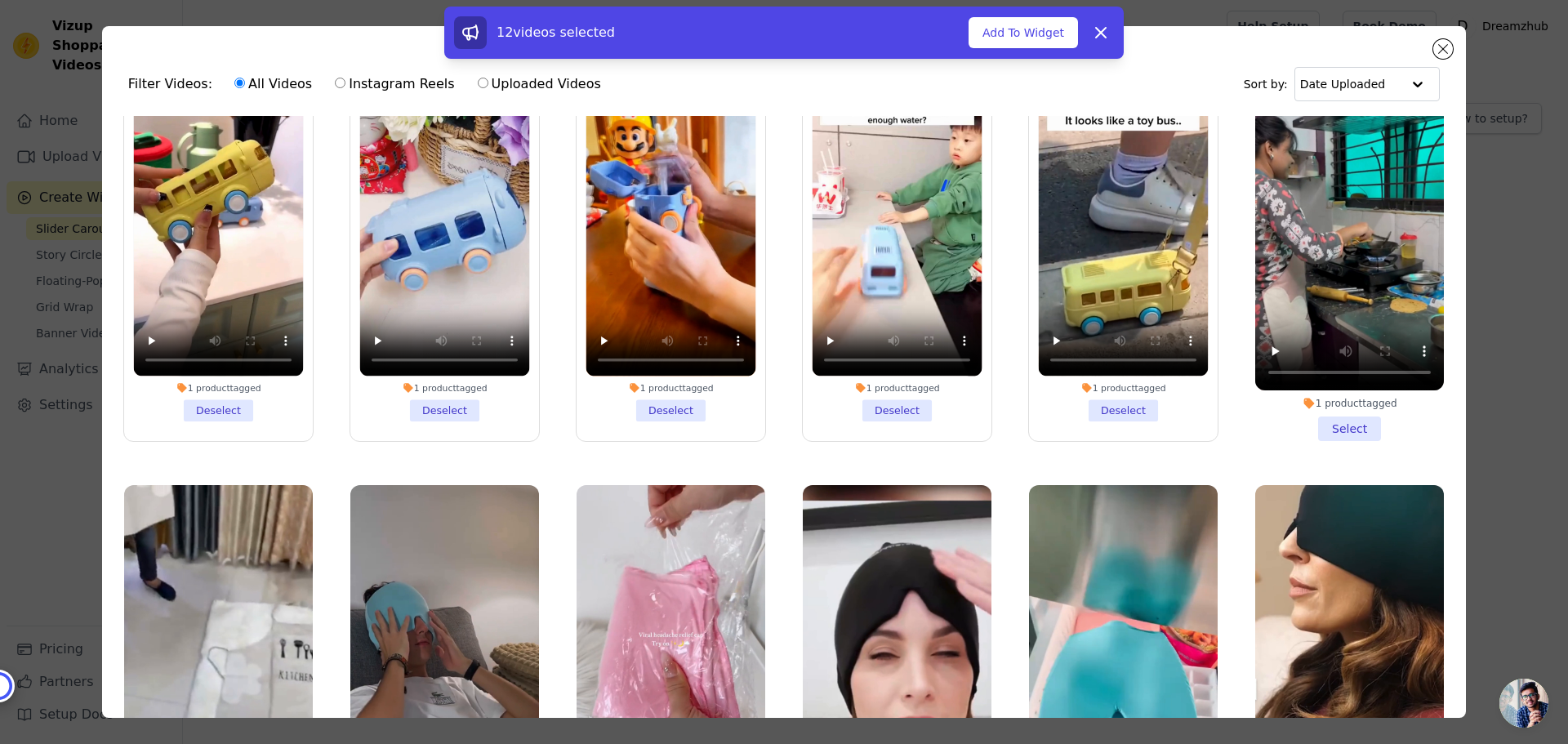
click at [1334, 373] on li "1 product tagged Select" at bounding box center [1349, 247] width 189 height 386
click at [0, 0] on input "1 product tagged Select" at bounding box center [0, 0] width 0 height 0
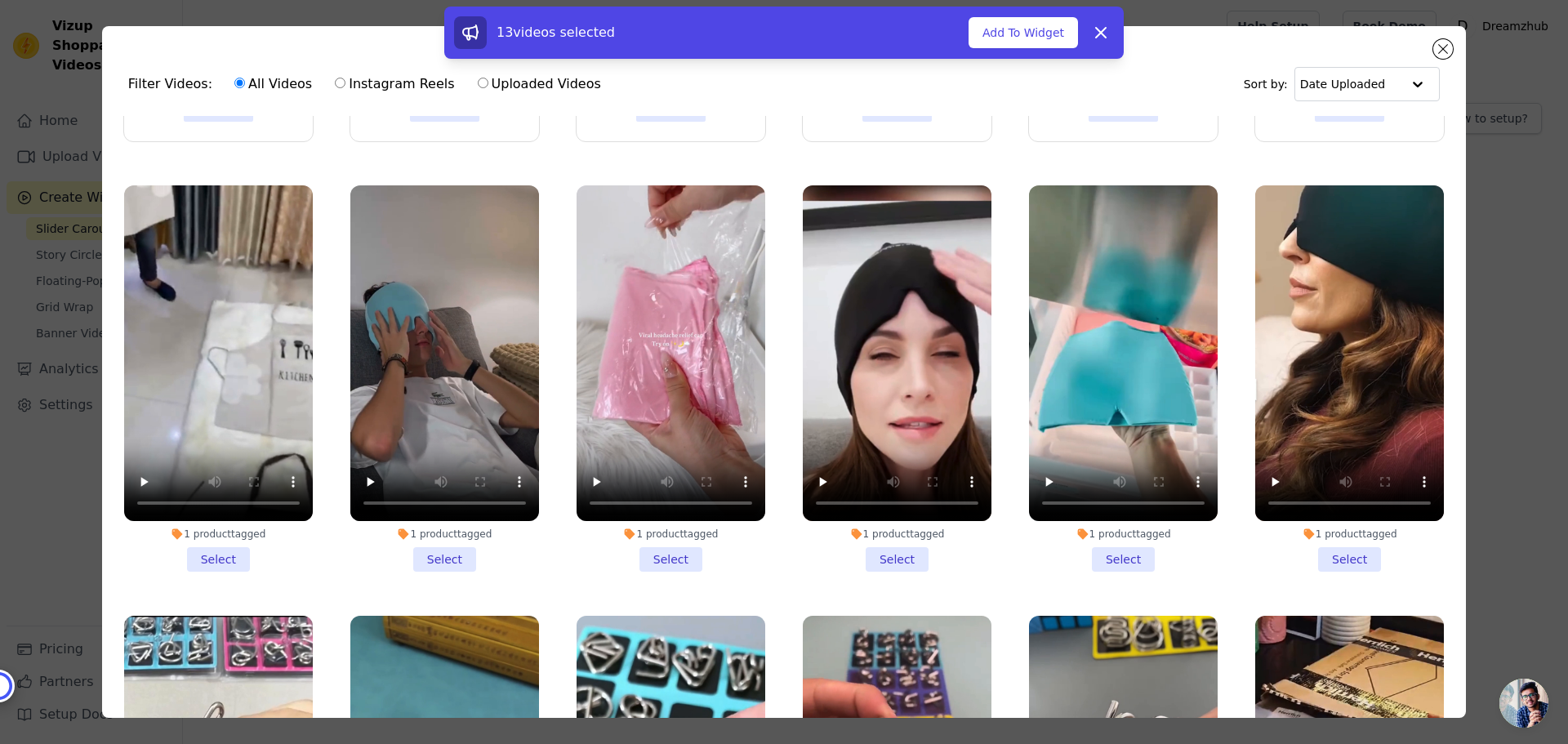
scroll to position [3922, 0]
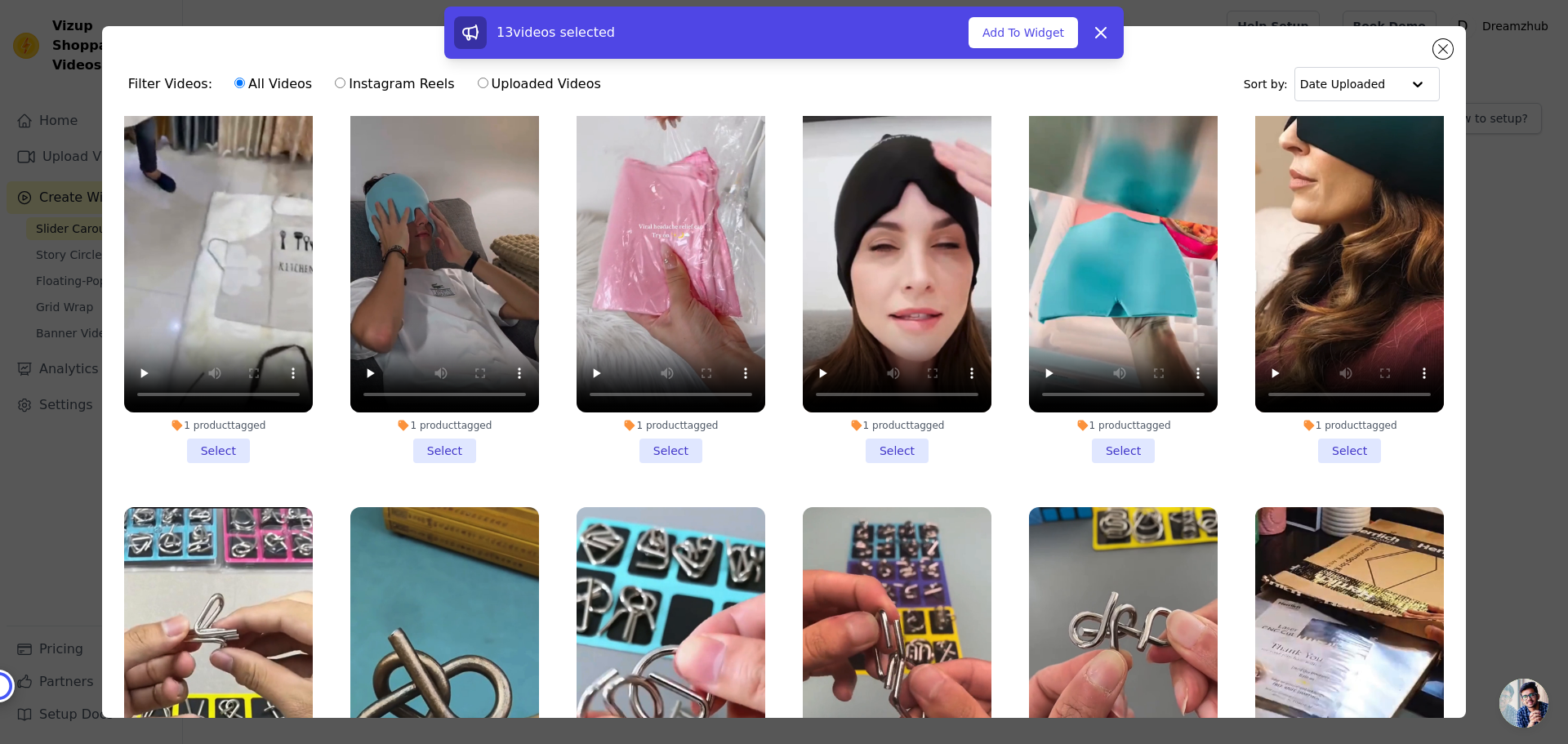
click at [221, 387] on li "1 product tagged Select" at bounding box center [219, 269] width 189 height 386
click at [0, 0] on input "1 product tagged Select" at bounding box center [0, 0] width 0 height 0
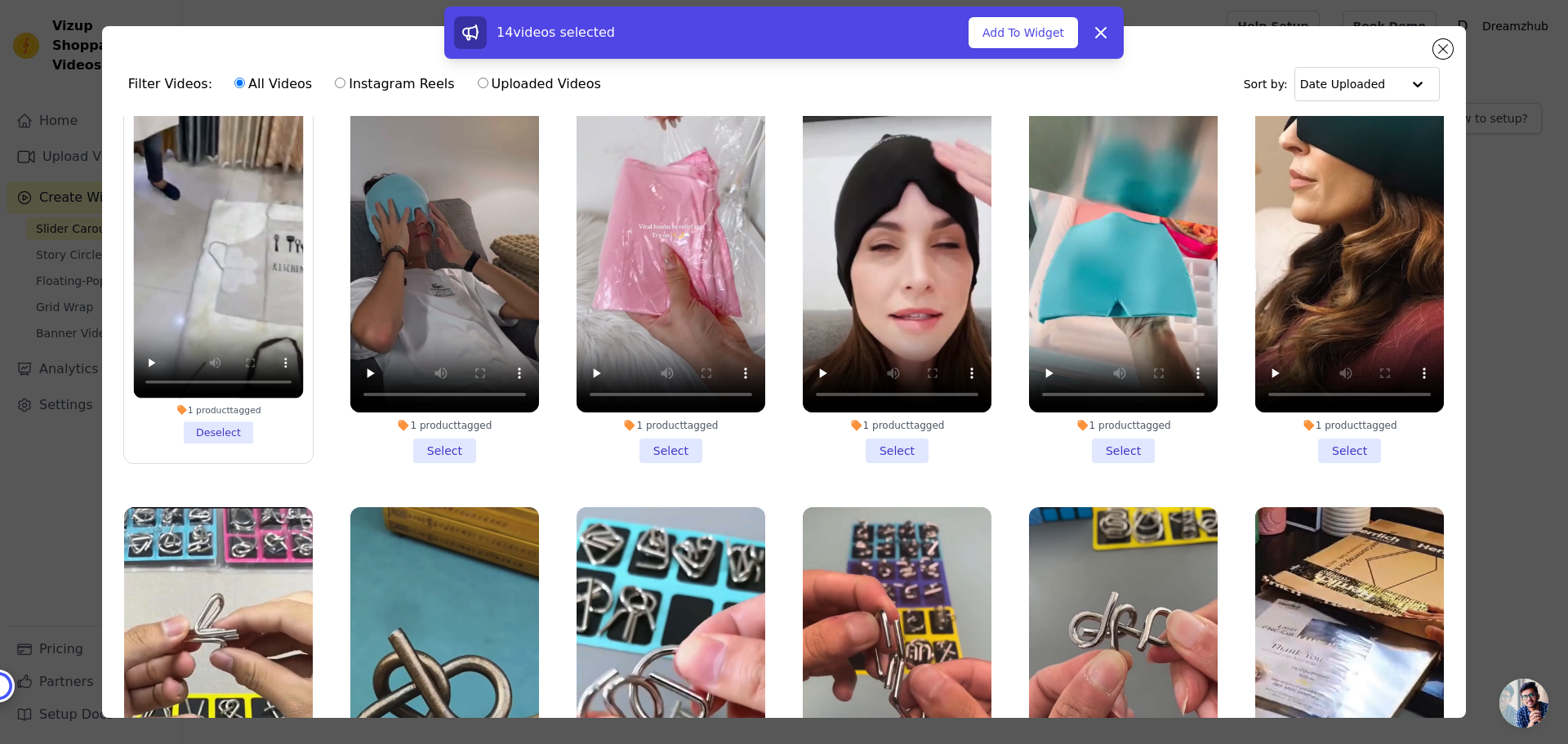
click at [438, 388] on li "1 product tagged Select" at bounding box center [445, 269] width 189 height 386
click at [0, 0] on input "1 product tagged Select" at bounding box center [0, 0] width 0 height 0
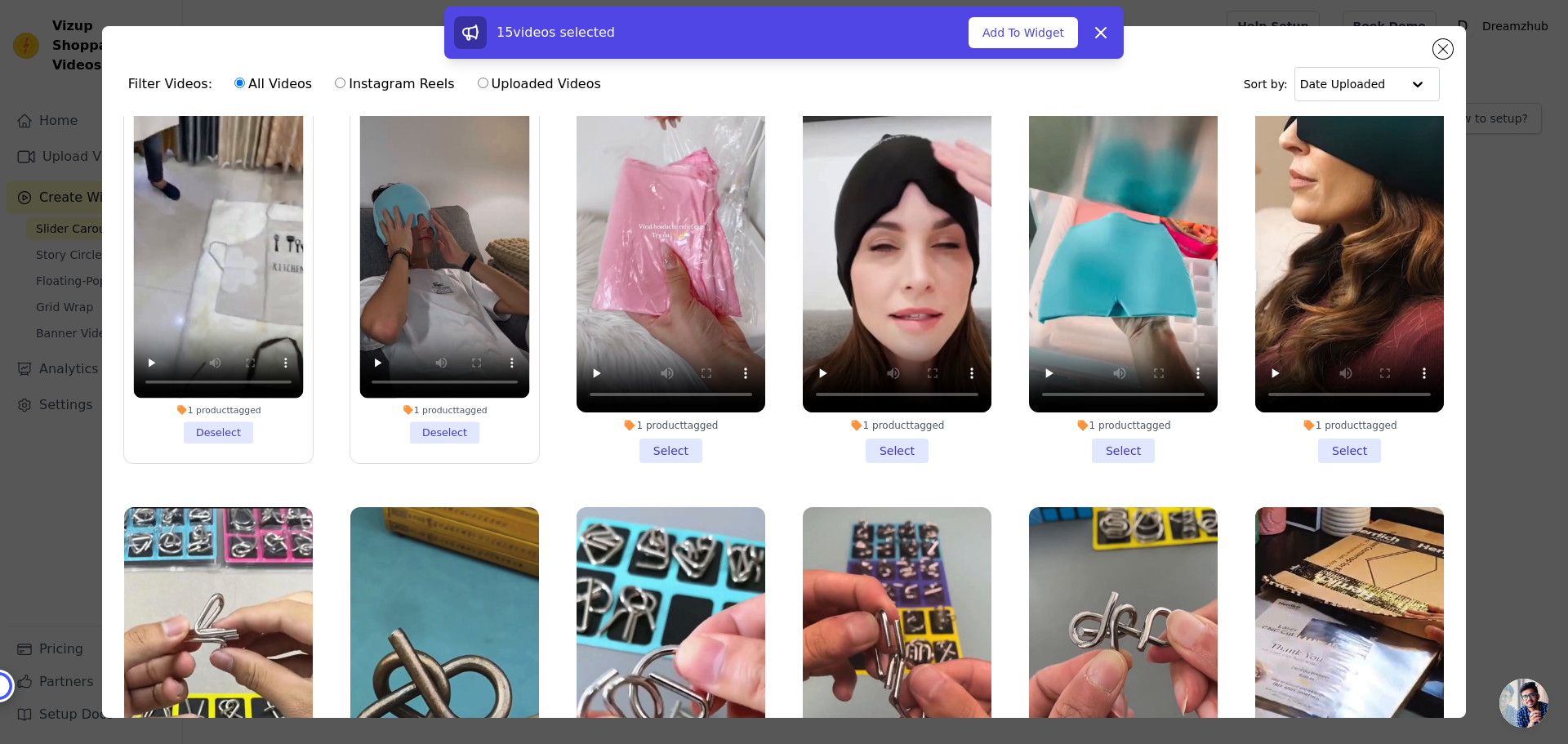
click at [673, 388] on li "1 product tagged Select" at bounding box center [671, 269] width 189 height 386
click at [0, 0] on input "1 product tagged Select" at bounding box center [0, 0] width 0 height 0
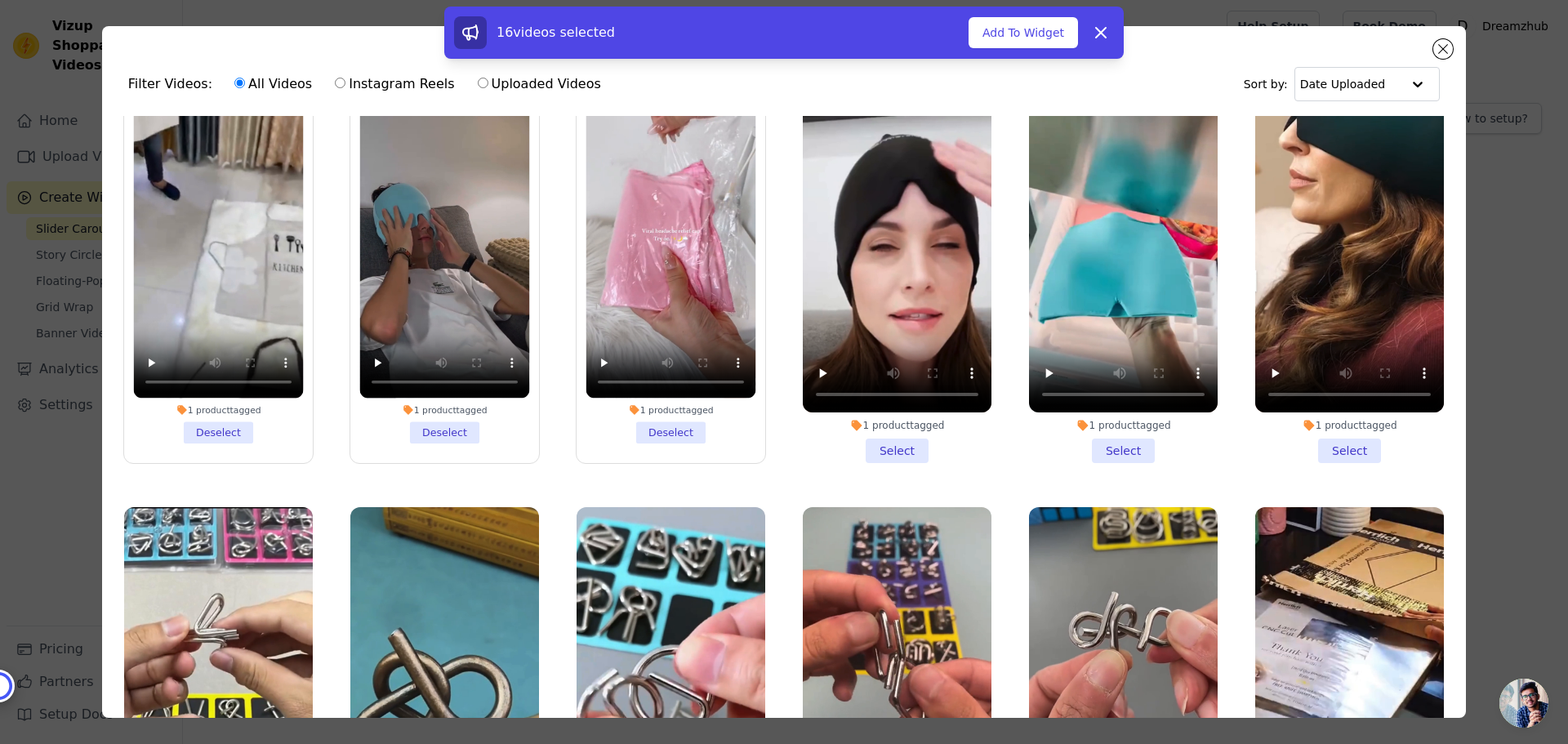
click at [898, 384] on li "1 product tagged Select" at bounding box center [897, 269] width 189 height 386
click at [0, 0] on input "1 product tagged Select" at bounding box center [0, 0] width 0 height 0
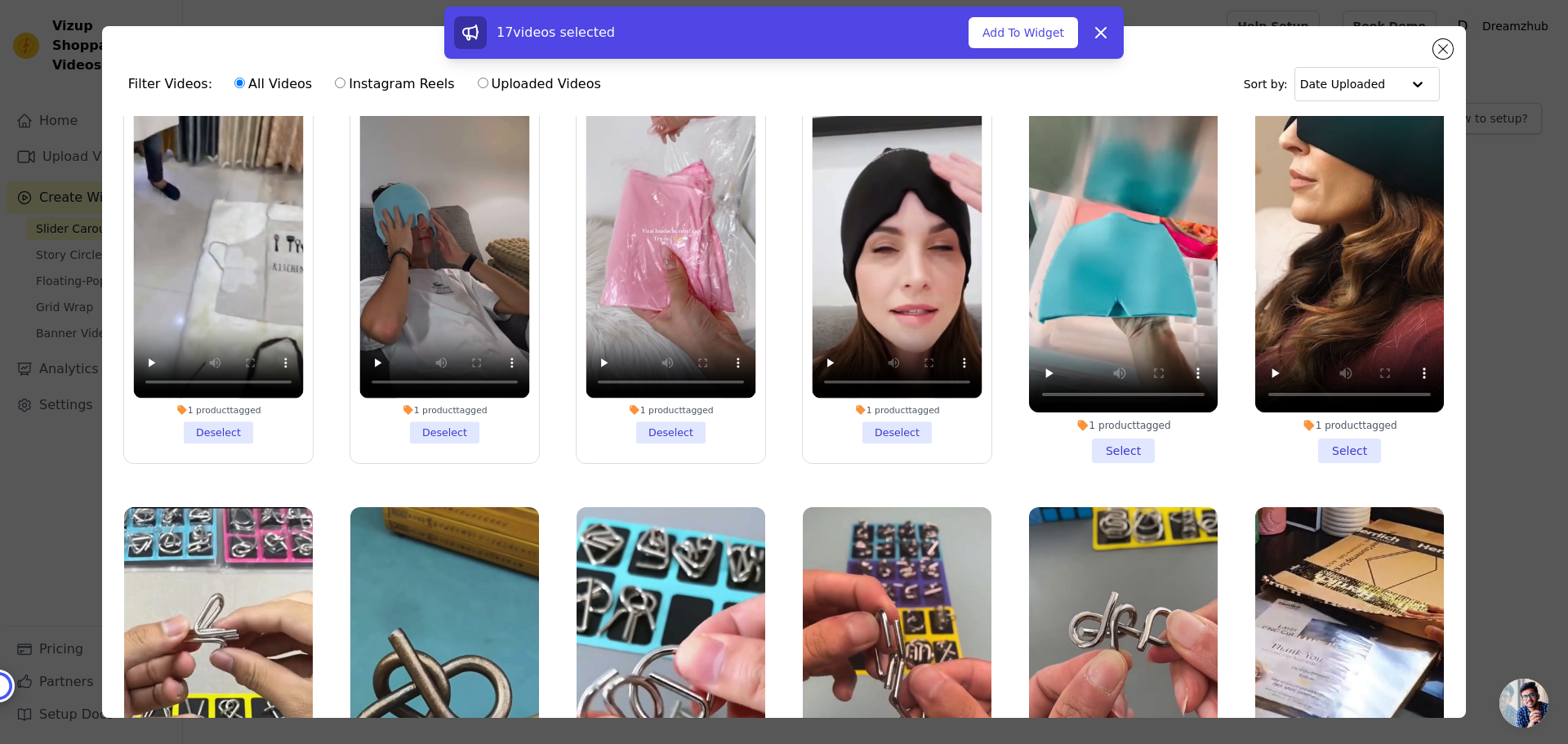
click at [1121, 390] on li "1 product tagged Select" at bounding box center [1123, 269] width 189 height 386
click at [0, 0] on input "1 product tagged Select" at bounding box center [0, 0] width 0 height 0
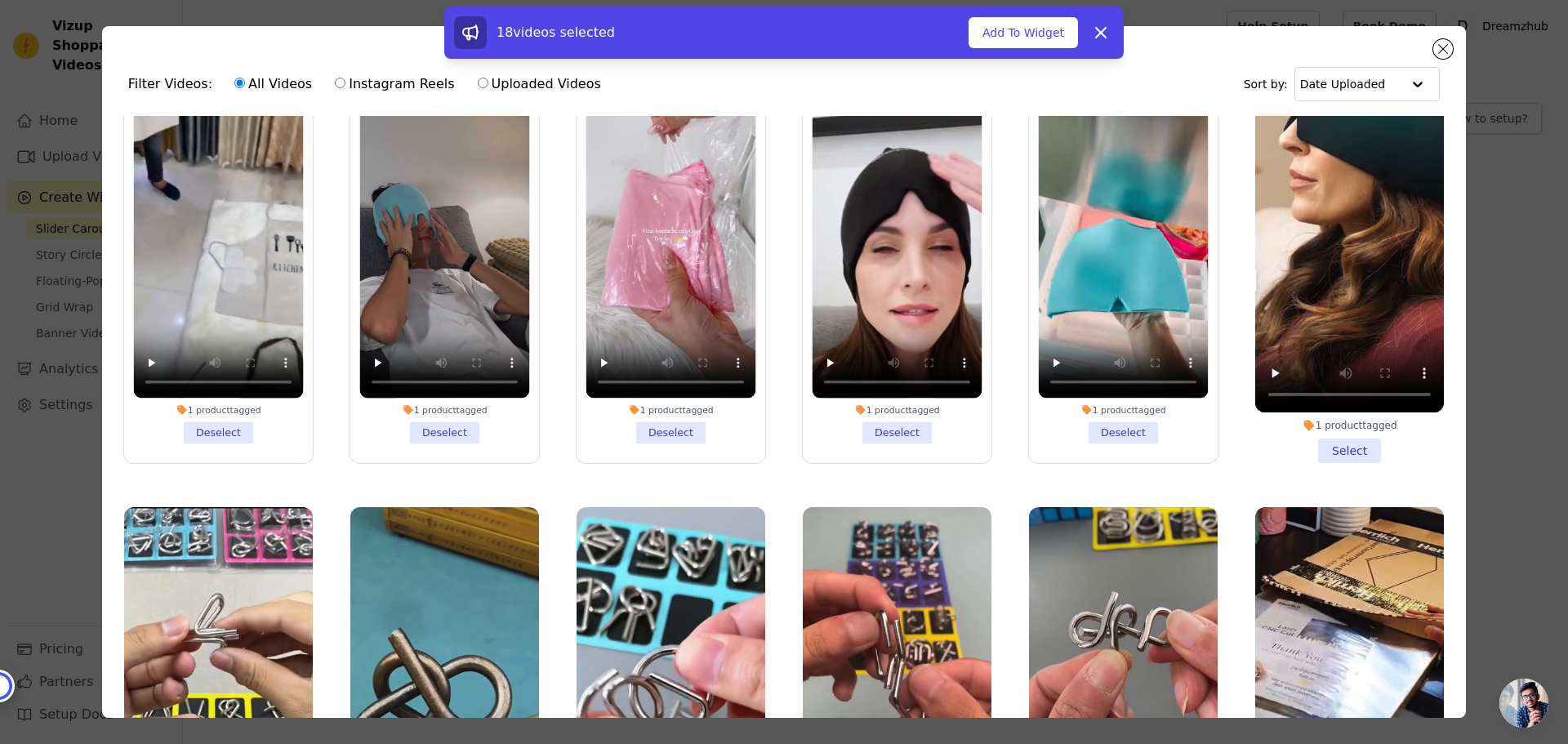
click at [1330, 395] on li "1 product tagged Select" at bounding box center [1349, 269] width 189 height 386
click at [0, 0] on input "1 product tagged Select" at bounding box center [0, 0] width 0 height 0
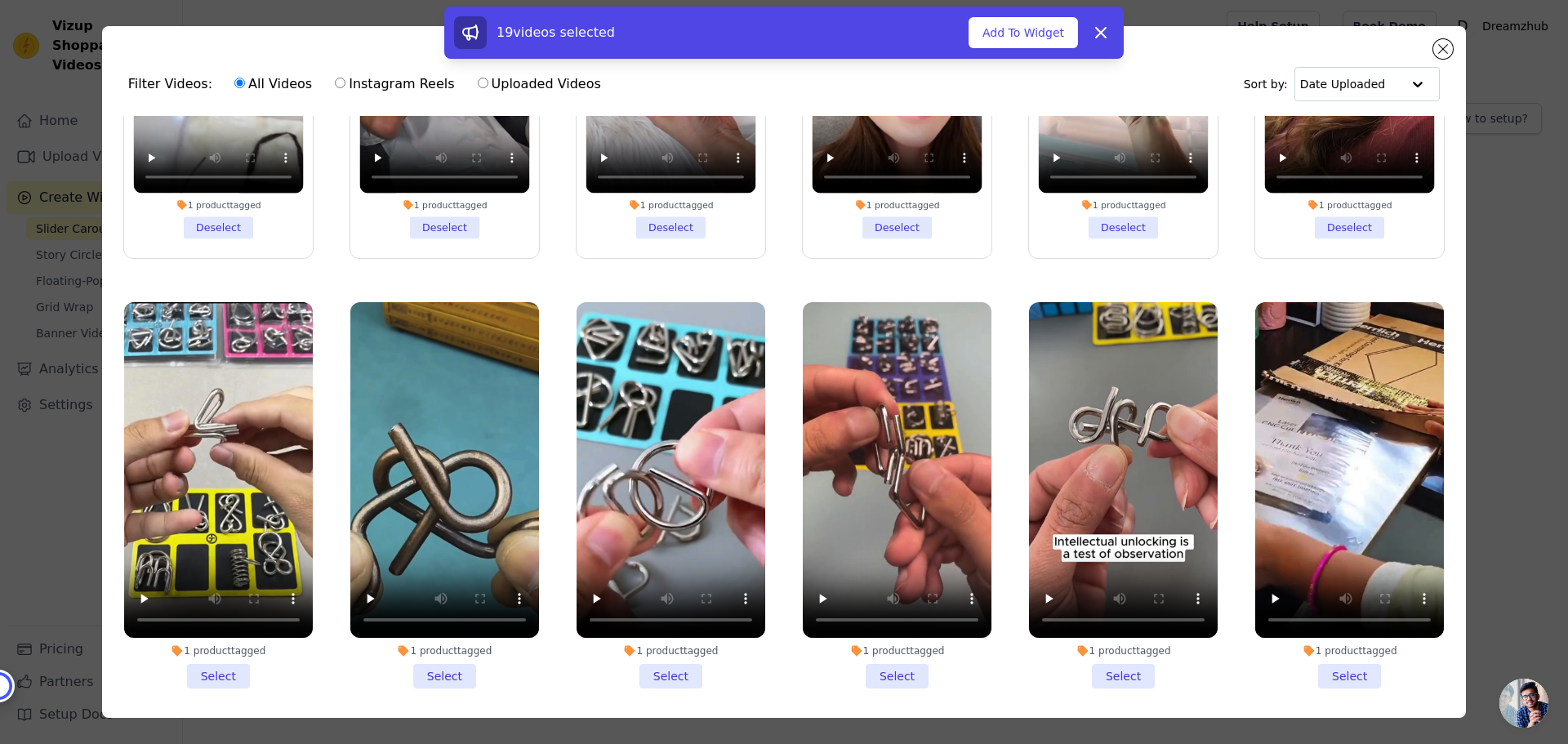
scroll to position [4167, 0]
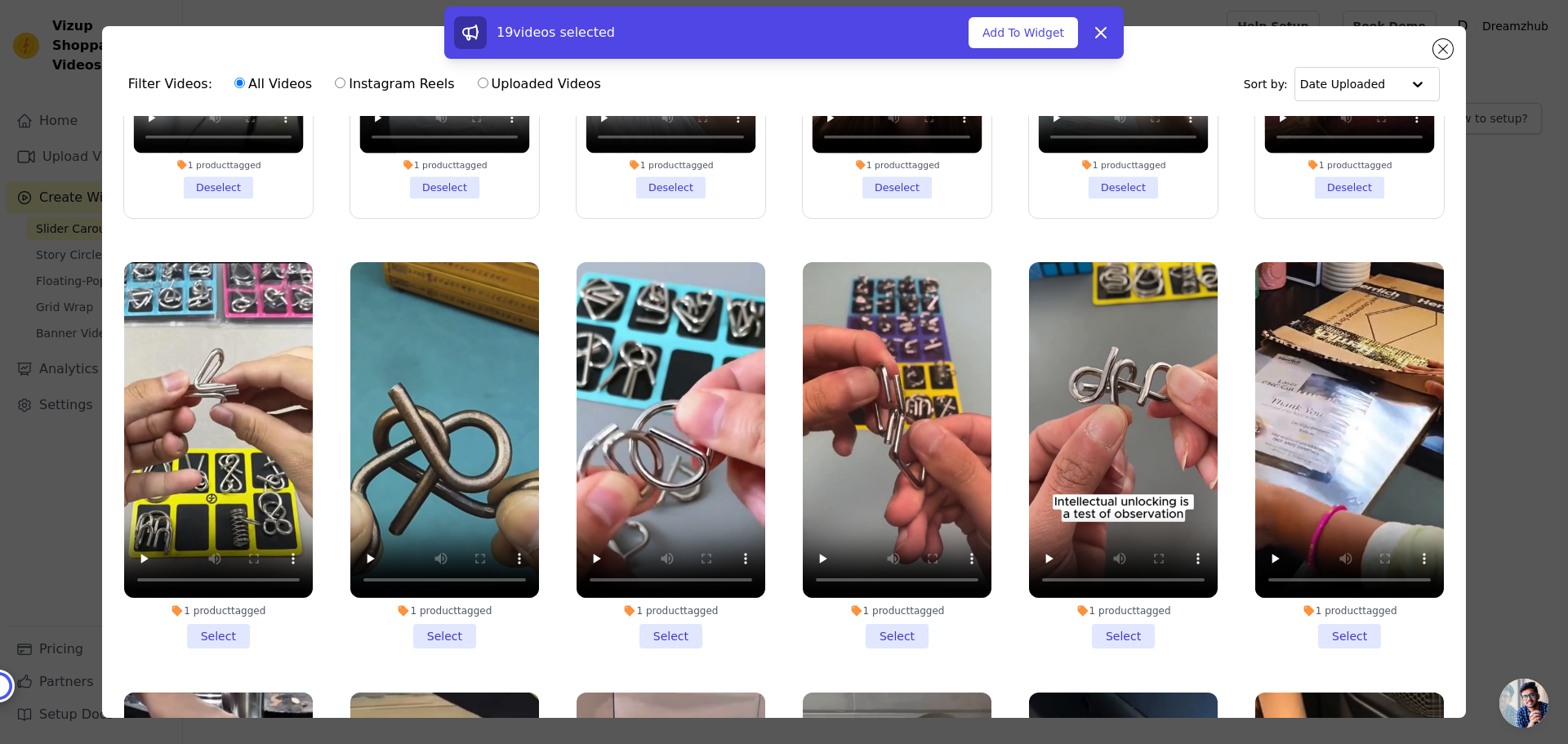
click at [219, 564] on li "1 product tagged Select" at bounding box center [219, 455] width 189 height 386
click at [0, 0] on input "1 product tagged Select" at bounding box center [0, 0] width 0 height 0
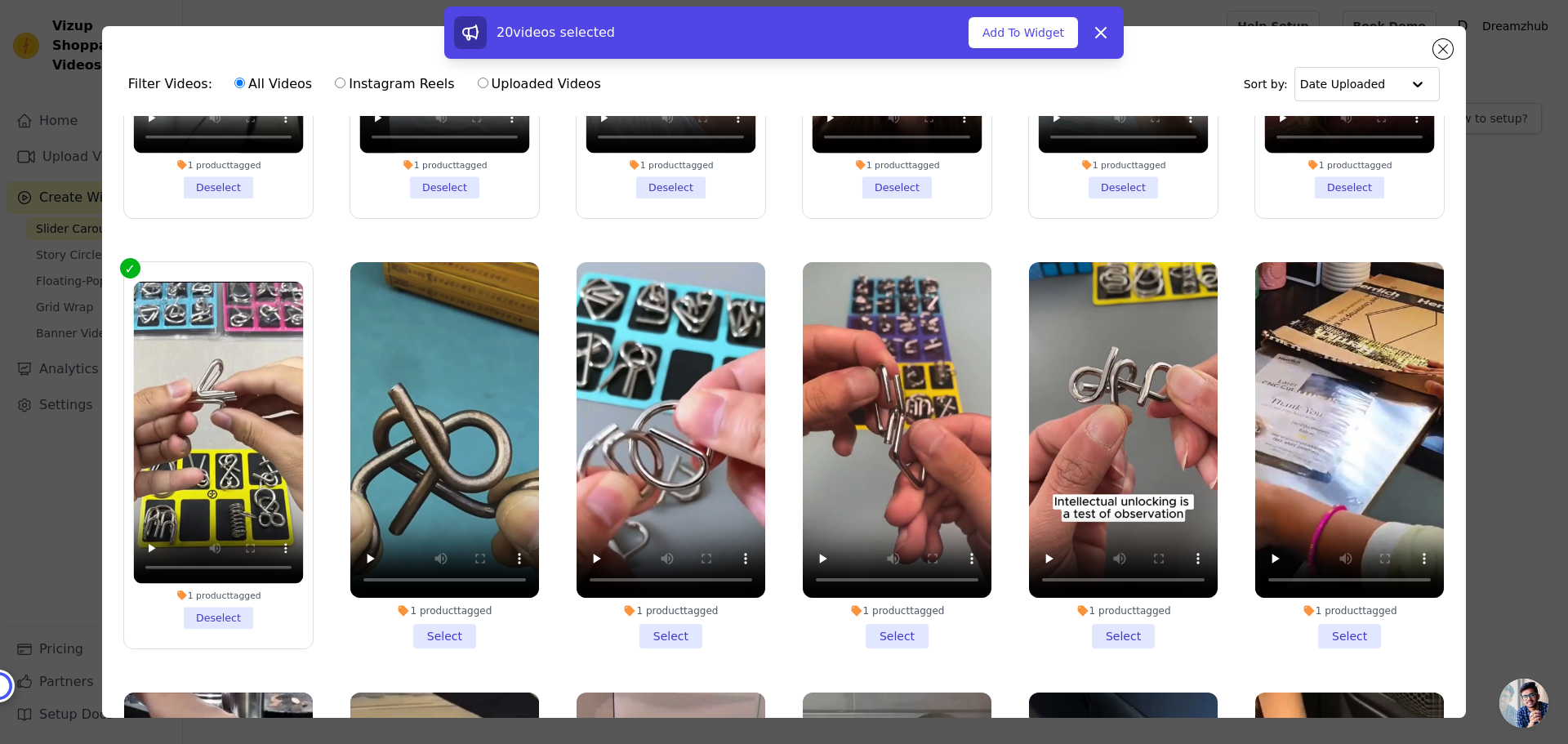
drag, startPoint x: 423, startPoint y: 567, endPoint x: 464, endPoint y: 570, distance: 41.1
click at [424, 566] on li "1 product tagged Select" at bounding box center [445, 455] width 189 height 386
click at [0, 0] on input "1 product tagged Select" at bounding box center [0, 0] width 0 height 0
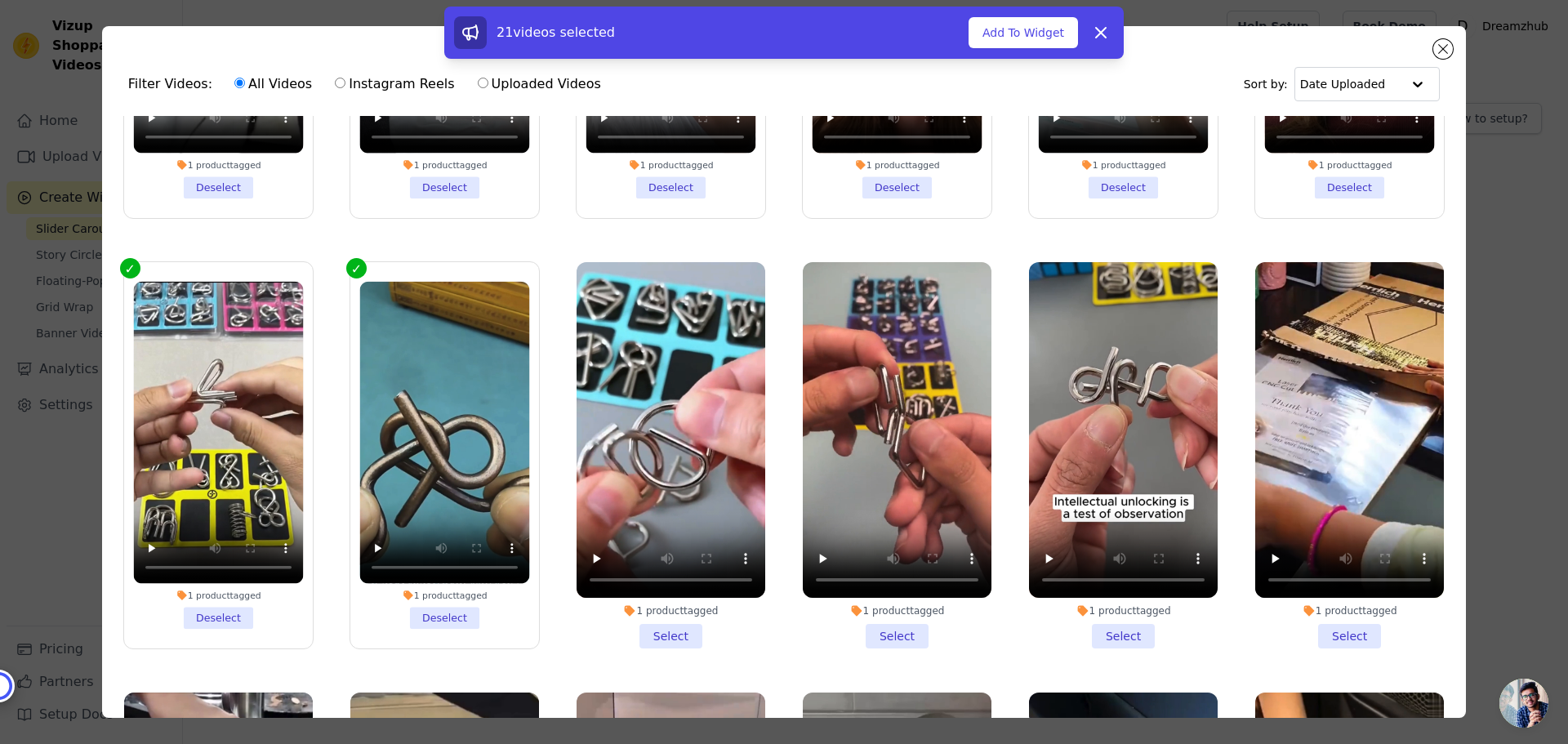
click at [660, 572] on li "1 product tagged Select" at bounding box center [671, 455] width 189 height 386
click at [0, 0] on input "1 product tagged Select" at bounding box center [0, 0] width 0 height 0
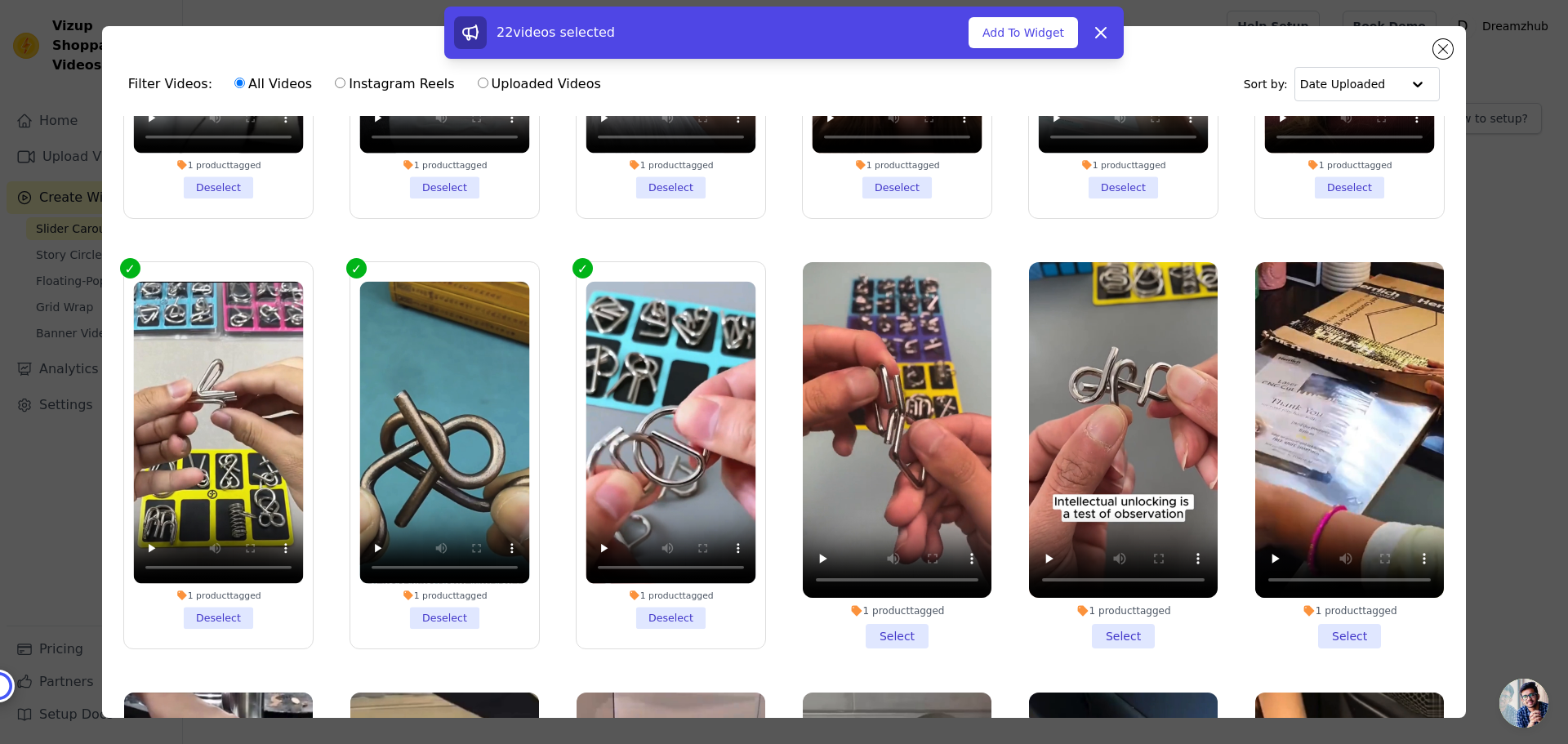
click at [906, 569] on li "1 product tagged Select" at bounding box center [897, 455] width 189 height 386
click at [0, 0] on input "1 product tagged Select" at bounding box center [0, 0] width 0 height 0
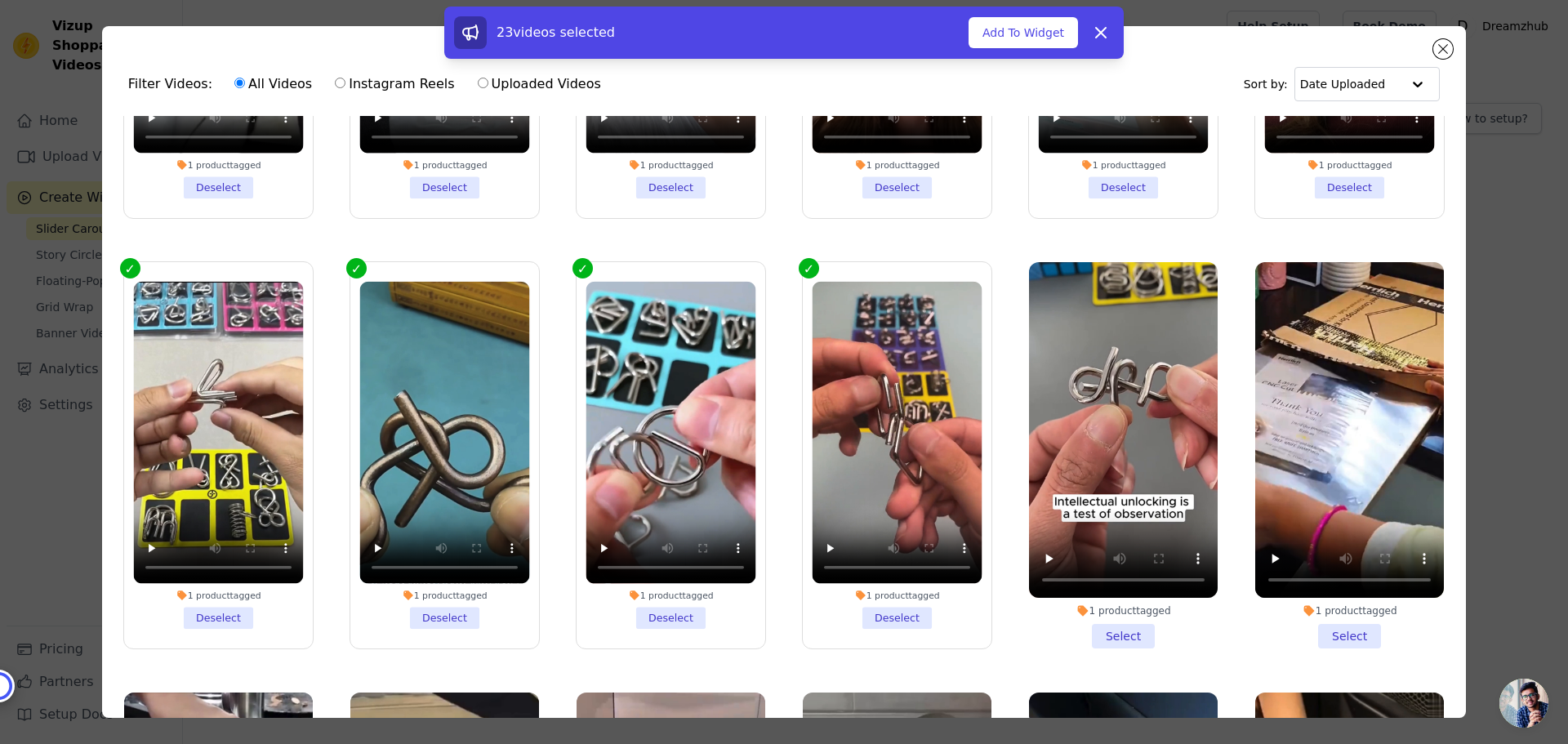
click at [1096, 565] on li "1 product tagged Select" at bounding box center [1123, 455] width 189 height 386
click at [1318, 567] on li "1 product tagged Select" at bounding box center [1349, 455] width 189 height 386
click at [0, 0] on input "1 product tagged Select" at bounding box center [0, 0] width 0 height 0
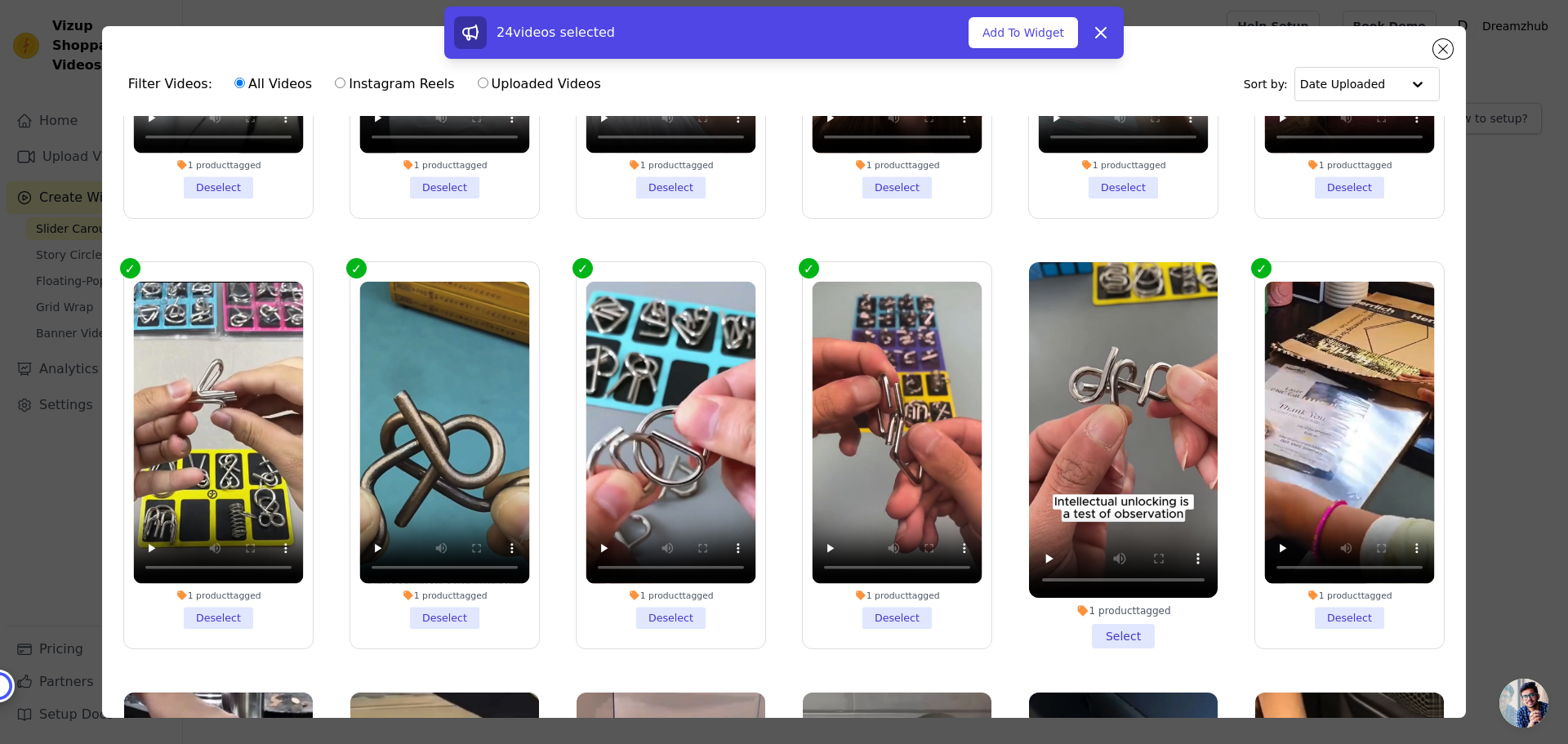
click at [1108, 574] on li "1 product tagged Select" at bounding box center [1123, 455] width 189 height 386
click at [0, 0] on input "1 product tagged Select" at bounding box center [0, 0] width 0 height 0
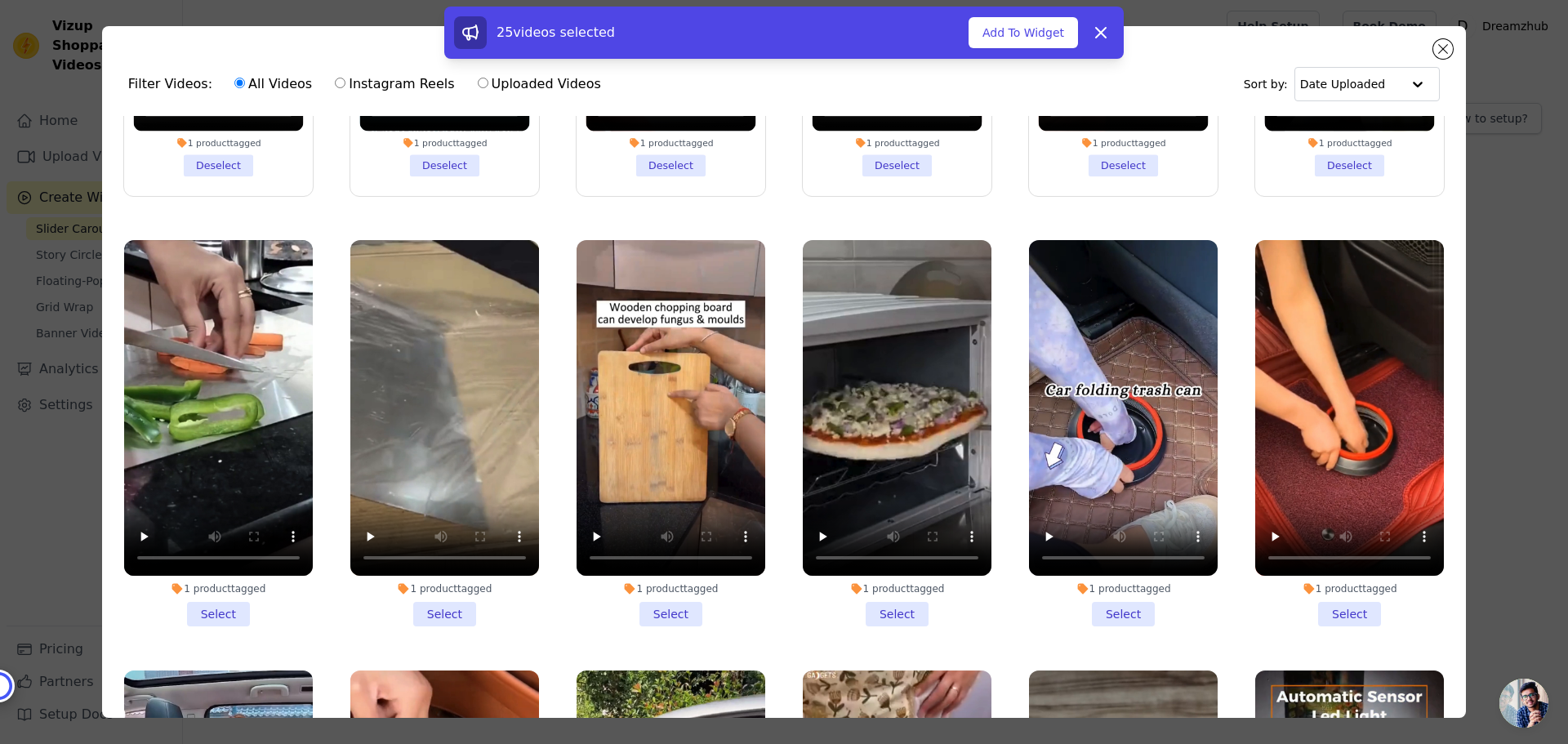
scroll to position [4658, 0]
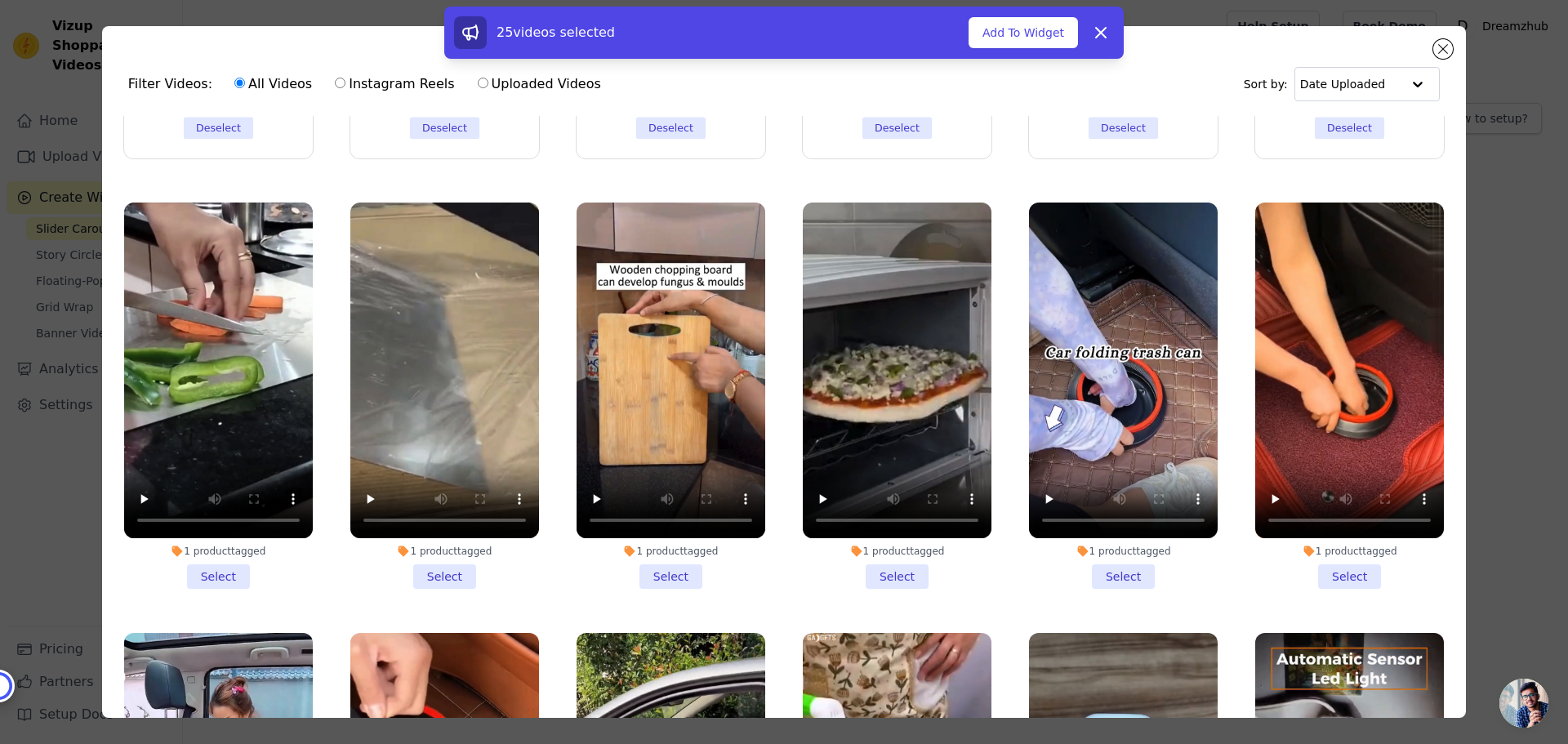
click at [224, 502] on li "1 product tagged Select" at bounding box center [219, 395] width 189 height 386
click at [0, 0] on input "1 product tagged Select" at bounding box center [0, 0] width 0 height 0
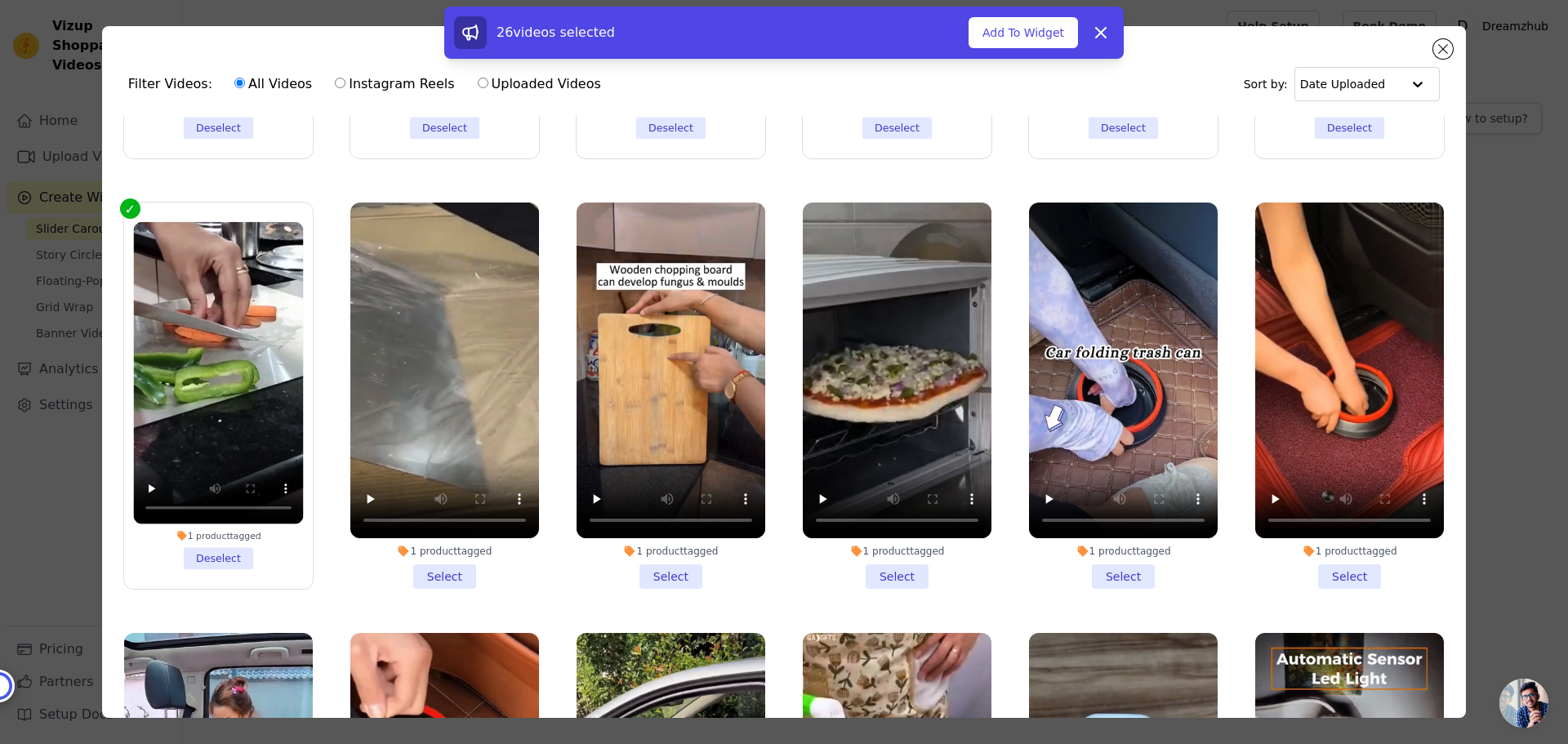
click at [452, 510] on li "1 product tagged Select" at bounding box center [445, 395] width 189 height 386
click at [0, 0] on input "1 product tagged Select" at bounding box center [0, 0] width 0 height 0
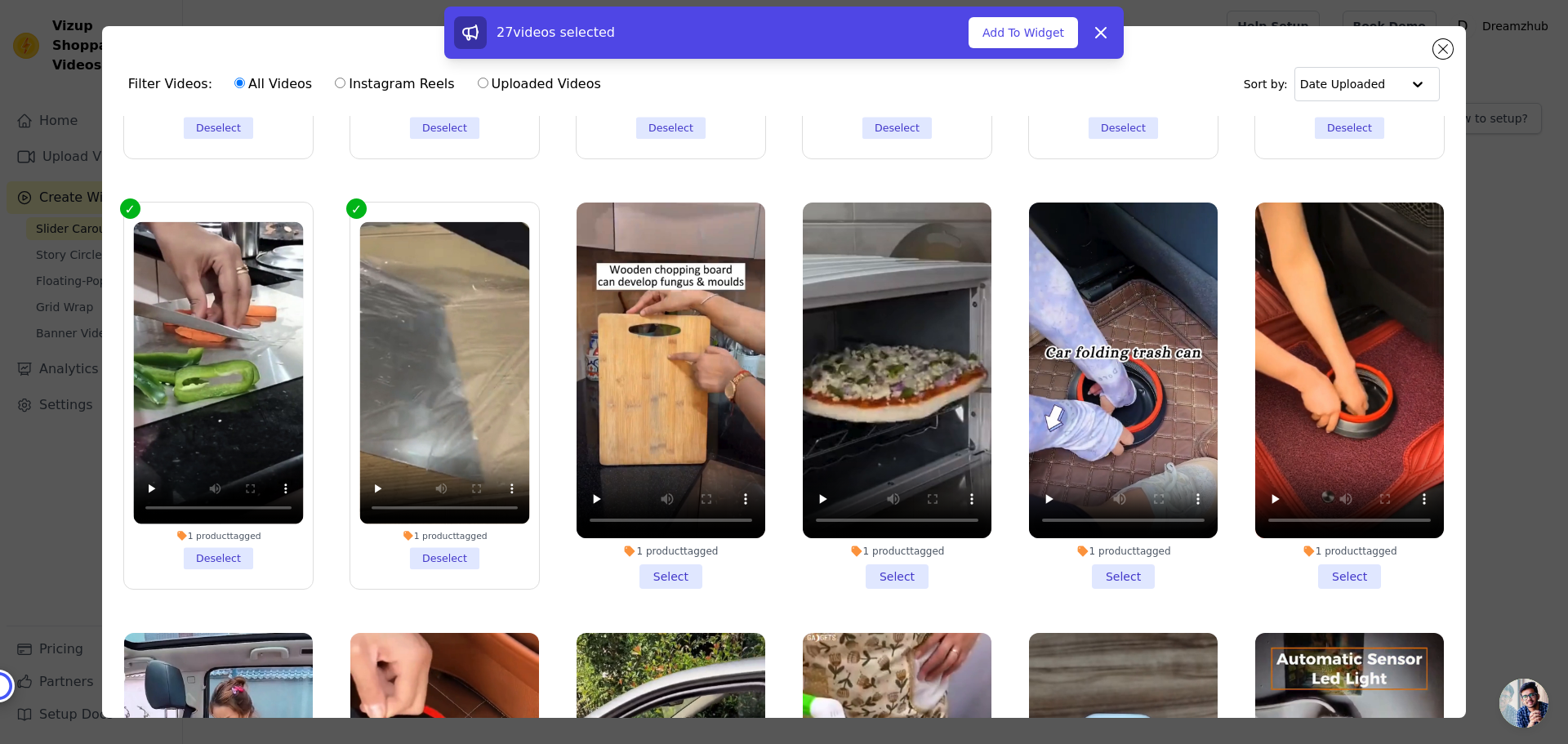
click at [651, 504] on li "1 product tagged Select" at bounding box center [671, 395] width 189 height 386
click at [0, 0] on input "1 product tagged Select" at bounding box center [0, 0] width 0 height 0
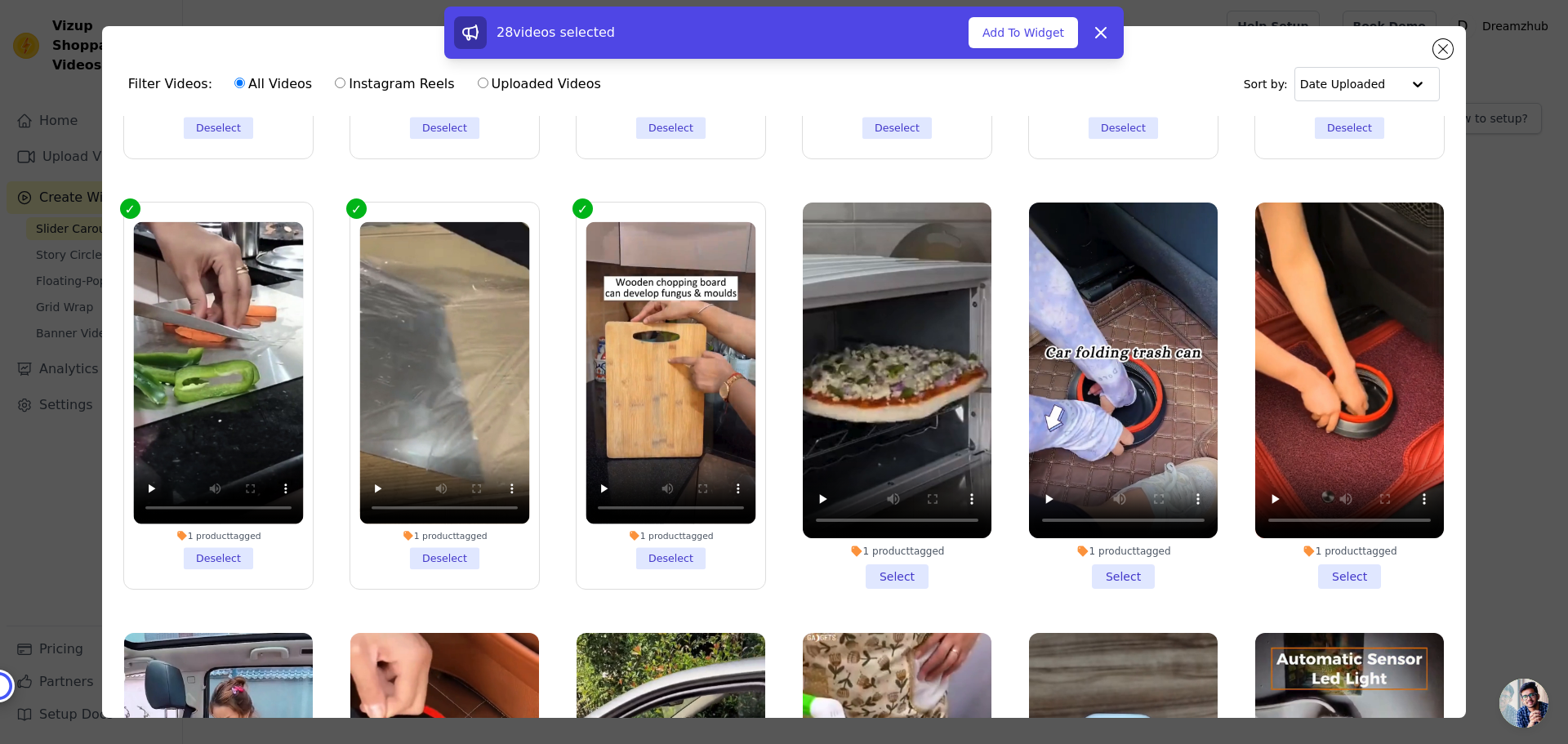
click at [889, 500] on li "1 product tagged Select" at bounding box center [897, 395] width 189 height 386
click at [0, 0] on input "1 product tagged Select" at bounding box center [0, 0] width 0 height 0
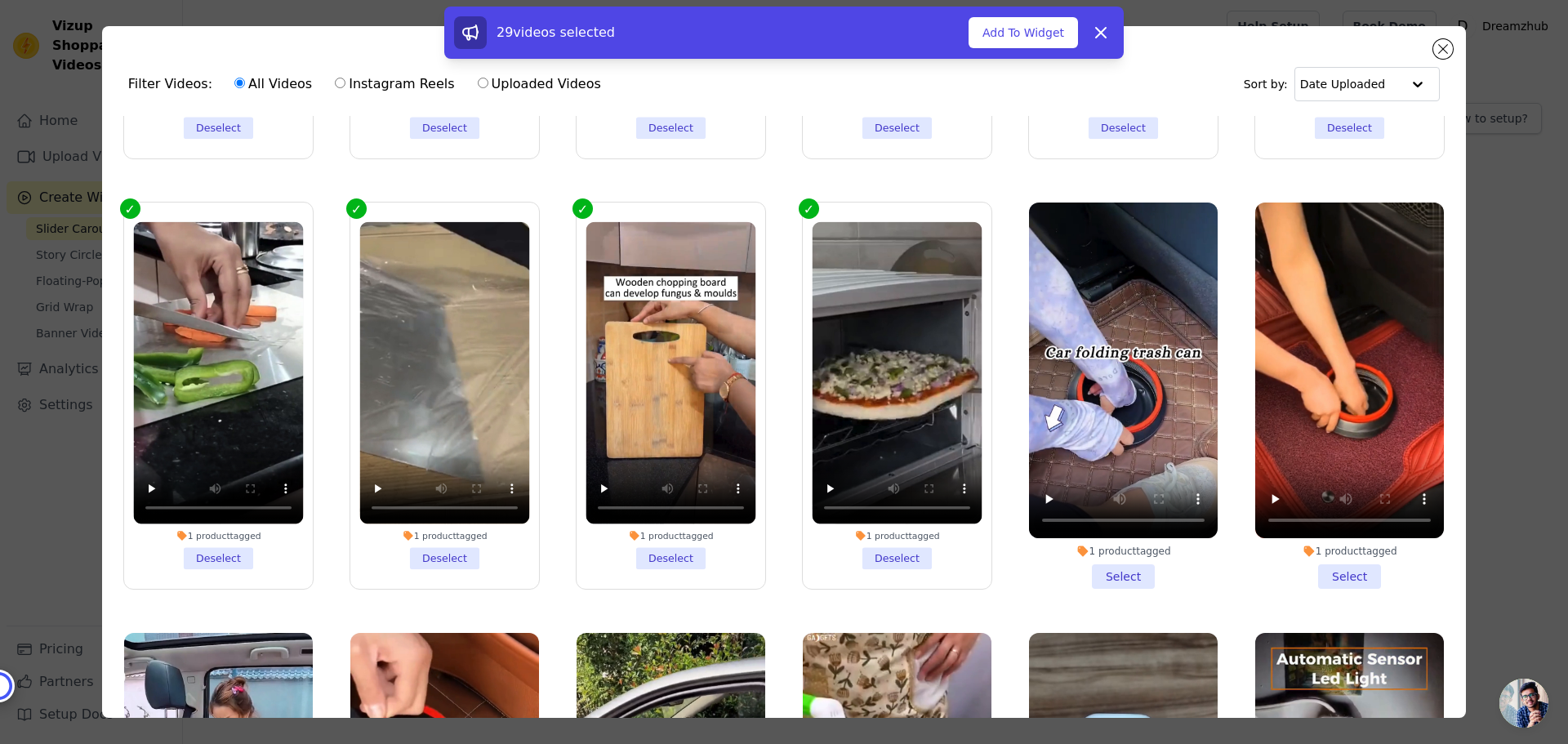
click at [1109, 508] on li "1 product tagged Select" at bounding box center [1123, 395] width 189 height 386
click at [0, 0] on input "1 product tagged Select" at bounding box center [0, 0] width 0 height 0
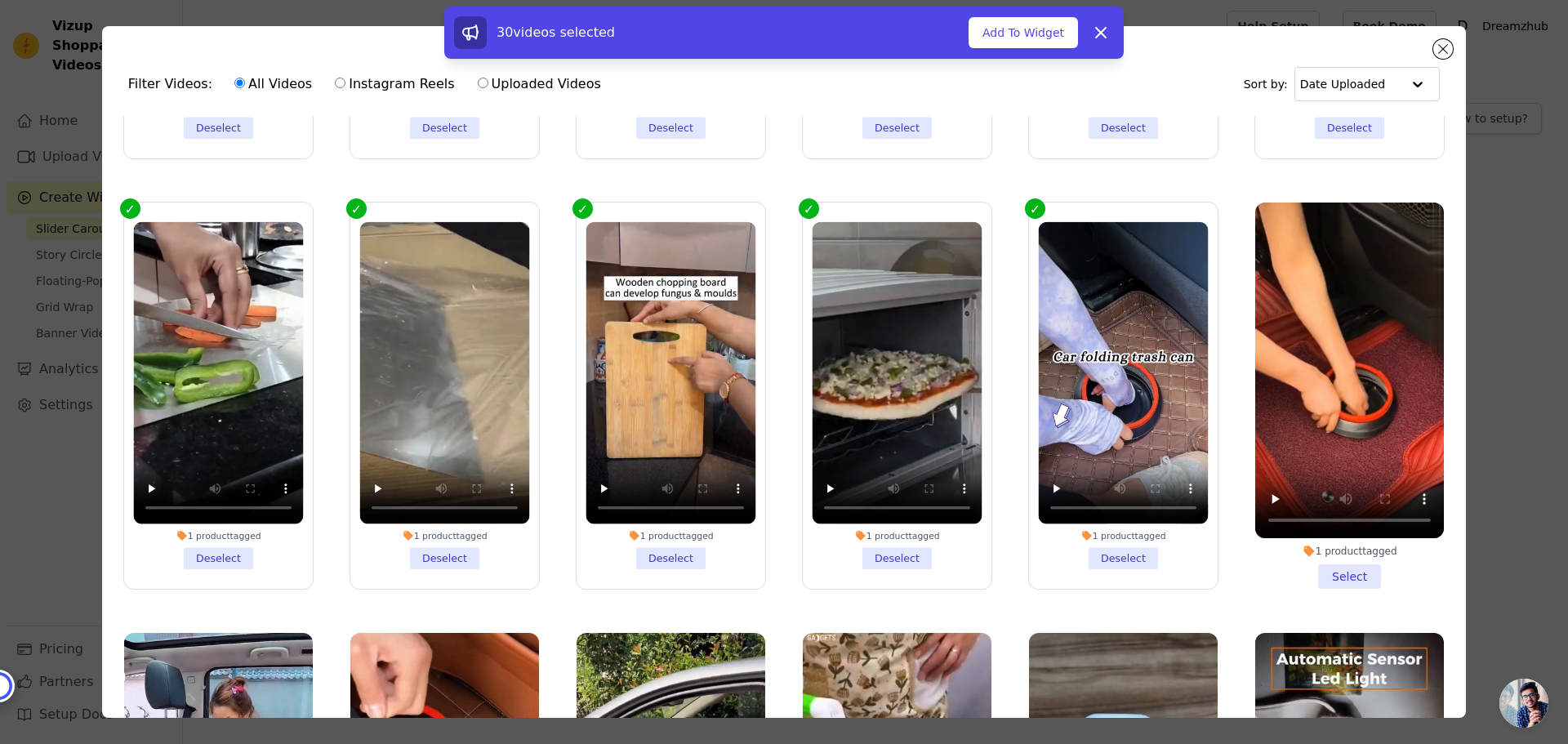
click at [1319, 500] on li "1 product tagged Select" at bounding box center [1349, 395] width 189 height 386
click at [0, 0] on input "1 product tagged Select" at bounding box center [0, 0] width 0 height 0
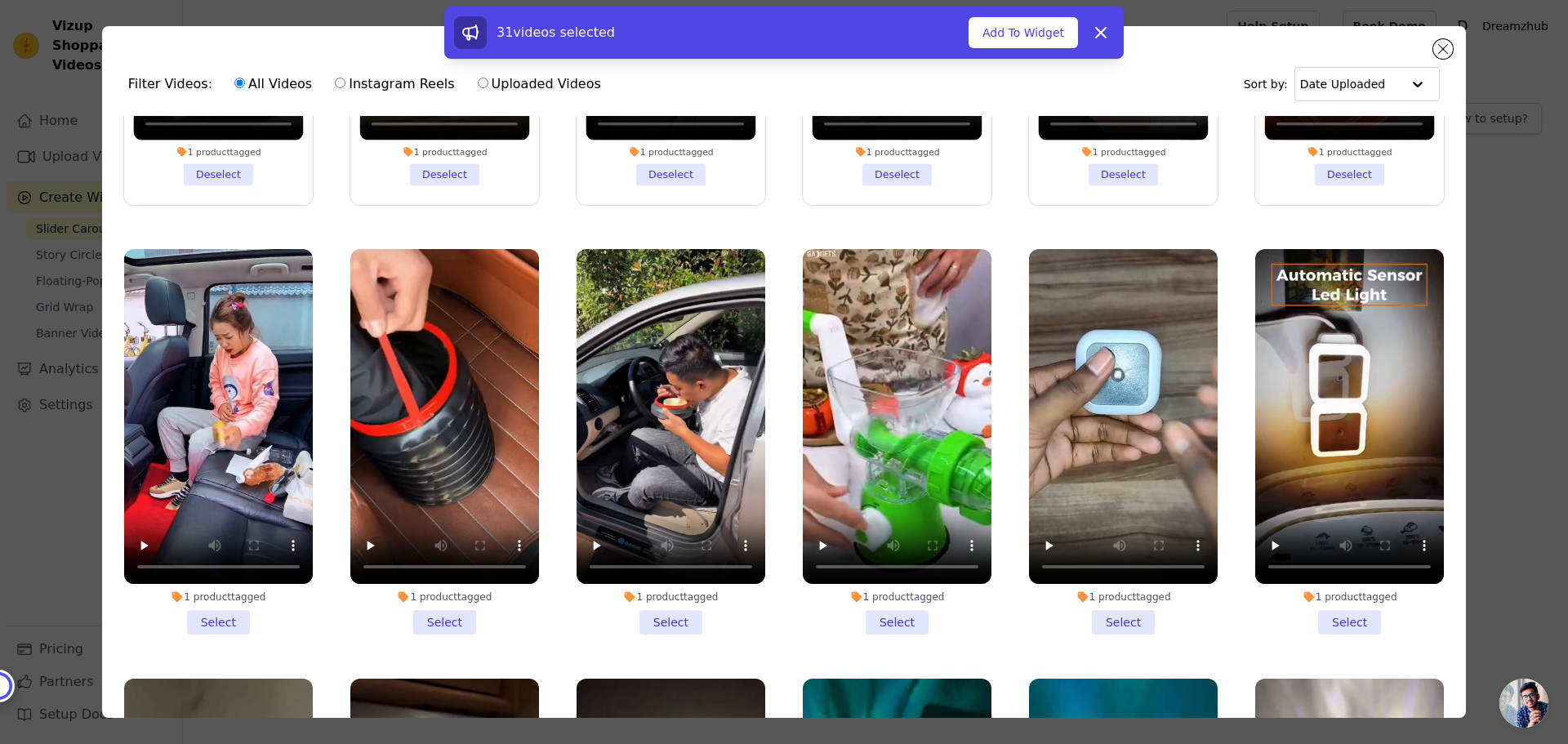
scroll to position [5066, 0]
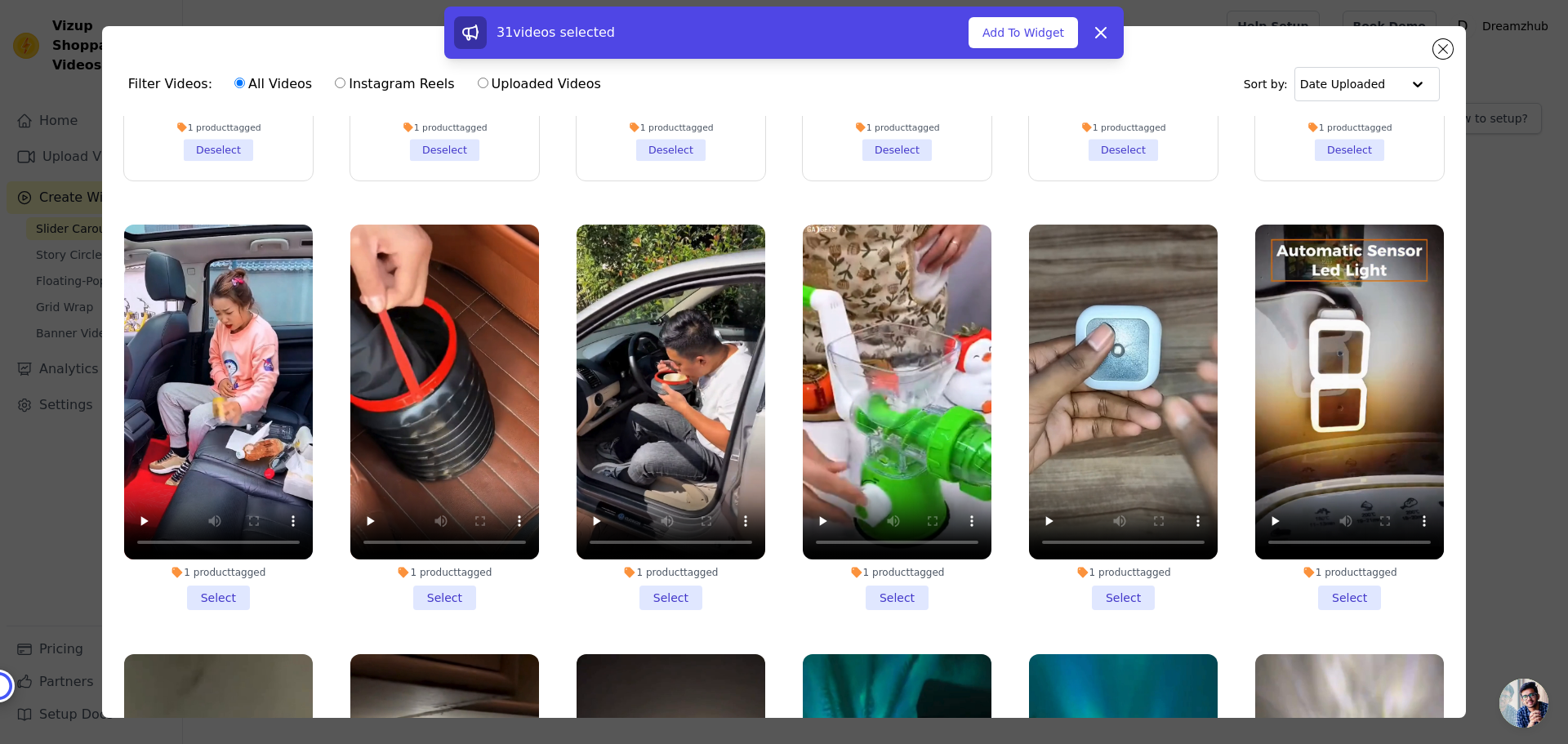
click at [206, 517] on li "1 product tagged Select" at bounding box center [219, 417] width 189 height 386
click at [0, 0] on input "1 product tagged Select" at bounding box center [0, 0] width 0 height 0
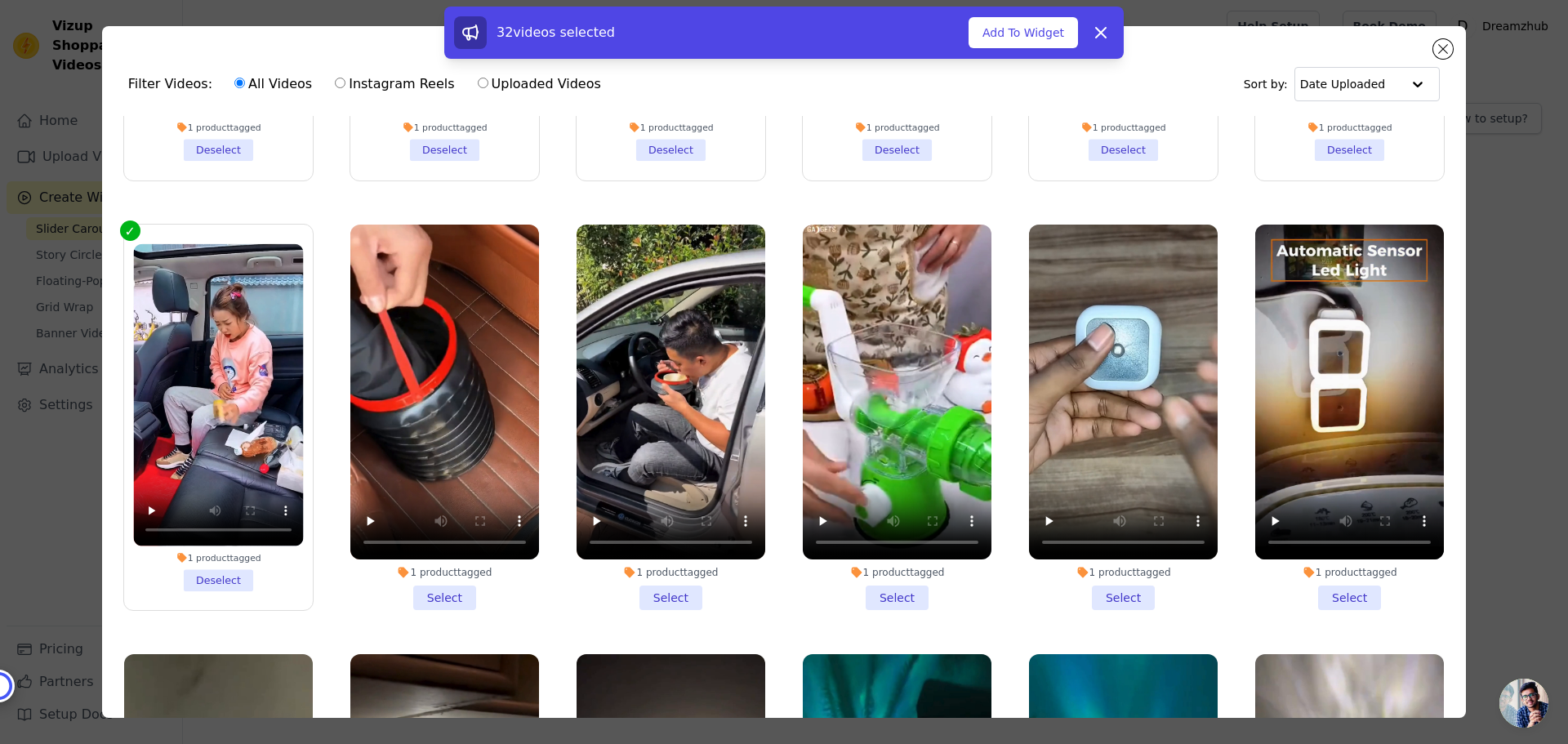
click at [434, 522] on li "1 product tagged Select" at bounding box center [445, 417] width 189 height 386
click at [0, 0] on input "1 product tagged Select" at bounding box center [0, 0] width 0 height 0
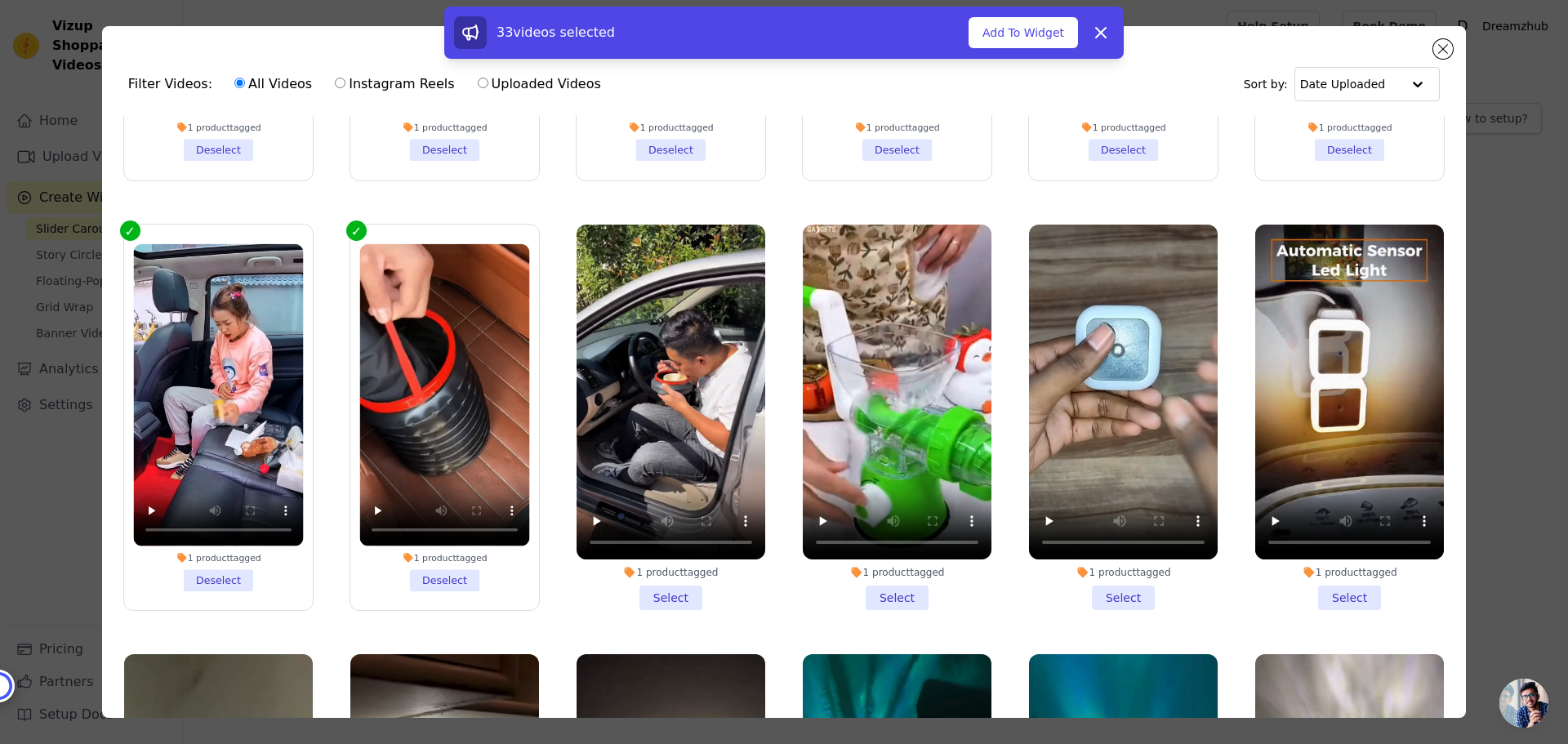
click at [669, 523] on li "1 product tagged Select" at bounding box center [671, 417] width 189 height 386
click at [0, 0] on input "1 product tagged Select" at bounding box center [0, 0] width 0 height 0
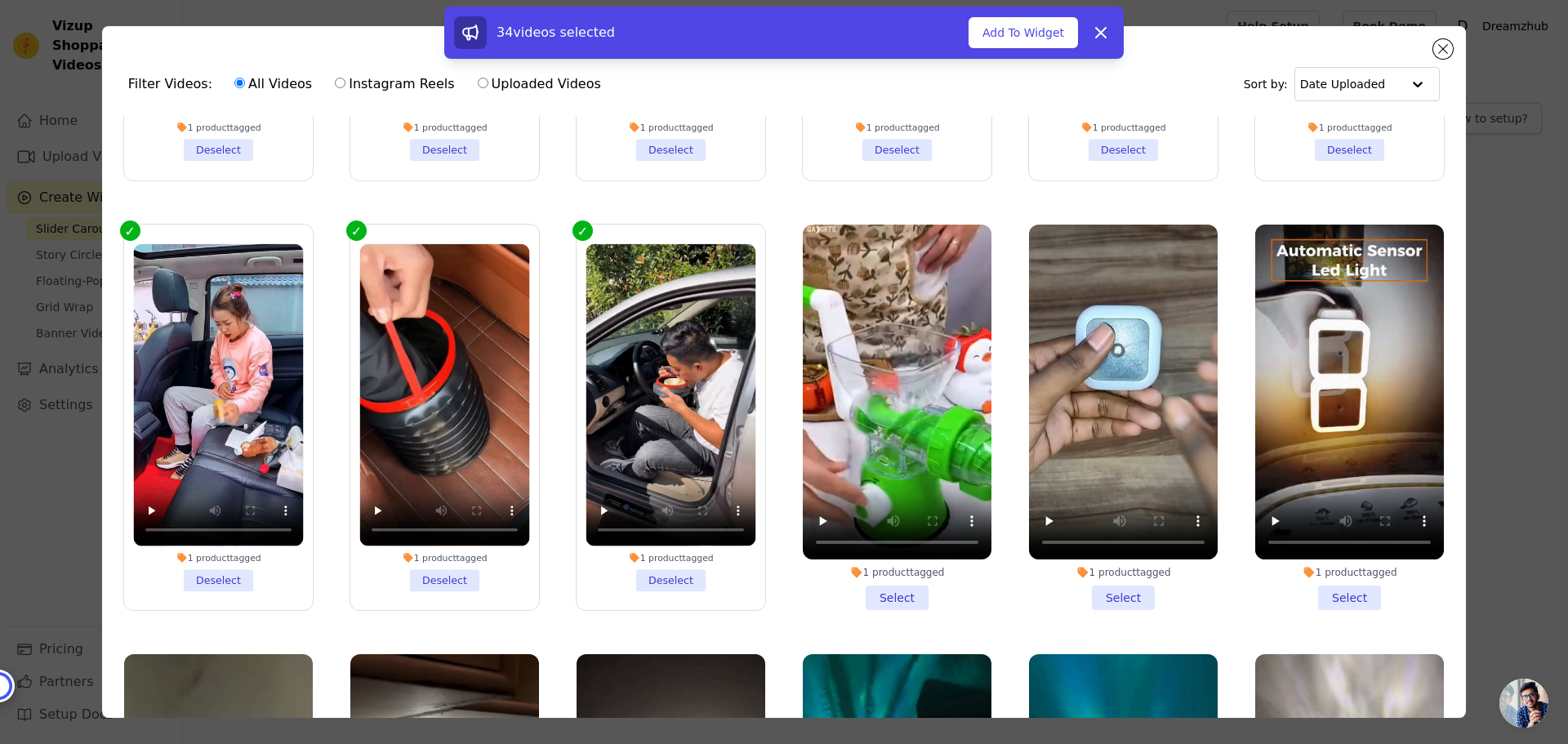
drag, startPoint x: 912, startPoint y: 523, endPoint x: 954, endPoint y: 524, distance: 42.0
click at [911, 523] on li "1 product tagged Select" at bounding box center [897, 417] width 189 height 386
click at [0, 0] on input "1 product tagged Select" at bounding box center [0, 0] width 0 height 0
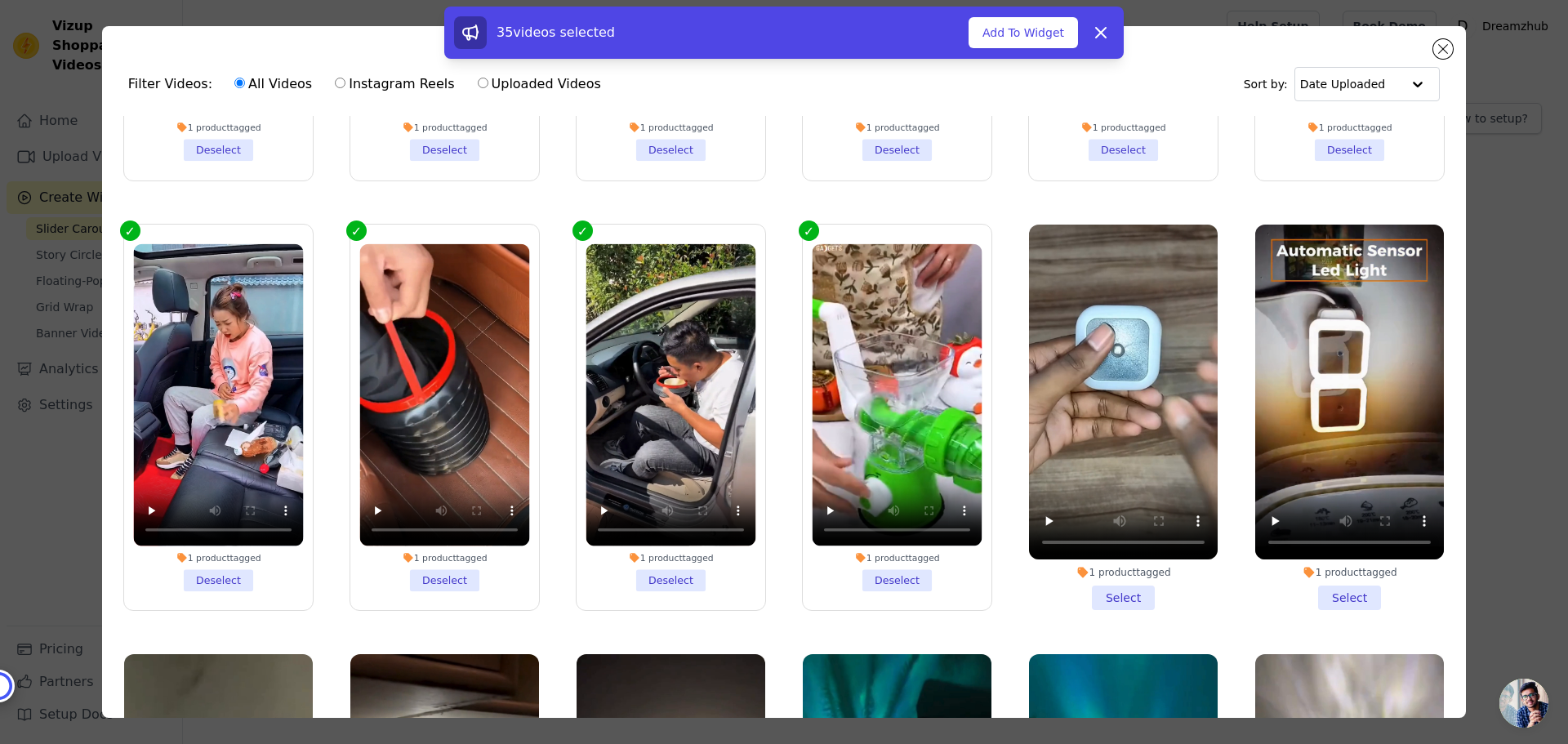
click at [1109, 527] on li "1 product tagged Select" at bounding box center [1123, 417] width 189 height 386
click at [0, 0] on input "1 product tagged Select" at bounding box center [0, 0] width 0 height 0
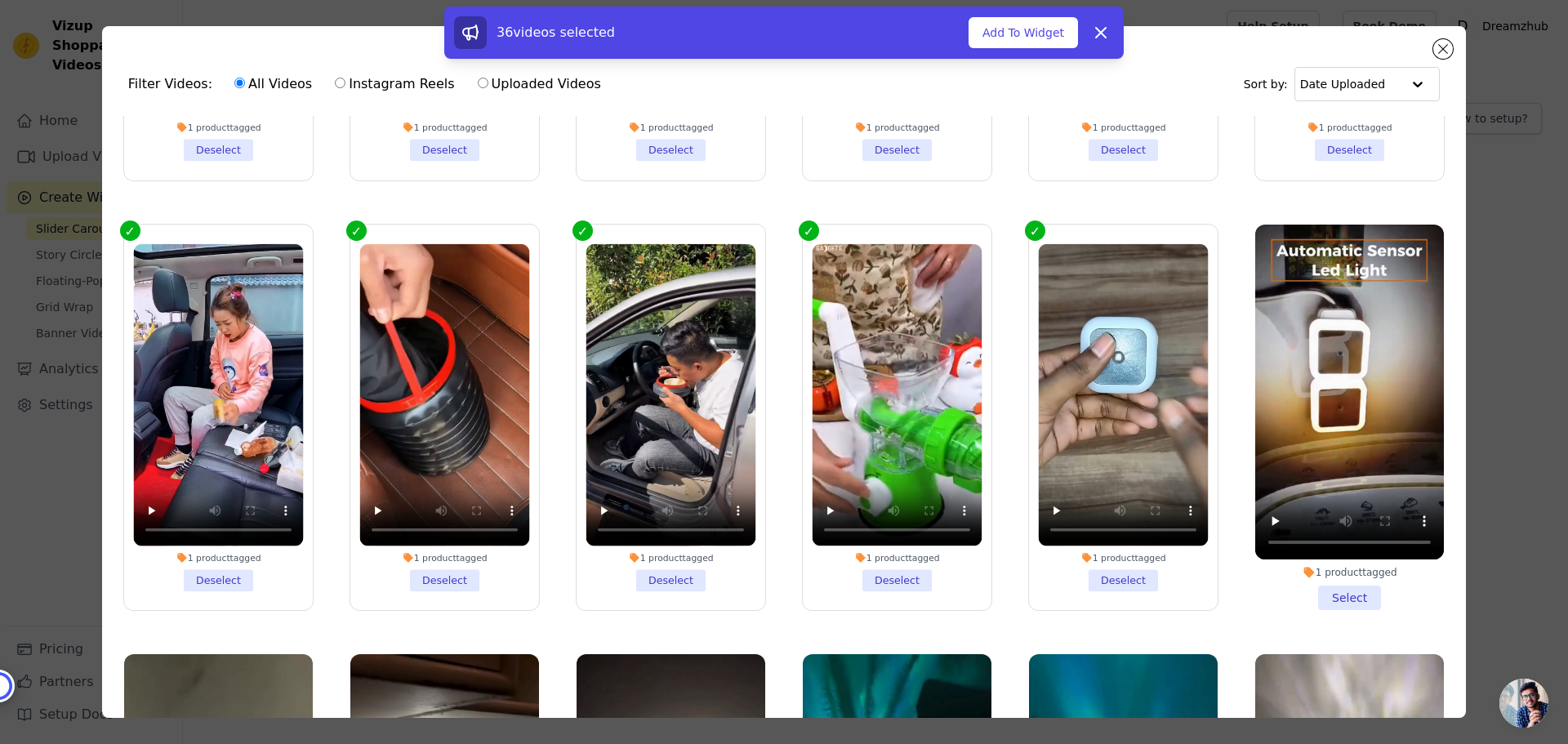
click at [1343, 519] on li "1 product tagged Select" at bounding box center [1349, 417] width 189 height 386
click at [0, 0] on input "1 product tagged Select" at bounding box center [0, 0] width 0 height 0
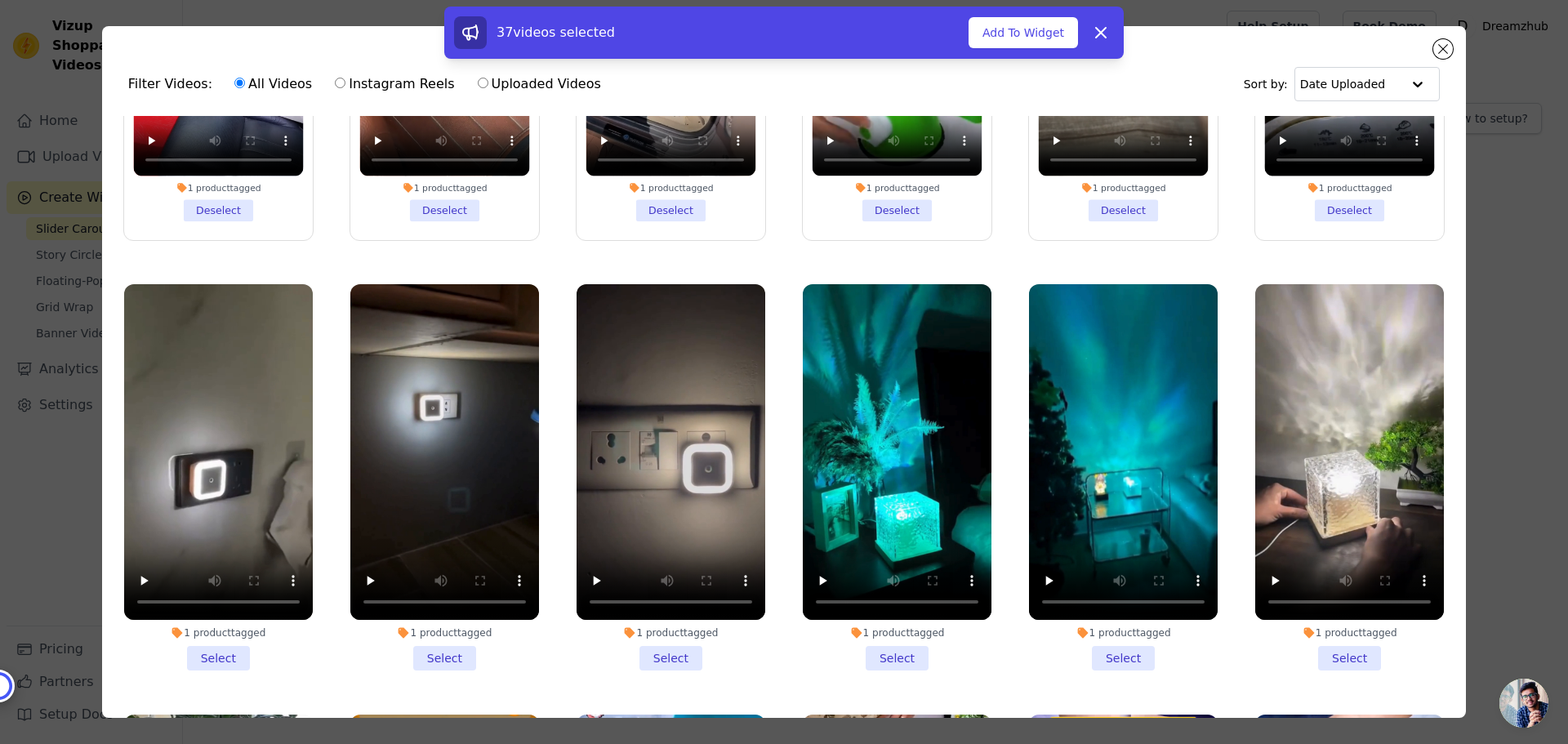
scroll to position [5475, 0]
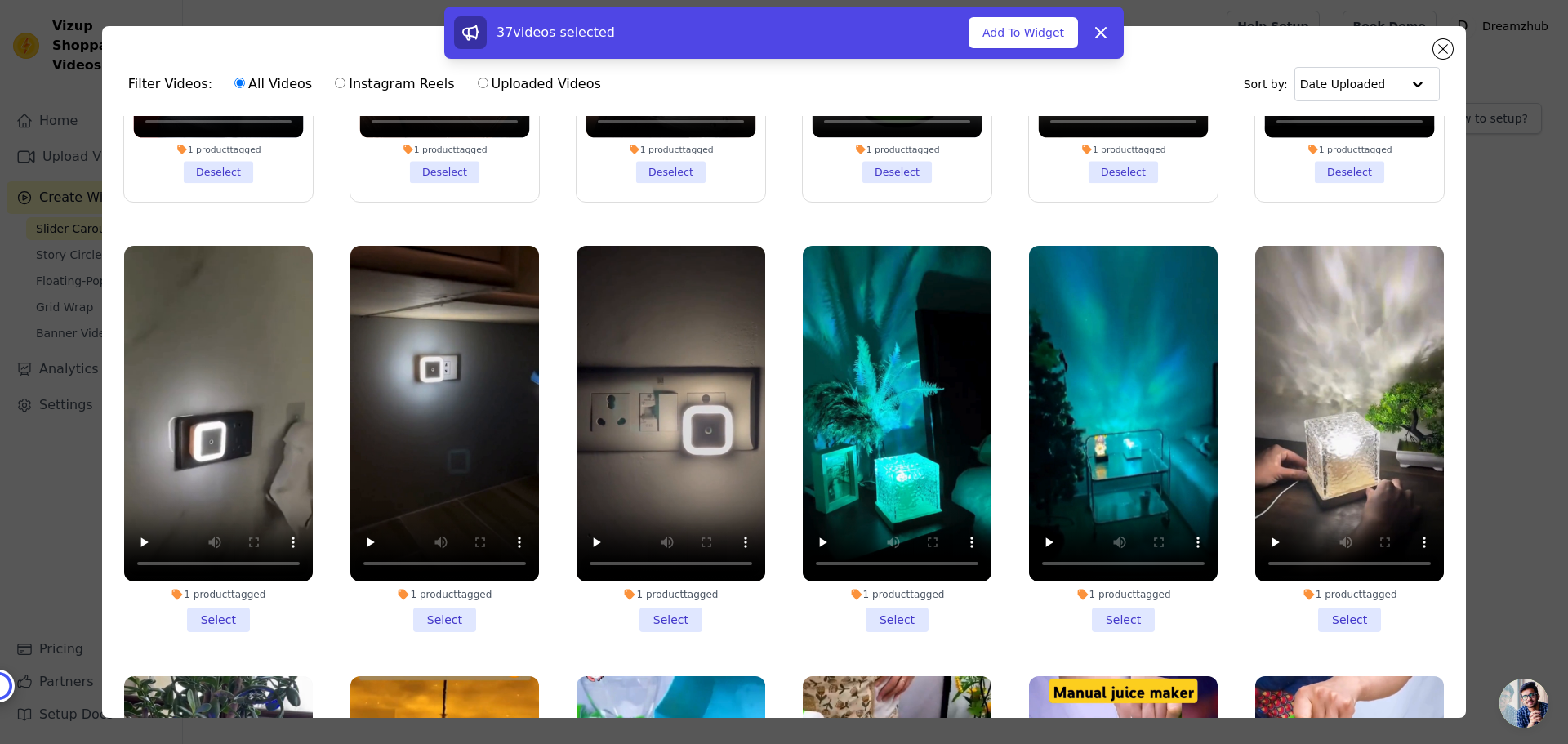
click at [670, 546] on li "1 product tagged Select" at bounding box center [671, 439] width 189 height 386
click at [0, 0] on input "1 product tagged Select" at bounding box center [0, 0] width 0 height 0
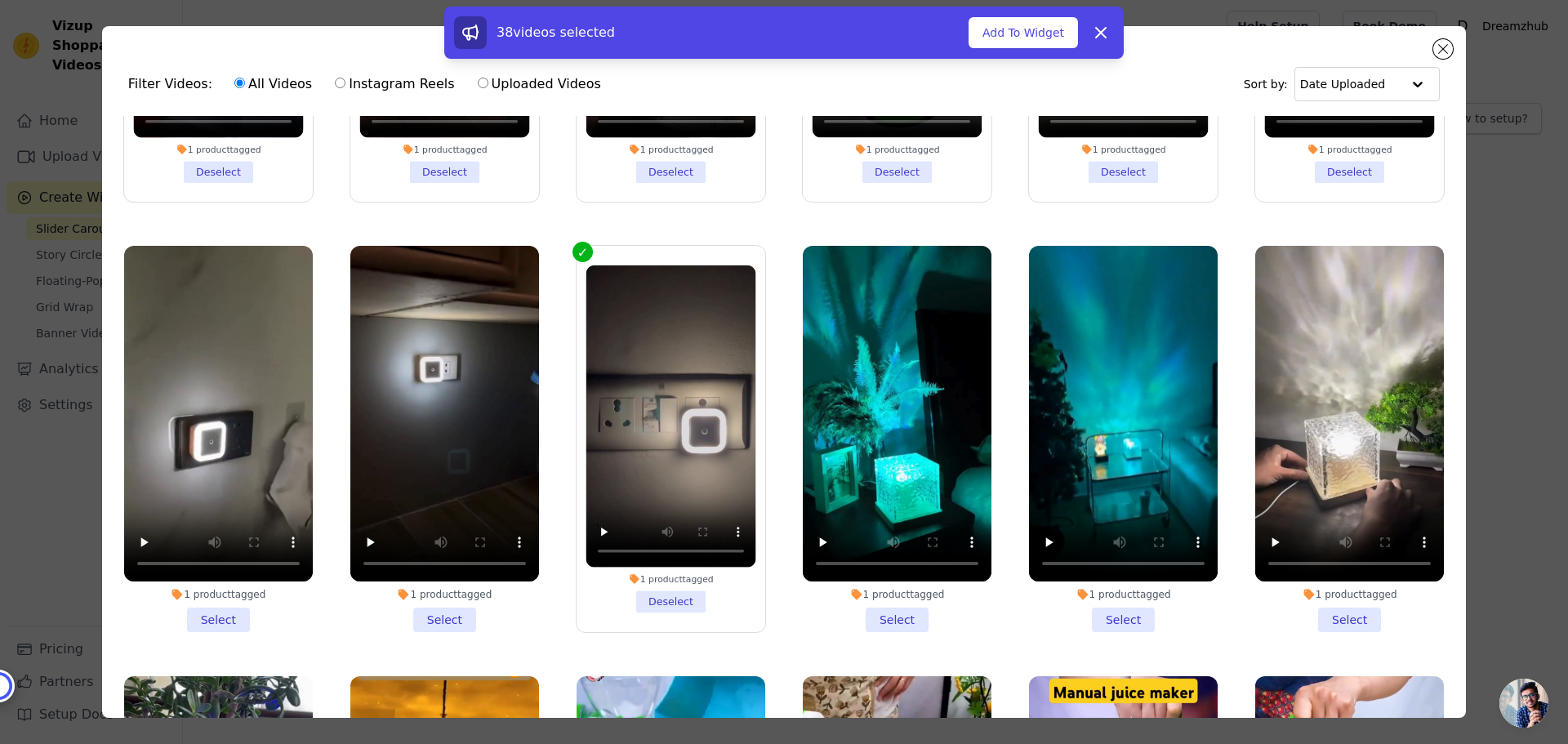
click at [873, 539] on li "1 product tagged Select" at bounding box center [897, 439] width 189 height 386
click at [0, 0] on input "1 product tagged Select" at bounding box center [0, 0] width 0 height 0
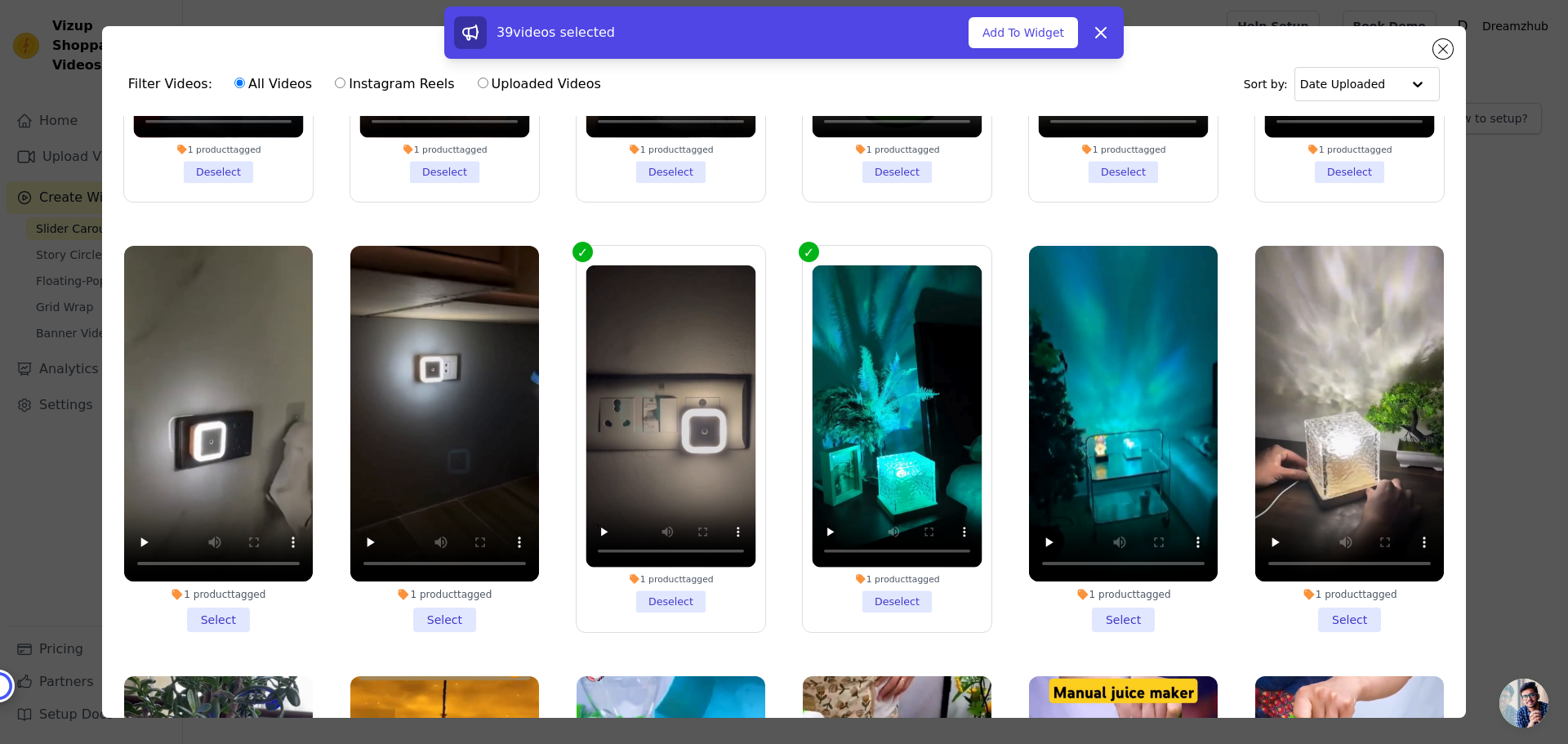
click at [1349, 536] on li "1 product tagged Select" at bounding box center [1349, 439] width 189 height 386
click at [0, 0] on input "1 product tagged Select" at bounding box center [0, 0] width 0 height 0
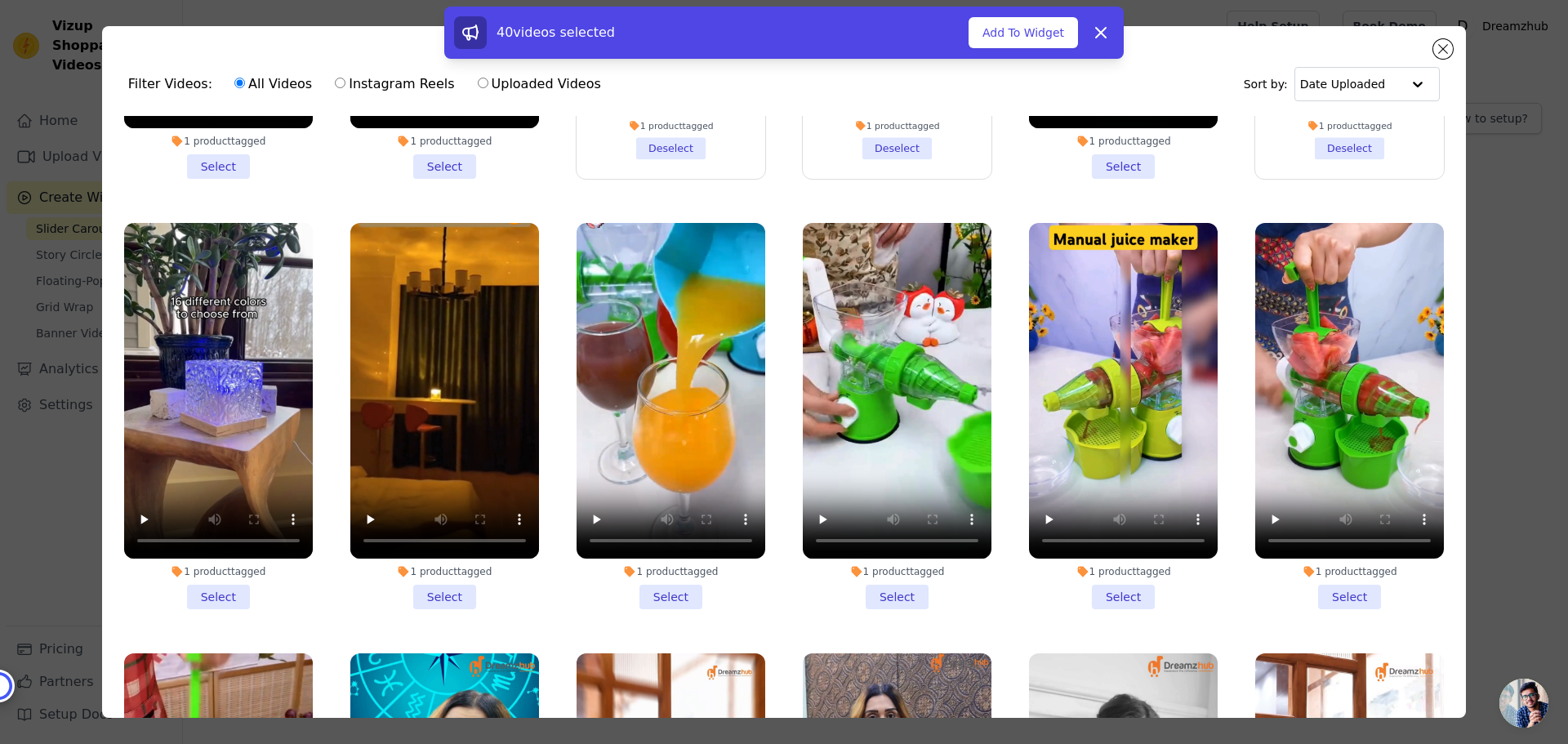
scroll to position [5964, 0]
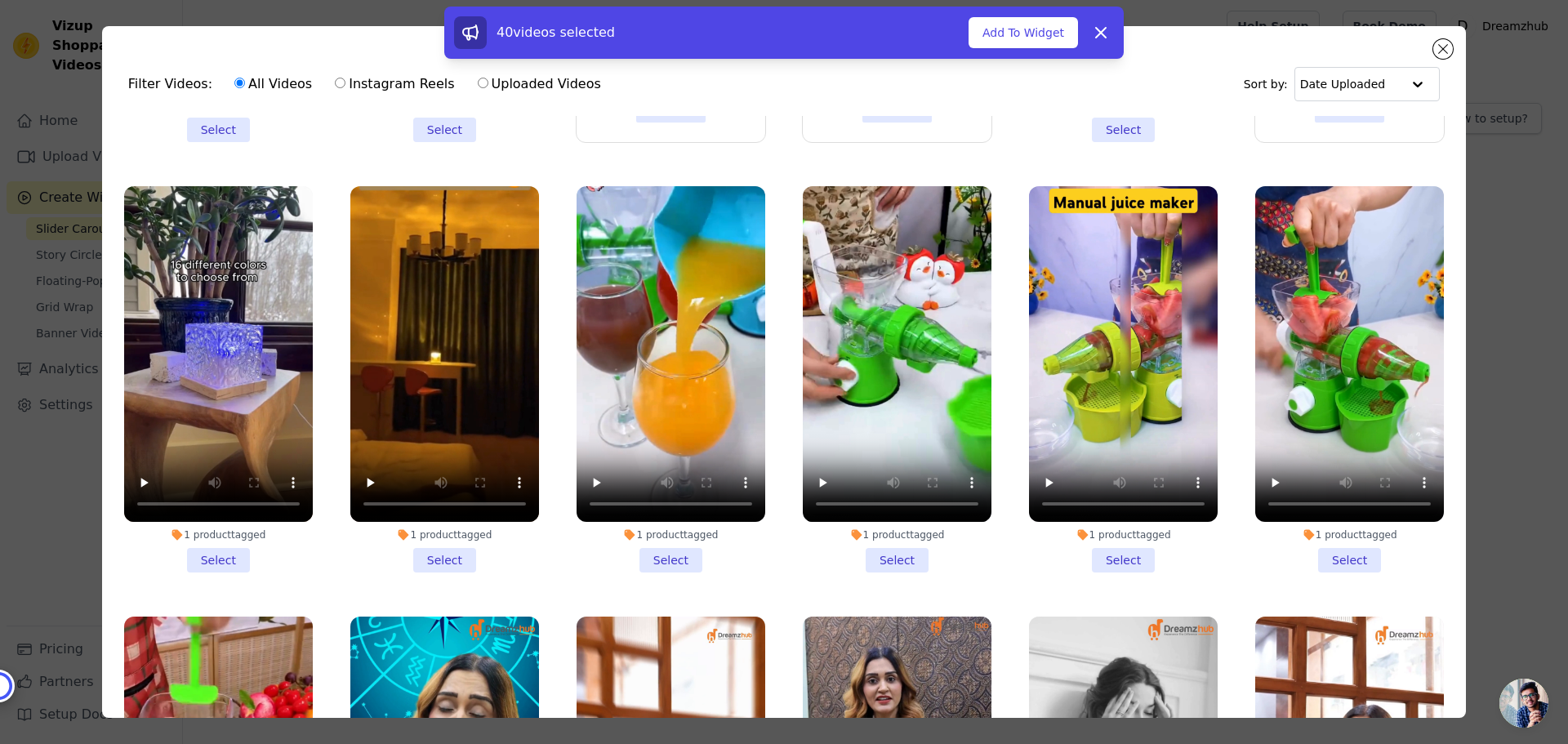
click at [220, 478] on li "1 product tagged Select" at bounding box center [219, 379] width 189 height 386
click at [0, 0] on input "1 product tagged Select" at bounding box center [0, 0] width 0 height 0
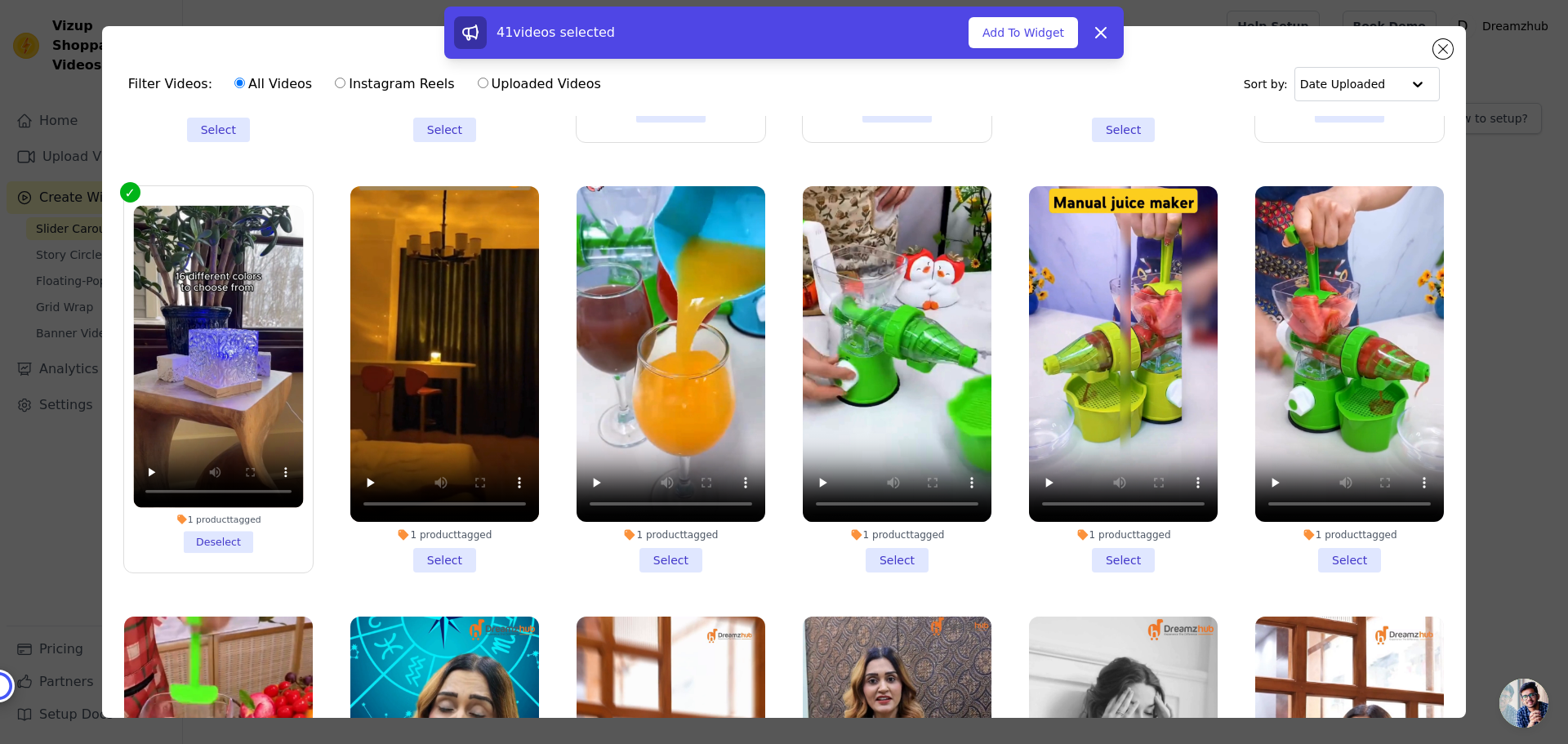
click at [673, 471] on li "1 product tagged Select" at bounding box center [671, 379] width 189 height 386
click at [0, 0] on input "1 product tagged Select" at bounding box center [0, 0] width 0 height 0
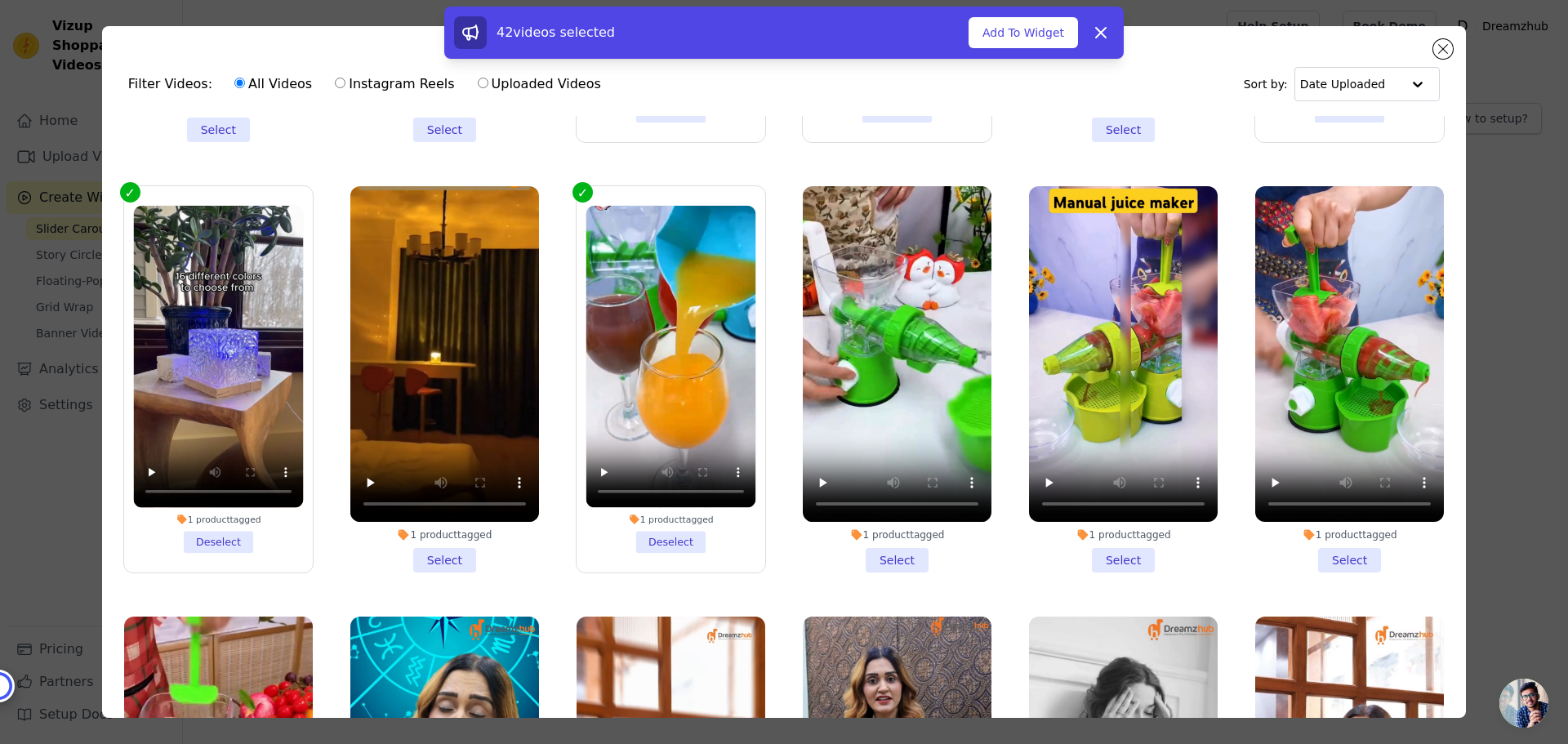
click at [1119, 477] on li "1 product tagged Select" at bounding box center [1123, 379] width 189 height 386
click at [0, 0] on input "1 product tagged Select" at bounding box center [0, 0] width 0 height 0
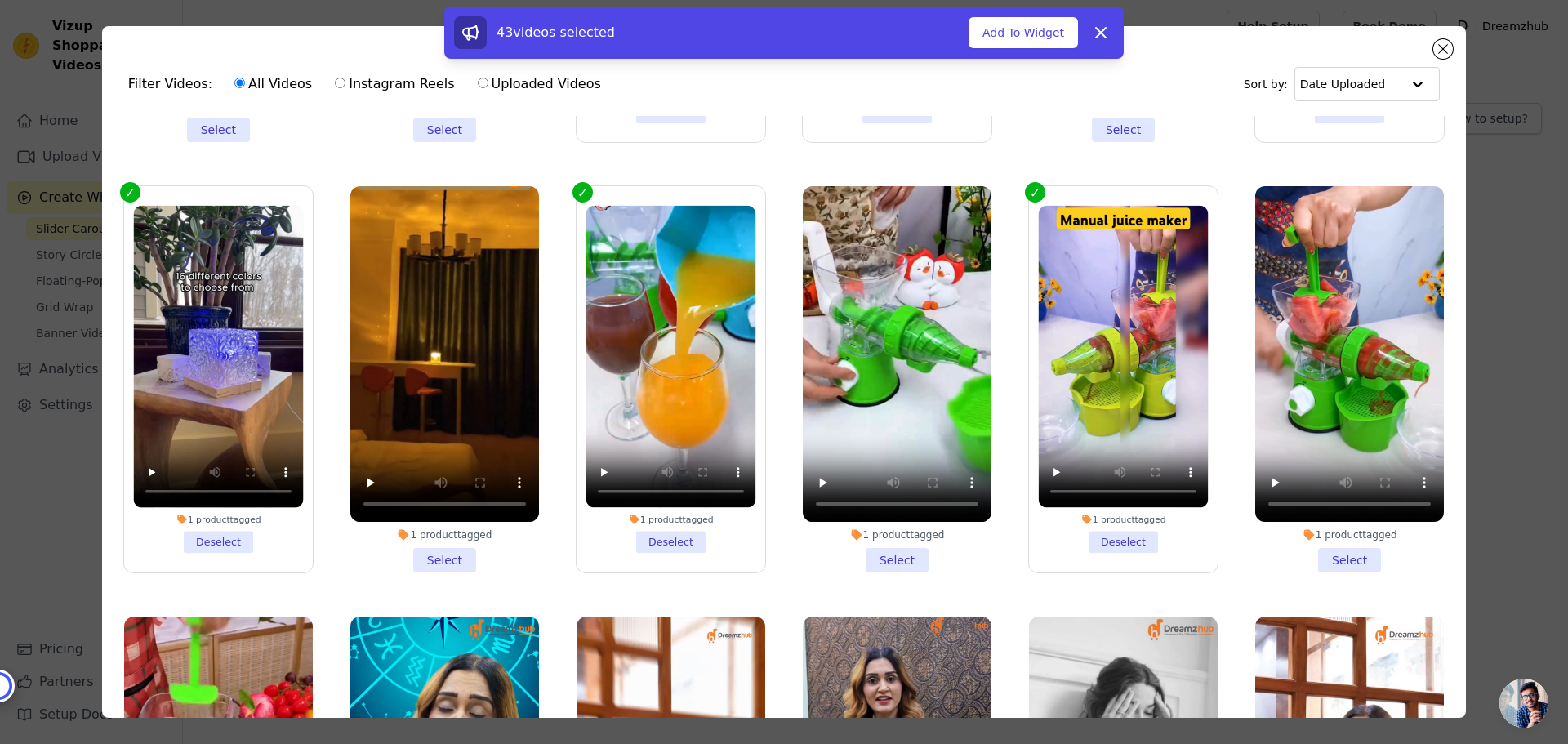
click at [1338, 474] on li "1 product tagged Select" at bounding box center [1349, 379] width 189 height 386
click at [0, 0] on input "1 product tagged Select" at bounding box center [0, 0] width 0 height 0
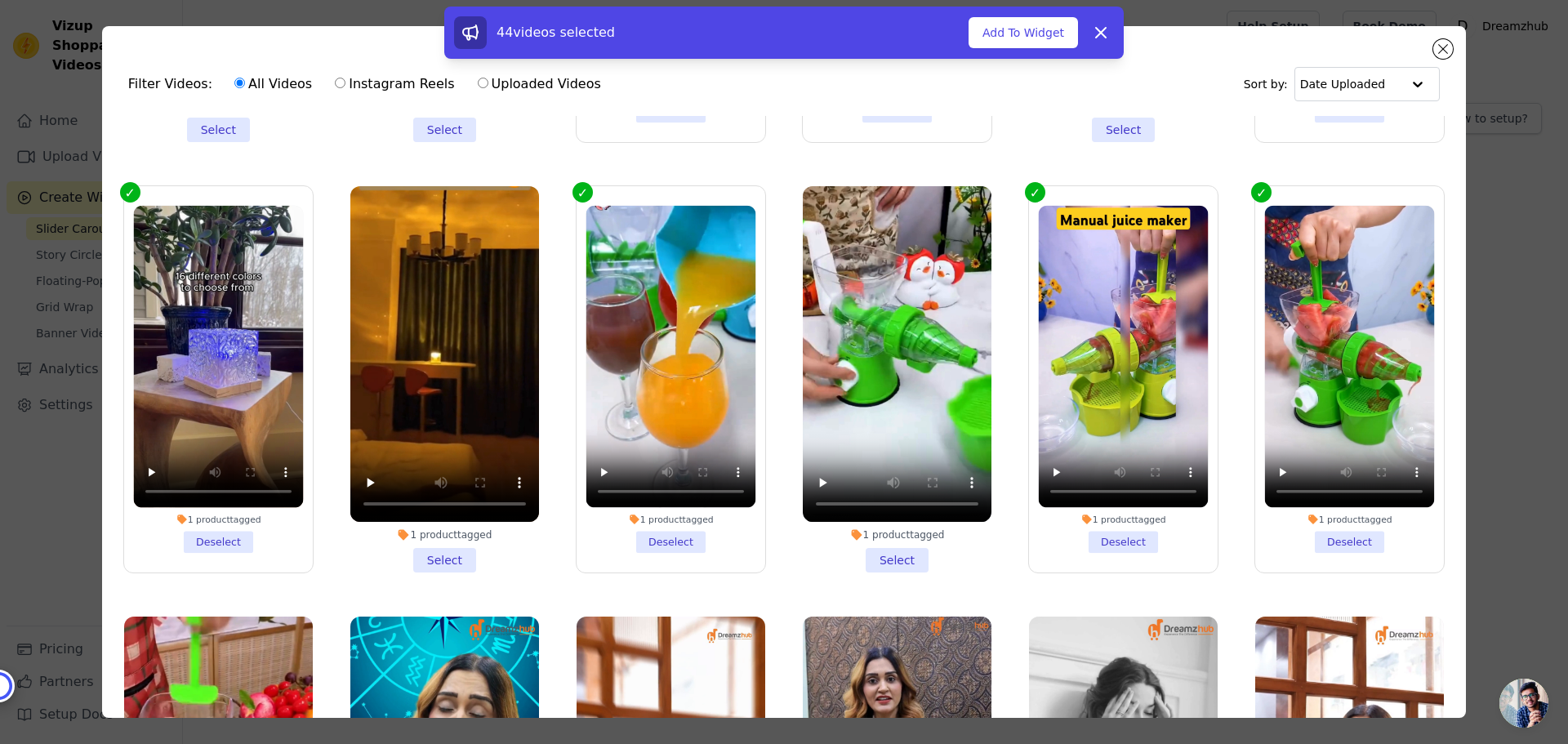
click at [888, 476] on li "1 product tagged Select" at bounding box center [897, 379] width 189 height 386
click at [0, 0] on input "1 product tagged Select" at bounding box center [0, 0] width 0 height 0
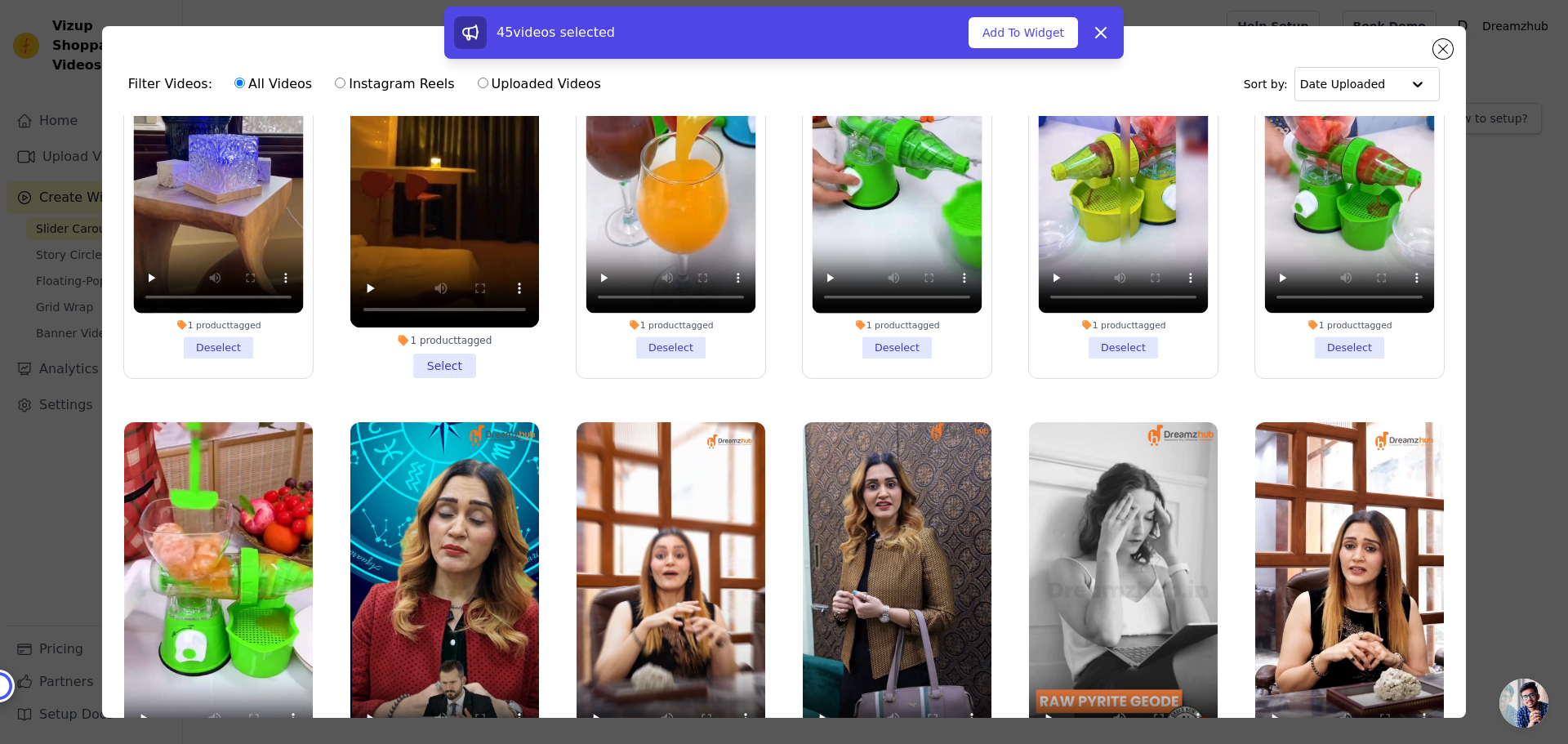
scroll to position [6291, 0]
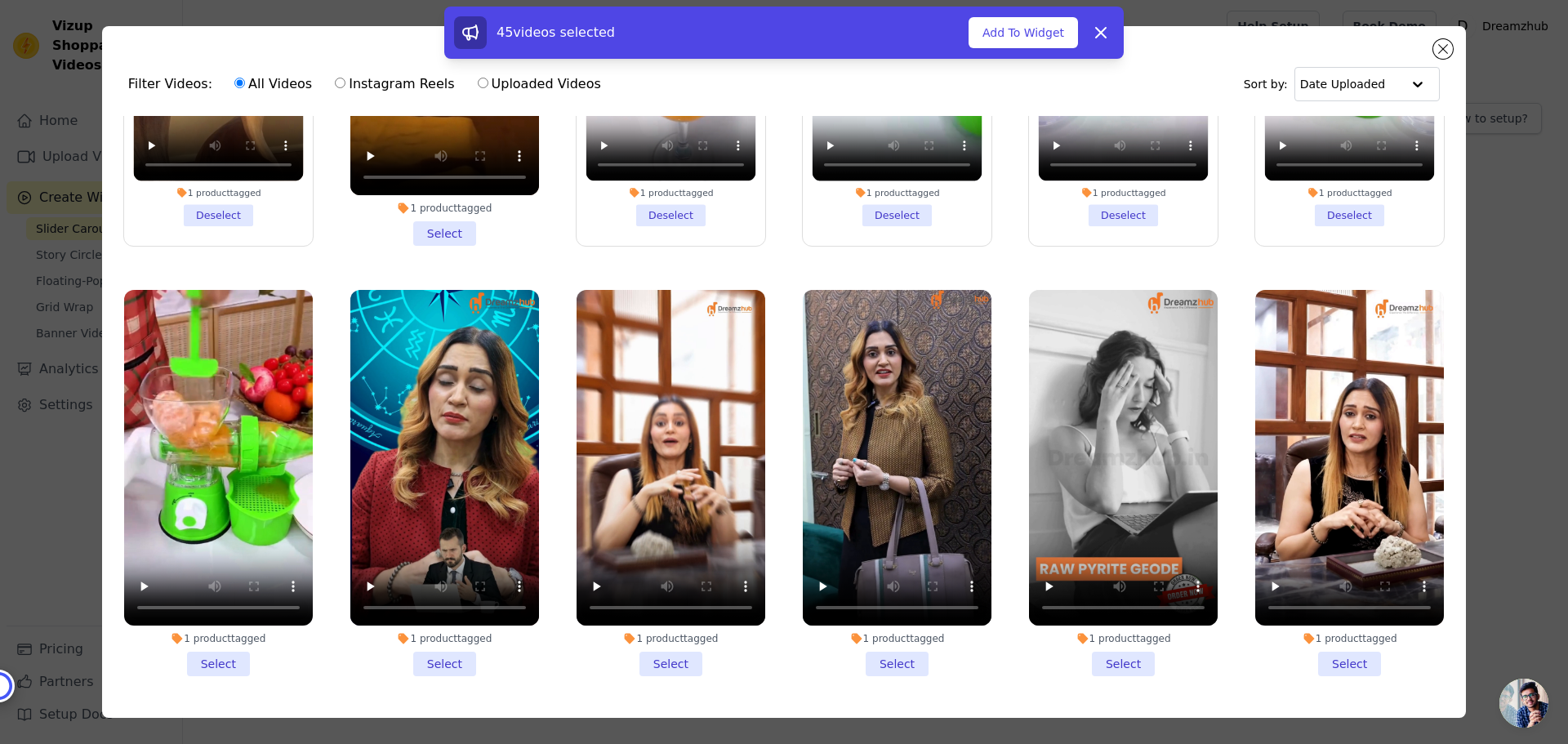
click at [873, 569] on li "1 product tagged Select" at bounding box center [897, 483] width 189 height 386
click at [0, 0] on input "1 product tagged Select" at bounding box center [0, 0] width 0 height 0
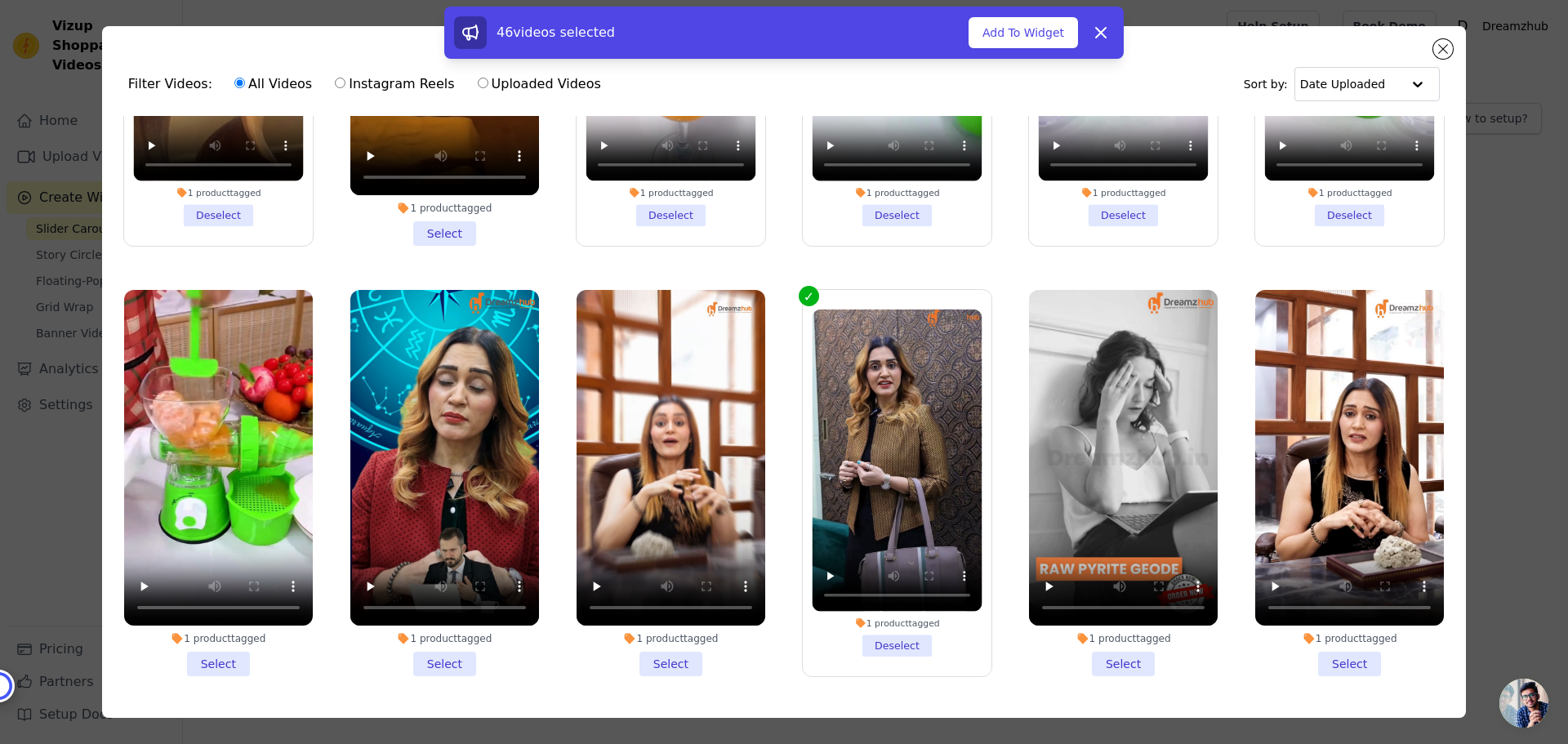
click at [225, 566] on li "1 product tagged Select" at bounding box center [219, 483] width 189 height 386
click at [0, 0] on input "1 product tagged Select" at bounding box center [0, 0] width 0 height 0
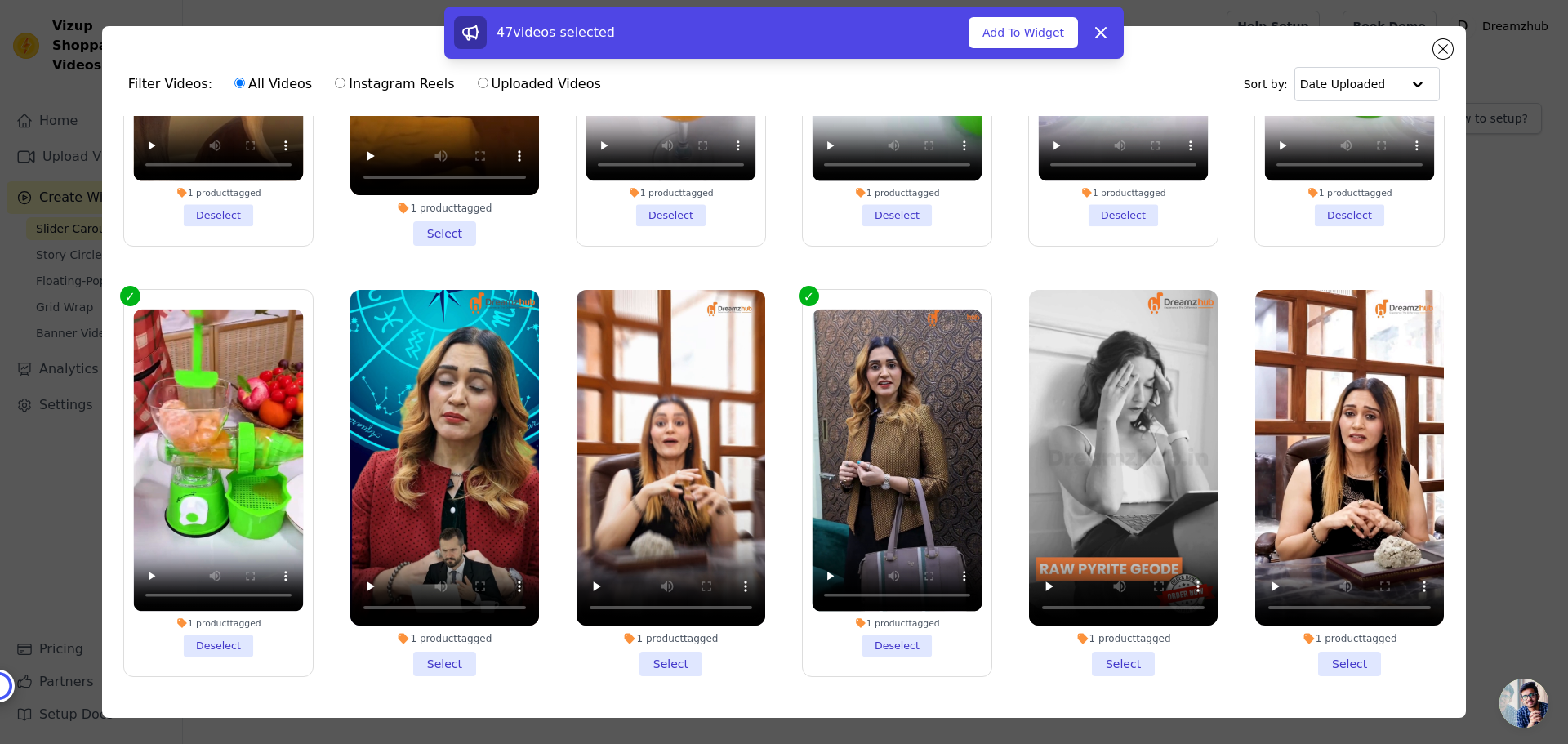
click at [218, 552] on li "1 product tagged Deselect" at bounding box center [218, 483] width 170 height 347
click at [0, 0] on input "1 product tagged Deselect" at bounding box center [0, 0] width 0 height 0
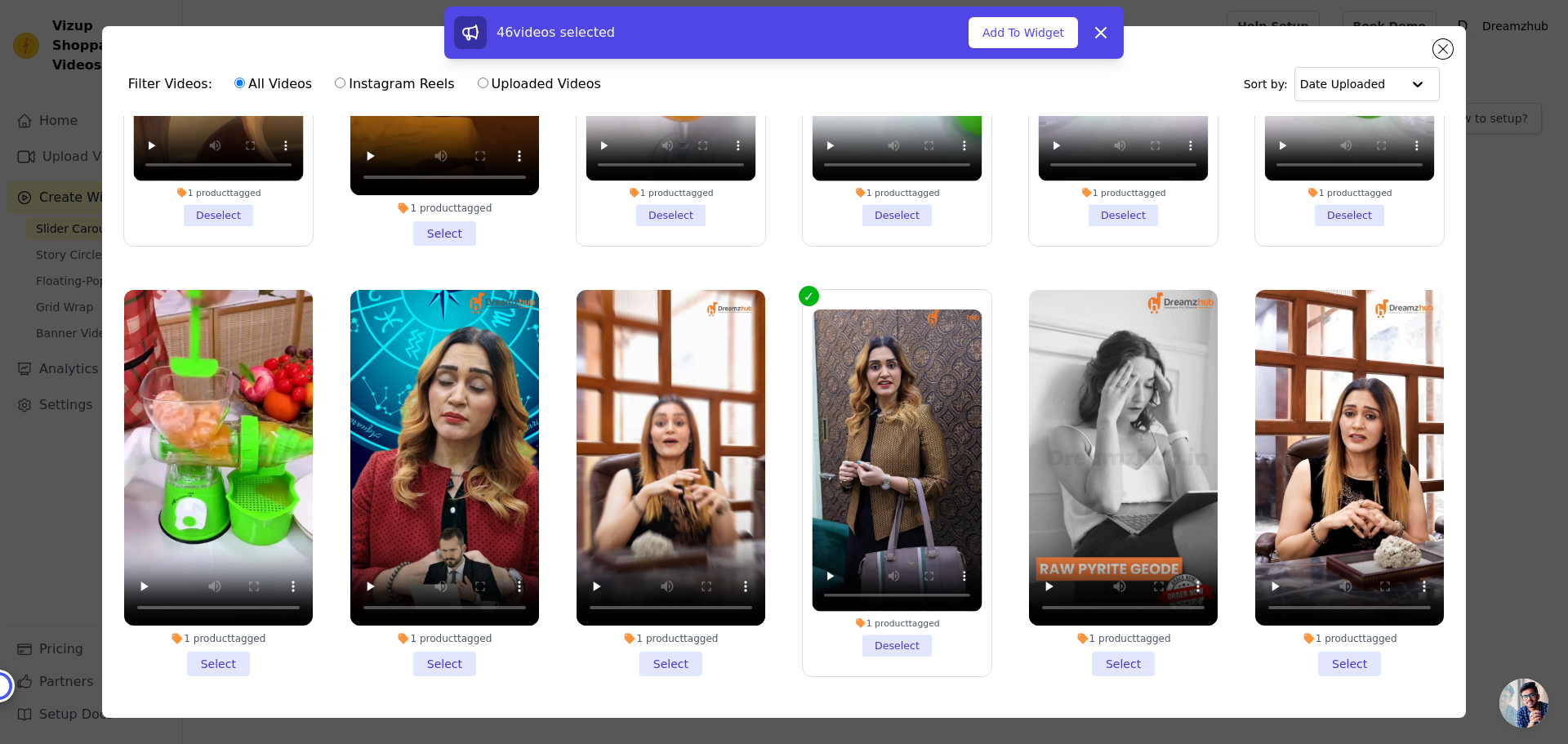
drag, startPoint x: 672, startPoint y: 564, endPoint x: 705, endPoint y: 567, distance: 33.1
click at [673, 564] on li "1 product tagged Select" at bounding box center [671, 483] width 189 height 386
click at [0, 0] on input "1 product tagged Select" at bounding box center [0, 0] width 0 height 0
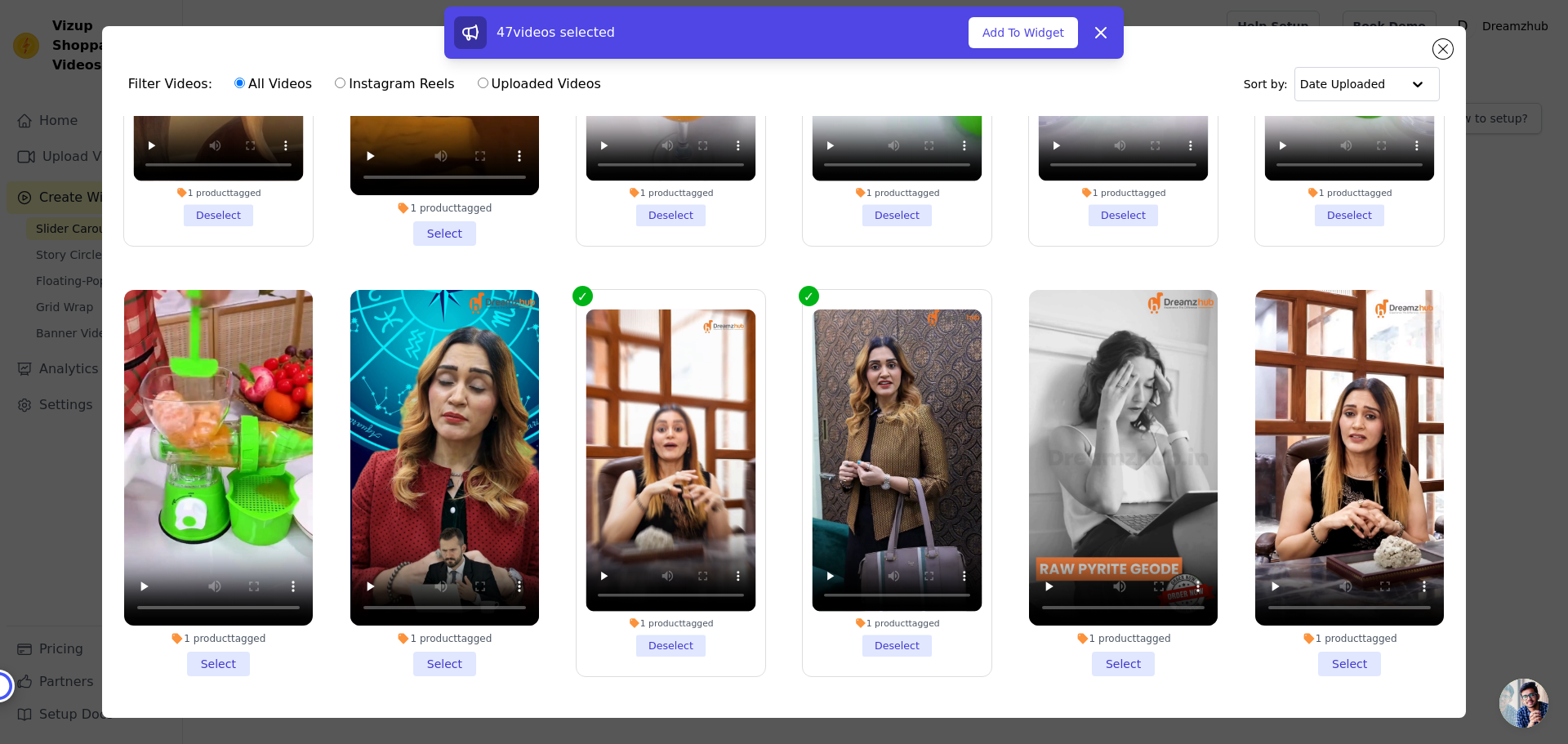
click at [1346, 565] on li "1 product tagged Select" at bounding box center [1349, 483] width 189 height 386
click at [0, 0] on input "1 product tagged Select" at bounding box center [0, 0] width 0 height 0
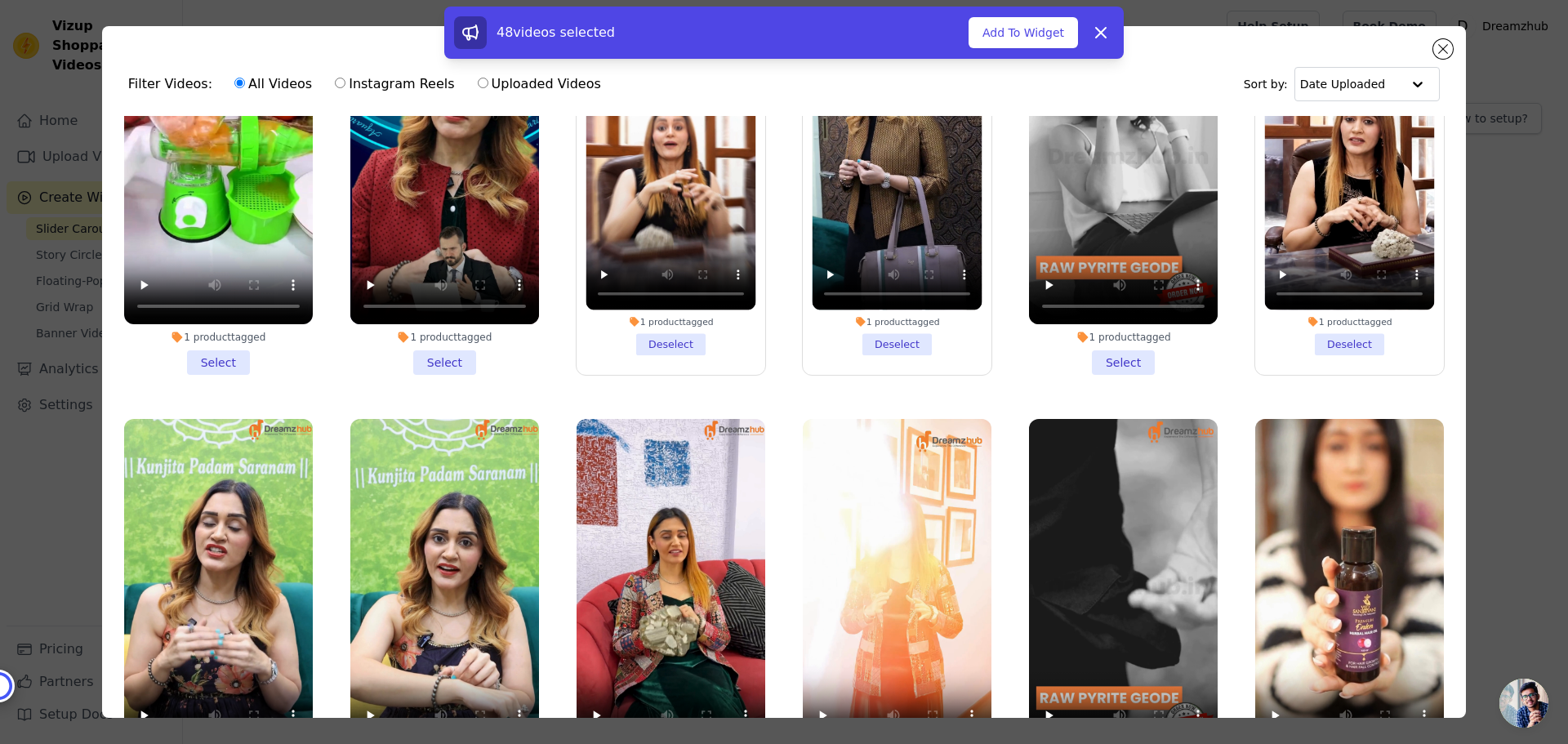
scroll to position [6700, 0]
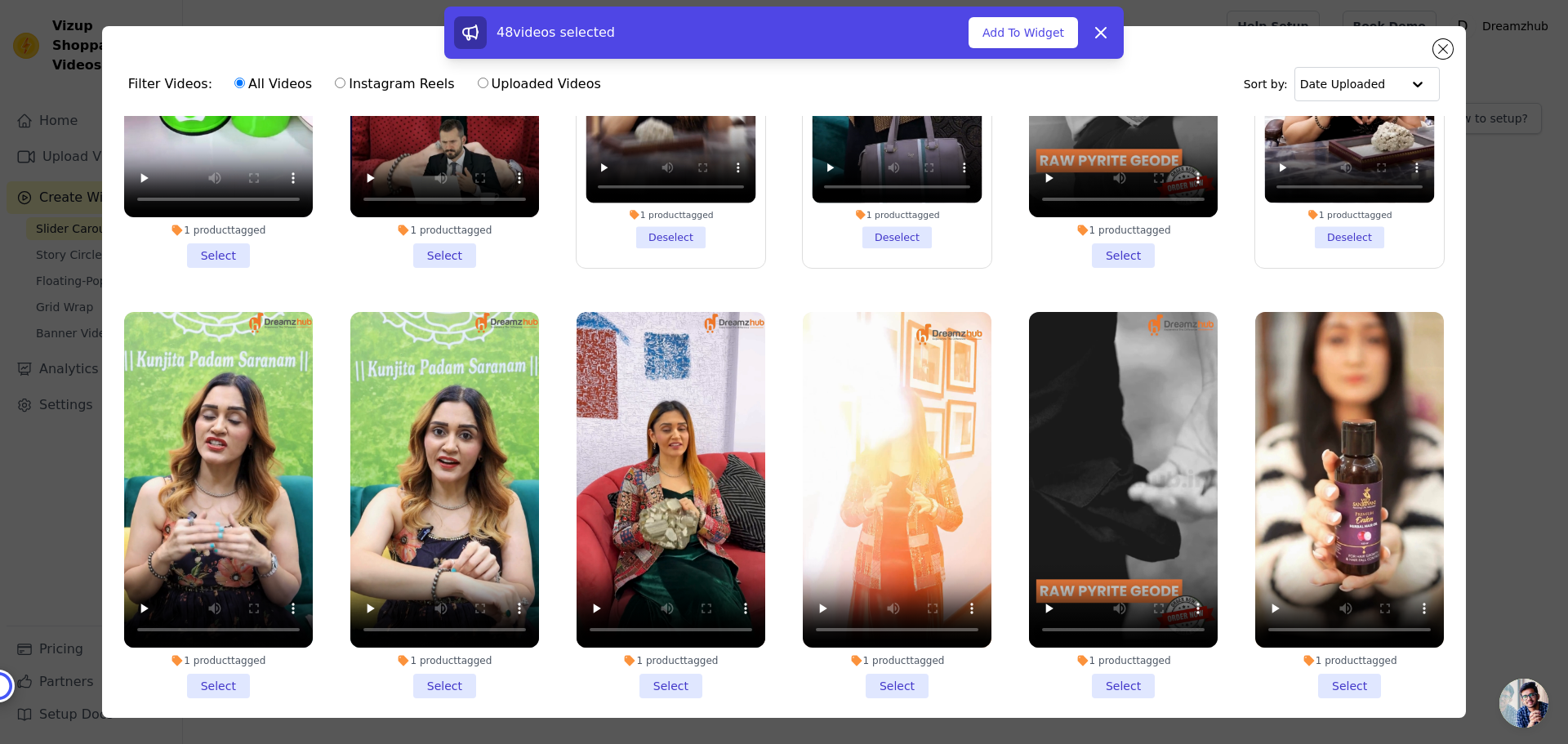
click at [665, 582] on li "1 product tagged Select" at bounding box center [671, 505] width 189 height 386
click at [0, 0] on input "1 product tagged Select" at bounding box center [0, 0] width 0 height 0
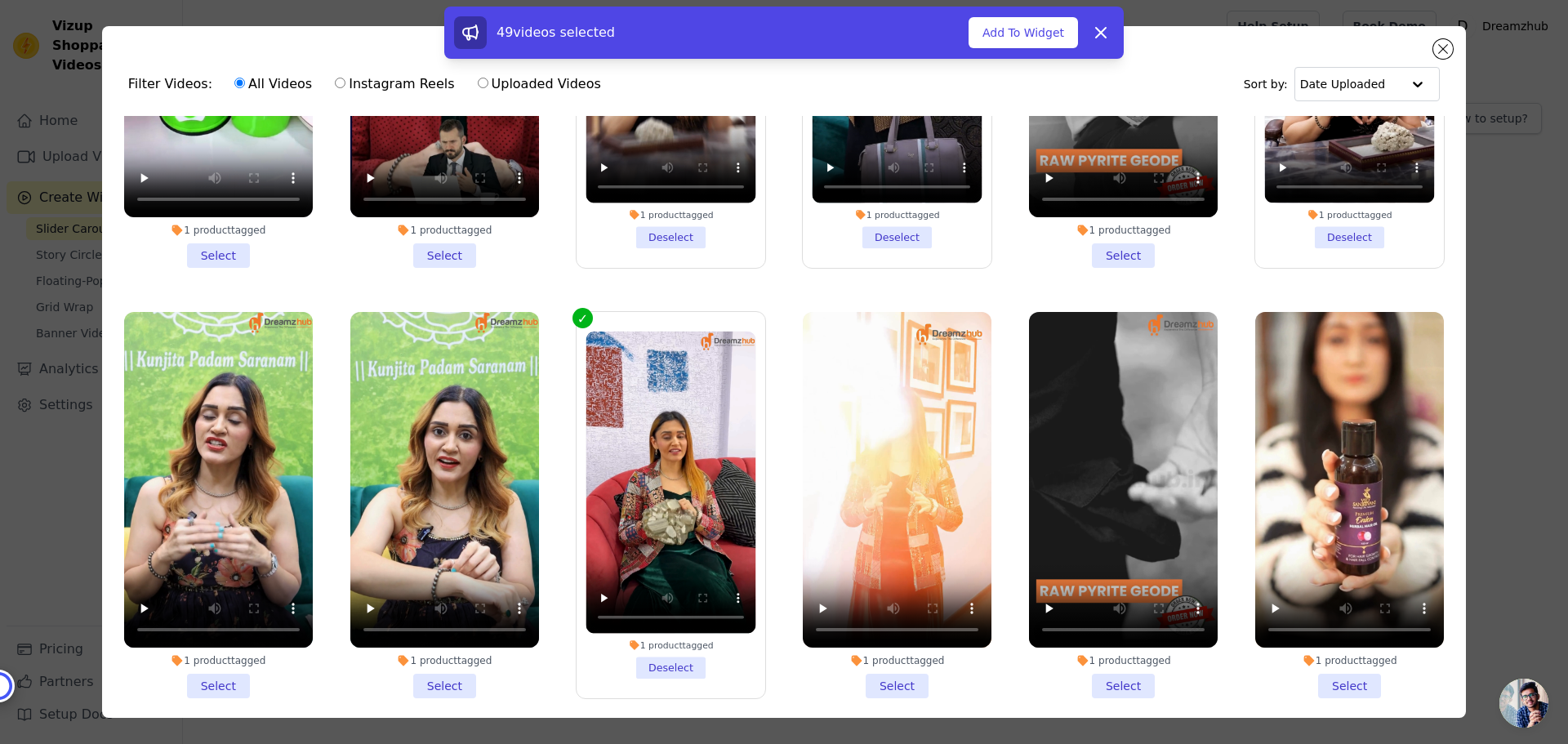
click at [887, 581] on li "1 product tagged Select" at bounding box center [897, 505] width 189 height 386
click at [0, 0] on input "1 product tagged Select" at bounding box center [0, 0] width 0 height 0
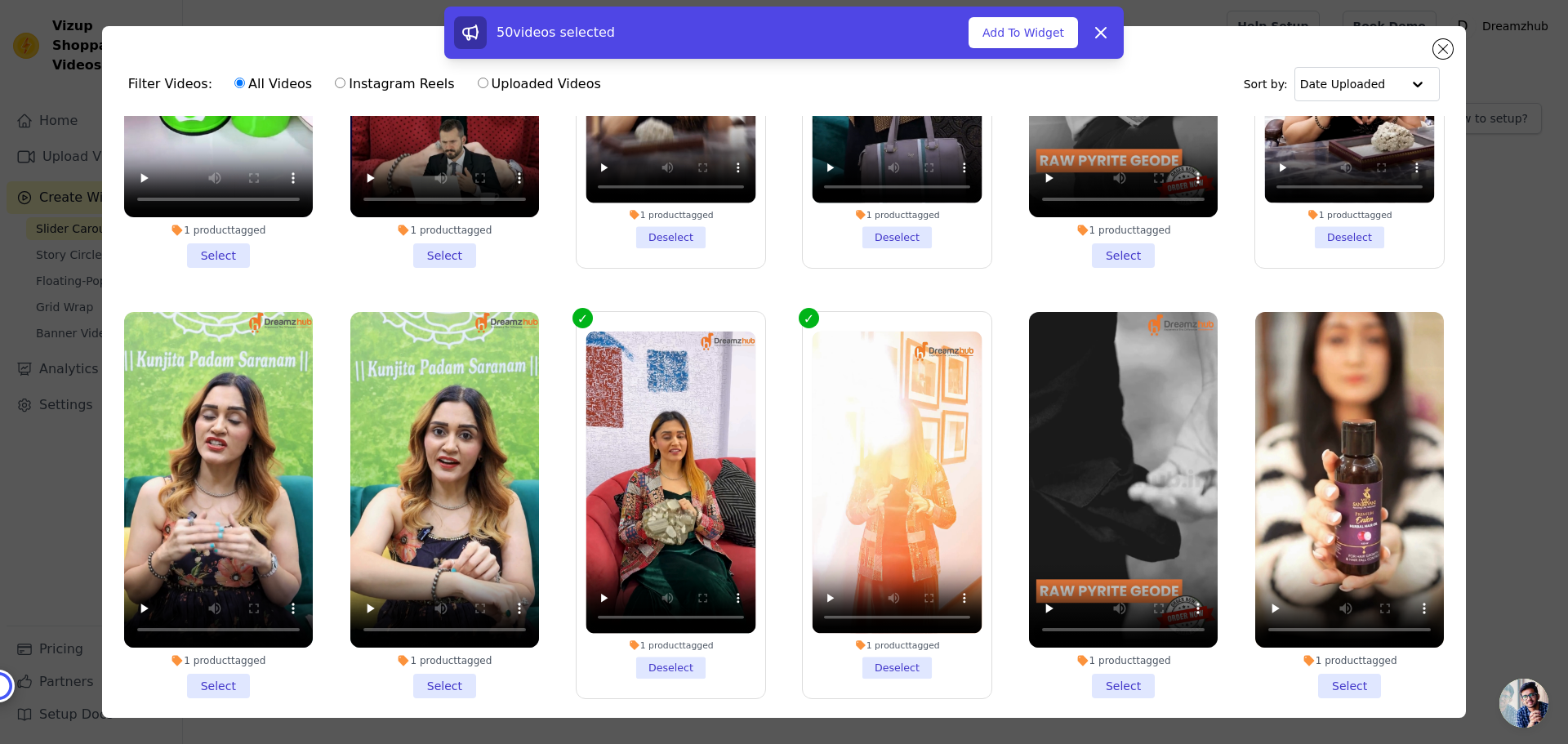
click at [1320, 575] on li "1 product tagged Select" at bounding box center [1349, 505] width 189 height 386
click at [0, 0] on input "1 product tagged Select" at bounding box center [0, 0] width 0 height 0
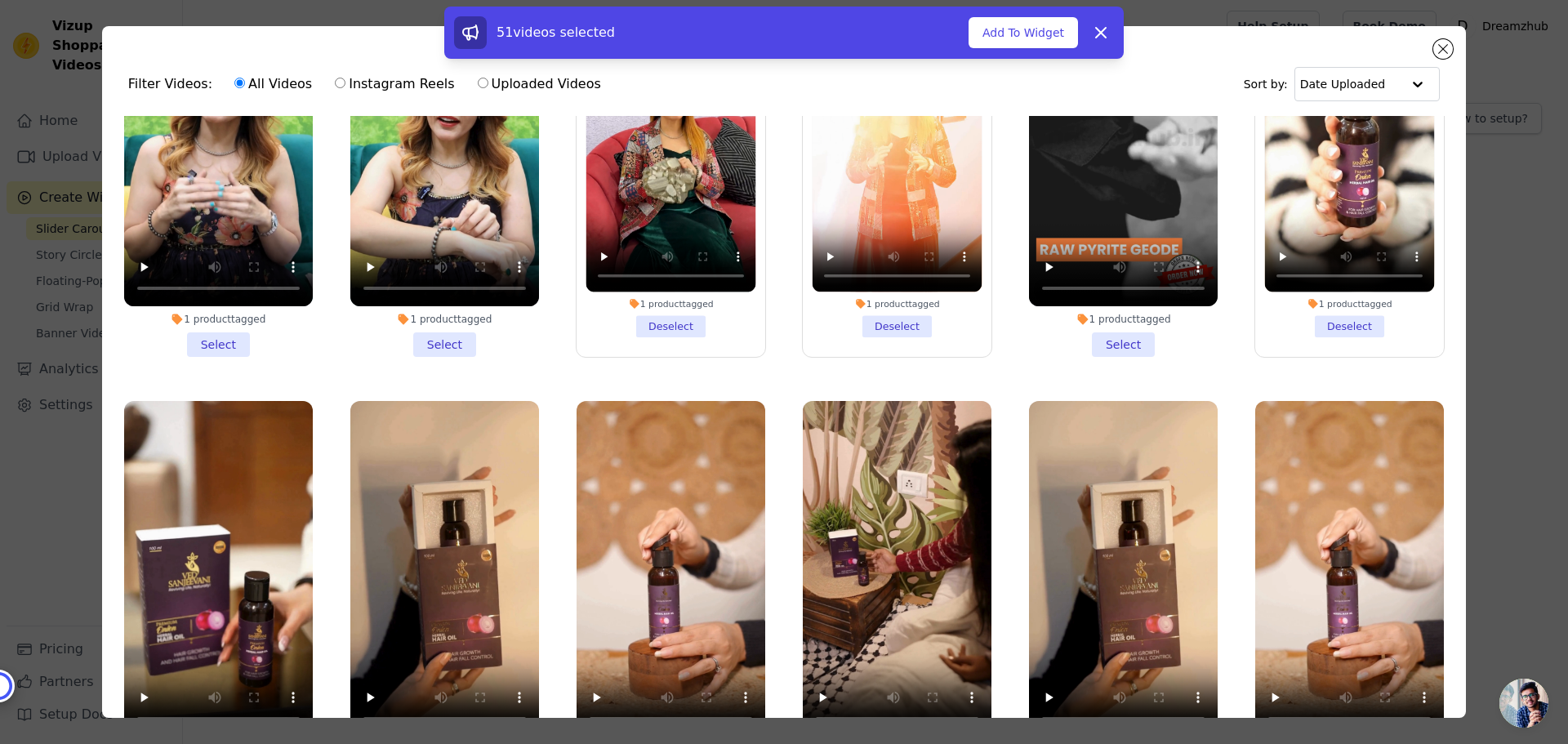
scroll to position [7191, 0]
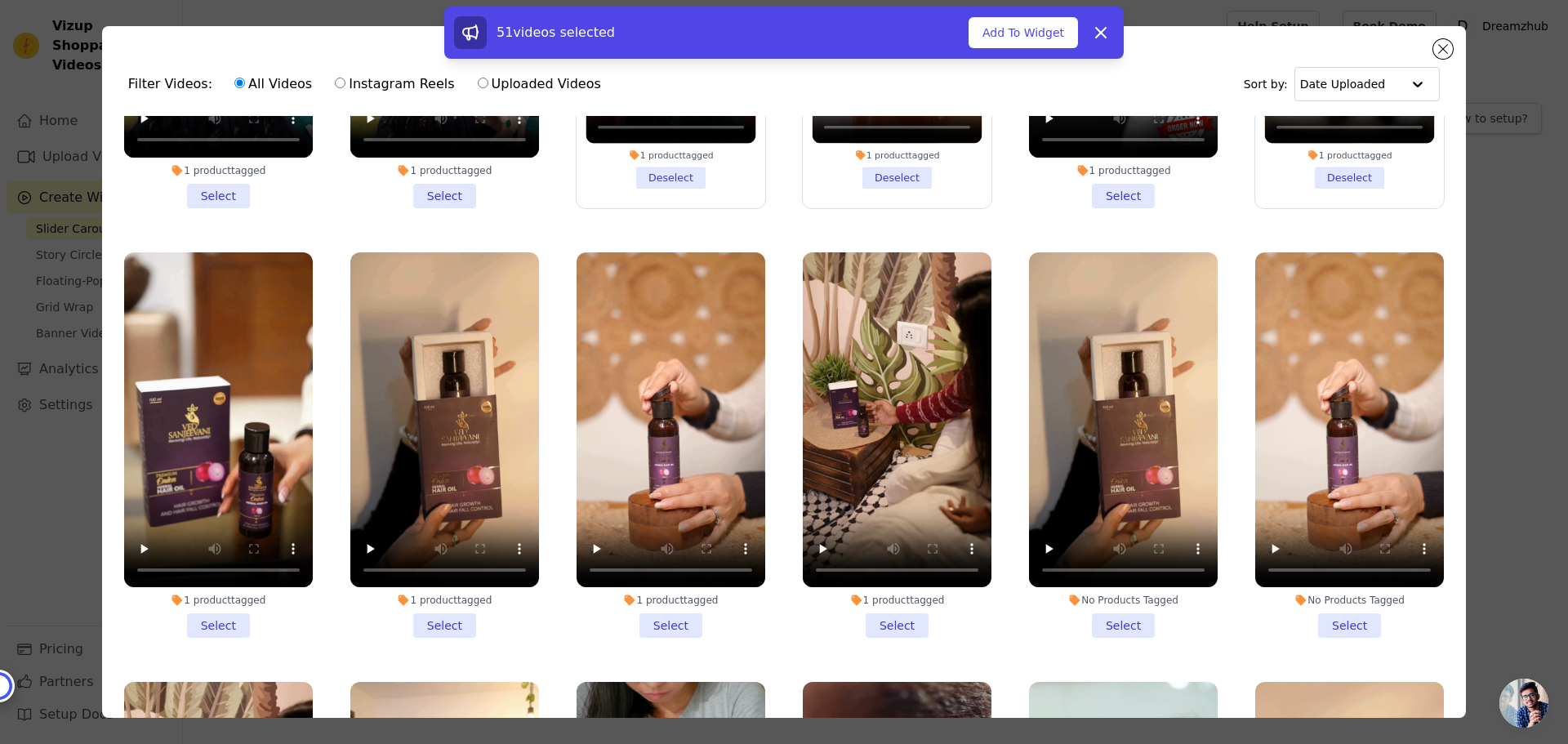
click at [227, 520] on li "1 product tagged Select" at bounding box center [219, 445] width 189 height 386
click at [0, 0] on input "1 product tagged Select" at bounding box center [0, 0] width 0 height 0
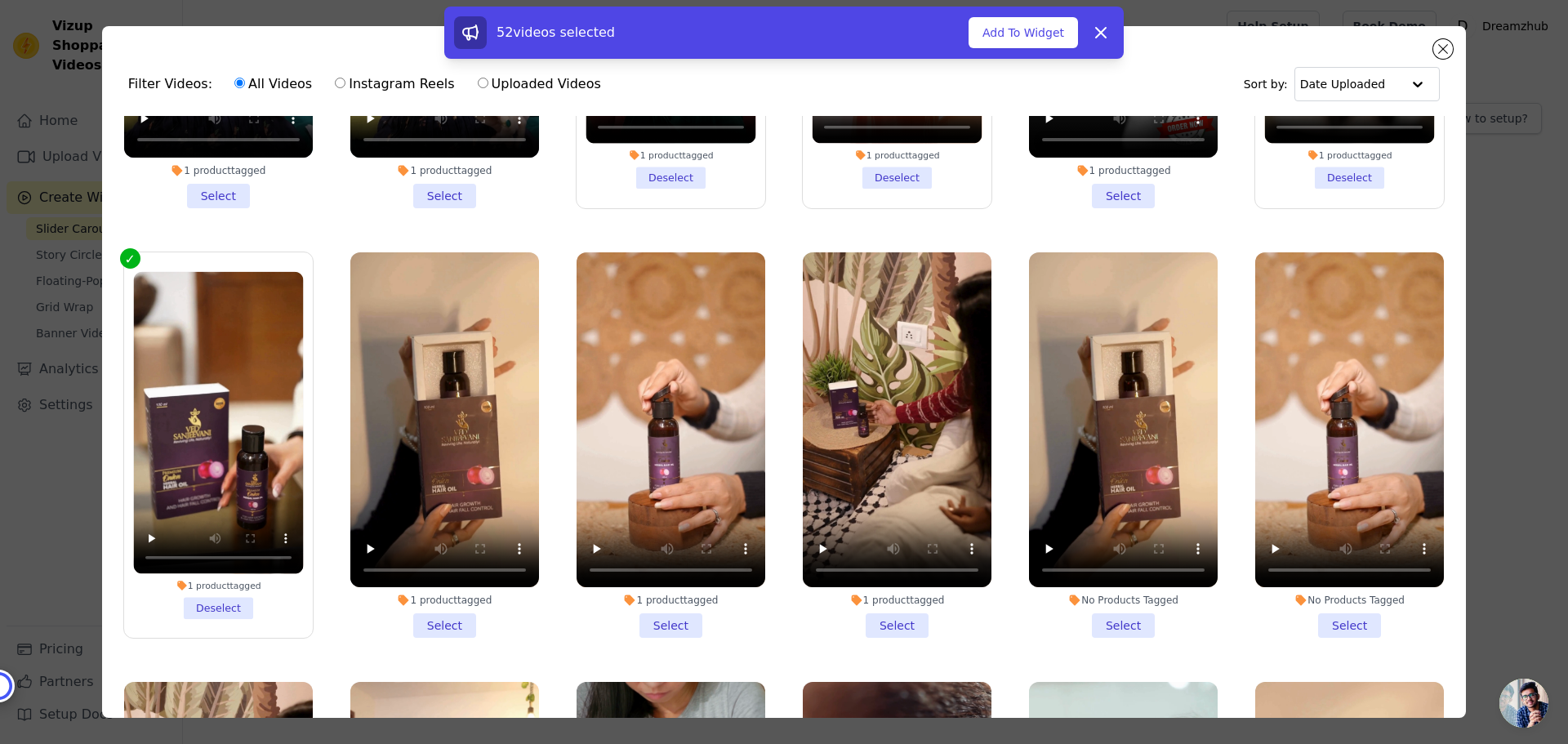
click at [1107, 512] on li "No Products Tagged Select" at bounding box center [1123, 445] width 189 height 386
click at [0, 0] on input "No Products Tagged Select" at bounding box center [0, 0] width 0 height 0
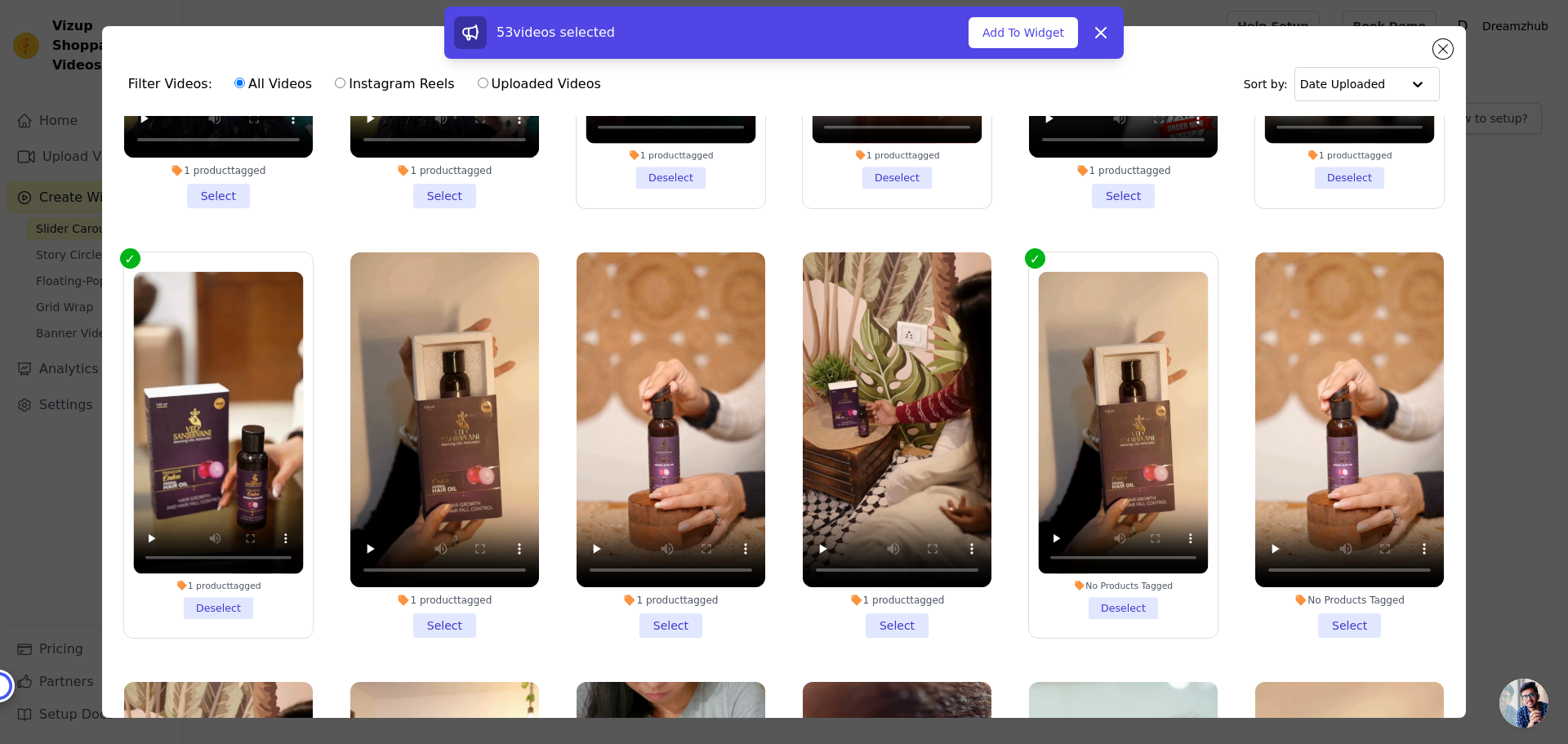
click at [888, 519] on li "1 product tagged Select" at bounding box center [897, 445] width 189 height 386
click at [0, 0] on input "1 product tagged Select" at bounding box center [0, 0] width 0 height 0
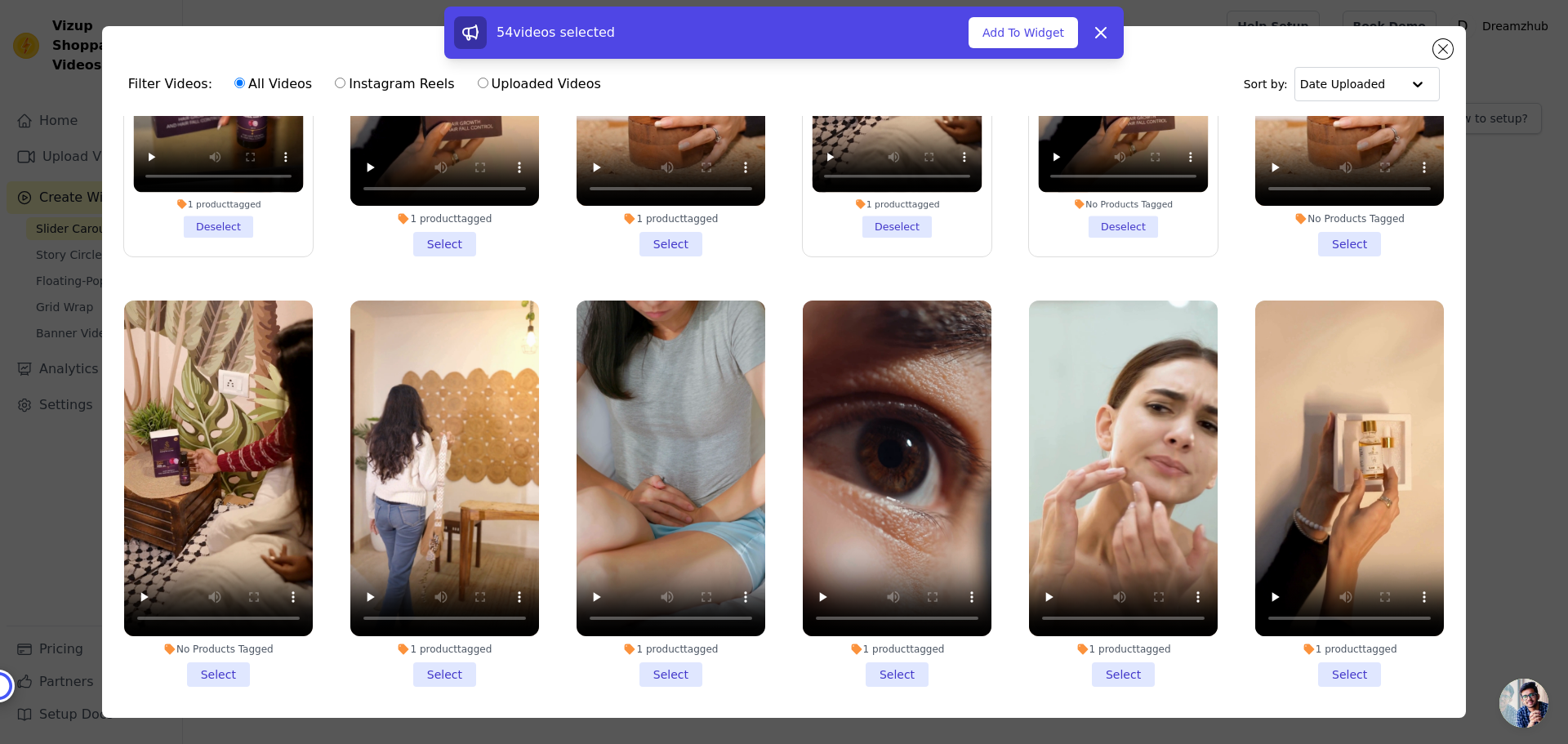
scroll to position [7599, 0]
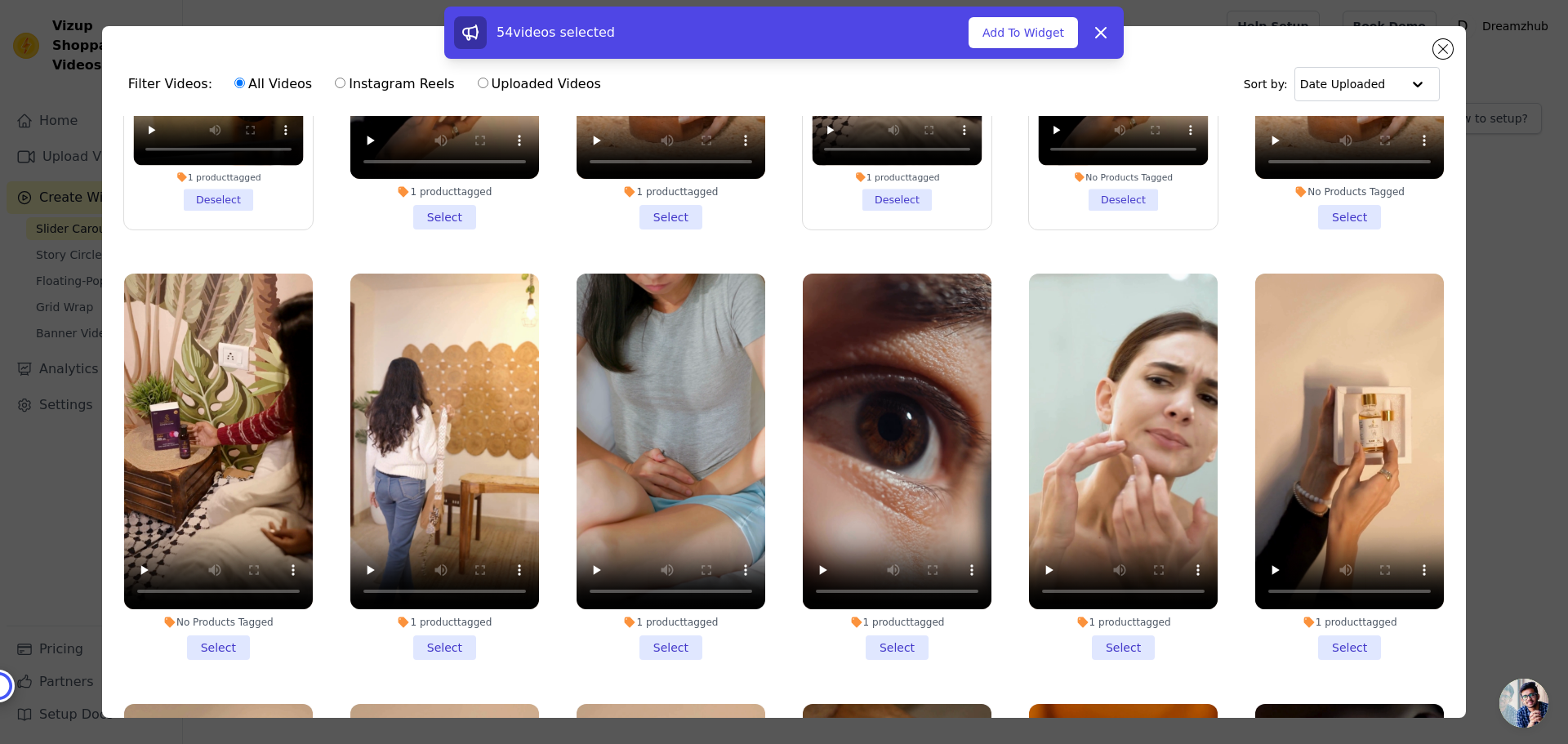
click at [1097, 546] on label "1 product tagged Select" at bounding box center [1123, 467] width 191 height 388
click at [0, 0] on input "1 product tagged Select" at bounding box center [0, 0] width 0 height 0
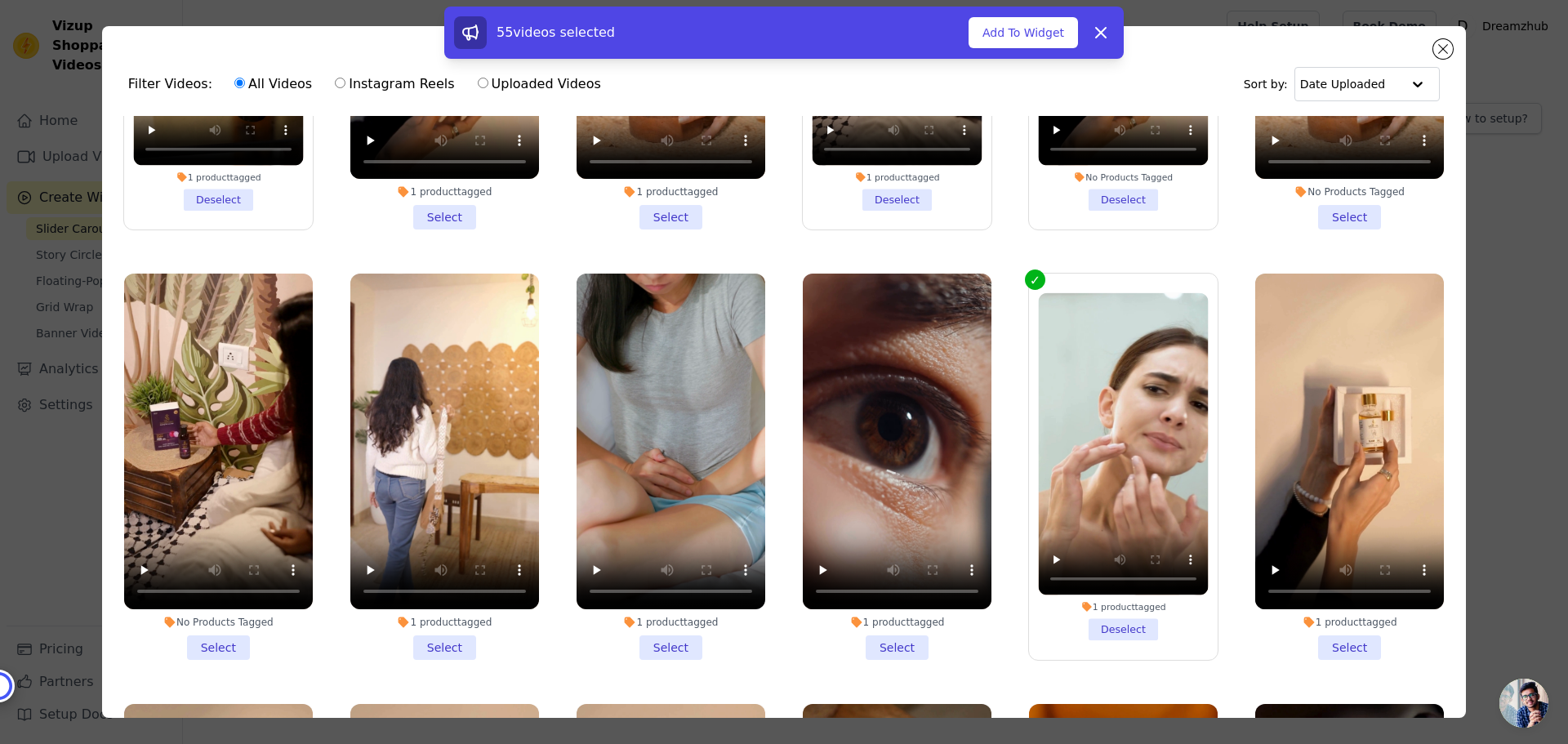
click at [1333, 538] on li "1 product tagged Select" at bounding box center [1349, 467] width 189 height 386
click at [0, 0] on input "1 product tagged Select" at bounding box center [0, 0] width 0 height 0
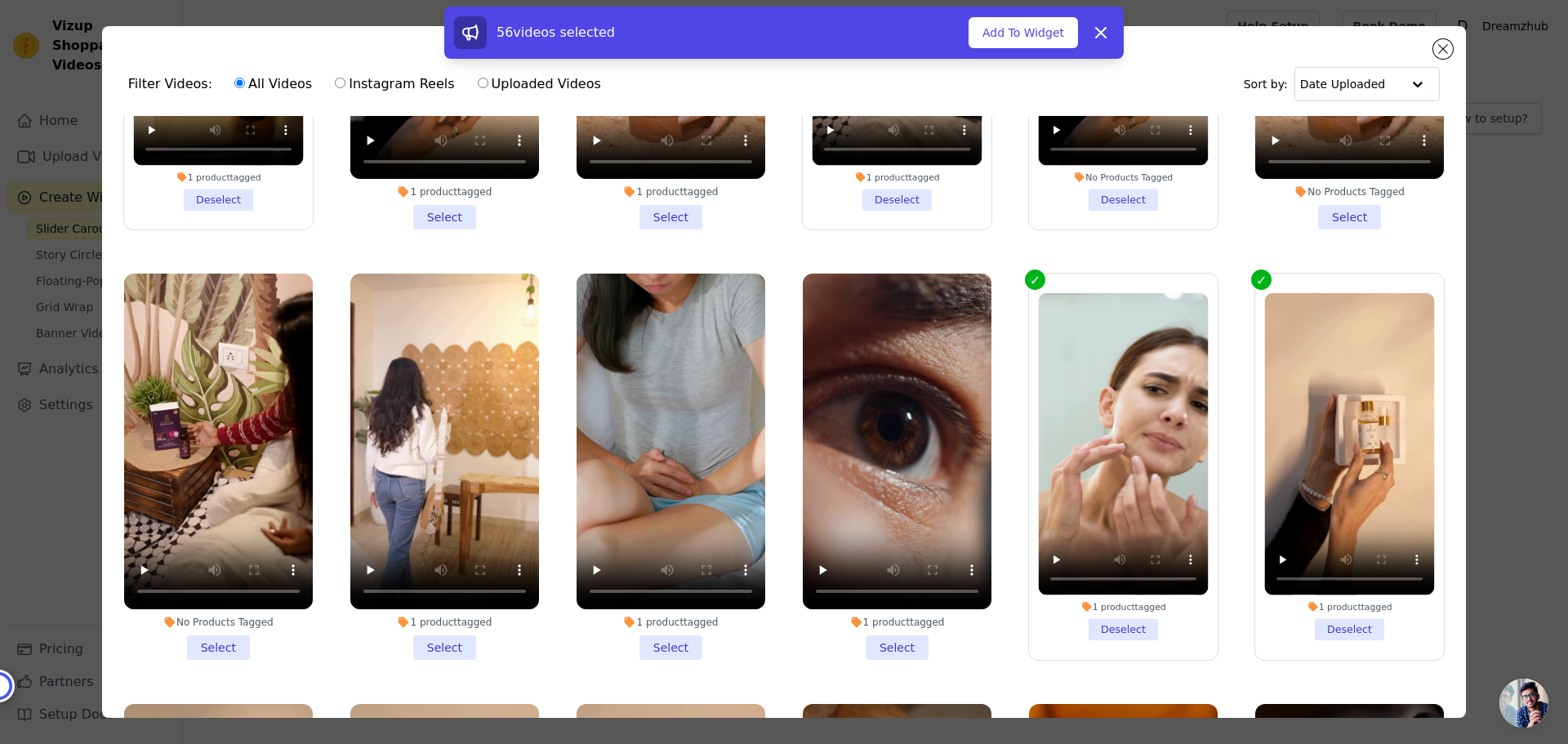
click at [678, 529] on li "1 product tagged Select" at bounding box center [671, 467] width 189 height 386
click at [0, 0] on input "1 product tagged Select" at bounding box center [0, 0] width 0 height 0
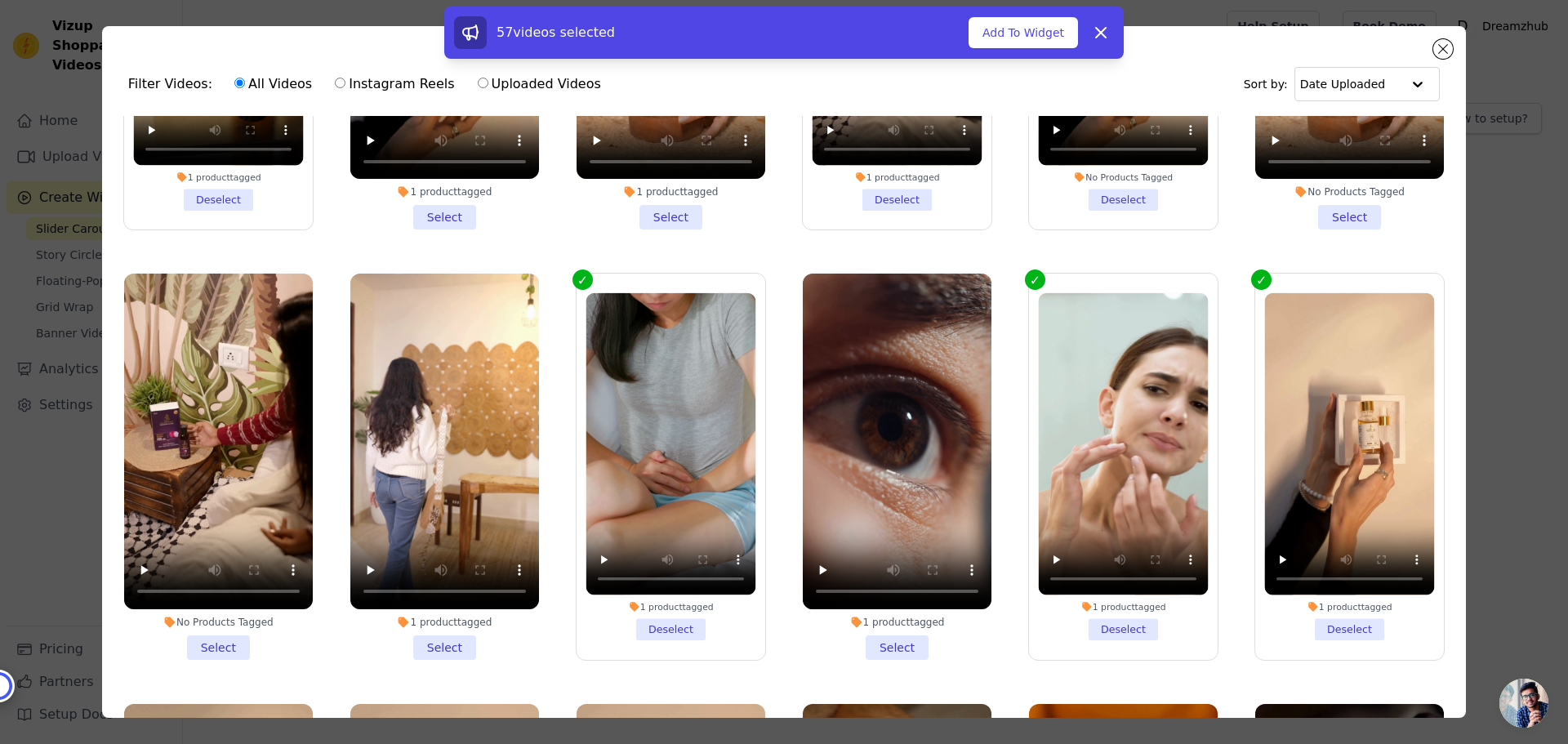
click at [438, 531] on li "1 product tagged Select" at bounding box center [445, 467] width 189 height 386
click at [0, 0] on input "1 product tagged Select" at bounding box center [0, 0] width 0 height 0
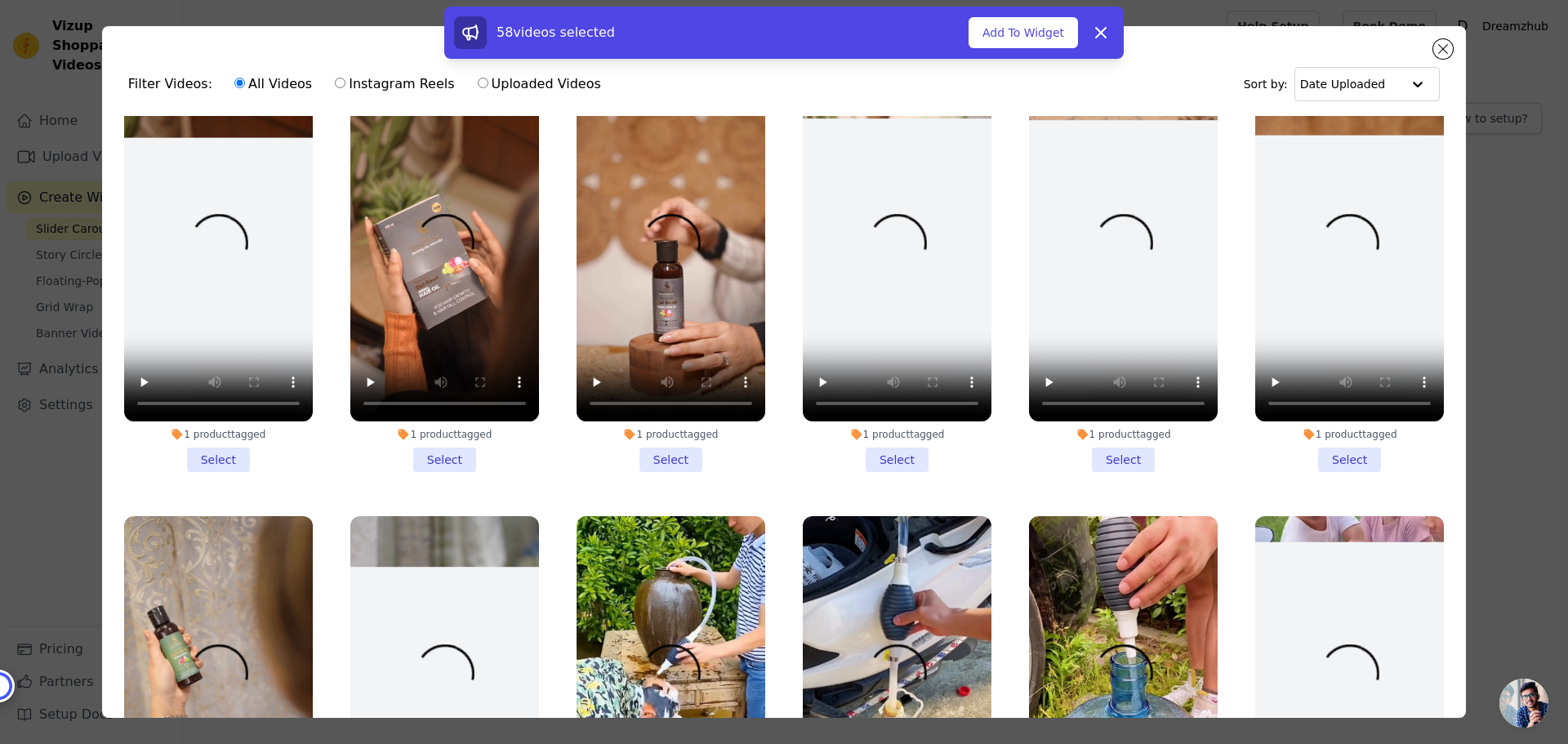
scroll to position [8811, 0]
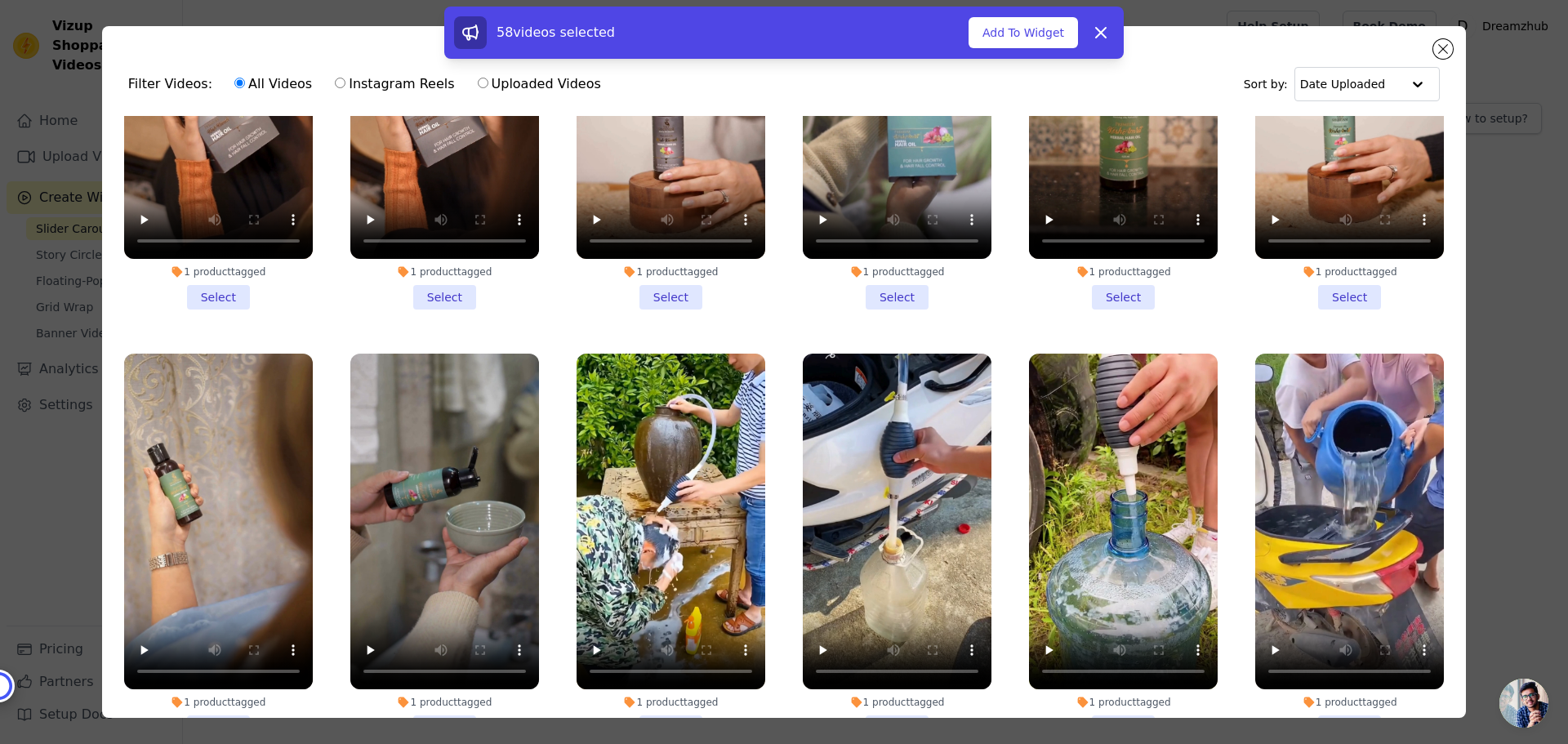
click at [675, 589] on li "1 product tagged Select" at bounding box center [671, 546] width 189 height 386
click at [0, 0] on input "1 product tagged Select" at bounding box center [0, 0] width 0 height 0
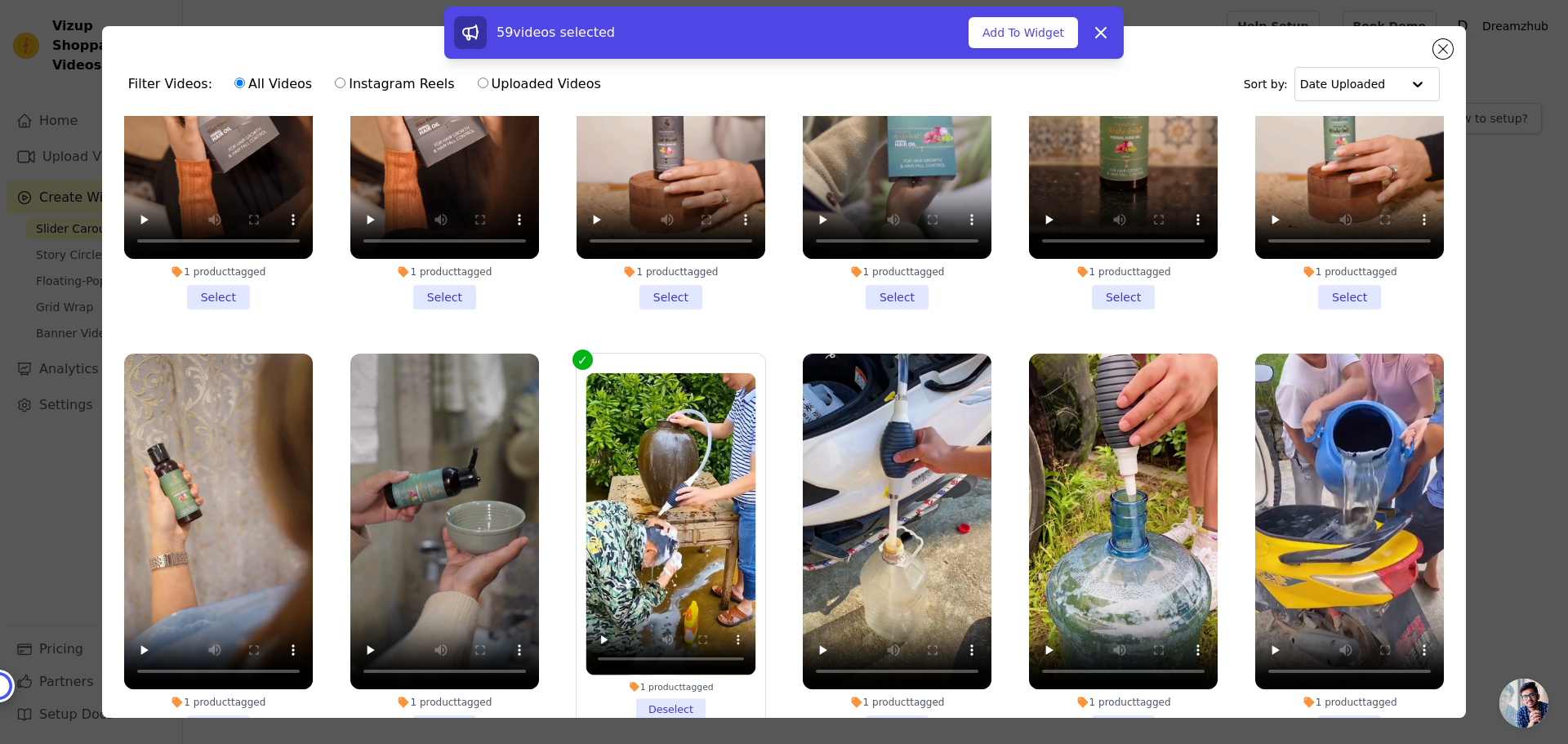
click at [898, 595] on li "1 product tagged Select" at bounding box center [897, 546] width 189 height 386
click at [0, 0] on input "1 product tagged Select" at bounding box center [0, 0] width 0 height 0
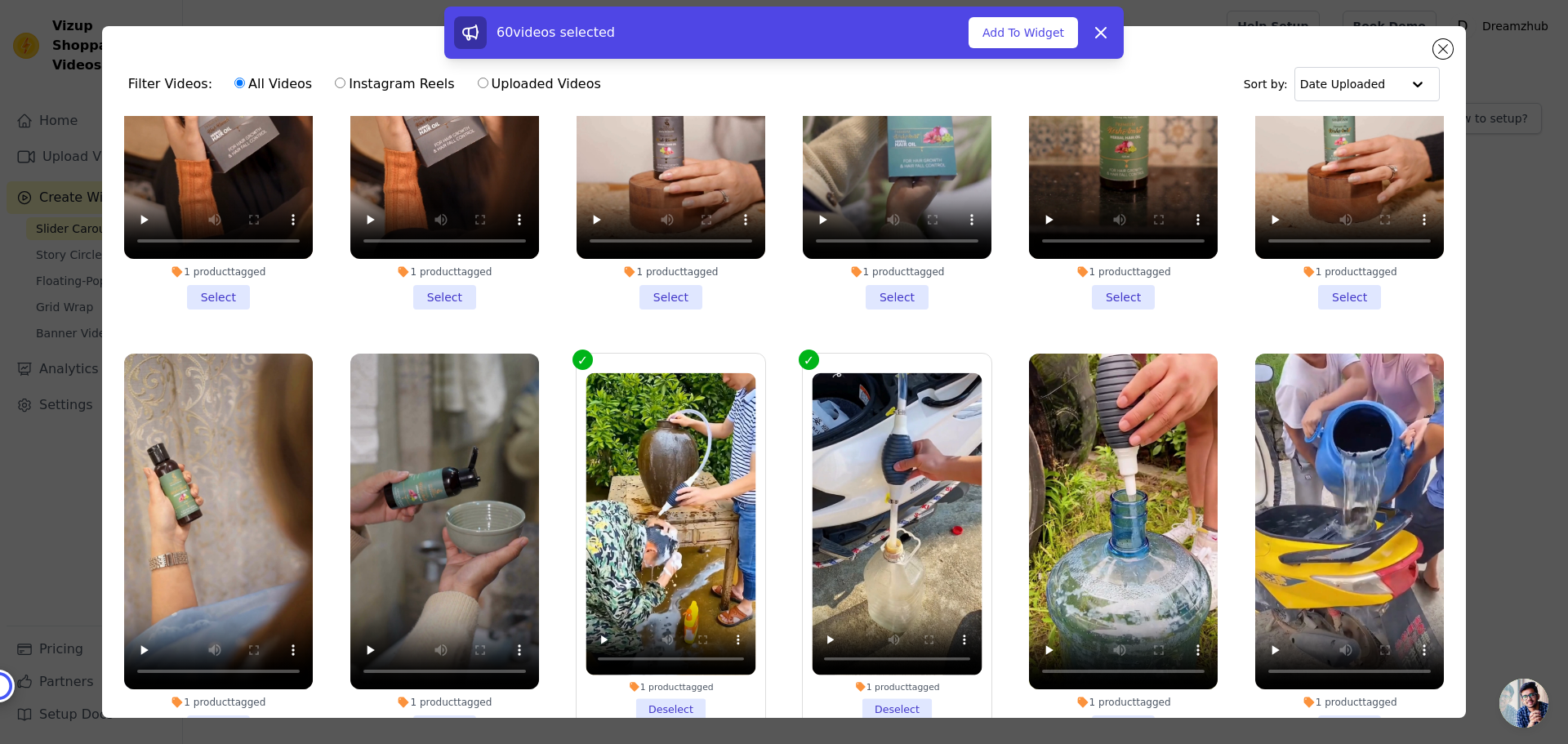
click at [1329, 589] on li "1 product tagged Select" at bounding box center [1349, 546] width 189 height 386
click at [0, 0] on input "1 product tagged Select" at bounding box center [0, 0] width 0 height 0
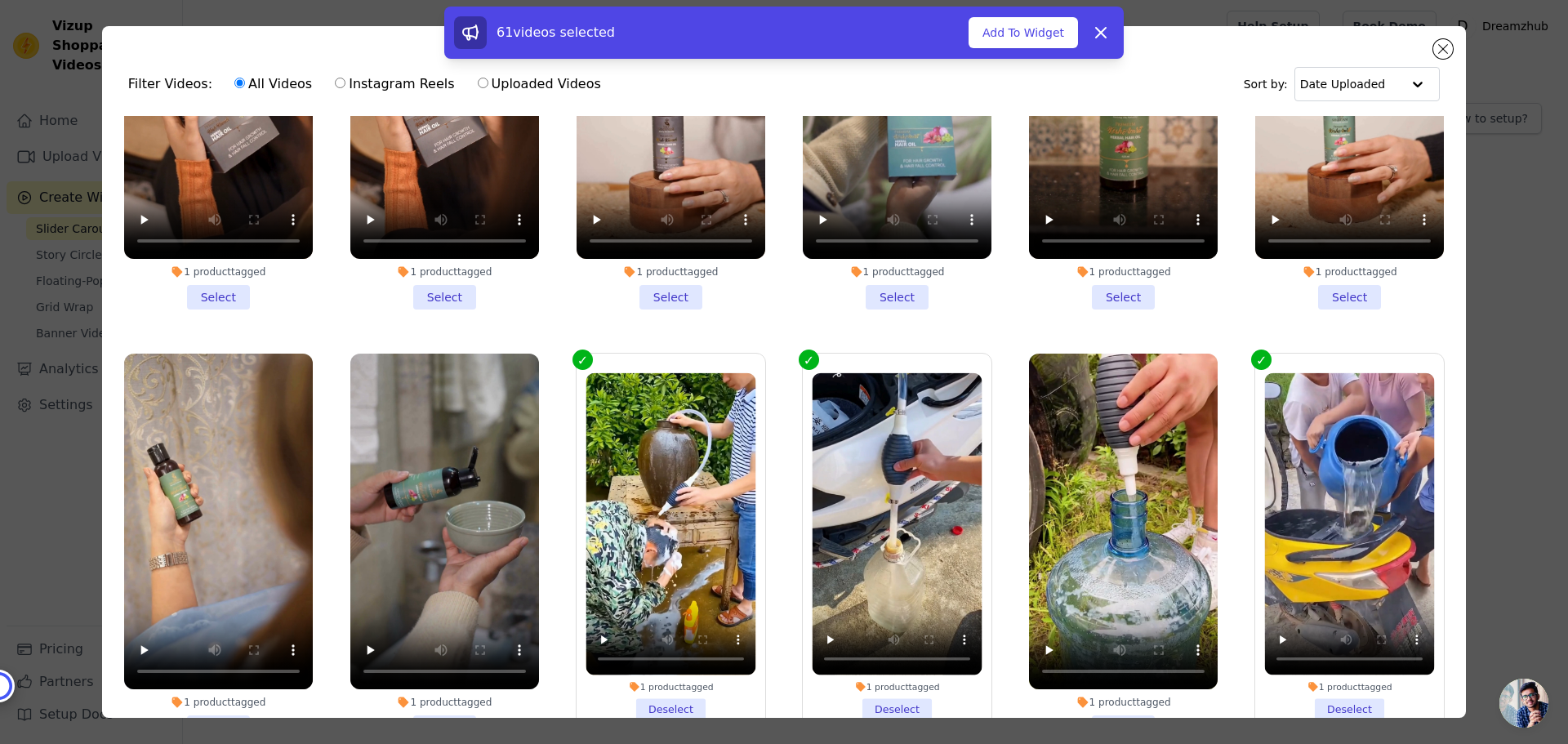
click at [1338, 579] on li "1 product tagged Deselect" at bounding box center [1349, 546] width 170 height 348
click at [0, 0] on input "1 product tagged Deselect" at bounding box center [0, 0] width 0 height 0
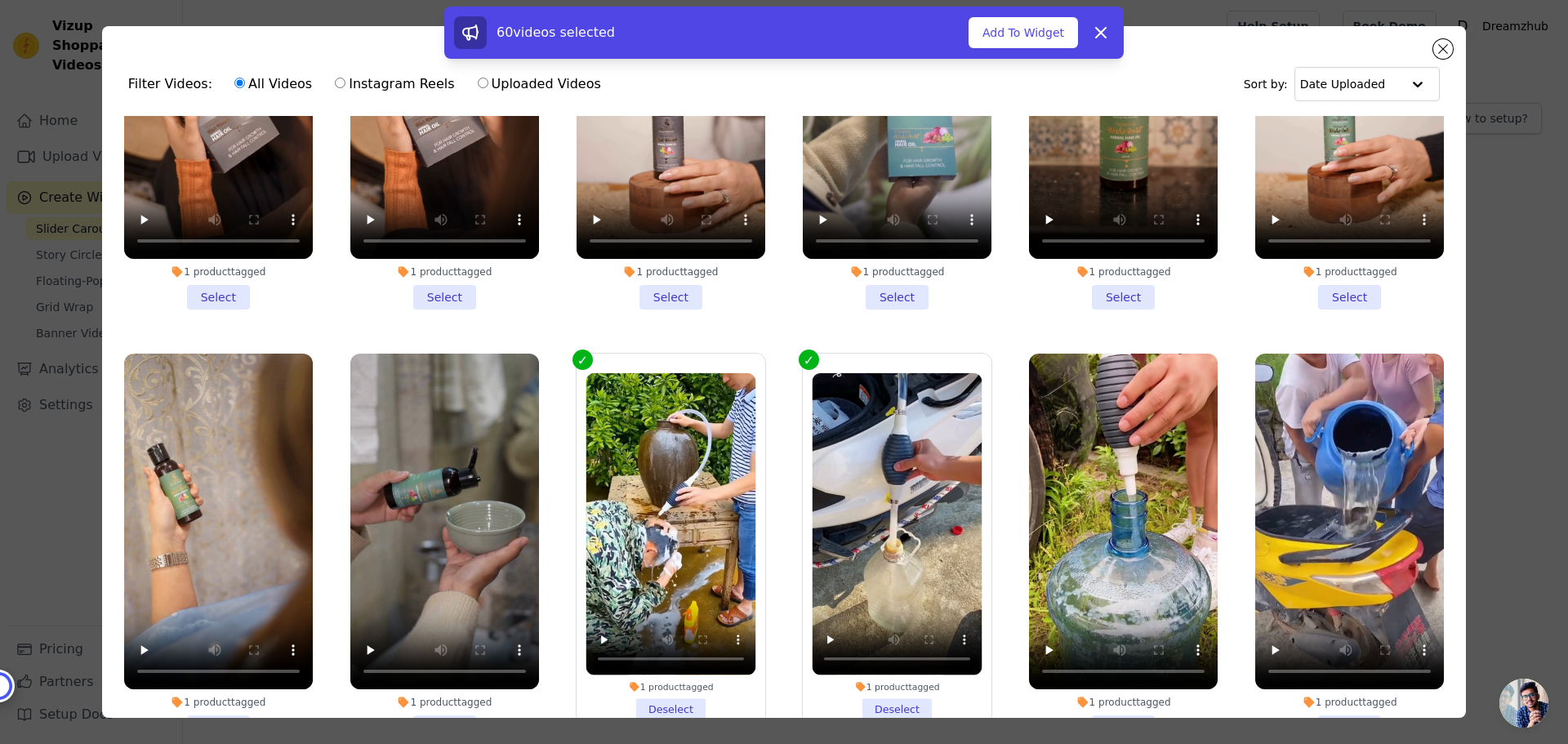
click at [1106, 599] on li "1 product tagged Select" at bounding box center [1123, 546] width 189 height 386
click at [0, 0] on input "1 product tagged Select" at bounding box center [0, 0] width 0 height 0
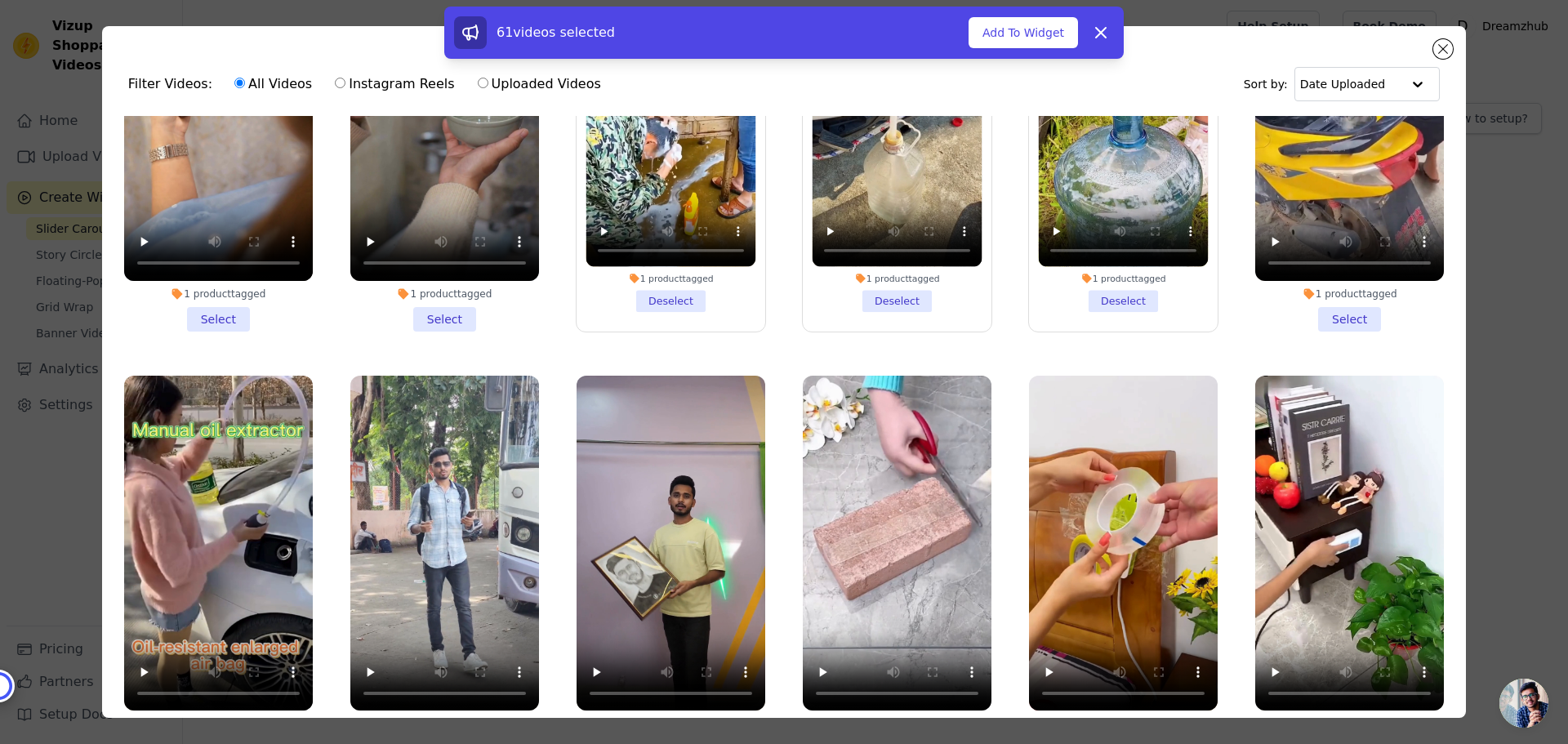
scroll to position [9382, 0]
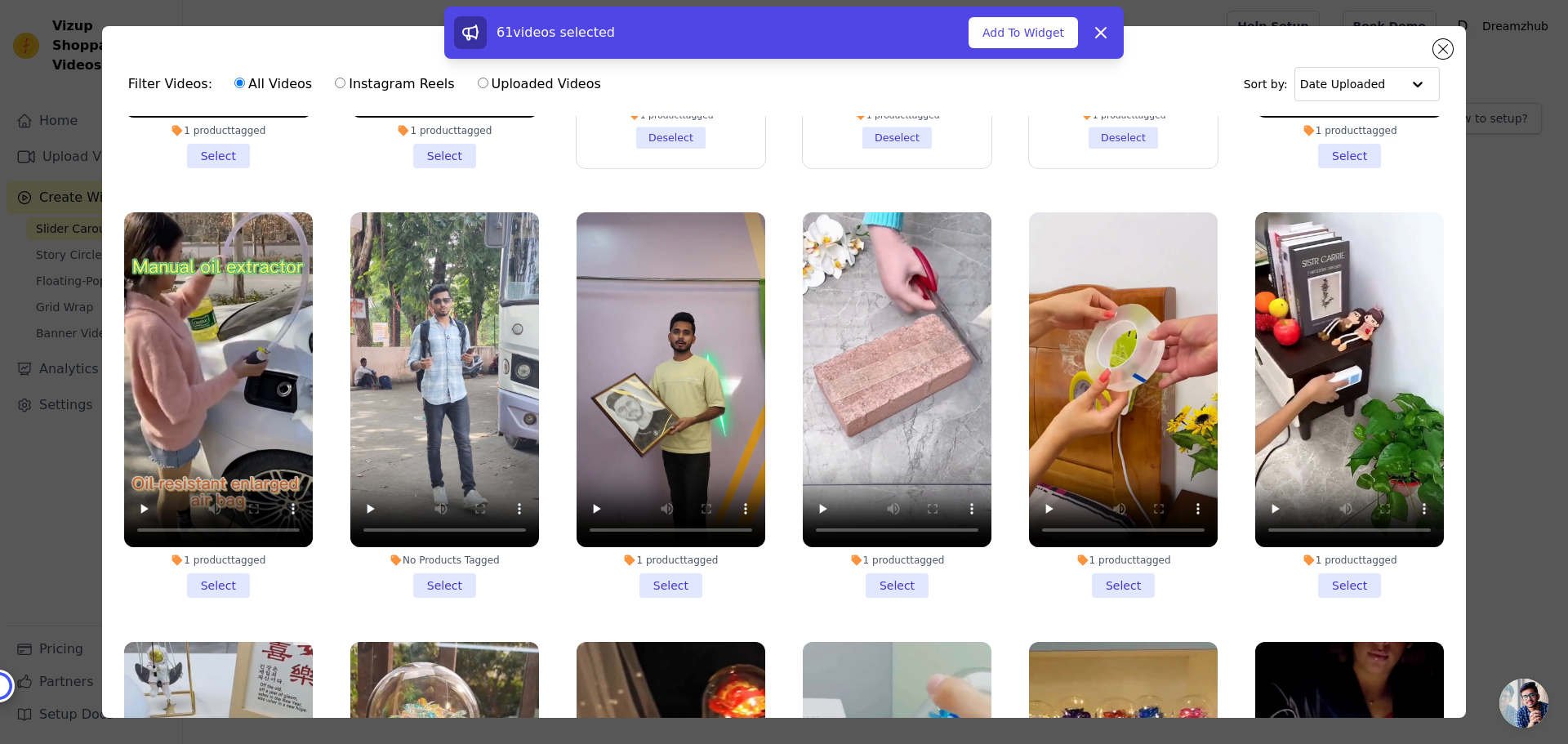
click at [1109, 440] on li "1 product tagged Select" at bounding box center [1123, 406] width 189 height 386
click at [0, 0] on input "1 product tagged Select" at bounding box center [0, 0] width 0 height 0
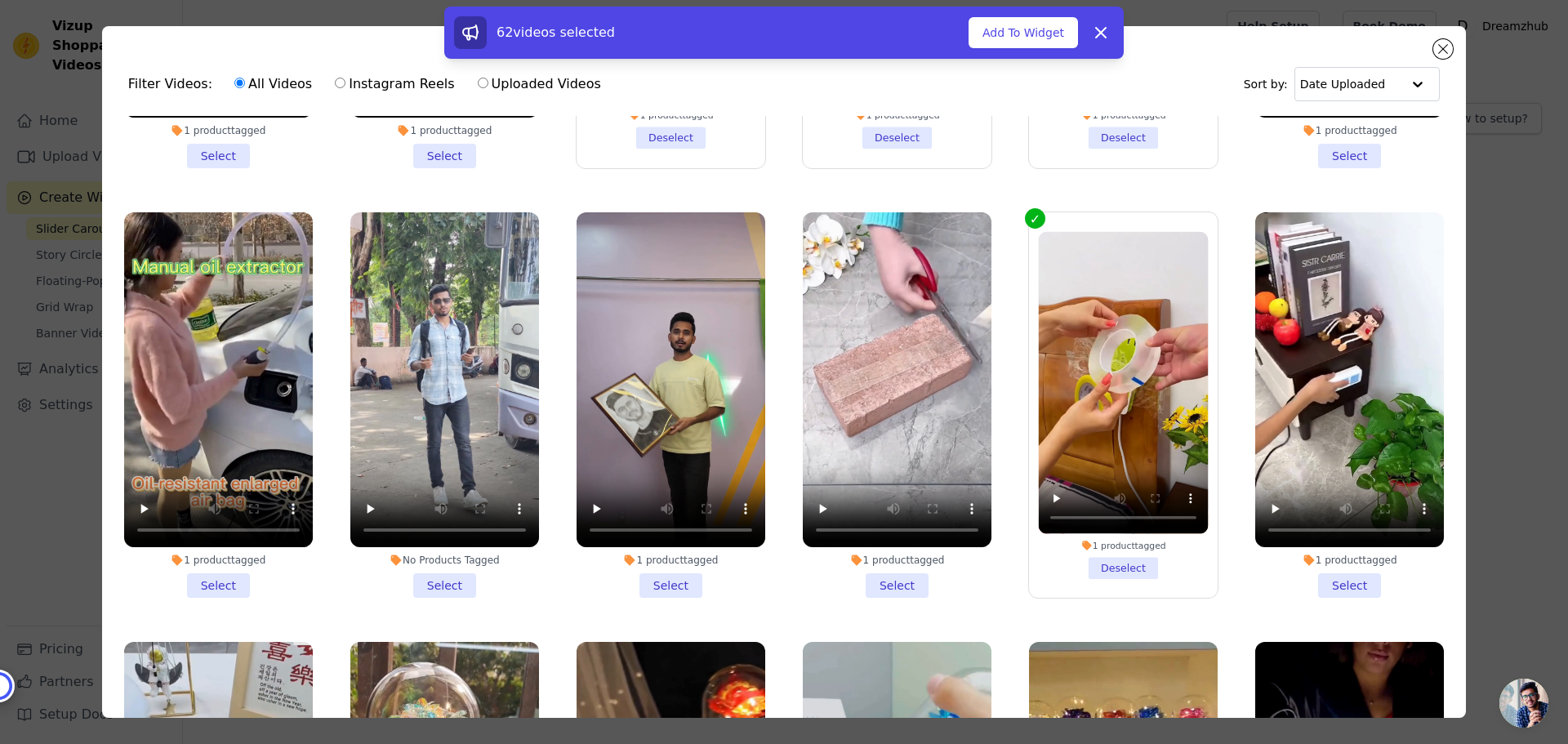
click at [1324, 440] on li "1 product tagged Select" at bounding box center [1349, 406] width 189 height 386
click at [0, 0] on input "1 product tagged Select" at bounding box center [0, 0] width 0 height 0
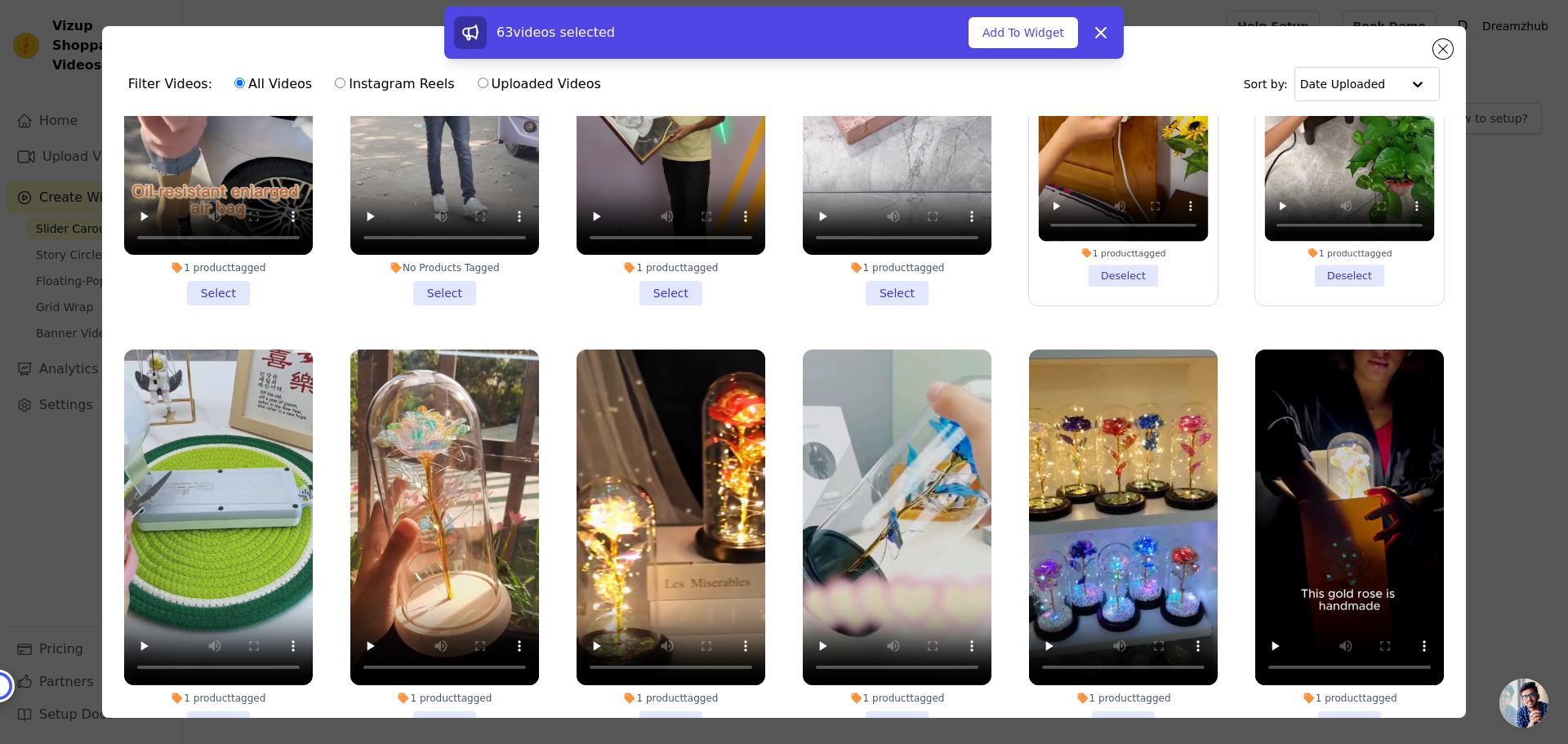
scroll to position [9791, 0]
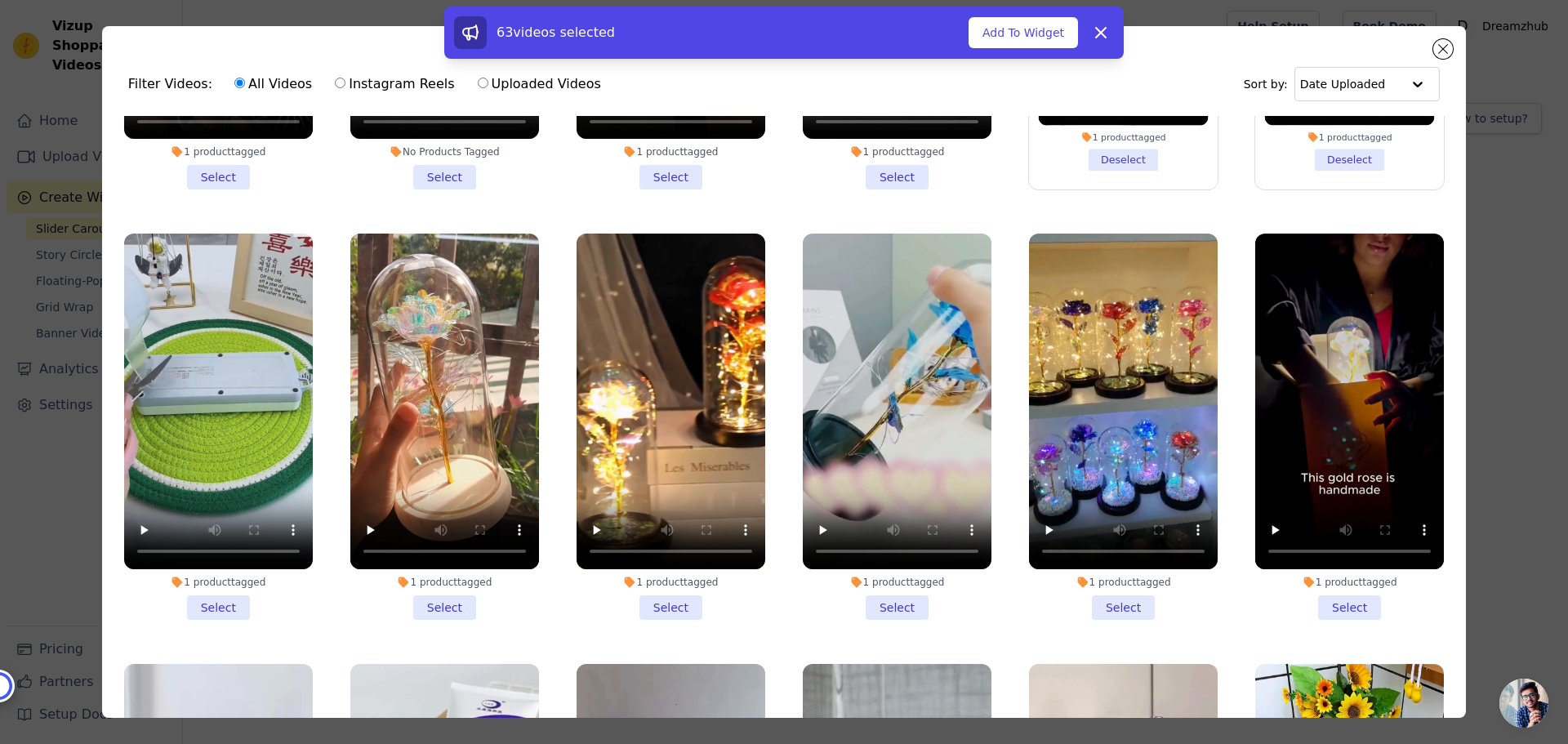
click at [664, 454] on li "1 product tagged Select" at bounding box center [671, 427] width 189 height 386
click at [0, 0] on input "1 product tagged Select" at bounding box center [0, 0] width 0 height 0
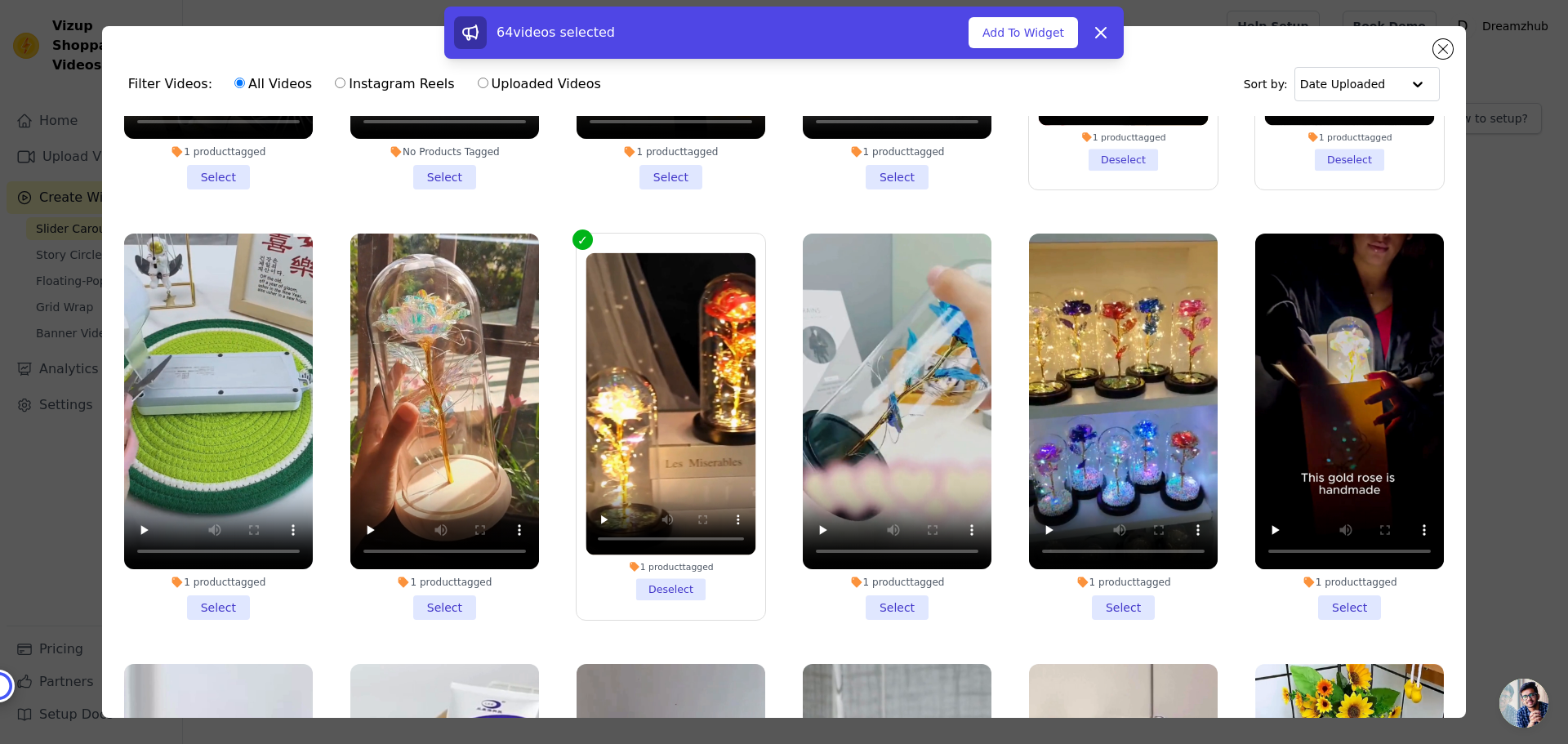
click at [1116, 467] on li "1 product tagged Select" at bounding box center [1123, 427] width 189 height 386
click at [0, 0] on input "1 product tagged Select" at bounding box center [0, 0] width 0 height 0
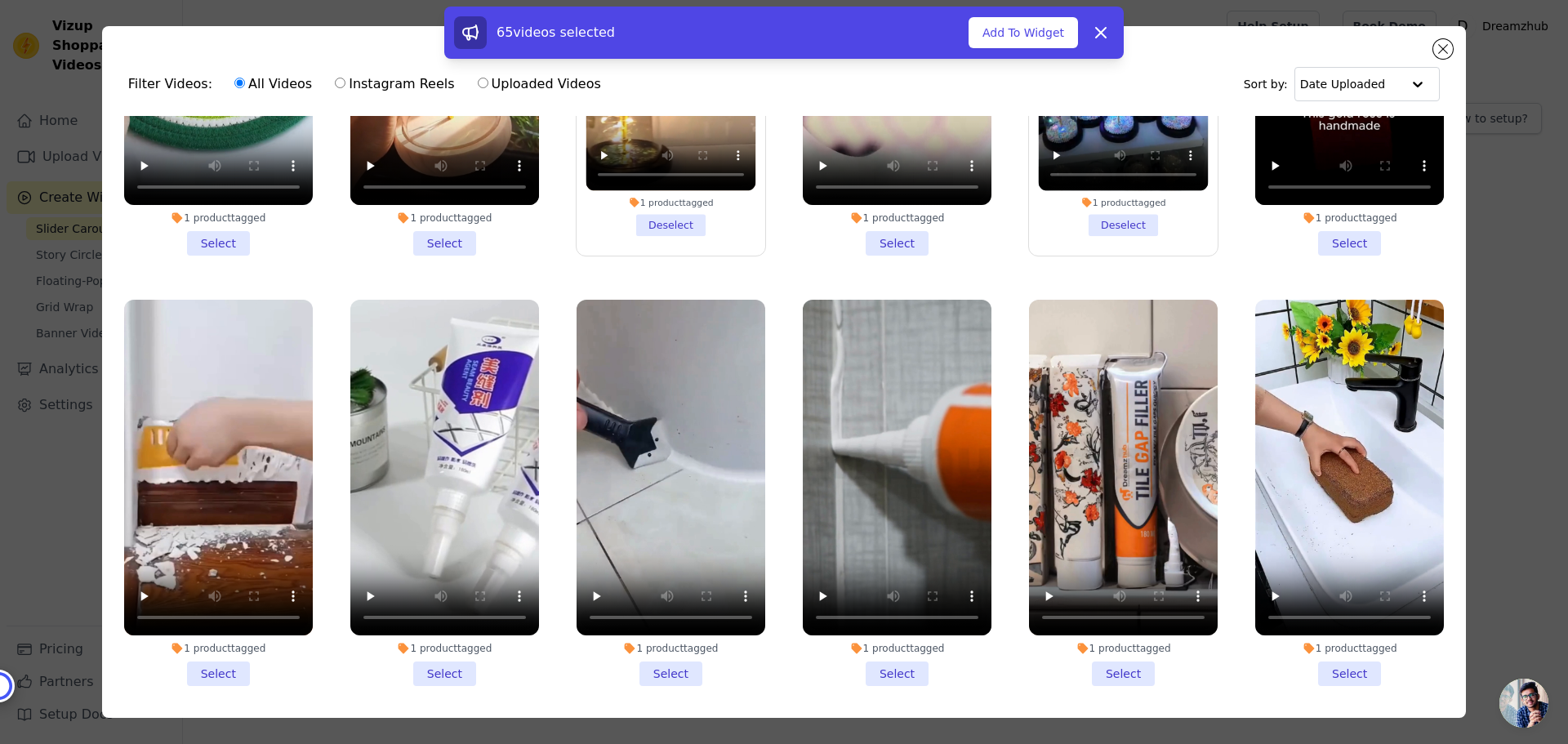
scroll to position [10282, 0]
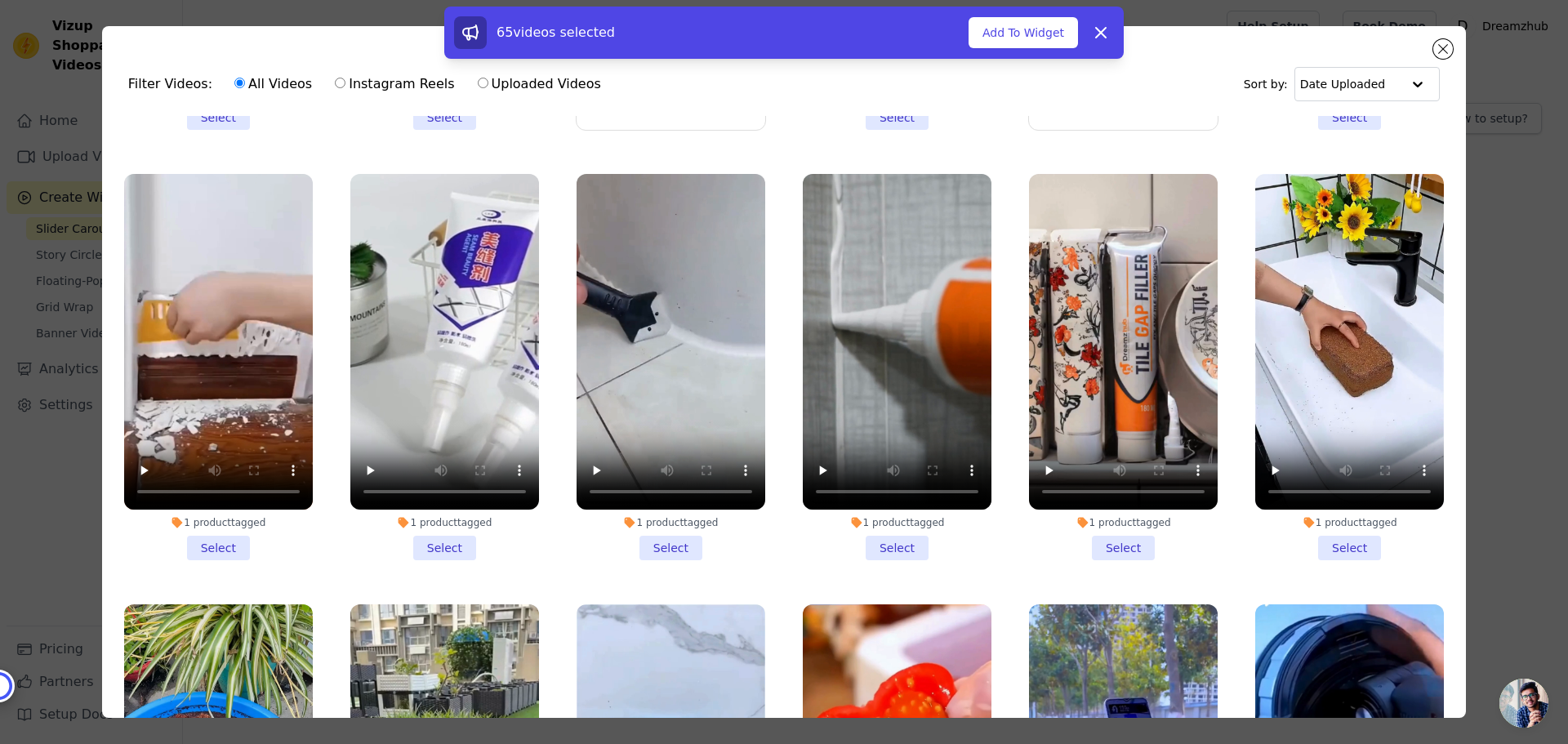
click at [440, 401] on li "1 product tagged Select" at bounding box center [445, 367] width 189 height 386
click at [0, 0] on input "1 product tagged Select" at bounding box center [0, 0] width 0 height 0
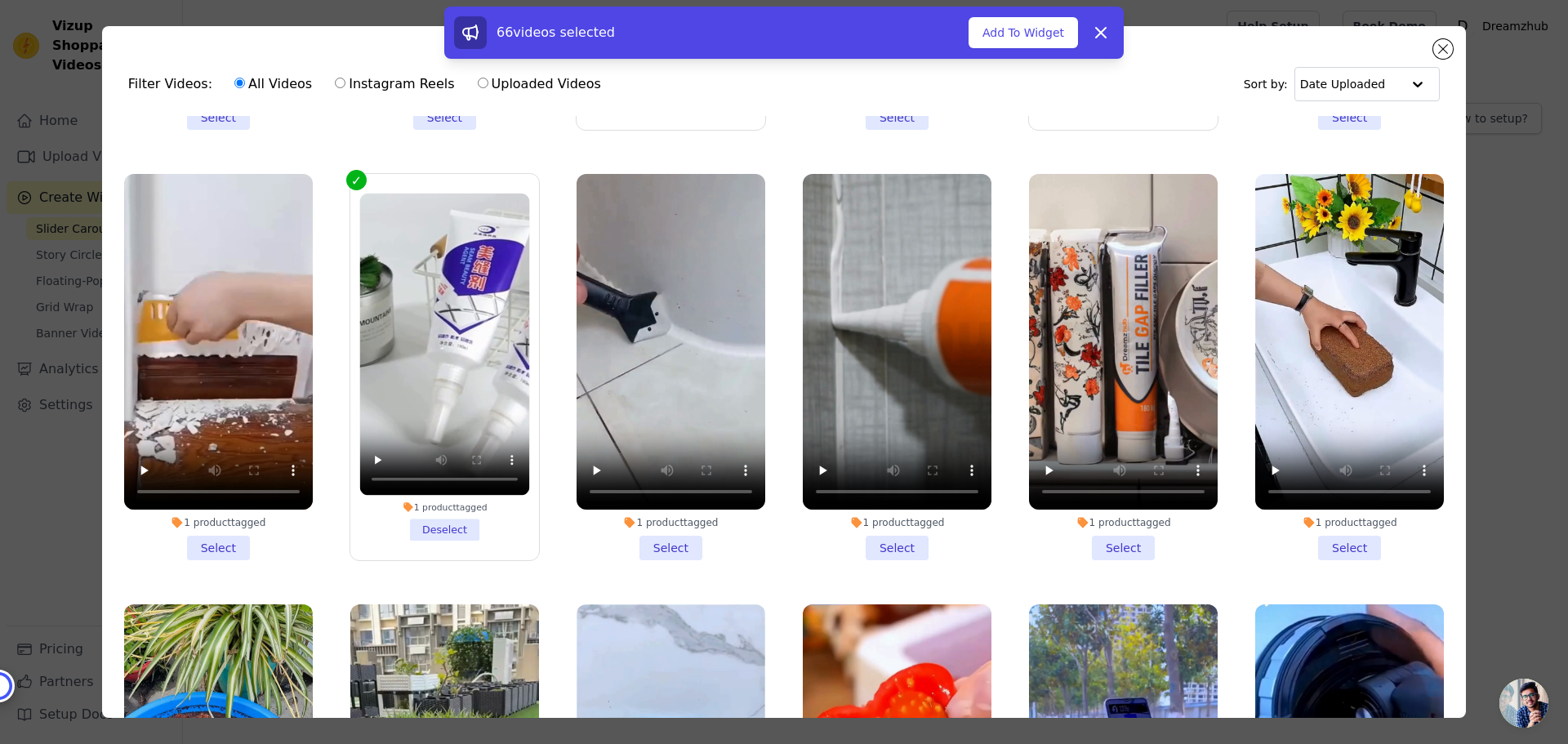
click at [226, 407] on li "1 product tagged Select" at bounding box center [219, 367] width 189 height 386
click at [0, 0] on input "1 product tagged Select" at bounding box center [0, 0] width 0 height 0
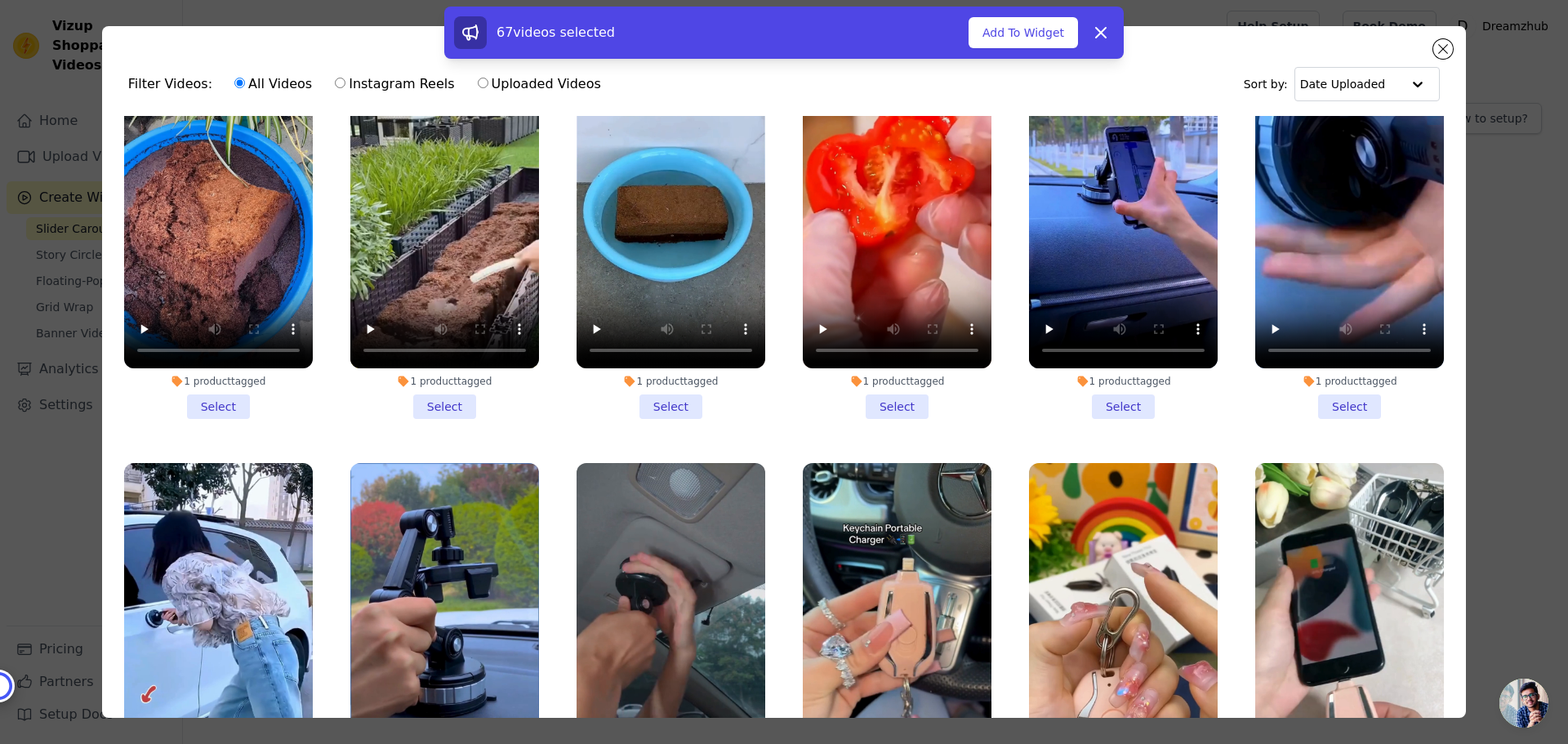
scroll to position [11017, 0]
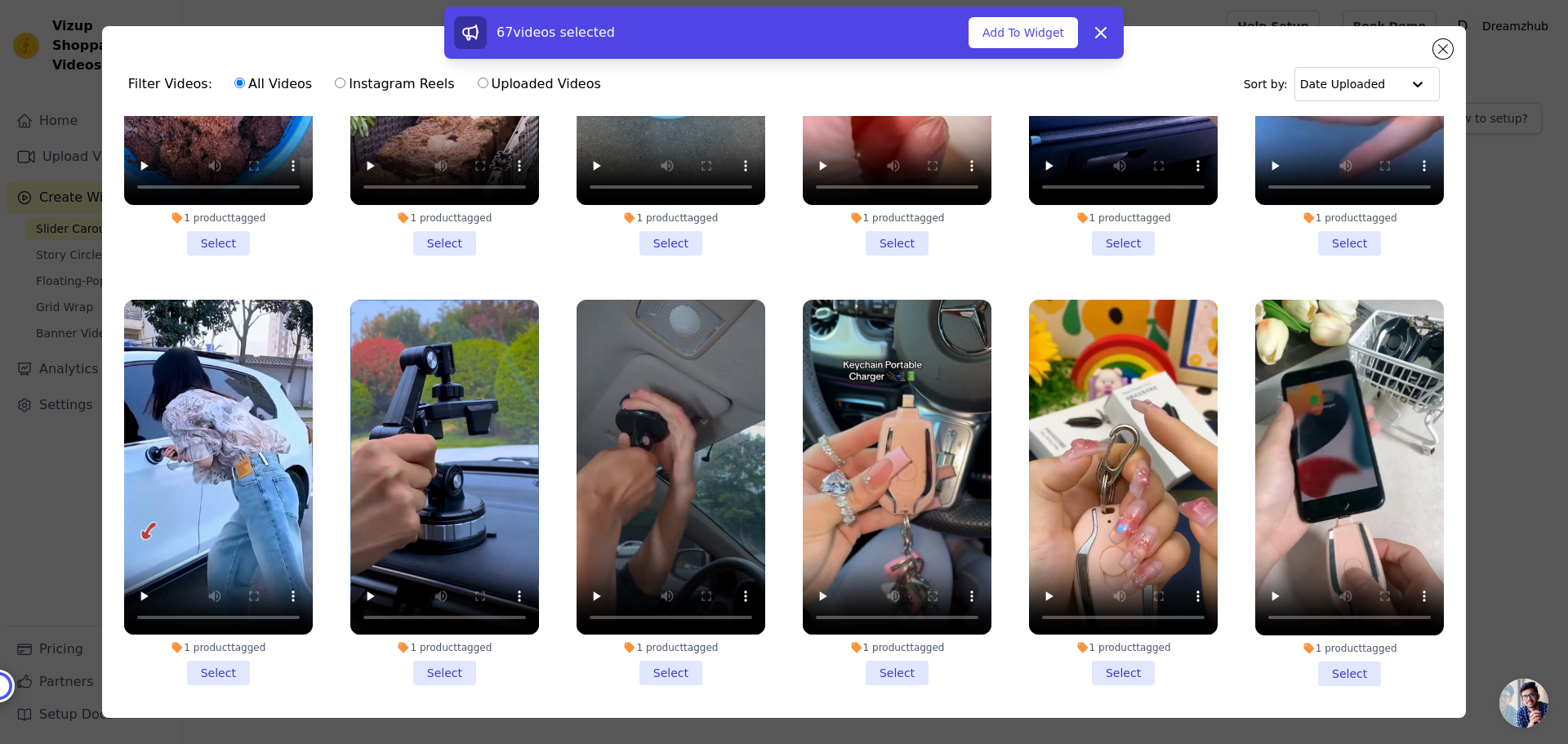
click at [440, 506] on li "1 product tagged Select" at bounding box center [445, 493] width 189 height 386
click at [0, 0] on input "1 product tagged Select" at bounding box center [0, 0] width 0 height 0
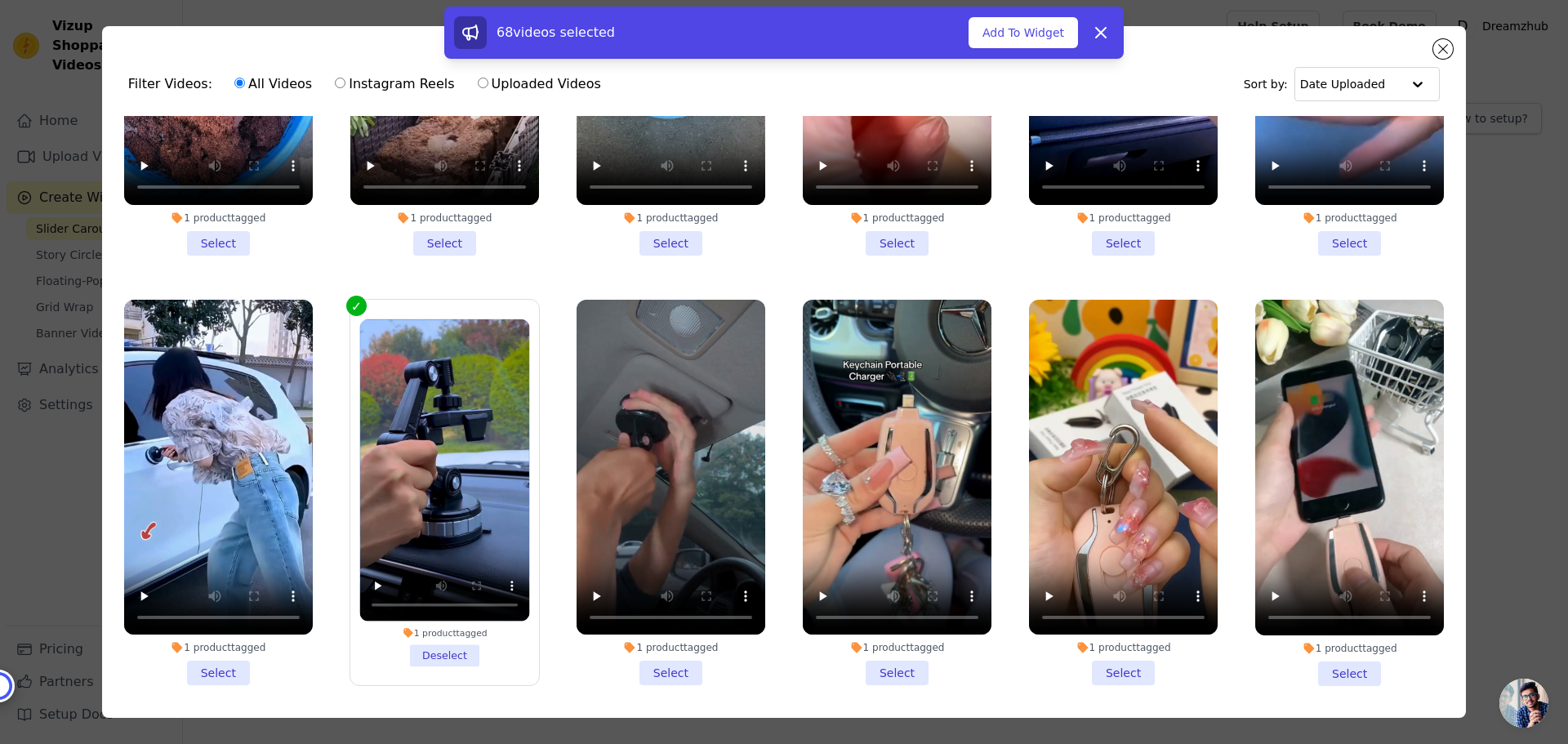
click at [224, 506] on li "1 product tagged Select" at bounding box center [219, 493] width 189 height 386
click at [0, 0] on input "1 product tagged Select" at bounding box center [0, 0] width 0 height 0
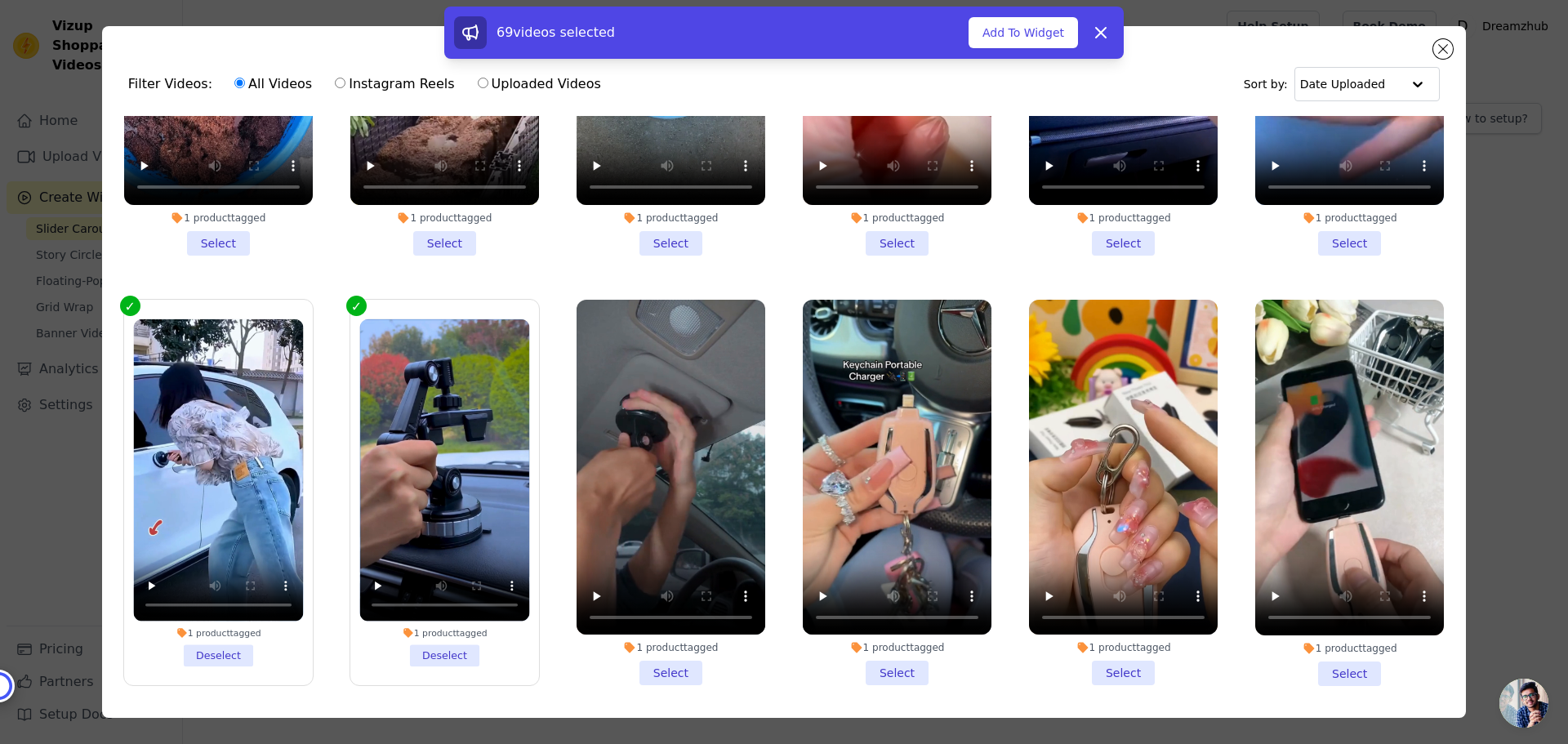
click at [1112, 508] on li "1 product tagged Select" at bounding box center [1123, 493] width 189 height 386
click at [0, 0] on input "1 product tagged Select" at bounding box center [0, 0] width 0 height 0
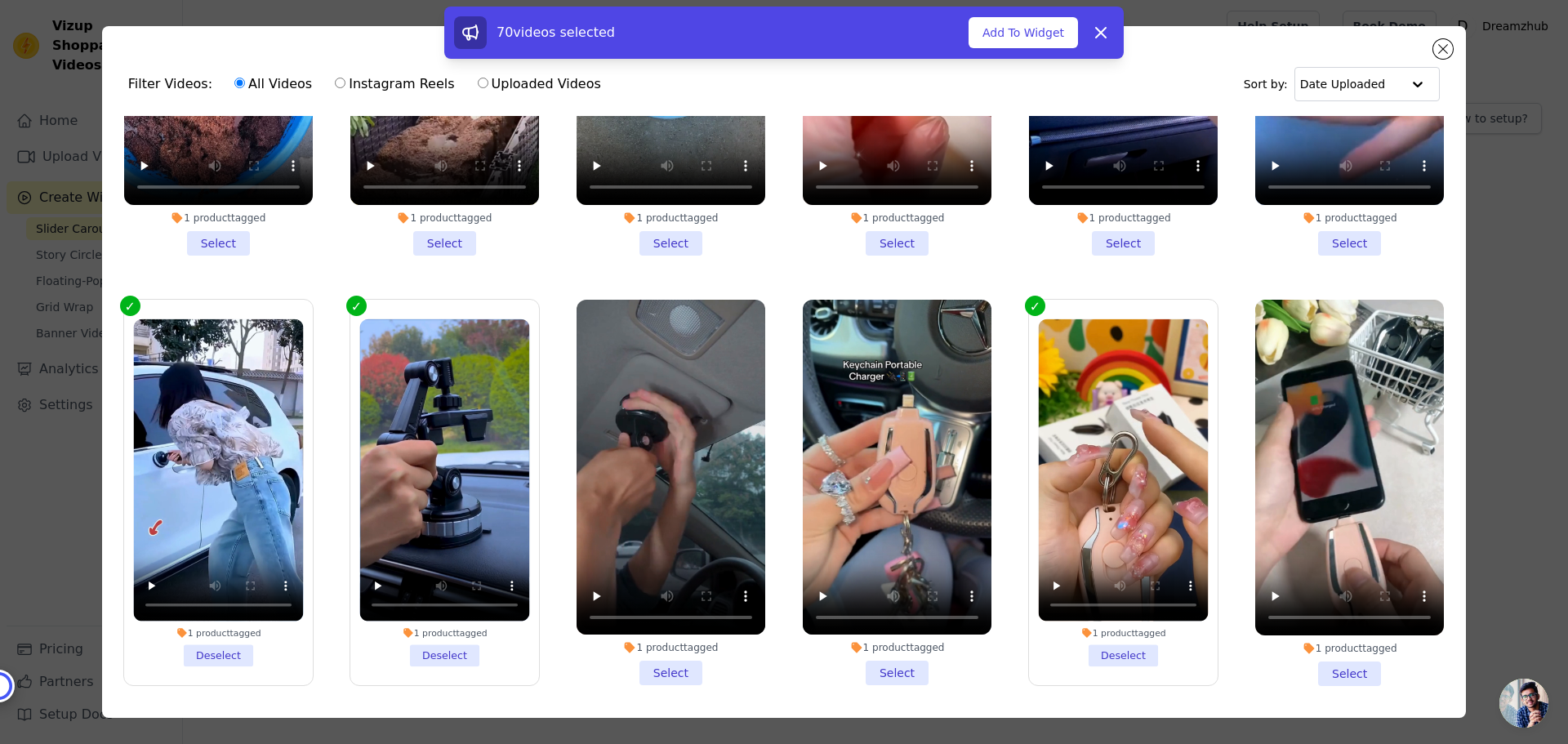
click at [1118, 488] on li "1 product tagged Deselect" at bounding box center [1123, 492] width 170 height 347
click at [0, 0] on input "1 product tagged Deselect" at bounding box center [0, 0] width 0 height 0
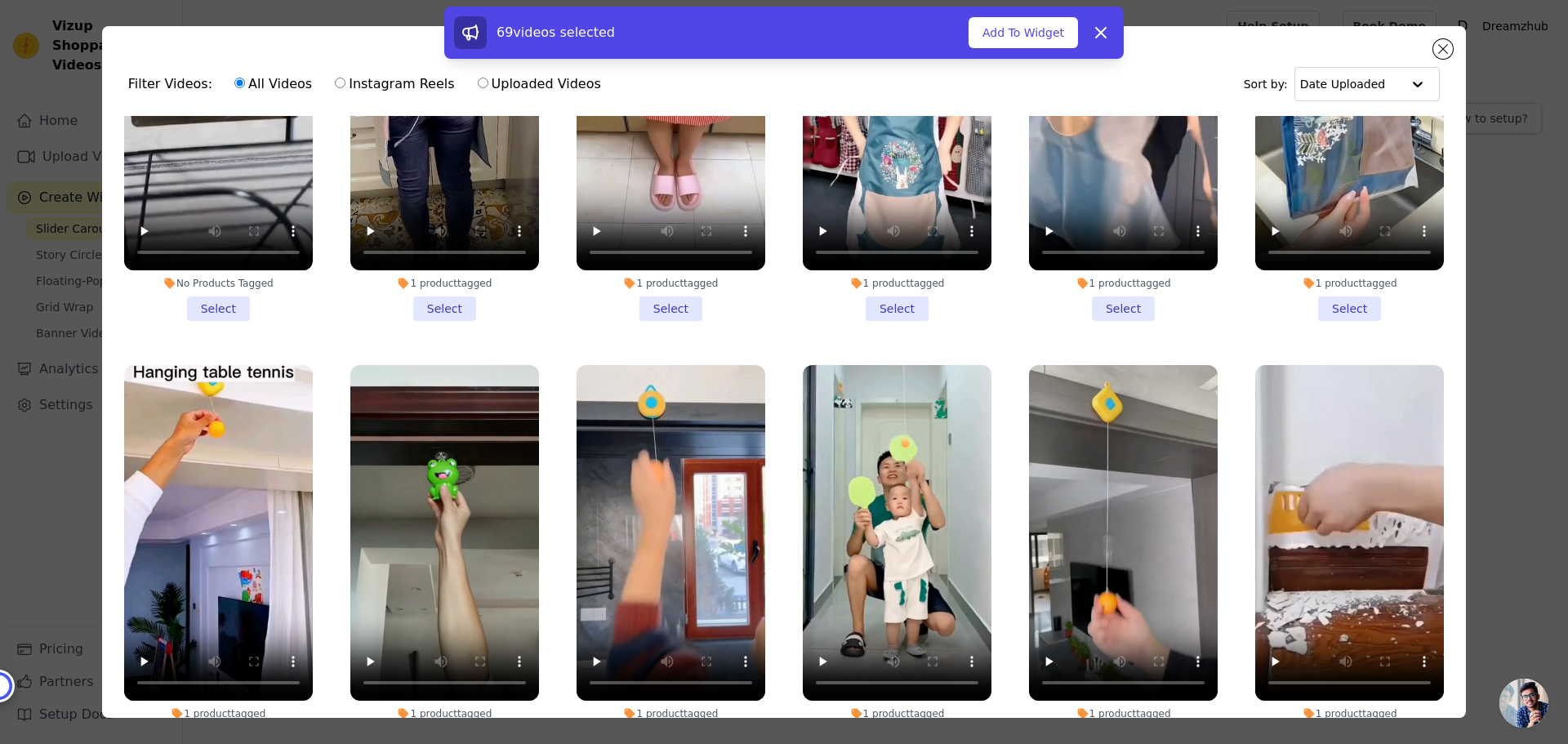
scroll to position [11916, 0]
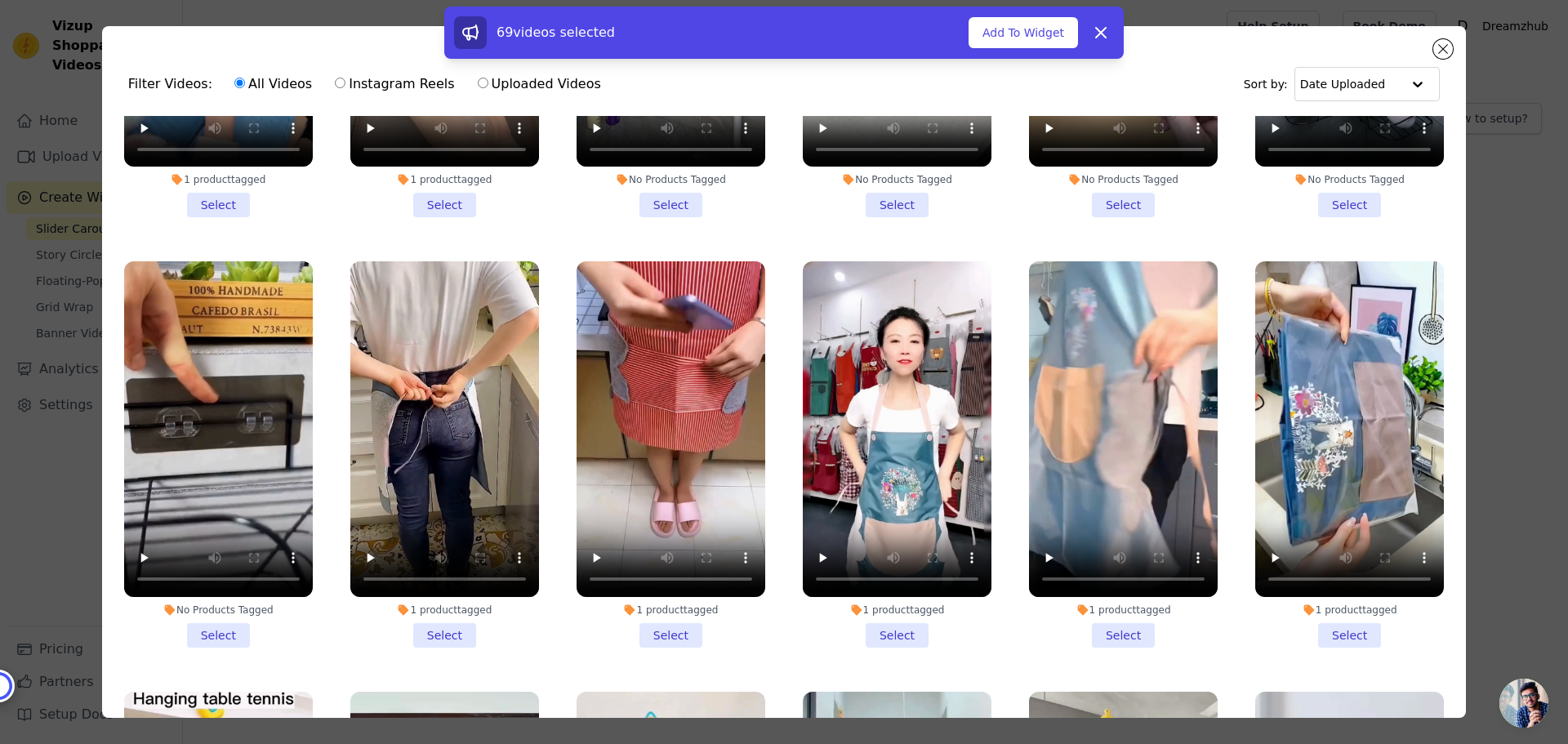
click at [447, 462] on li "1 product tagged Select" at bounding box center [445, 454] width 189 height 386
click at [0, 0] on input "1 product tagged Select" at bounding box center [0, 0] width 0 height 0
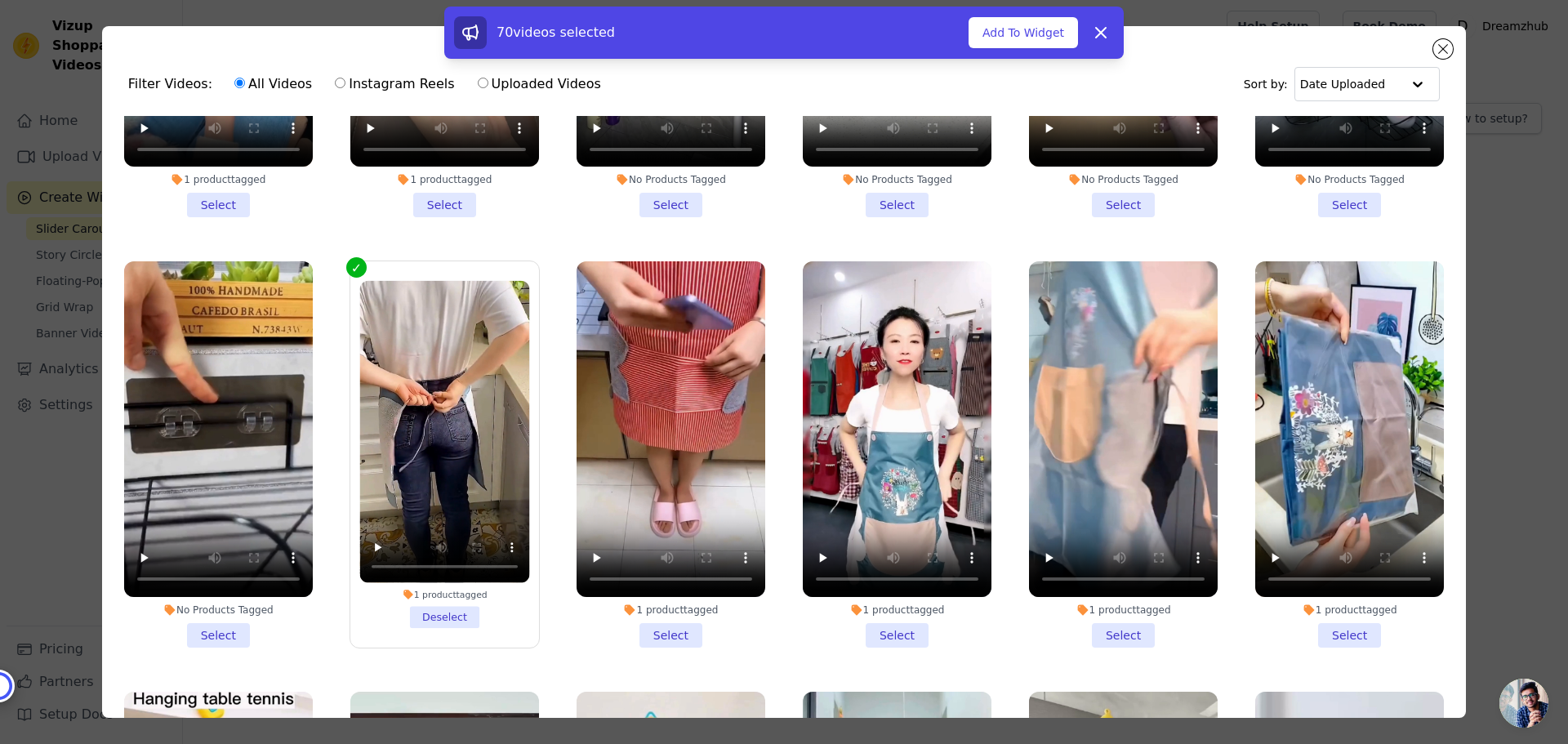
click at [902, 464] on li "1 product tagged Select" at bounding box center [897, 454] width 189 height 386
click at [0, 0] on input "1 product tagged Select" at bounding box center [0, 0] width 0 height 0
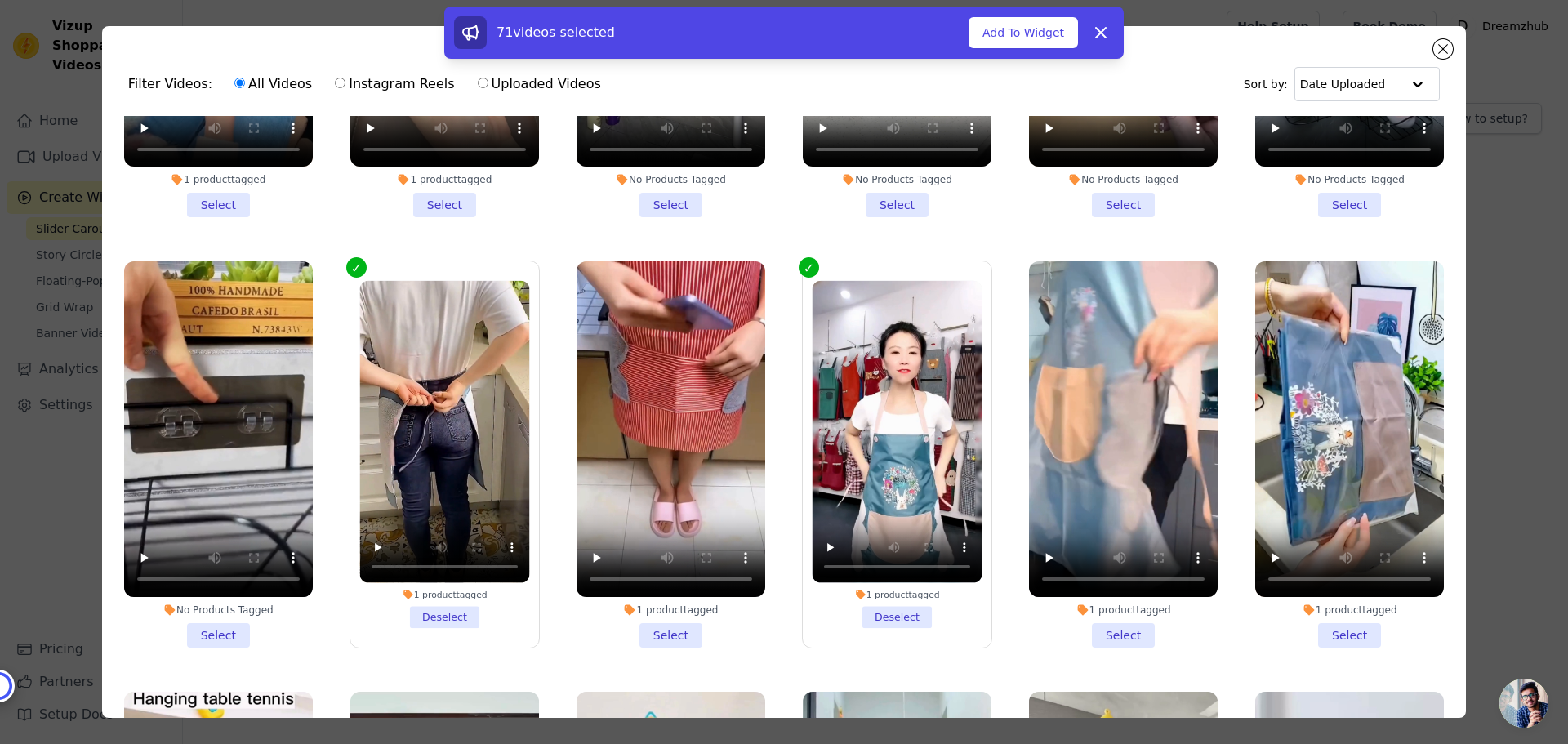
click at [880, 451] on li "1 product tagged Deselect" at bounding box center [897, 454] width 170 height 347
click at [0, 0] on input "1 product tagged Deselect" at bounding box center [0, 0] width 0 height 0
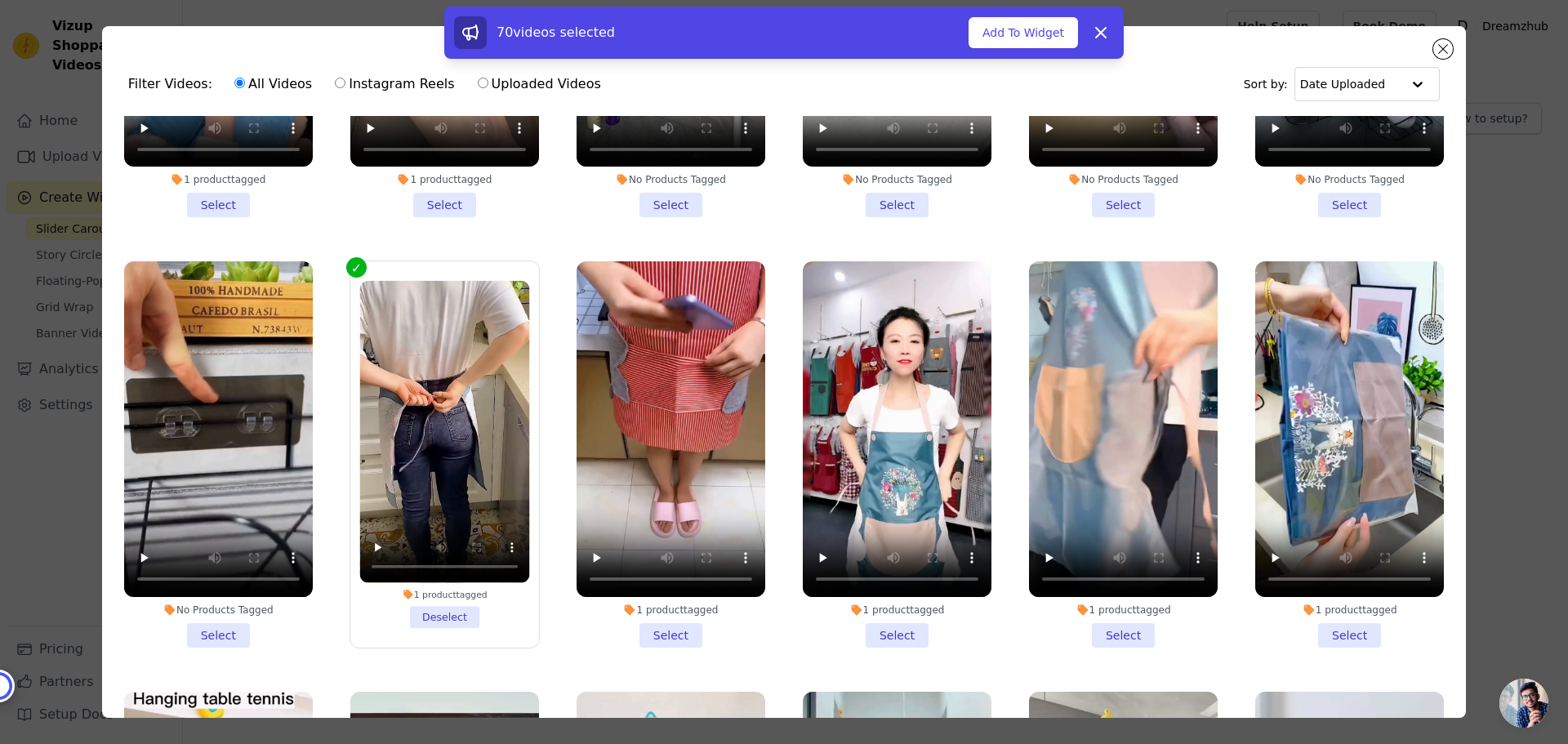
click at [1117, 453] on li "1 product tagged Select" at bounding box center [1123, 454] width 189 height 386
click at [0, 0] on input "1 product tagged Select" at bounding box center [0, 0] width 0 height 0
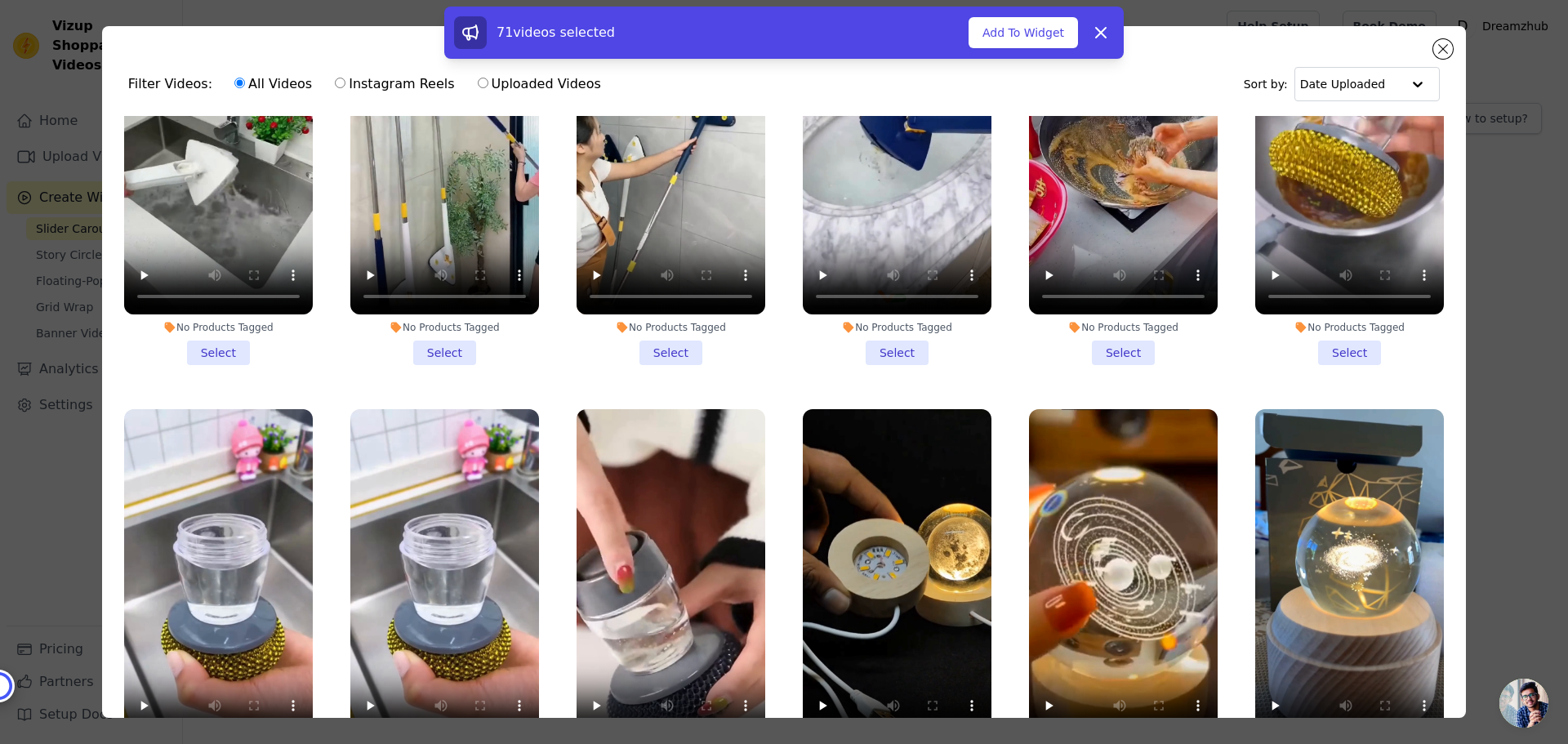
scroll to position [14775, 0]
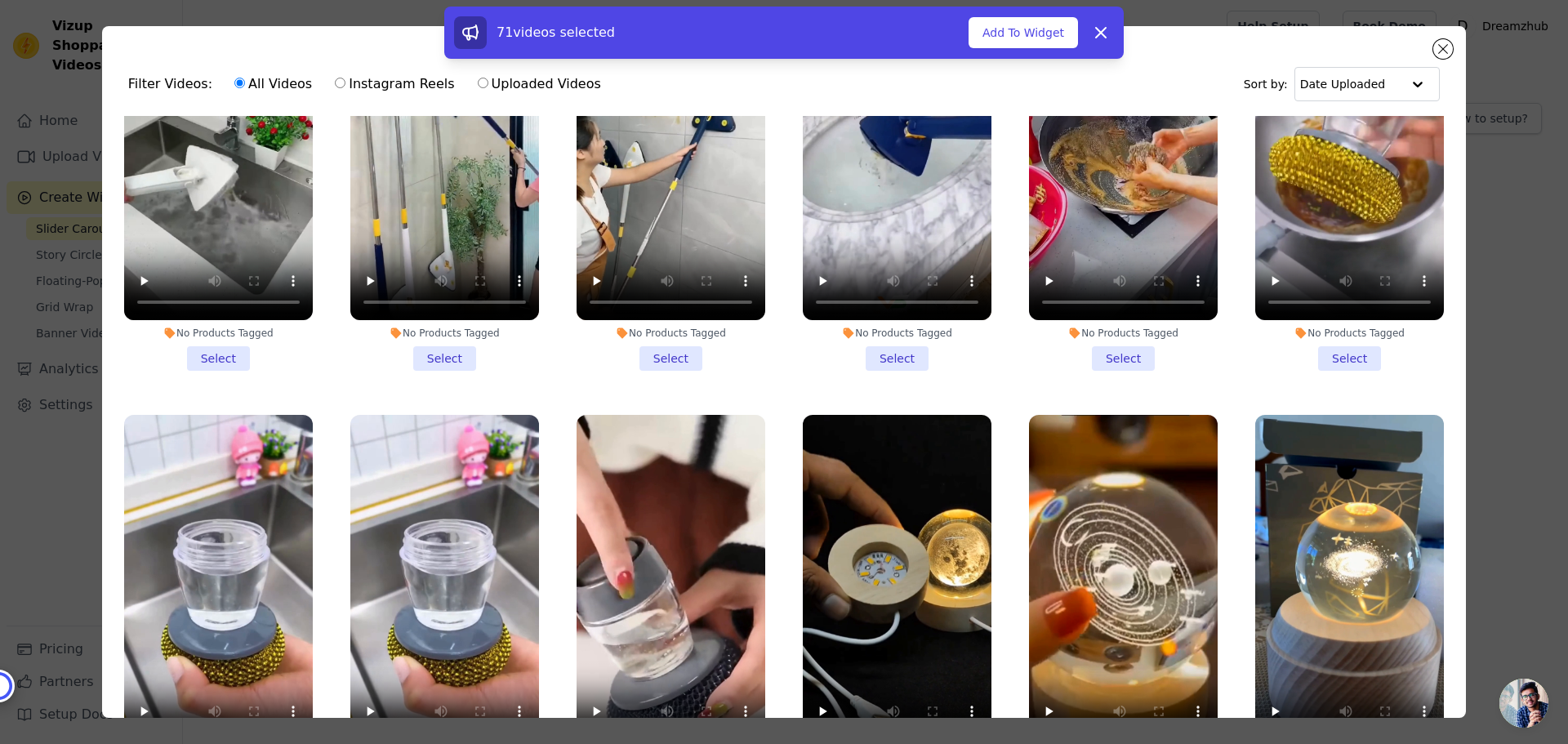
click at [1108, 568] on li "1 product tagged Select" at bounding box center [1123, 608] width 189 height 386
click at [0, 0] on input "1 product tagged Select" at bounding box center [0, 0] width 0 height 0
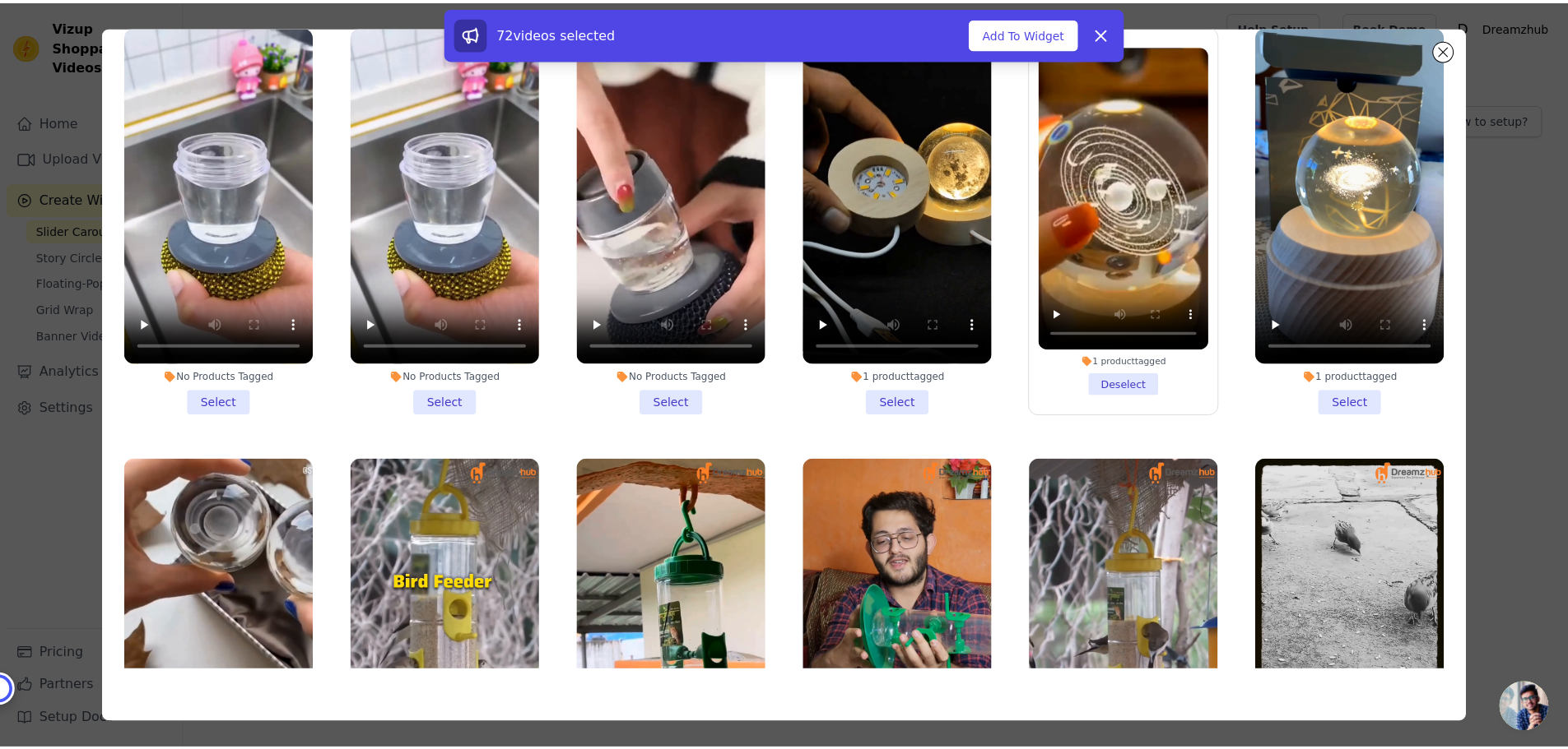
scroll to position [15052, 0]
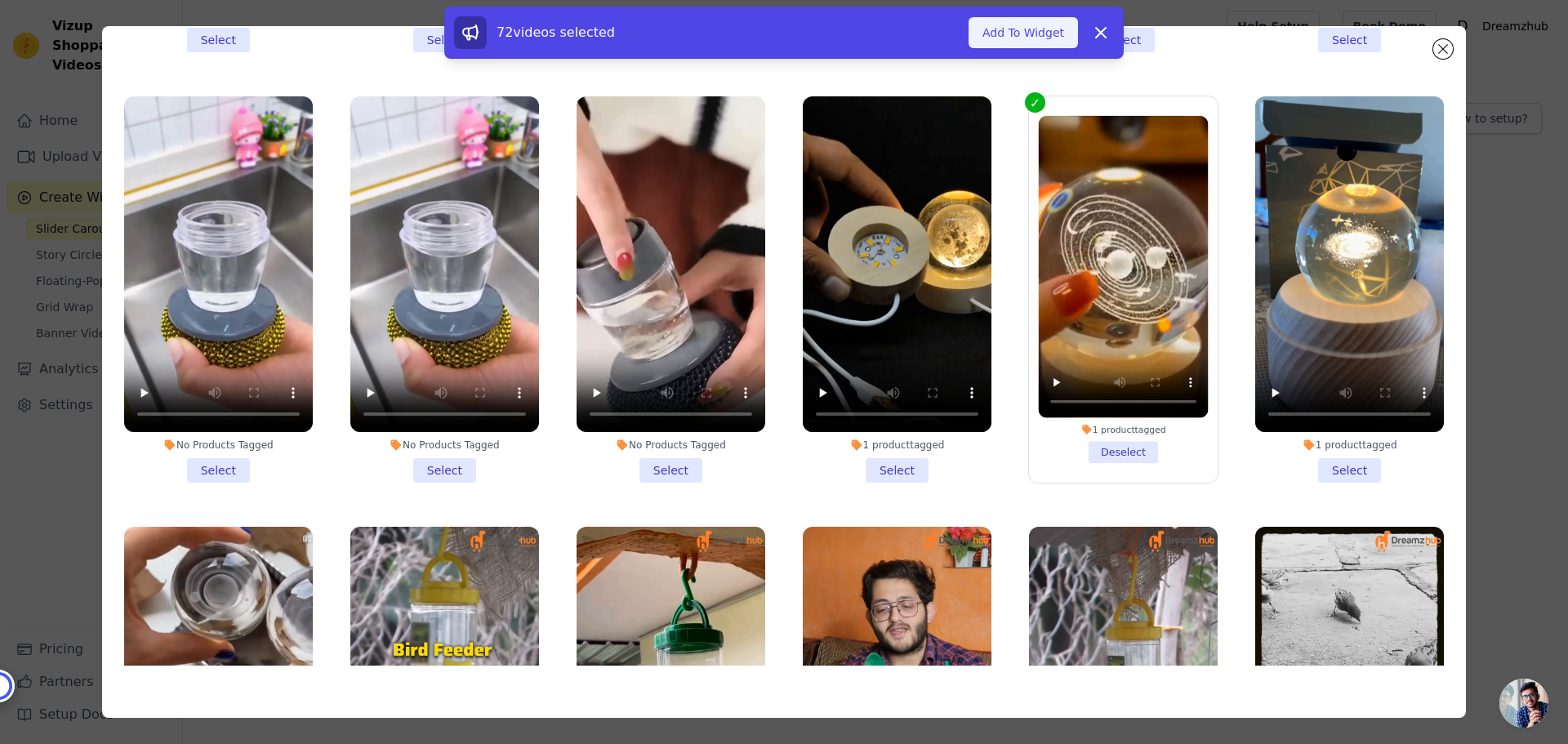
click at [1019, 30] on button "Add To Widget" at bounding box center [1024, 33] width 109 height 31
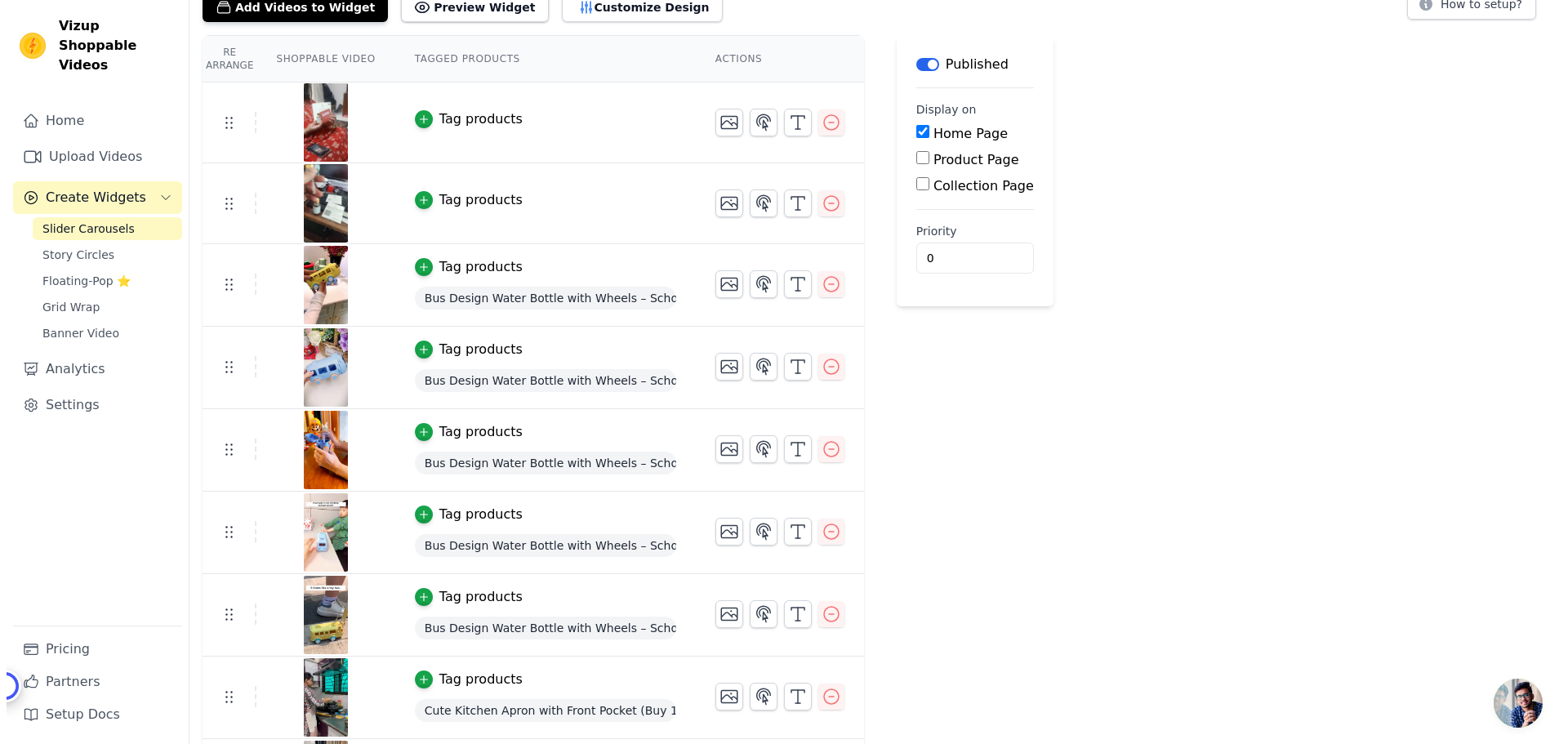
scroll to position [0, 0]
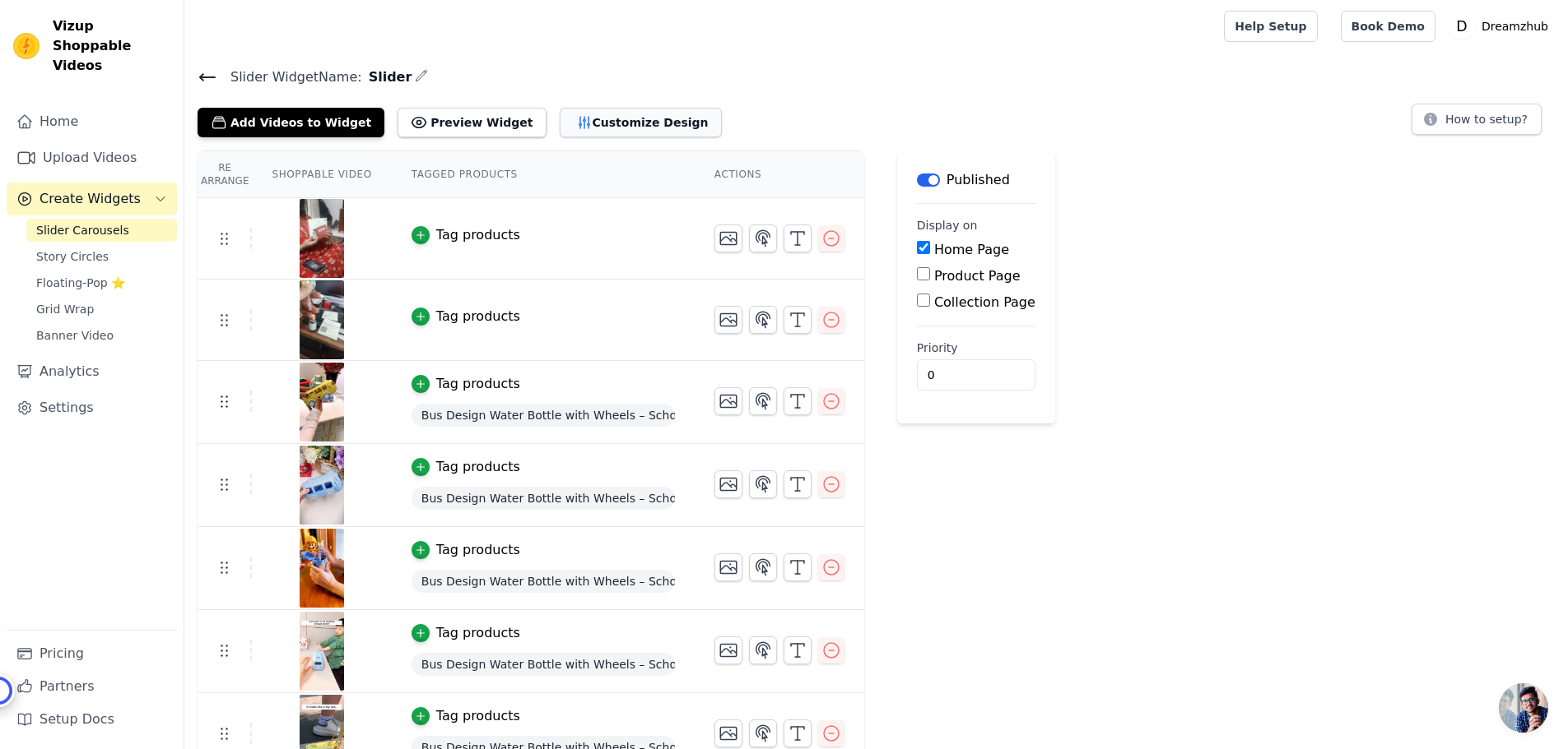
click at [599, 118] on button "Customize Design" at bounding box center [641, 123] width 162 height 30
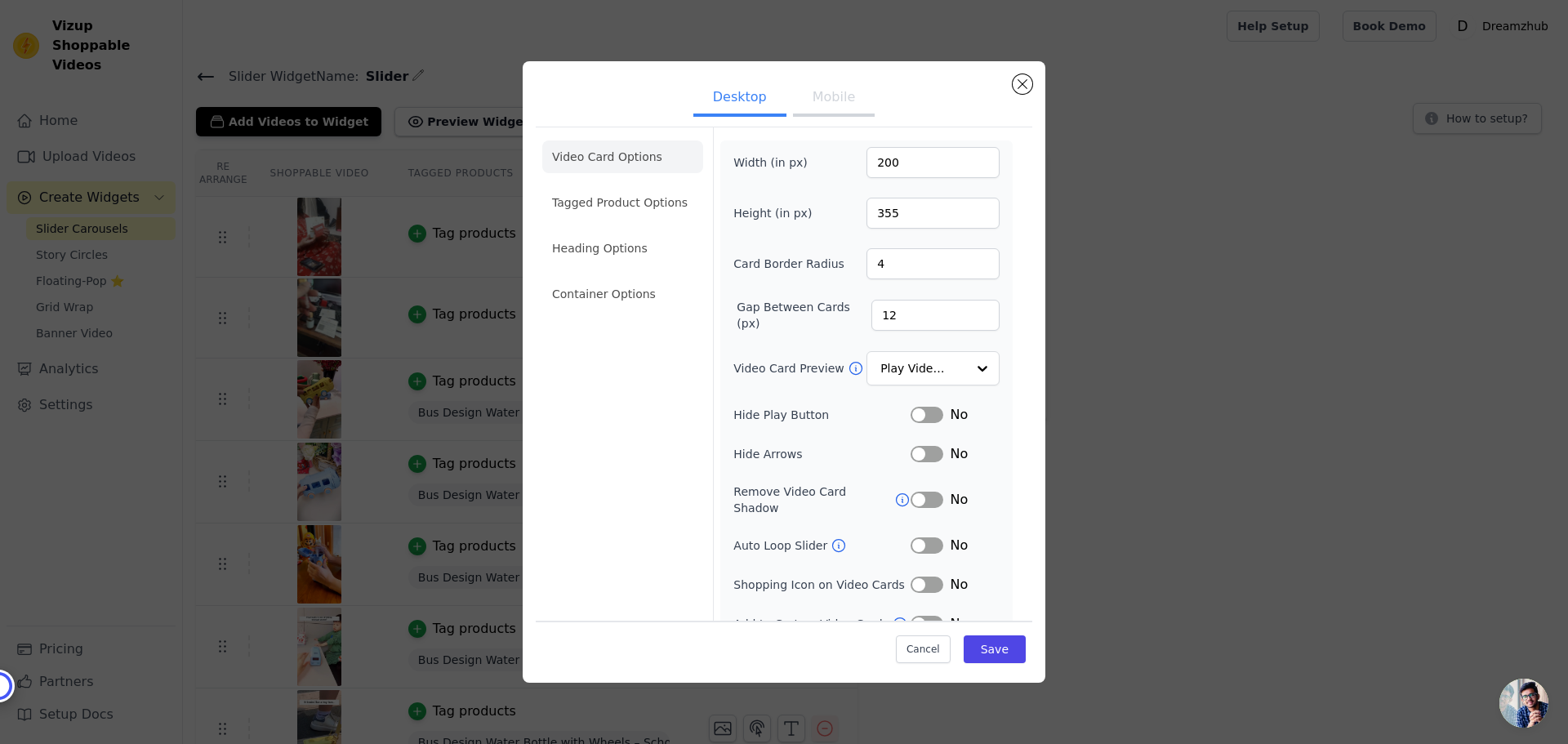
click at [625, 161] on li "Video Card Options" at bounding box center [623, 157] width 161 height 33
drag, startPoint x: 890, startPoint y: 160, endPoint x: 865, endPoint y: 162, distance: 25.1
click at [866, 162] on input "200" at bounding box center [933, 162] width 133 height 31
click at [888, 163] on input "200" at bounding box center [933, 162] width 133 height 31
drag, startPoint x: 888, startPoint y: 163, endPoint x: 865, endPoint y: 167, distance: 23.3
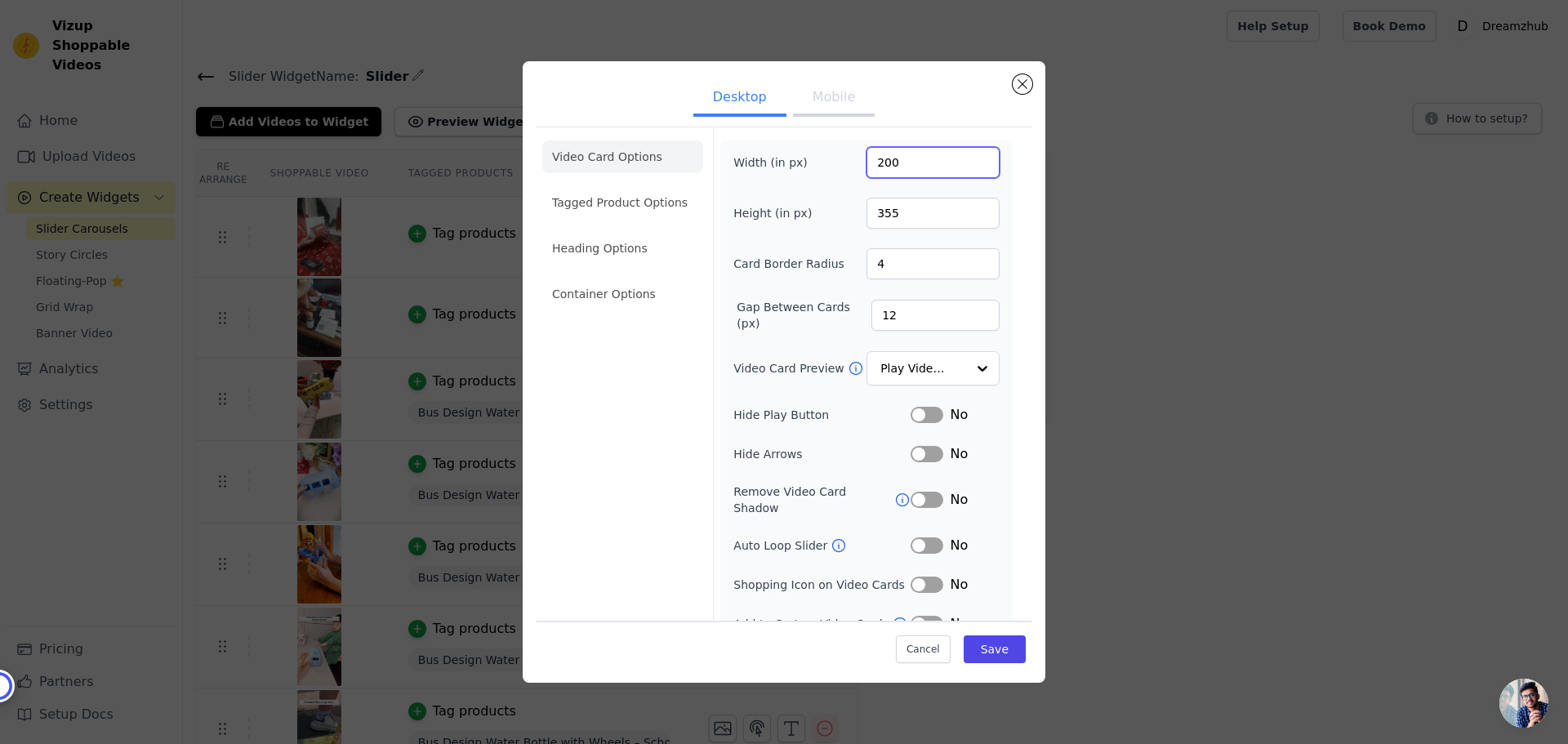
click at [866, 167] on input "200" at bounding box center [933, 162] width 133 height 31
type input "300"
drag, startPoint x: 876, startPoint y: 218, endPoint x: 863, endPoint y: 215, distance: 13.3
click at [866, 215] on input "355" at bounding box center [933, 213] width 133 height 31
type input "455"
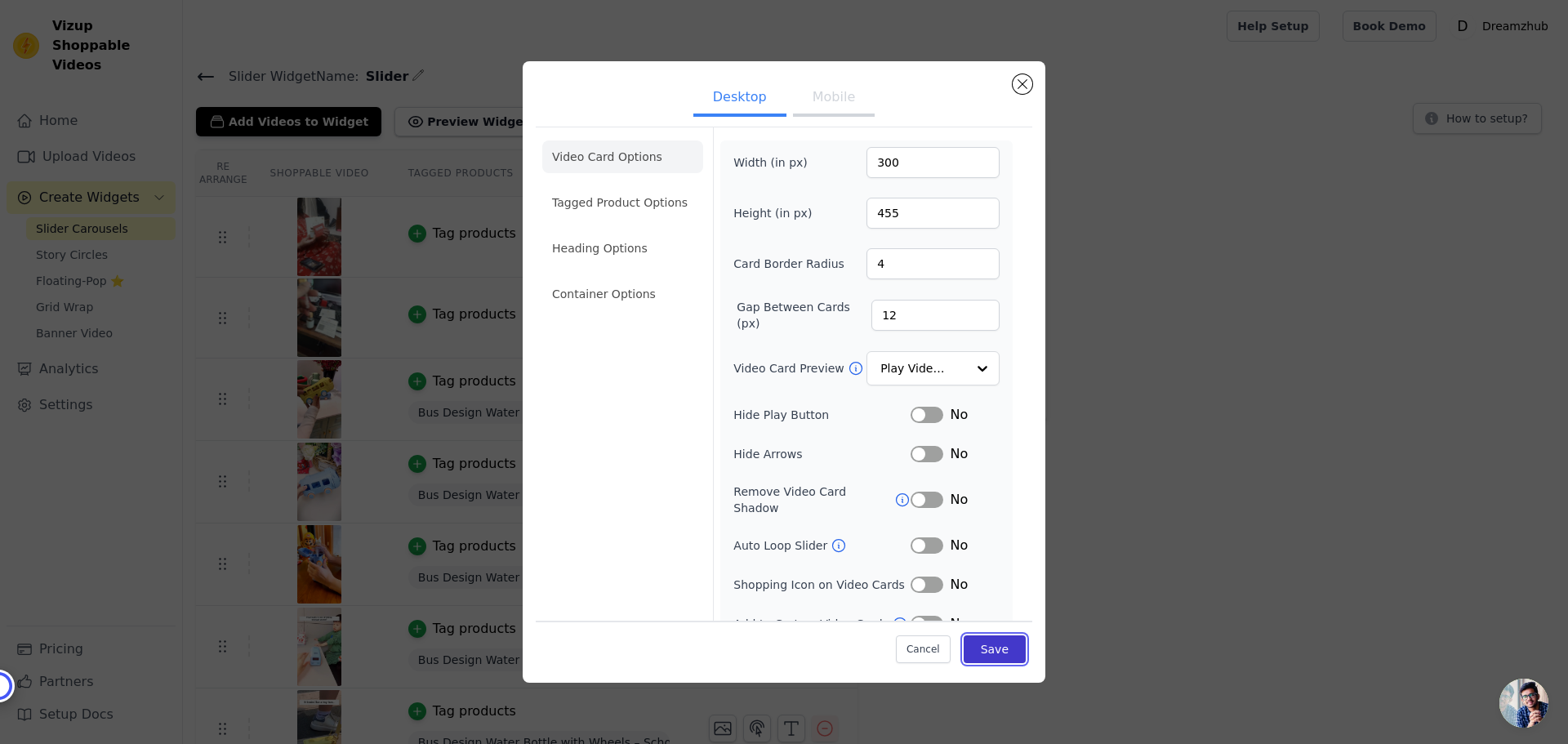
click at [981, 653] on button "Save" at bounding box center [995, 649] width 62 height 28
